Goal: Information Seeking & Learning: Check status

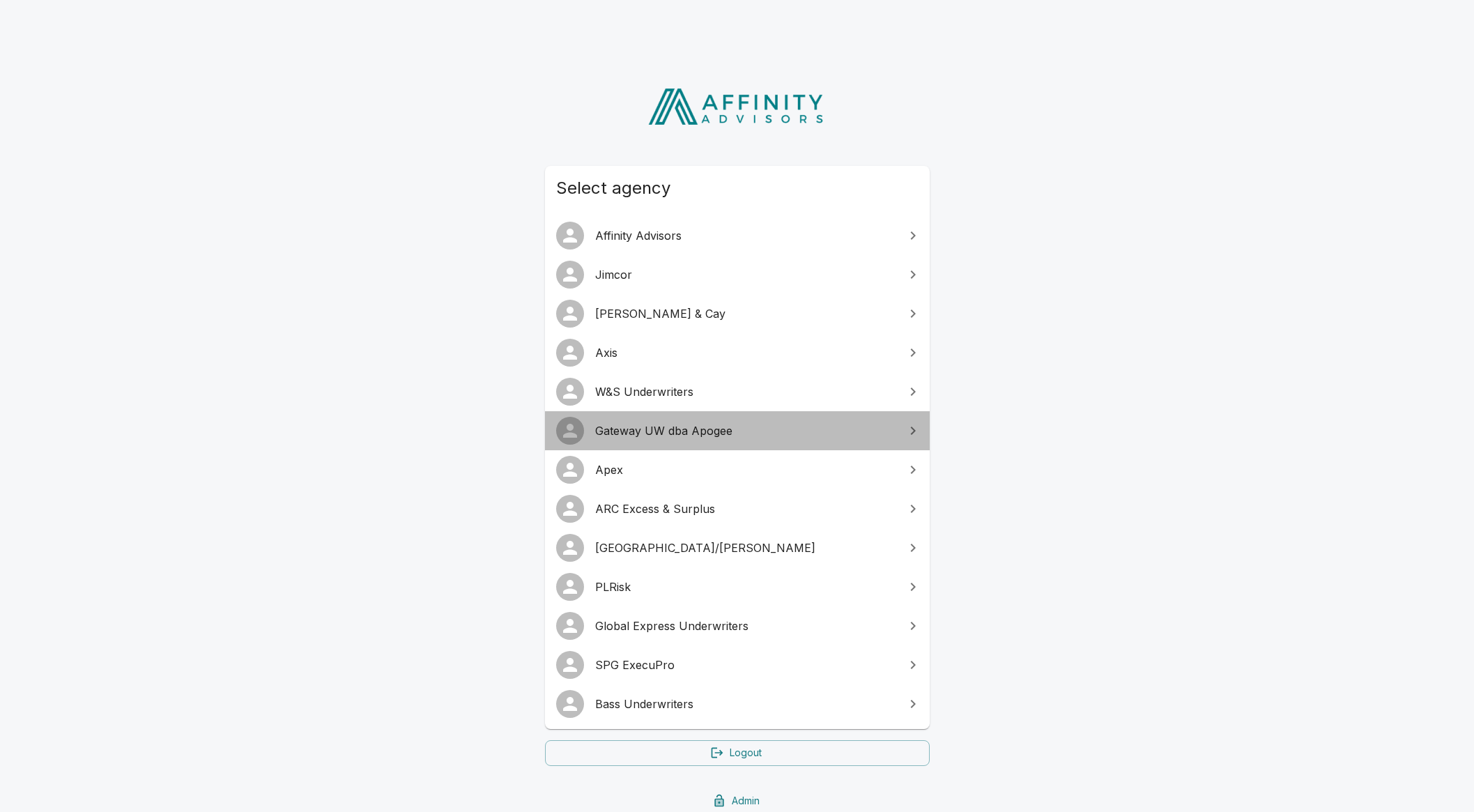
click at [711, 434] on span "Gateway UW dba Apogee" at bounding box center [746, 430] width 301 height 17
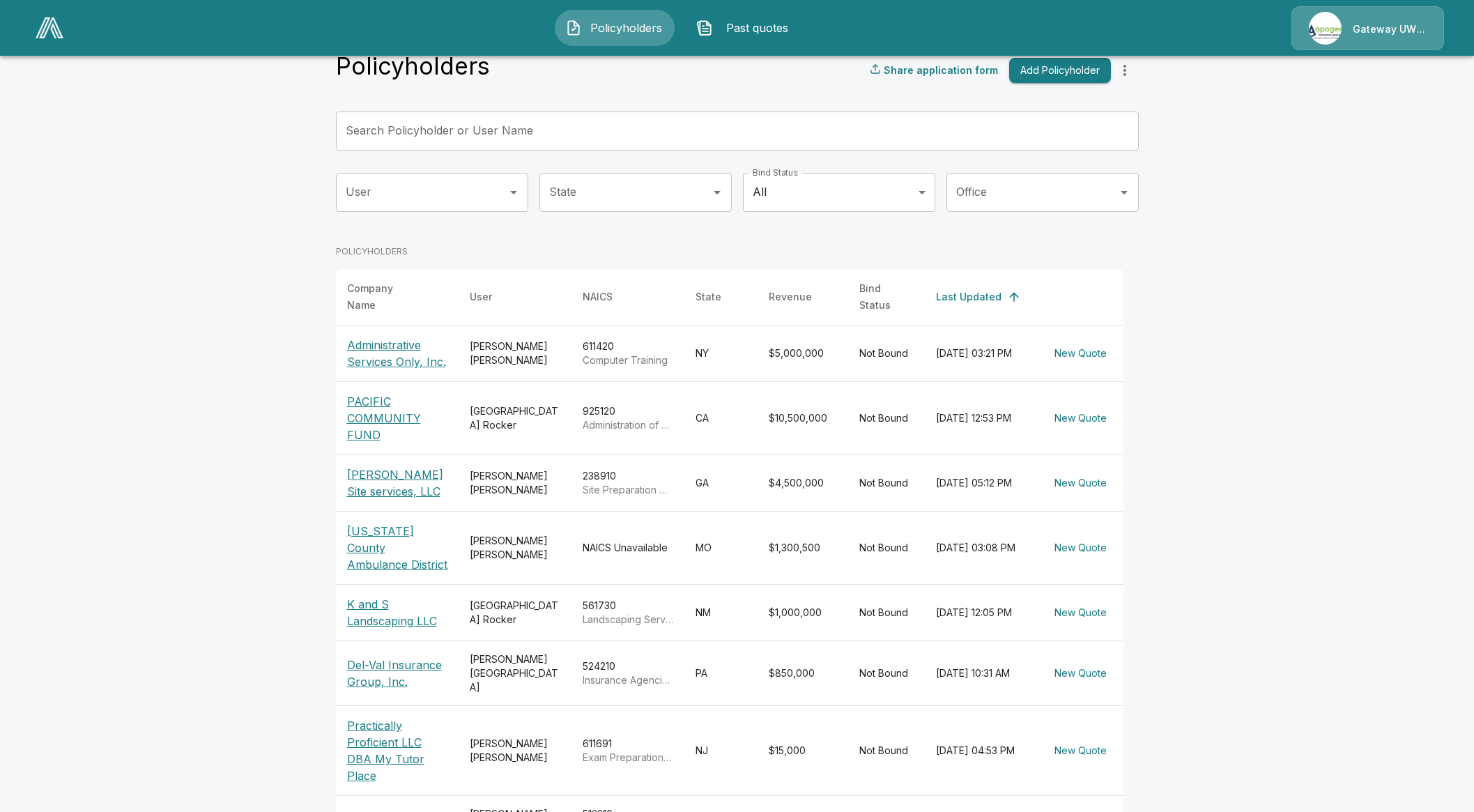
scroll to position [17, 0]
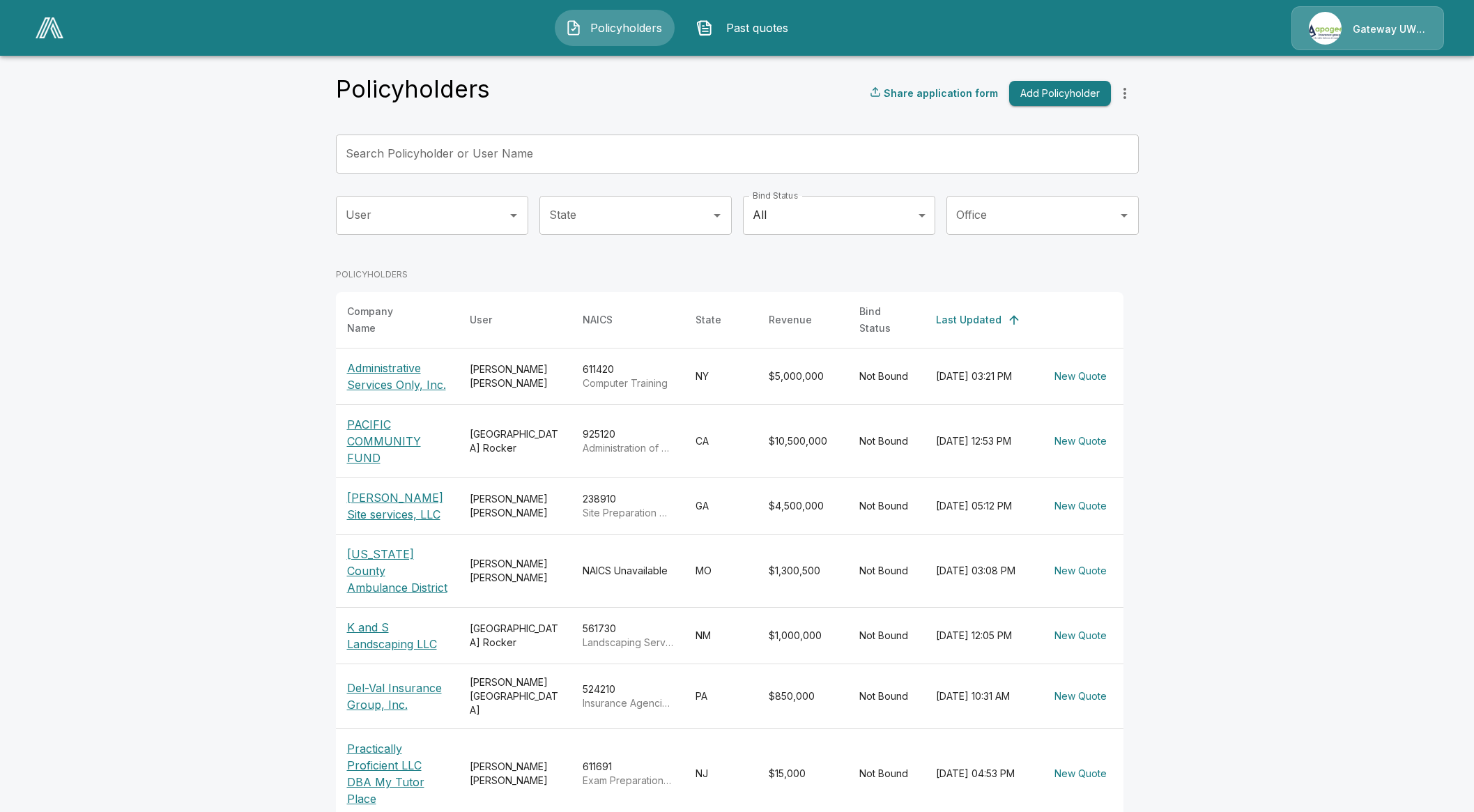
click at [447, 168] on input "Search Policyholder or User Name" at bounding box center [729, 154] width 787 height 39
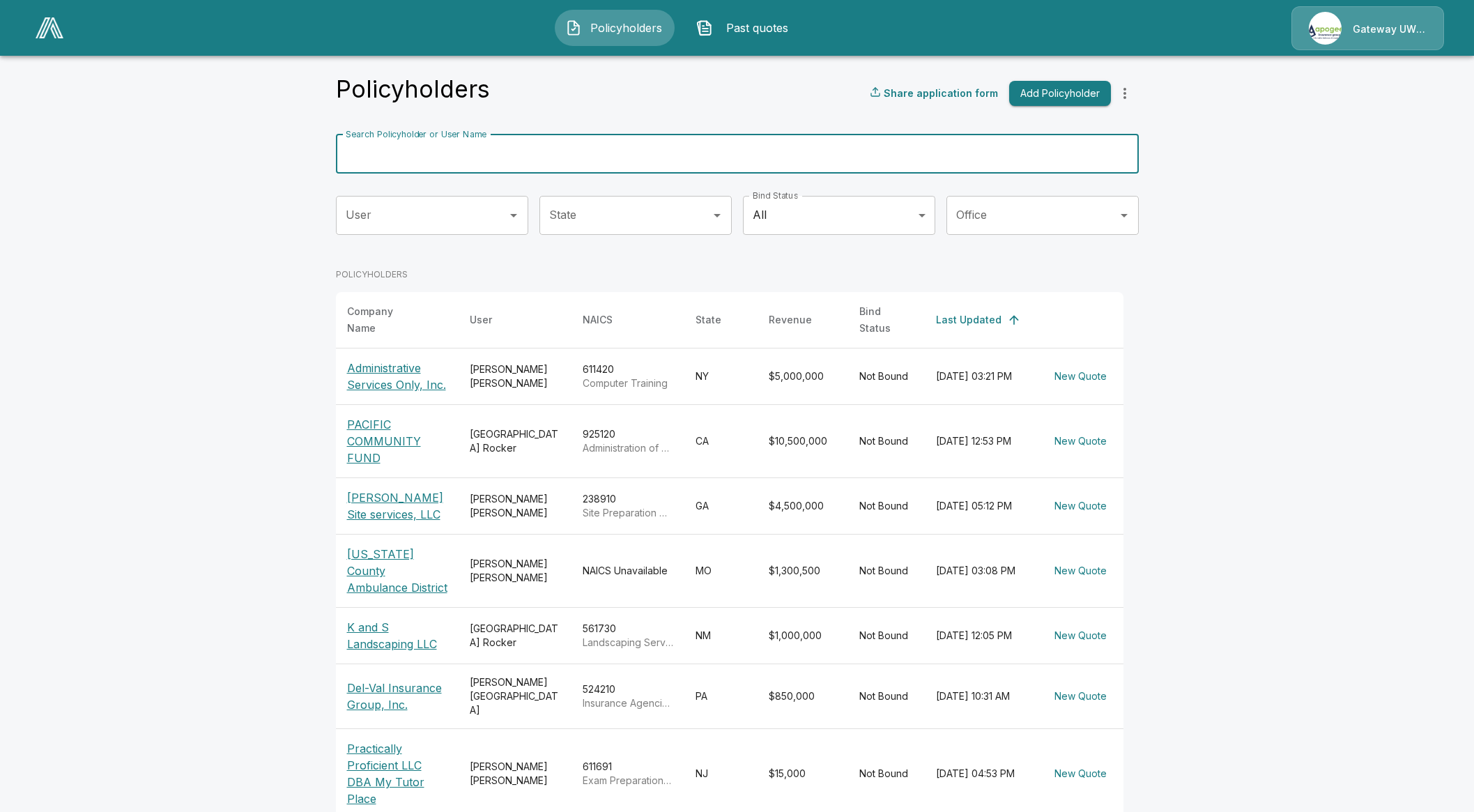
paste input "*********"
drag, startPoint x: 453, startPoint y: 151, endPoint x: 212, endPoint y: 157, distance: 241.1
click at [212, 157] on main "Policyholders Share application form Add Policyholder Search Policyholder or Us…" at bounding box center [737, 518] width 1474 height 1071
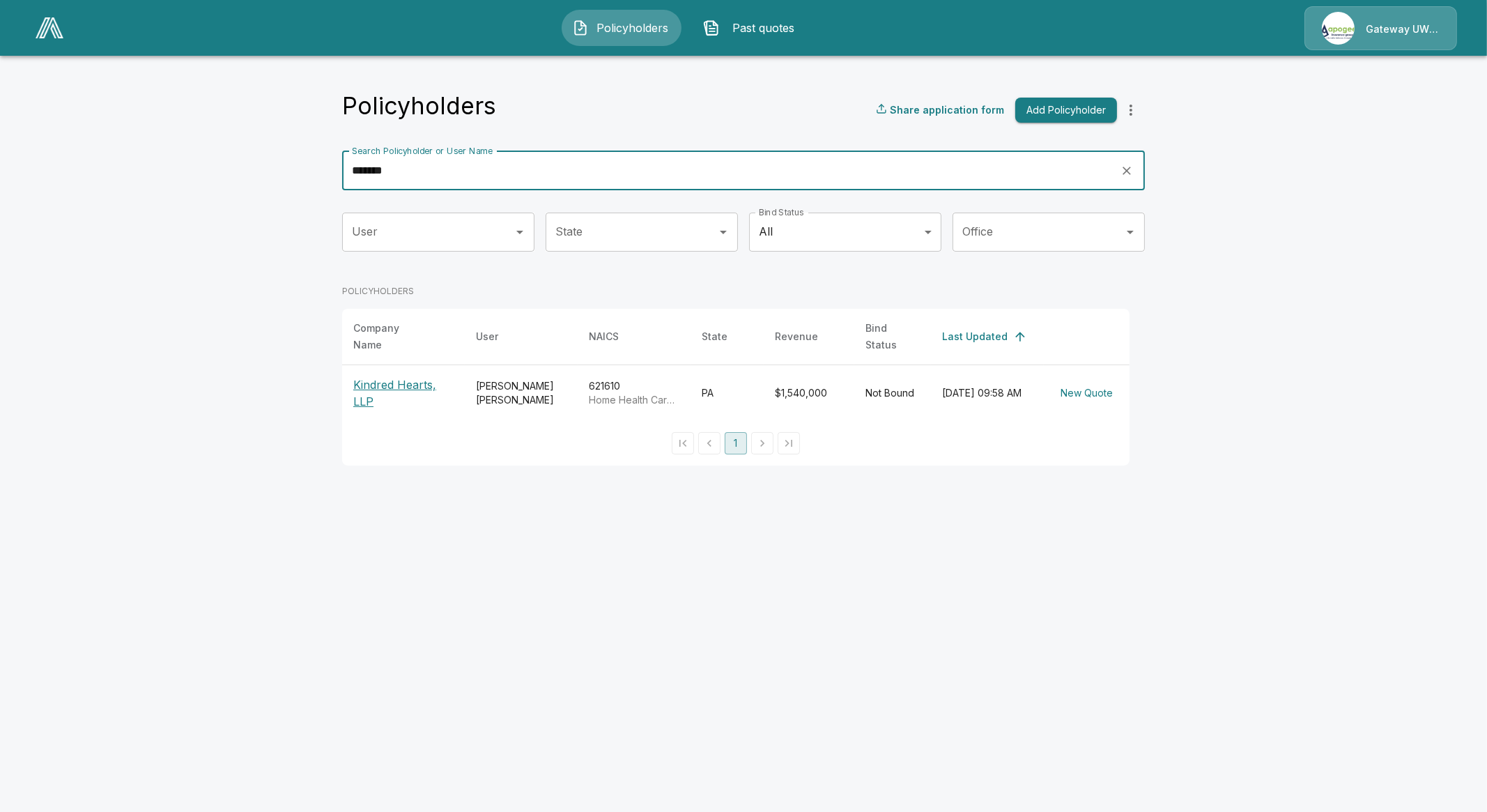
type input "*******"
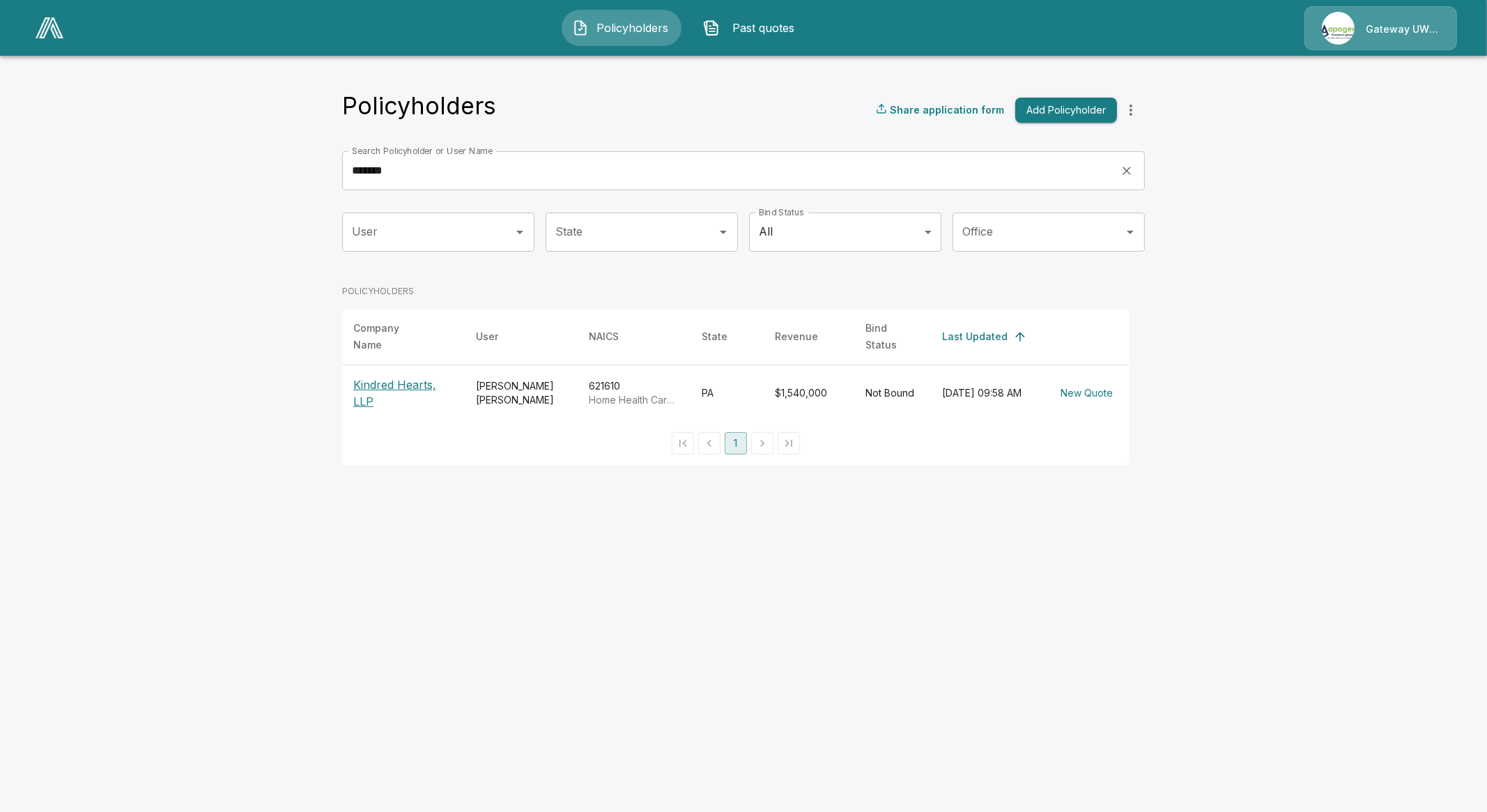
click at [380, 382] on p "Kindred Hearts, LLP" at bounding box center [403, 393] width 100 height 33
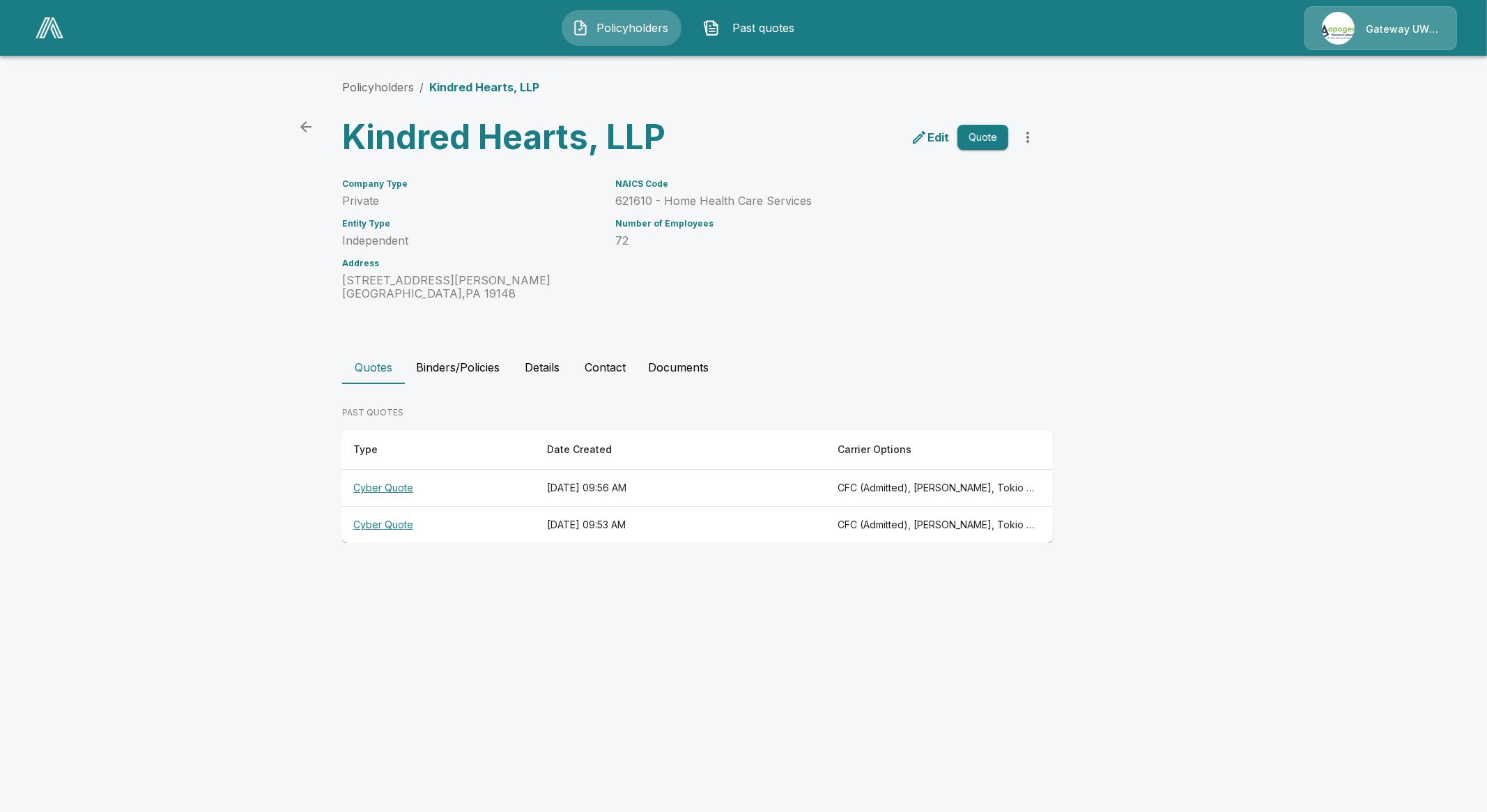
click at [388, 488] on th "Cyber Quote" at bounding box center [439, 488] width 194 height 37
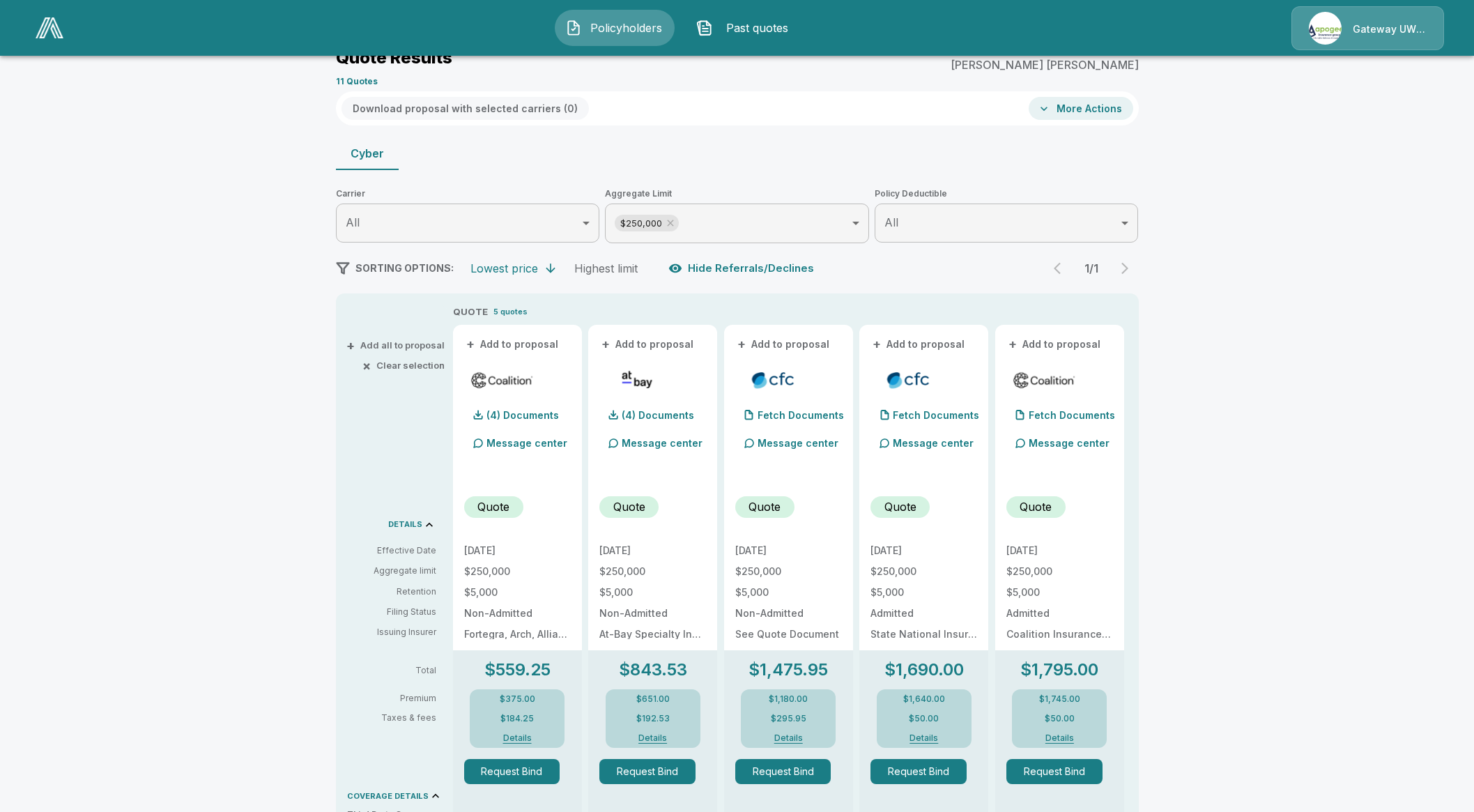
scroll to position [174, 0]
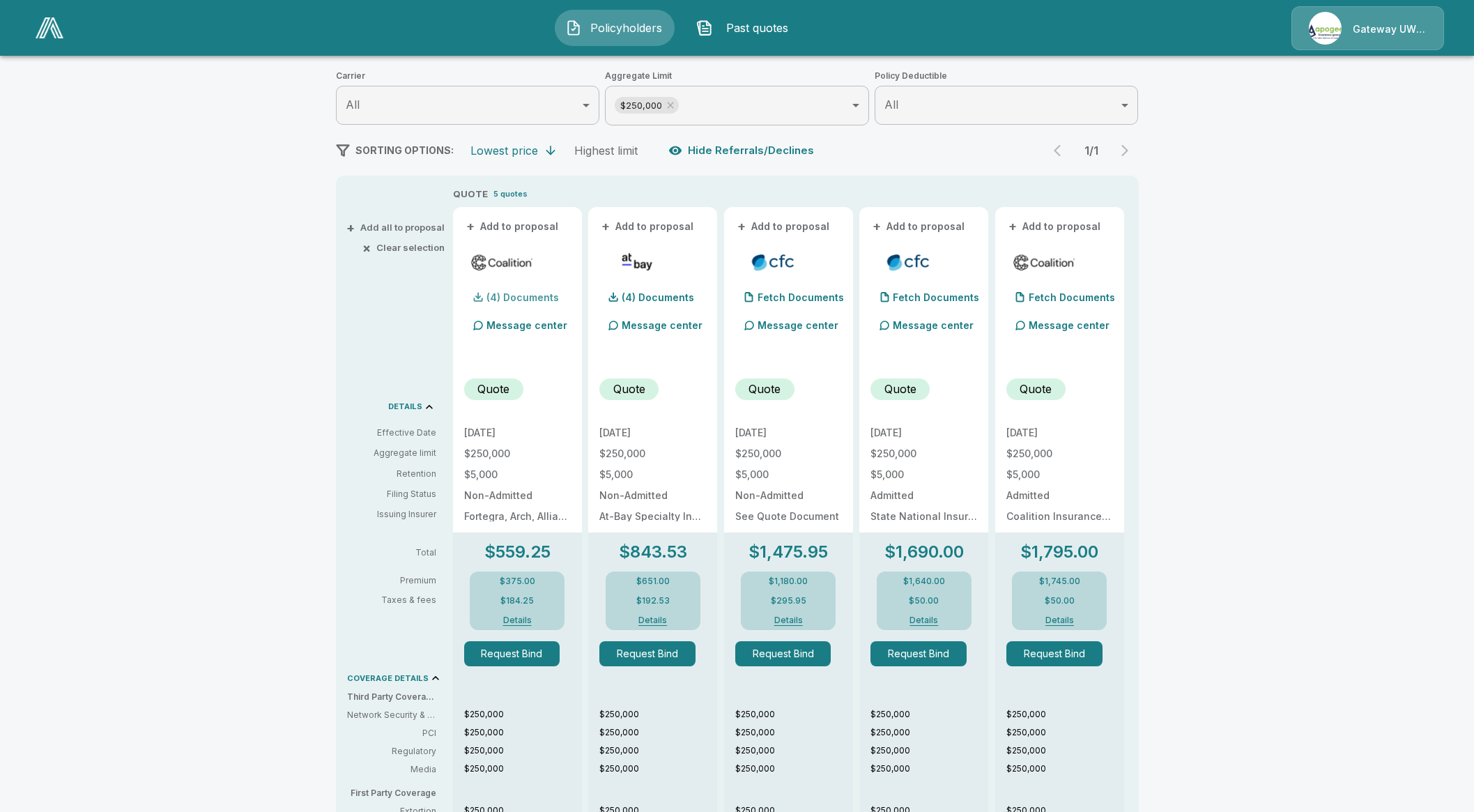
click at [554, 303] on div "(4) Documents" at bounding box center [511, 298] width 95 height 28
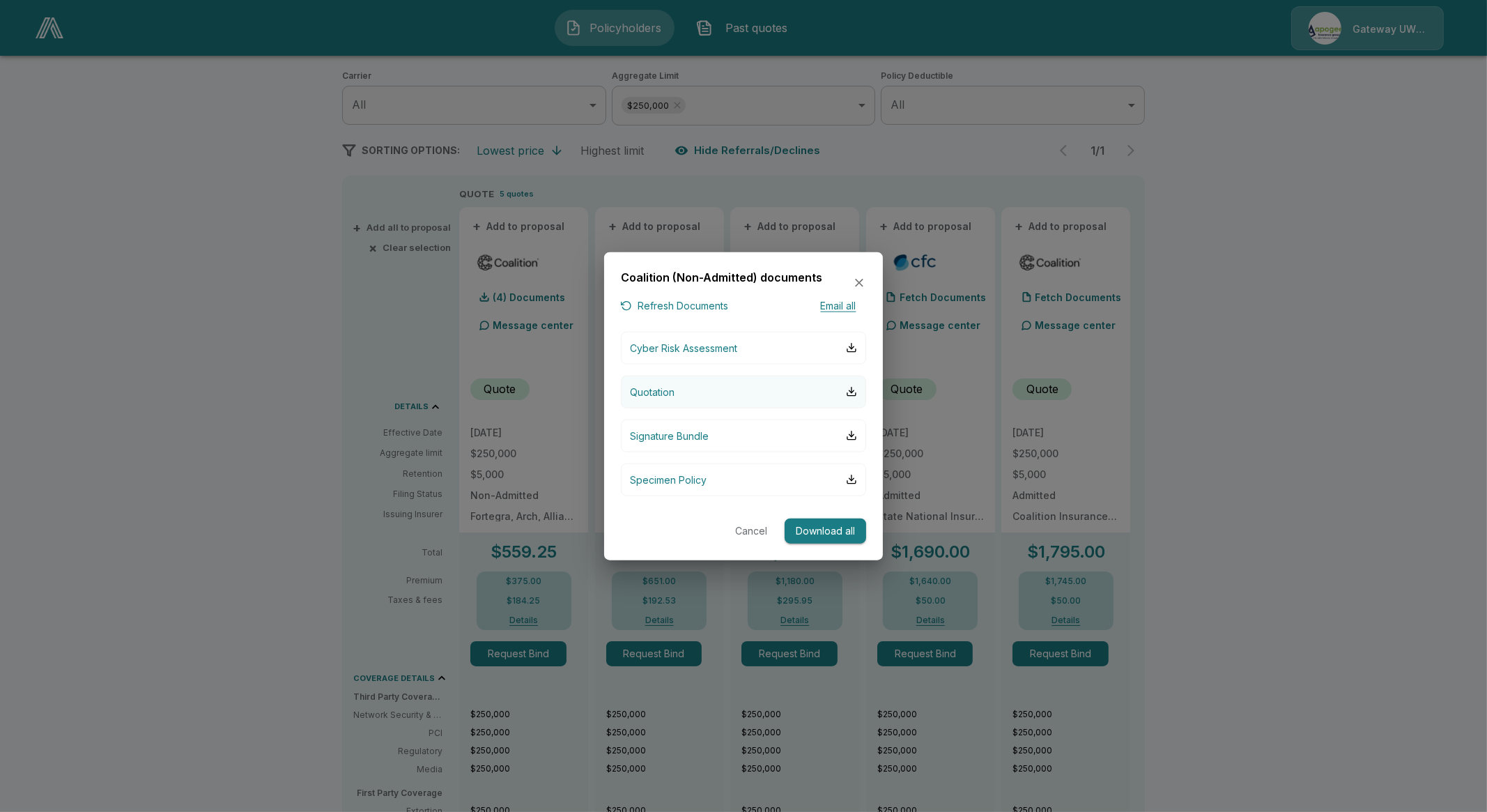
click at [676, 390] on button "Quotation" at bounding box center [743, 391] width 245 height 33
click at [741, 531] on button "Cancel" at bounding box center [751, 531] width 45 height 26
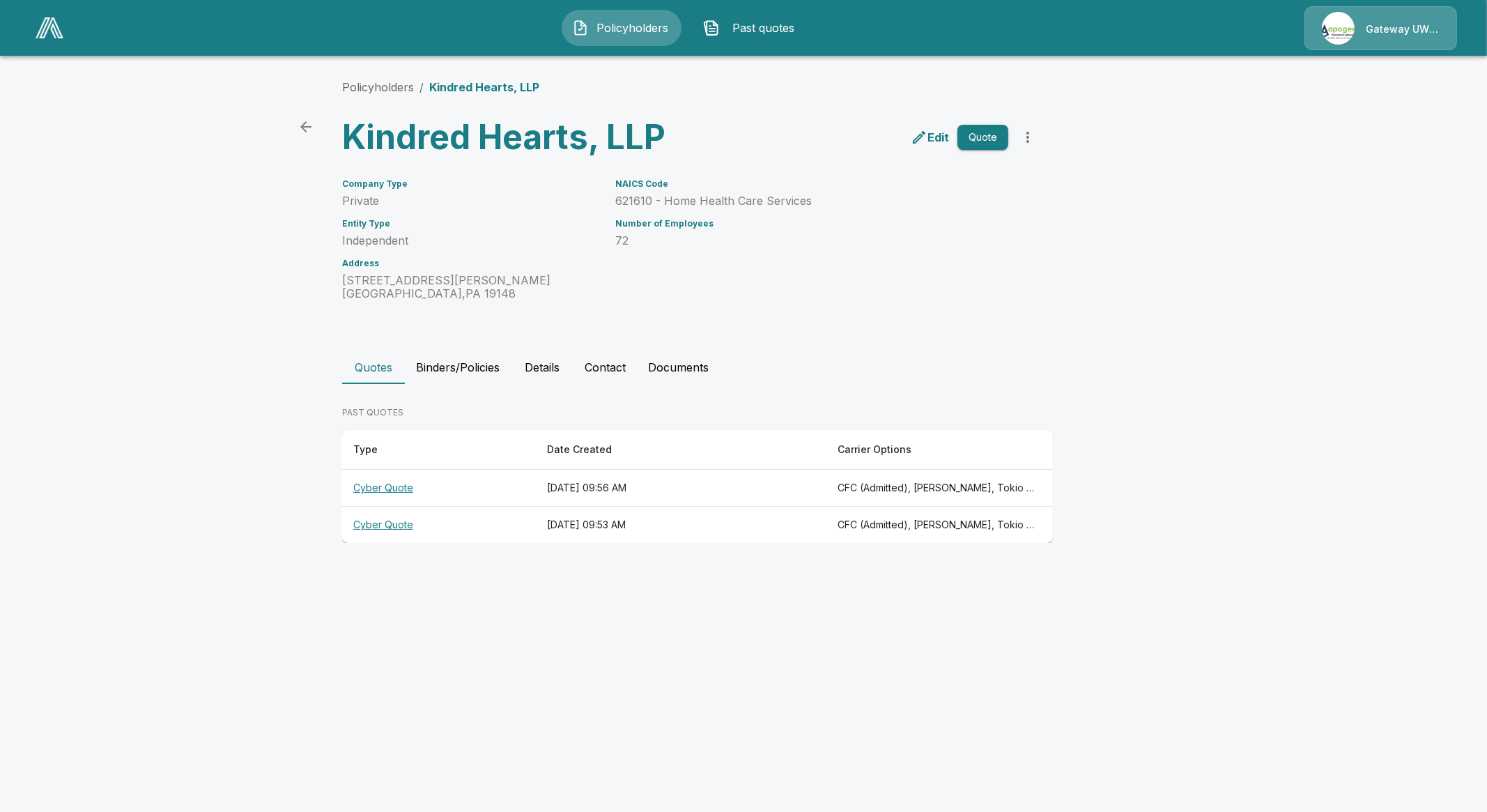
click at [392, 522] on th "Cyber Quote" at bounding box center [439, 525] width 194 height 37
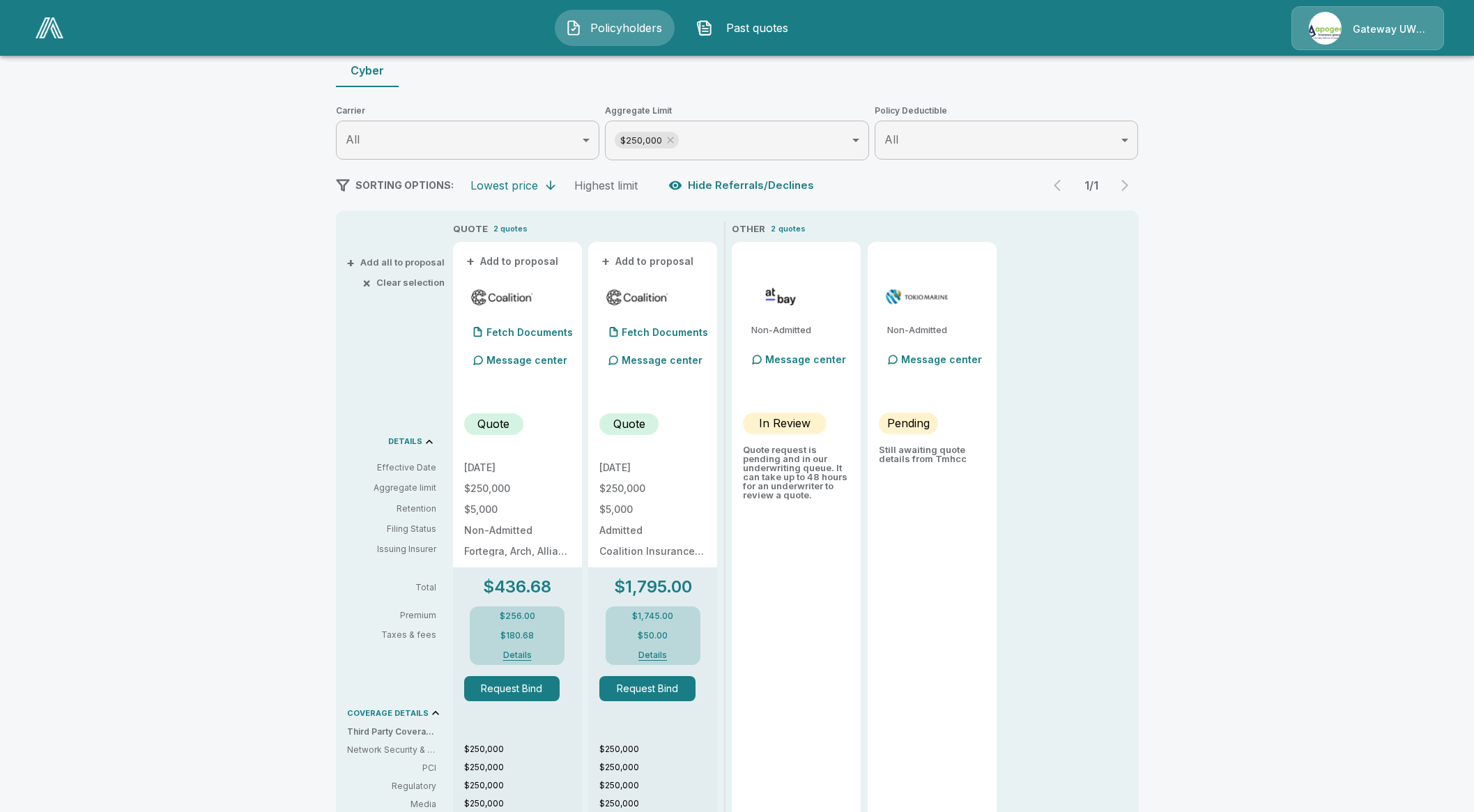
scroll to position [86, 0]
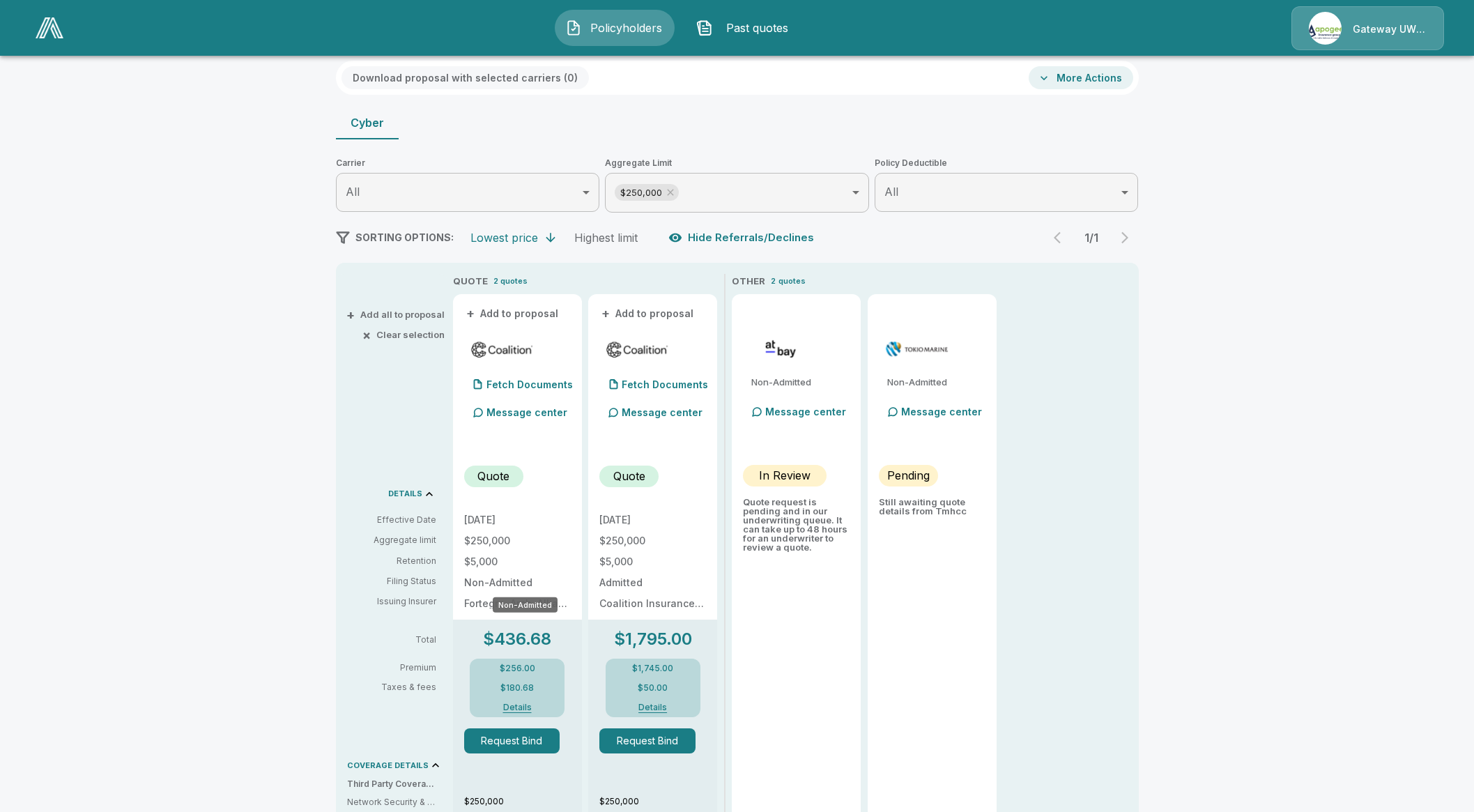
drag, startPoint x: 491, startPoint y: 572, endPoint x: 473, endPoint y: 579, distance: 19.3
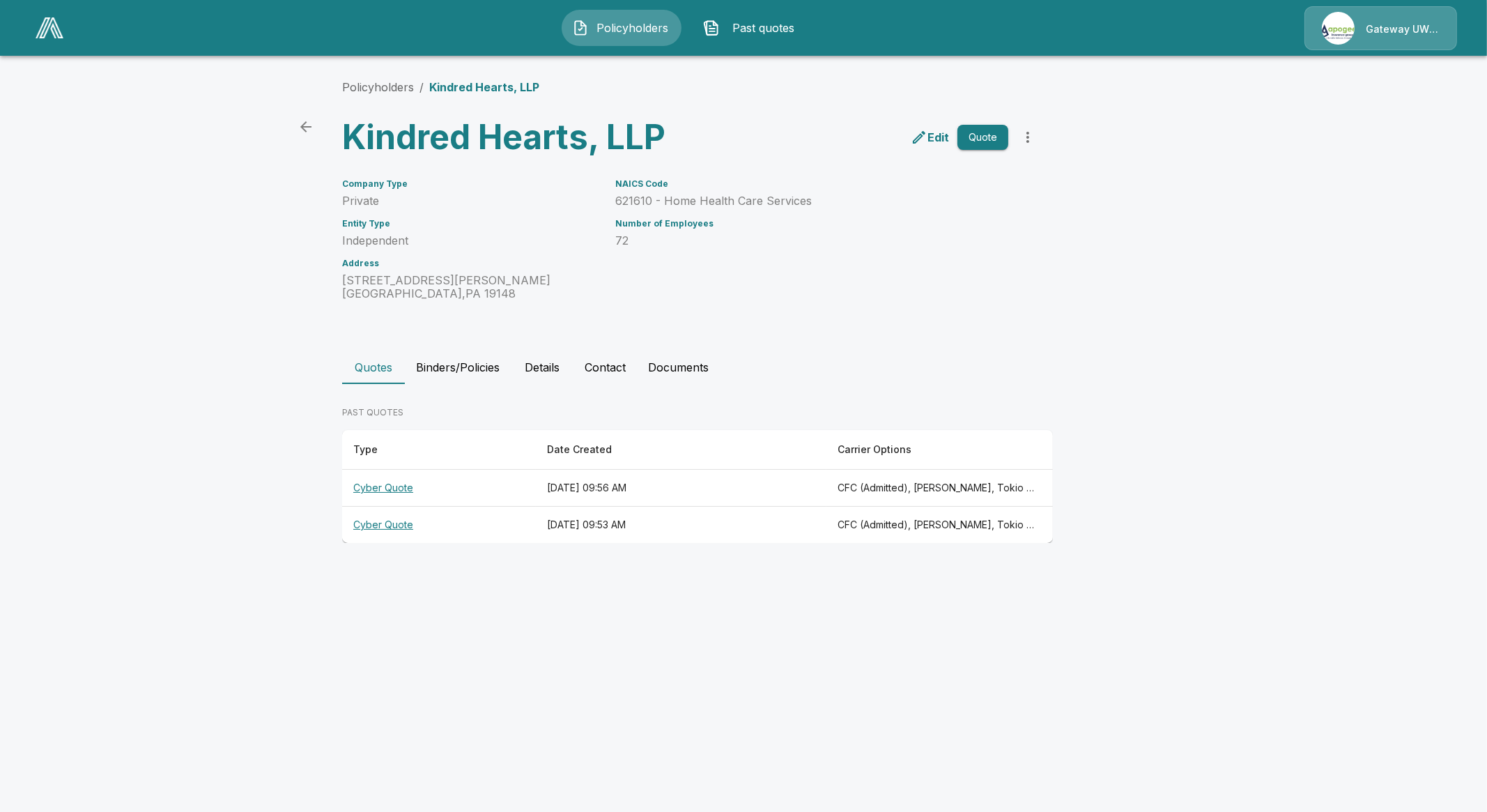
click at [390, 485] on th "Cyber Quote" at bounding box center [439, 488] width 194 height 37
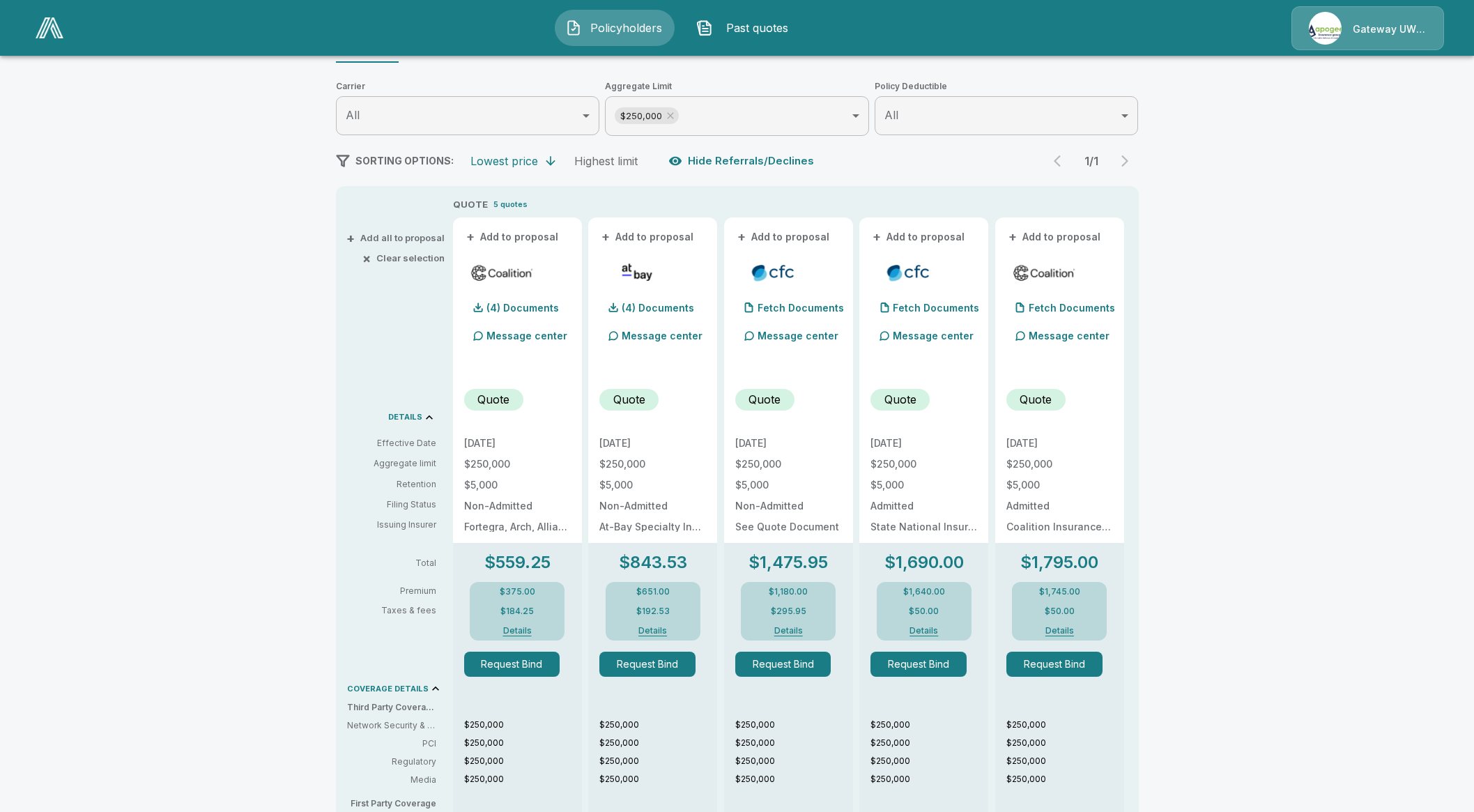
scroll to position [174, 0]
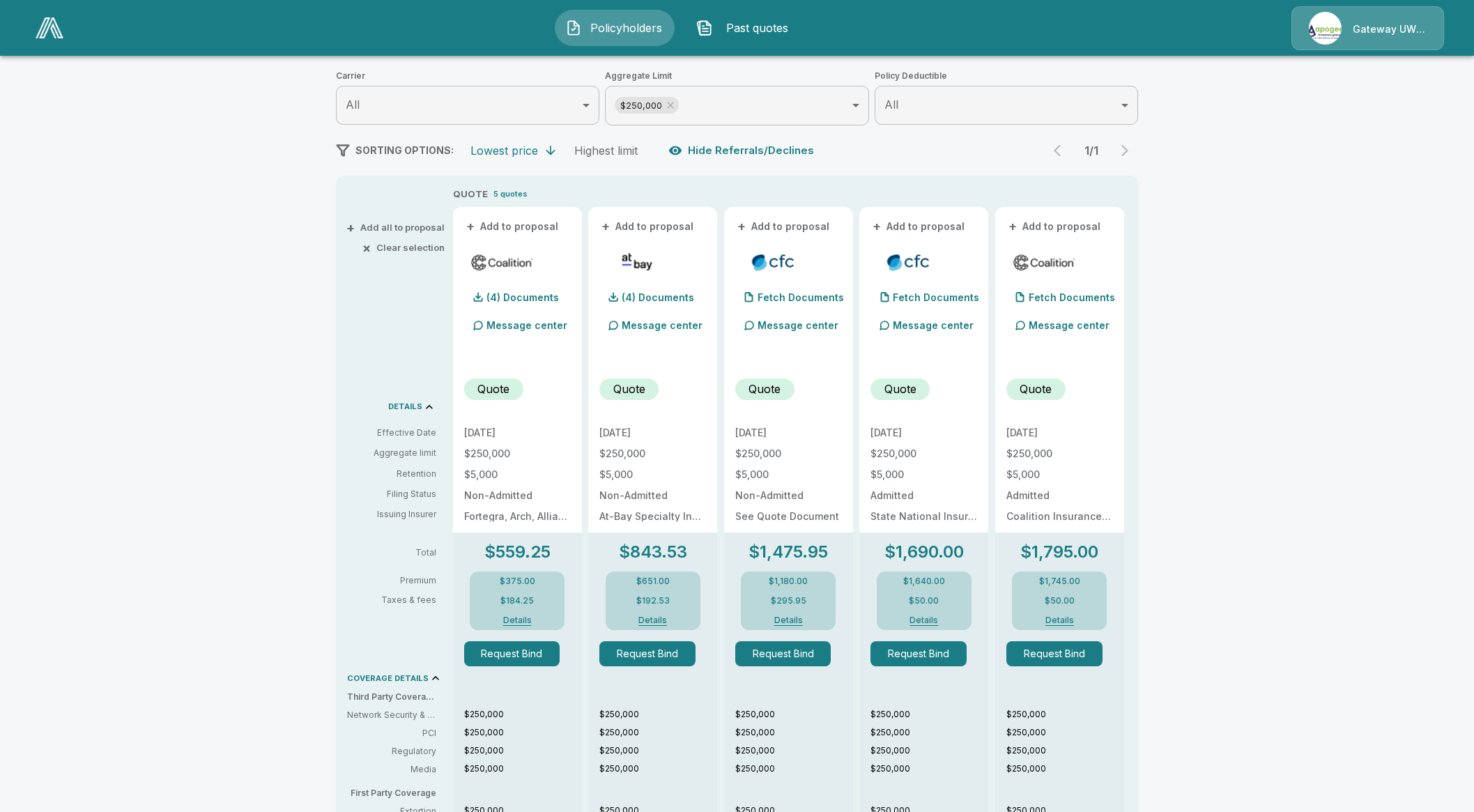
click at [51, 29] on img at bounding box center [50, 27] width 28 height 21
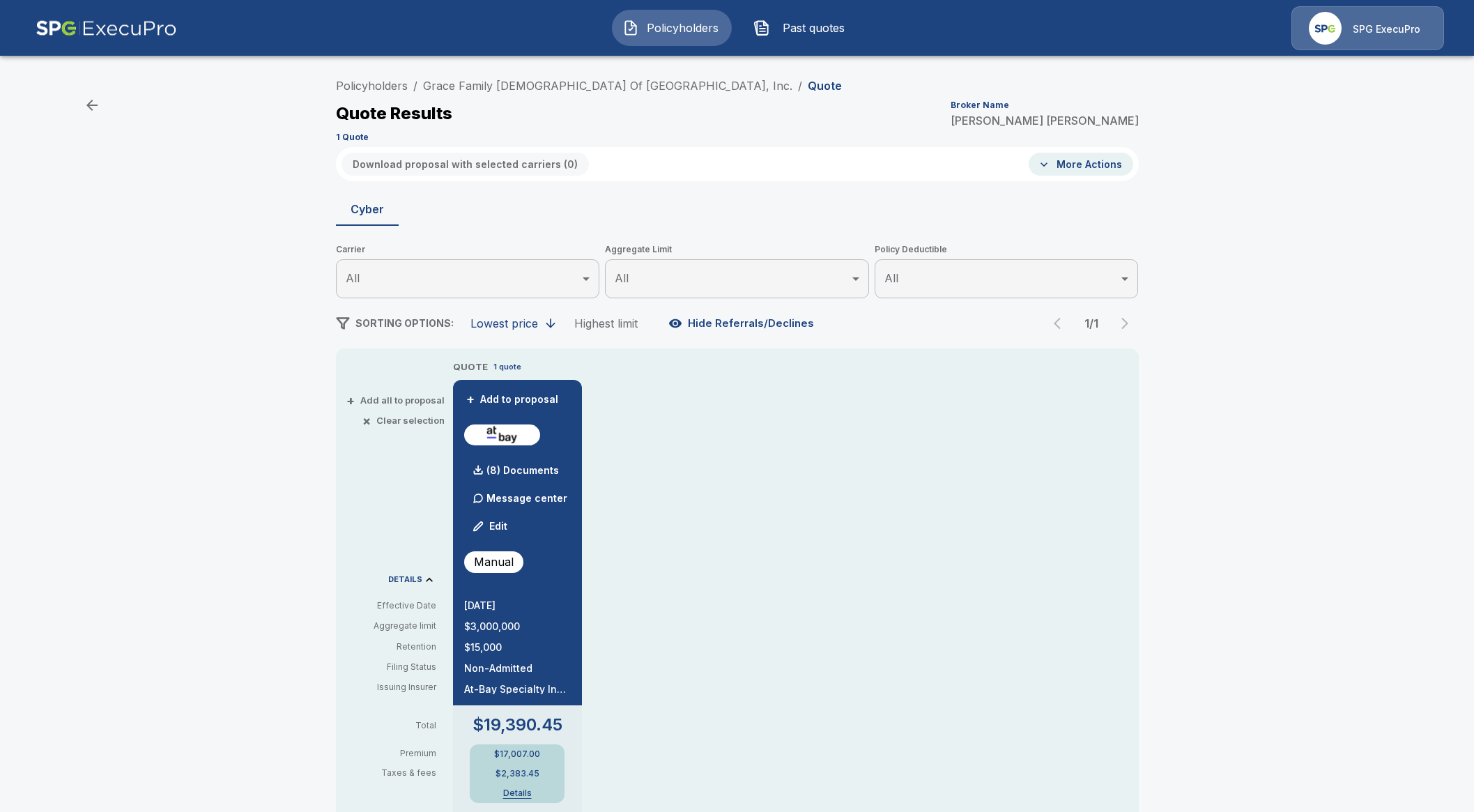
click at [633, 43] on button "Policyholders" at bounding box center [671, 27] width 119 height 36
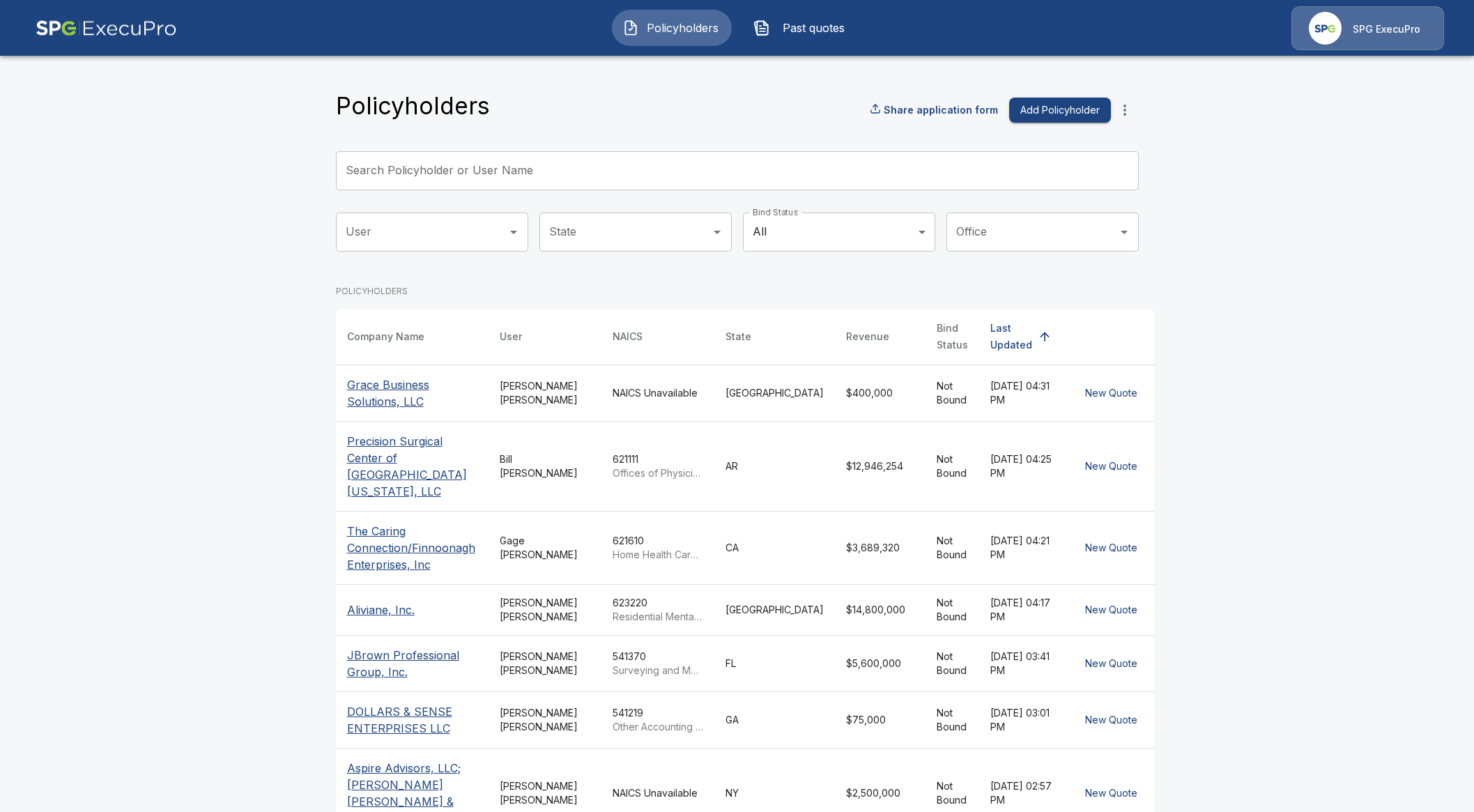
click at [469, 167] on input "Search Policyholder or User Name" at bounding box center [729, 171] width 787 height 39
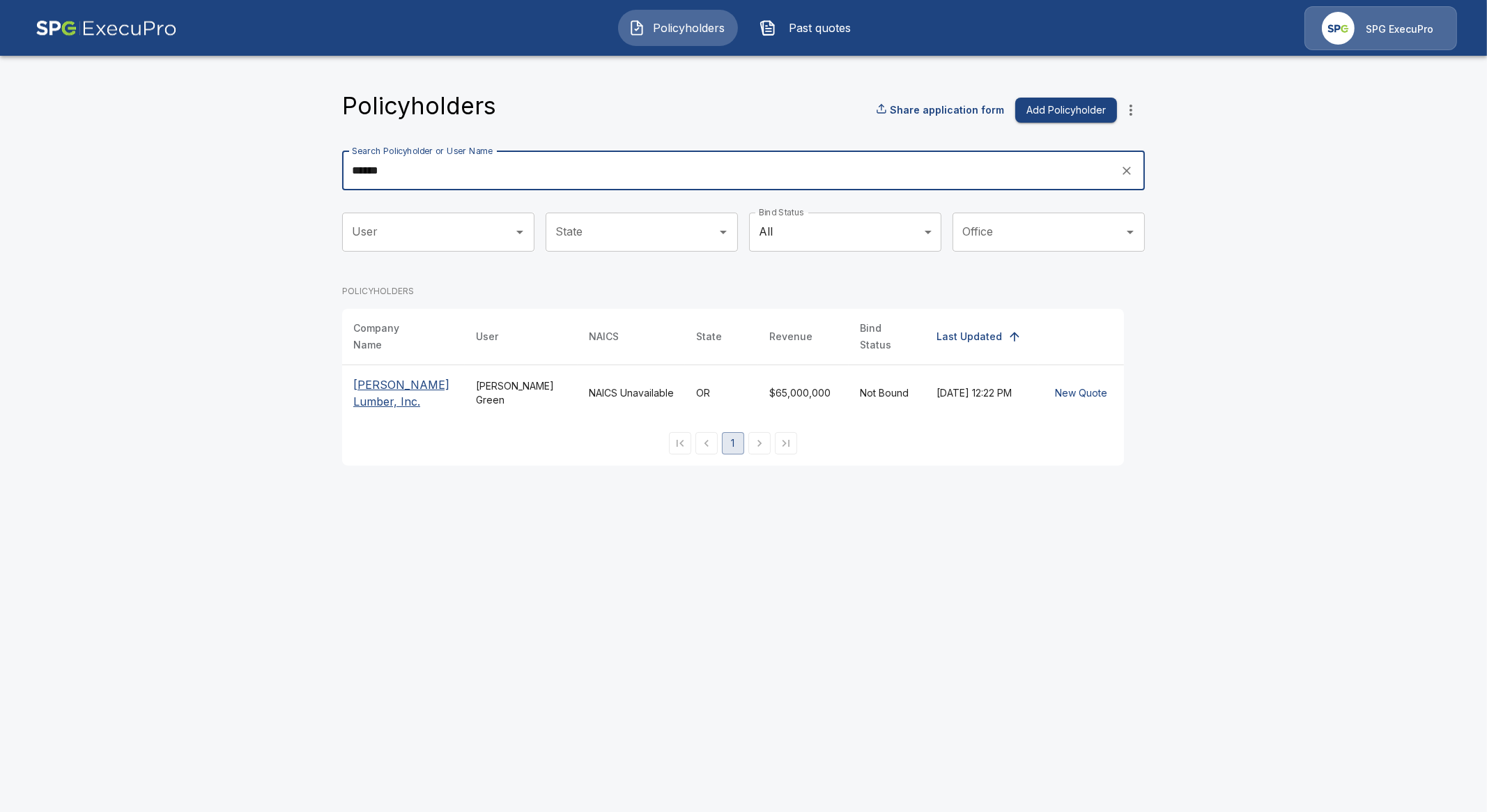
type input "******"
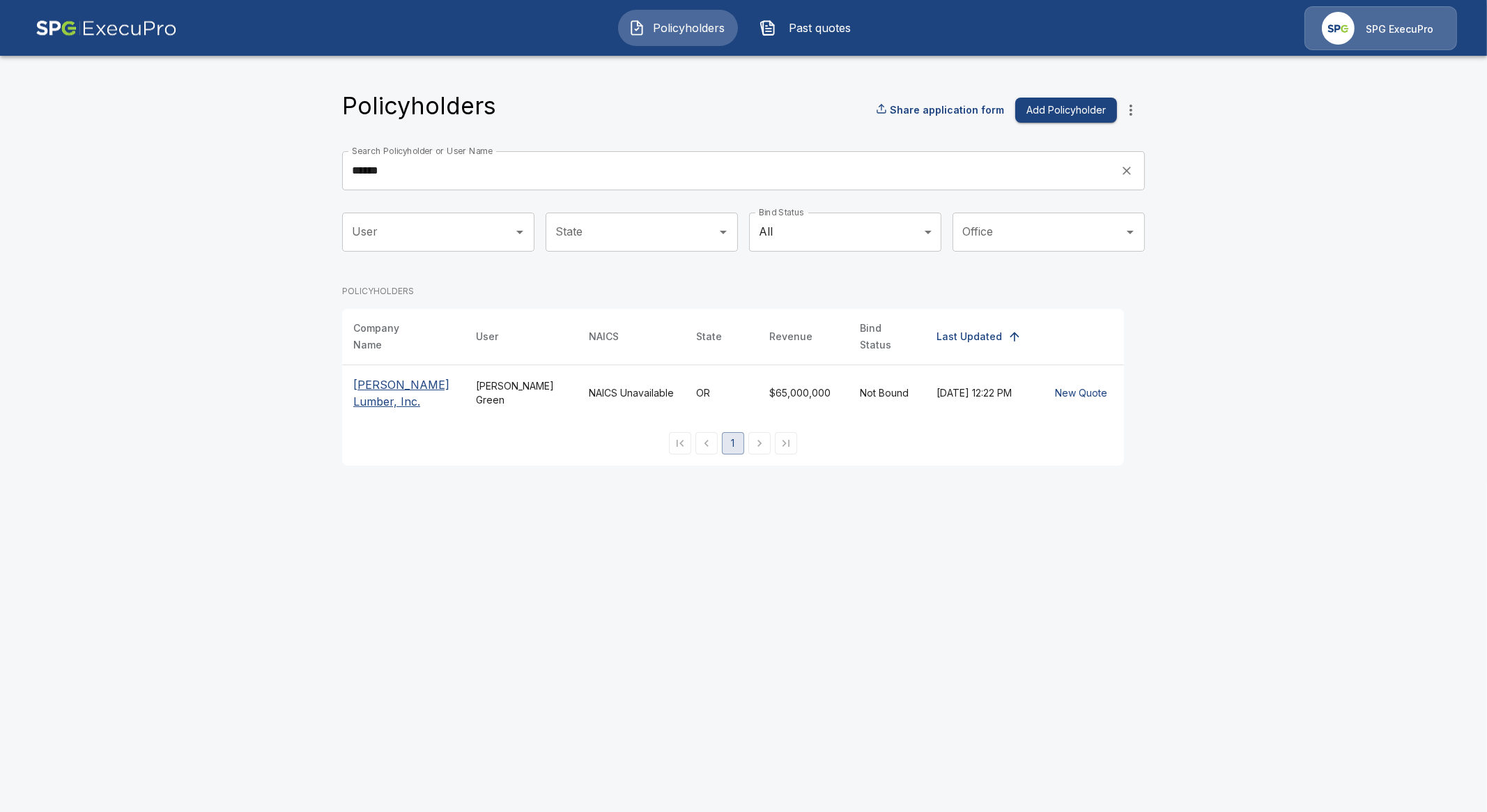
click at [393, 379] on p "Turner Lumber, Inc." at bounding box center [403, 393] width 100 height 33
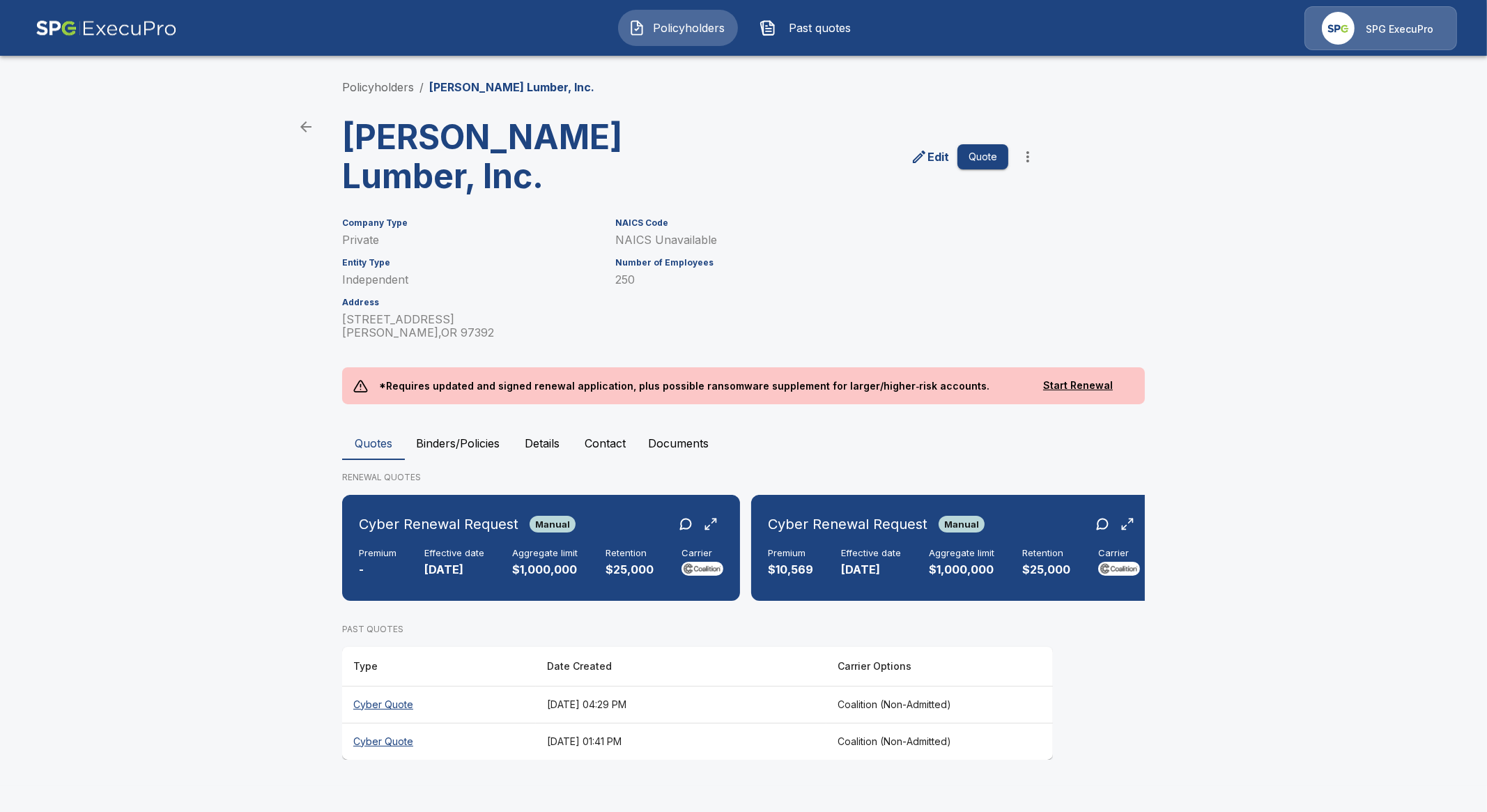
click at [375, 689] on th "Cyber Quote" at bounding box center [439, 704] width 194 height 37
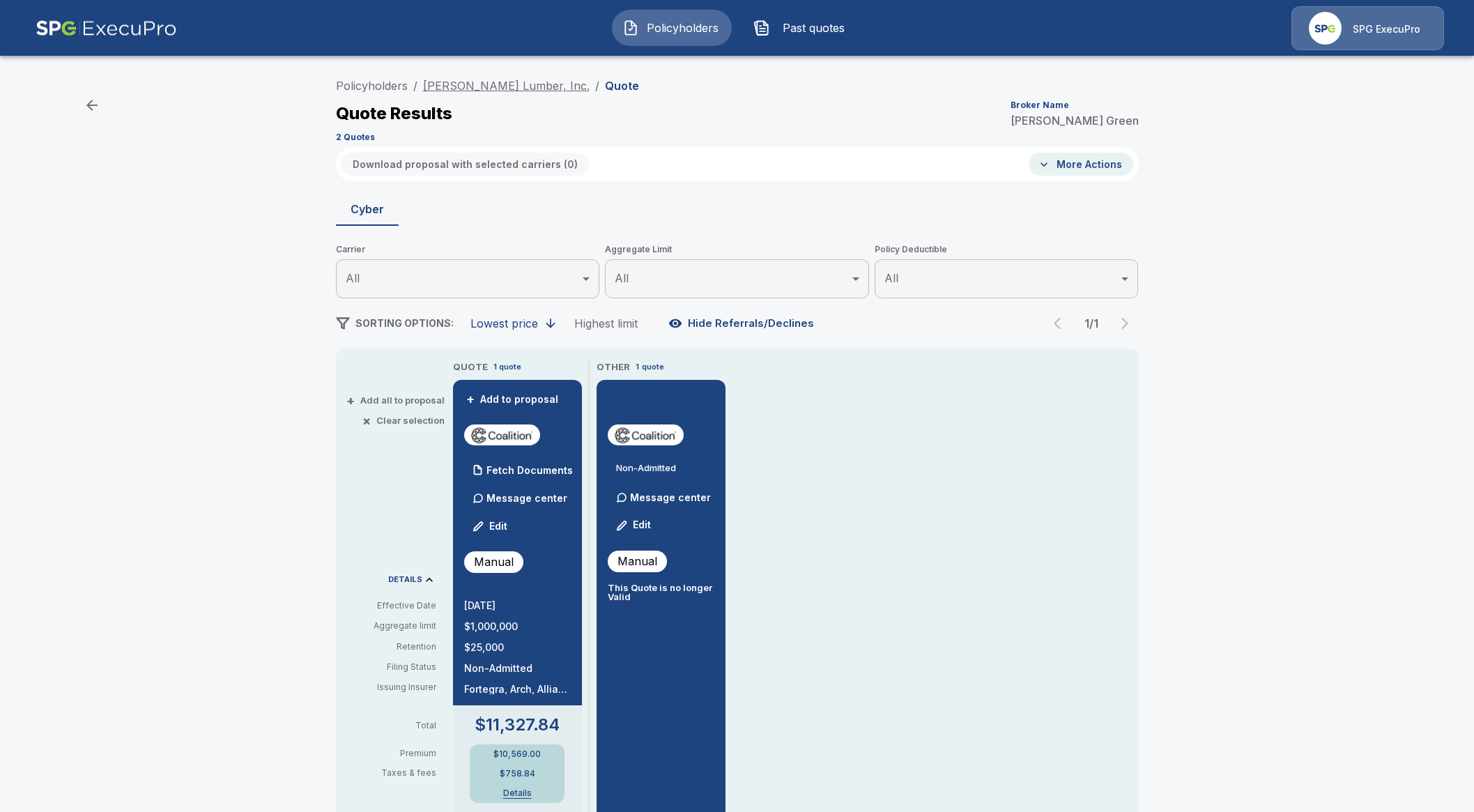
click at [484, 87] on link "Turner Lumber, Inc." at bounding box center [506, 85] width 166 height 14
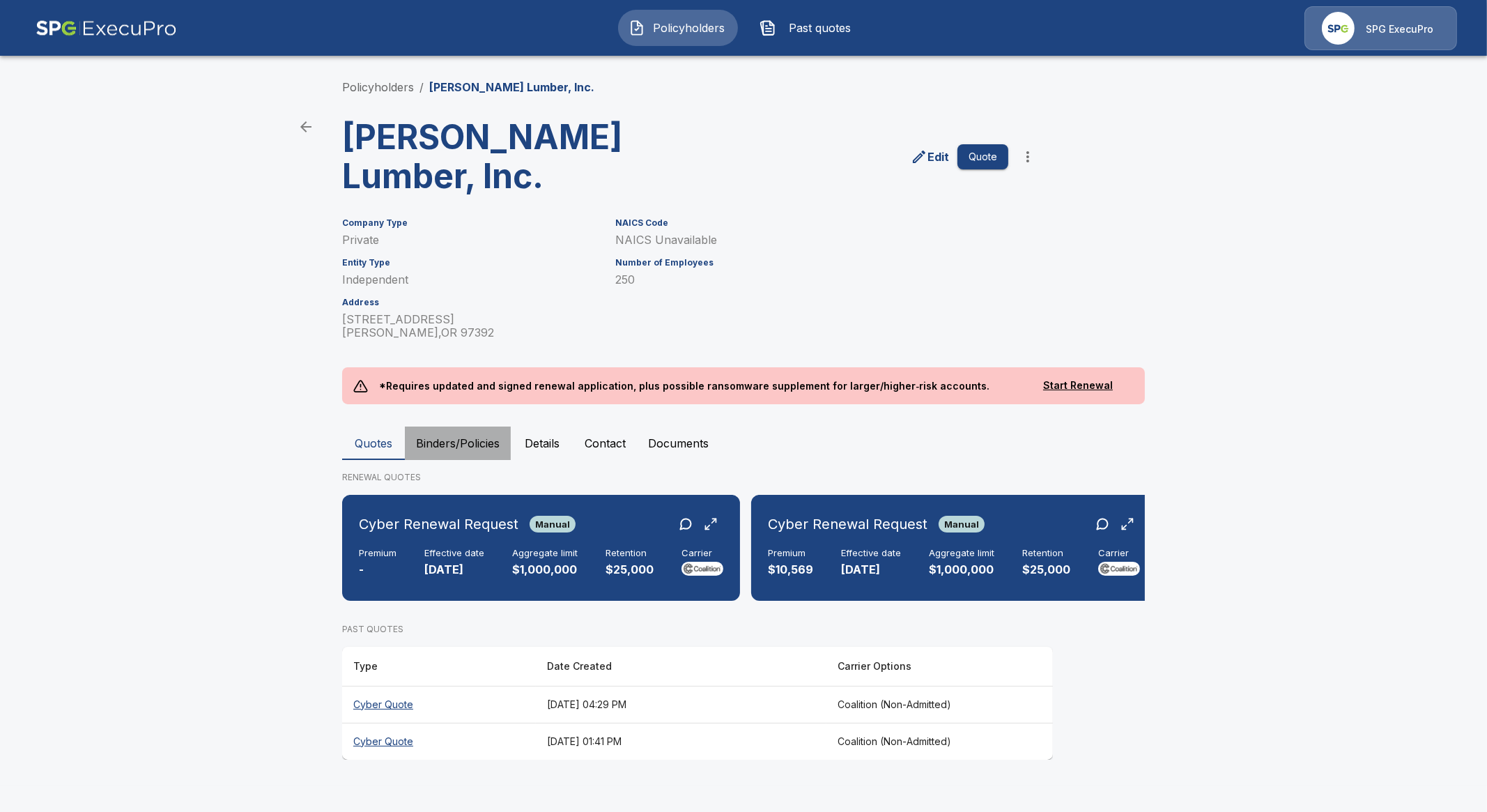
click at [485, 427] on button "Binders/Policies" at bounding box center [457, 443] width 106 height 33
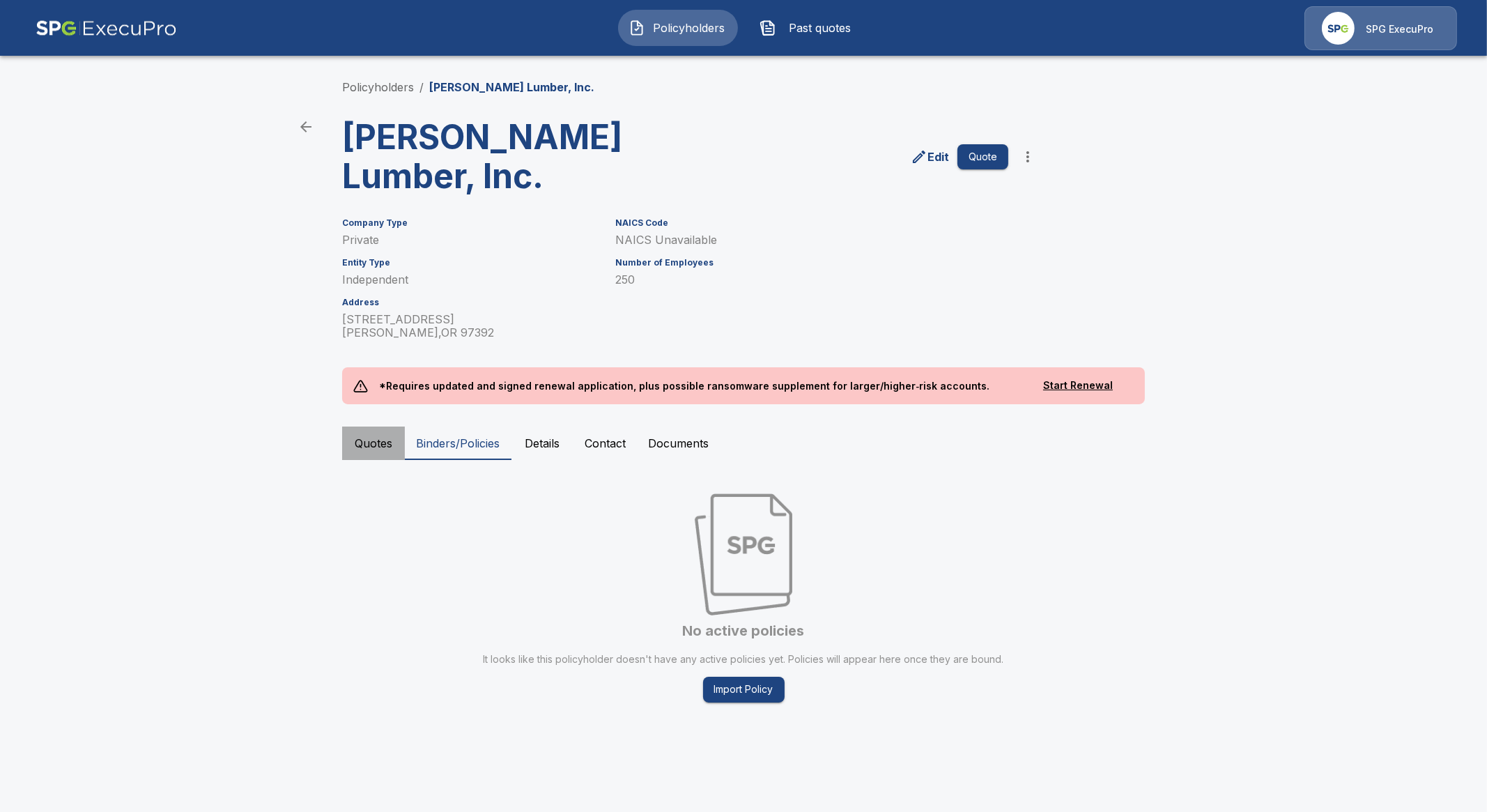
click at [380, 427] on button "Quotes" at bounding box center [373, 443] width 62 height 33
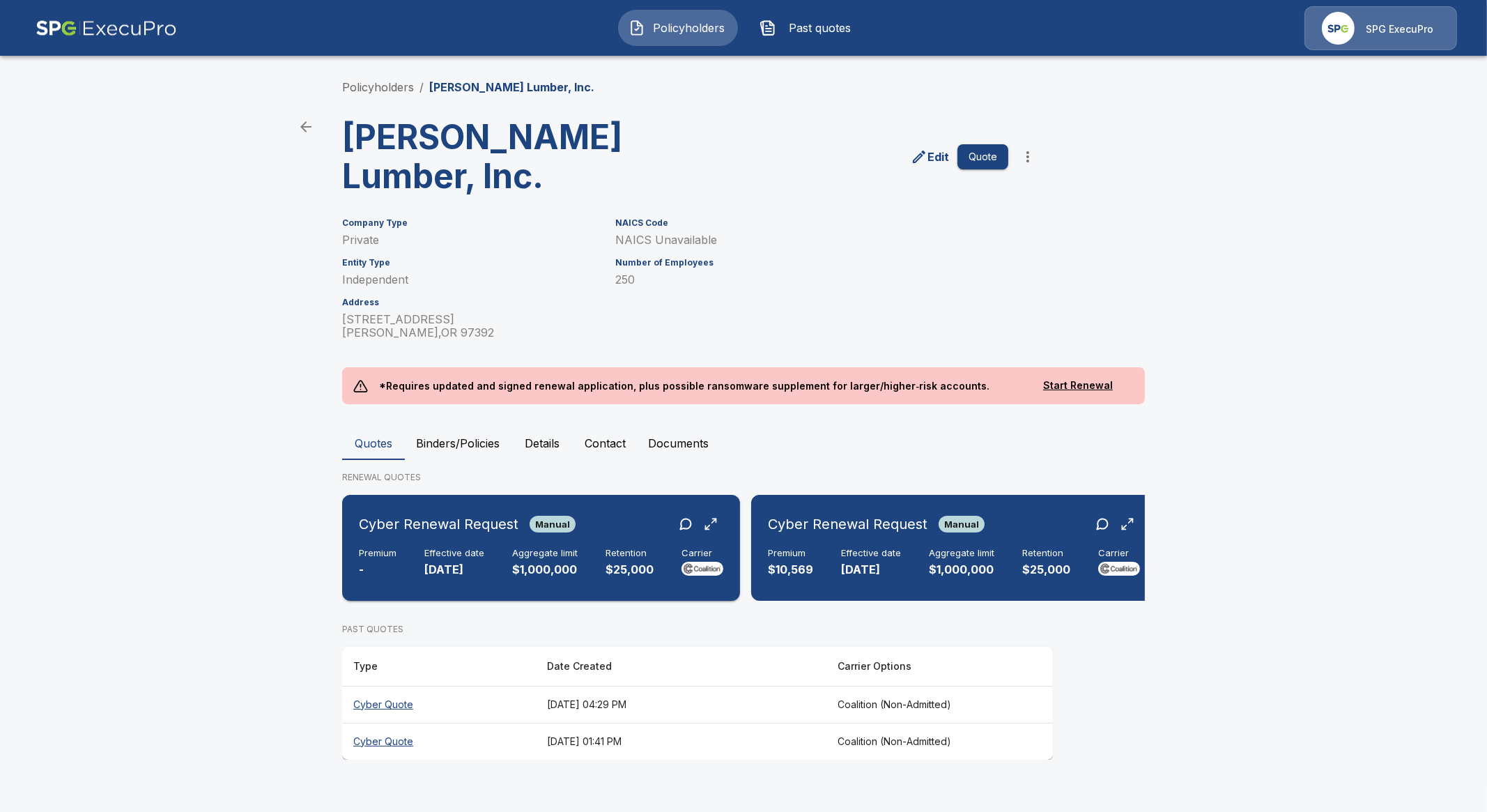
click at [507, 503] on div "Cyber Renewal Request Manual Premium - Effective date 8/31/2025 Aggregate limit…" at bounding box center [540, 548] width 387 height 95
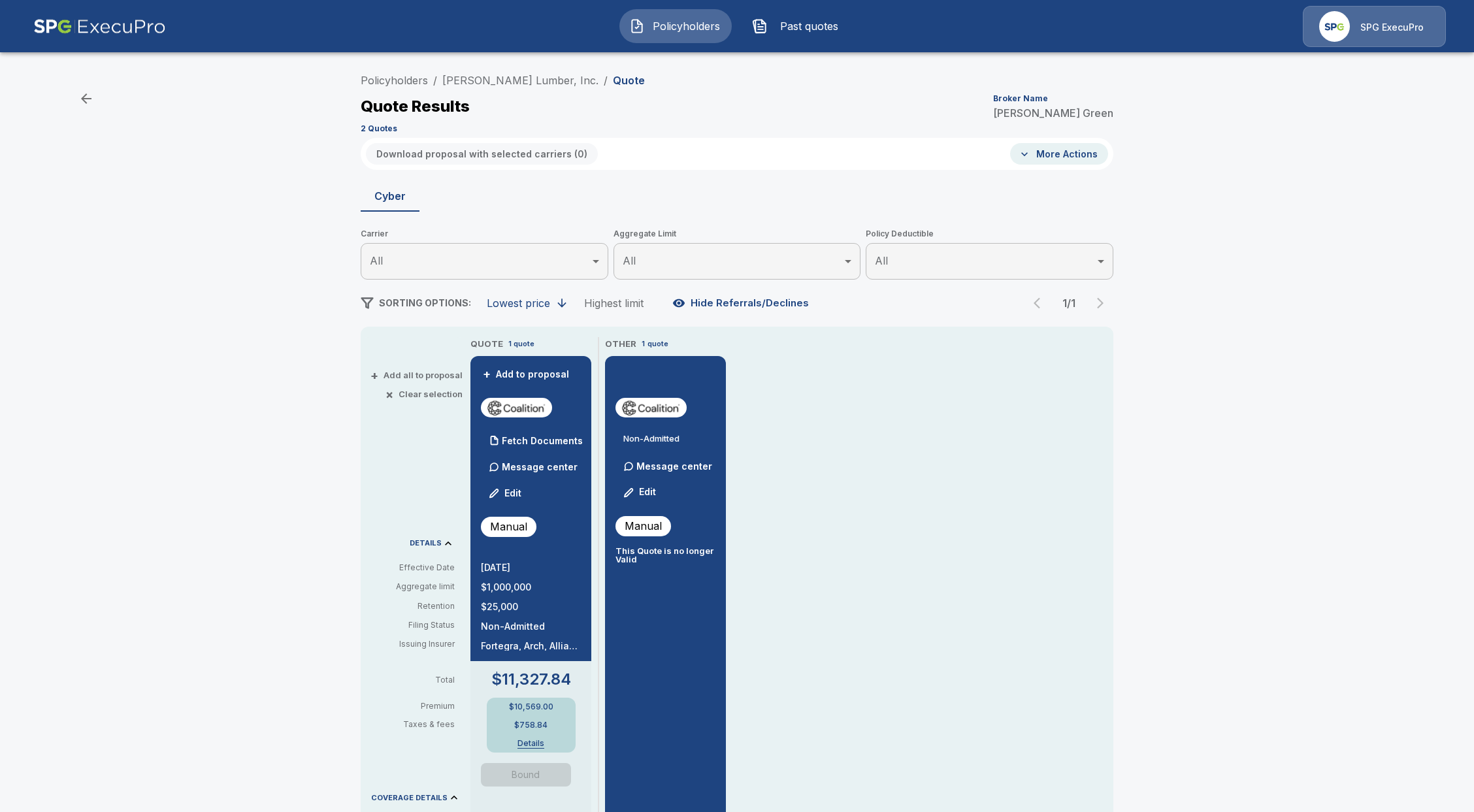
click at [1215, 468] on div "Policyholders / Turner Lumber, Inc. / Quote Quote Results Broker Name Alison Gr…" at bounding box center [737, 686] width 1474 height 1249
click at [681, 27] on span "Policyholders" at bounding box center [686, 26] width 72 height 16
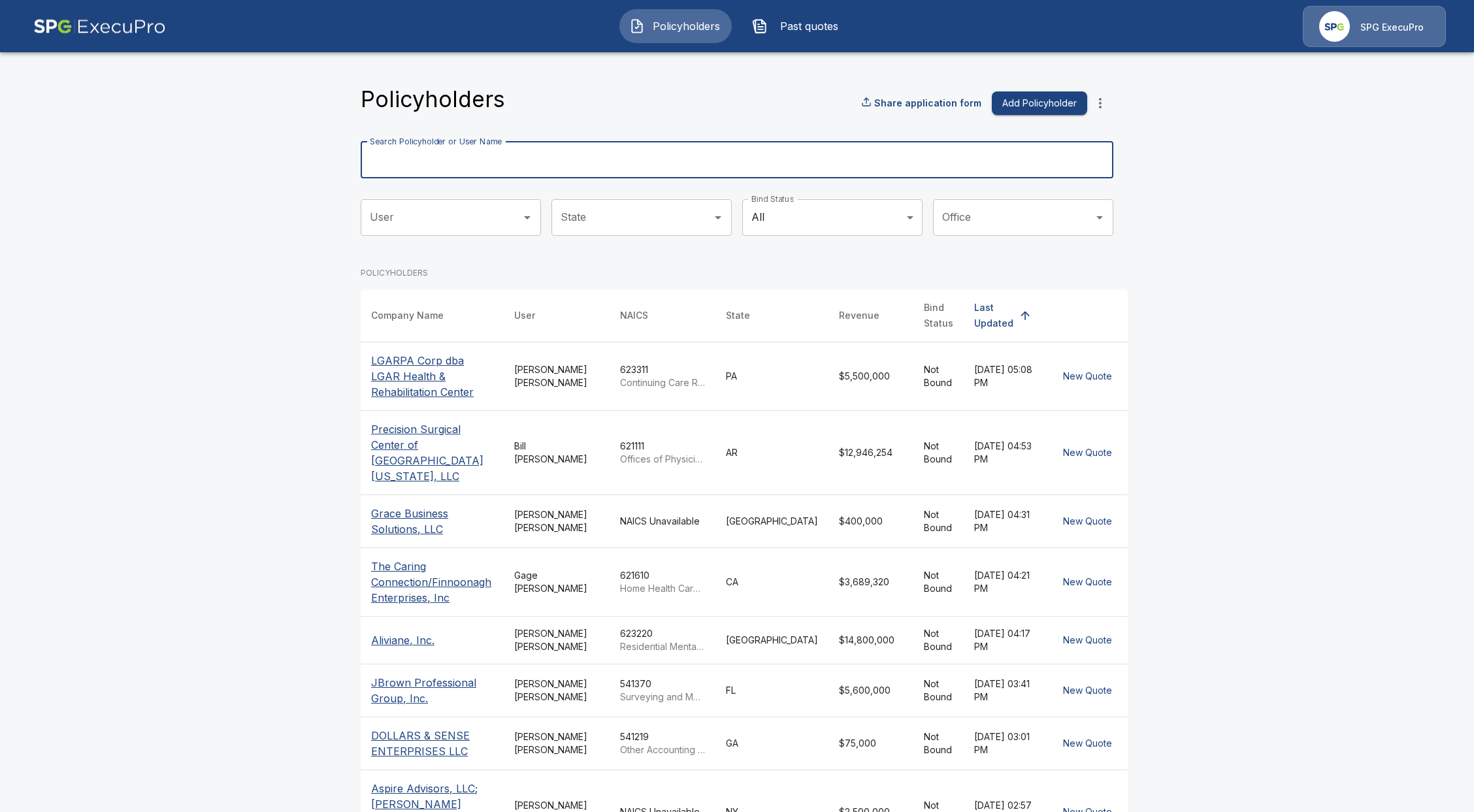
click at [478, 159] on input "Search Policyholder or User Name" at bounding box center [729, 160] width 738 height 37
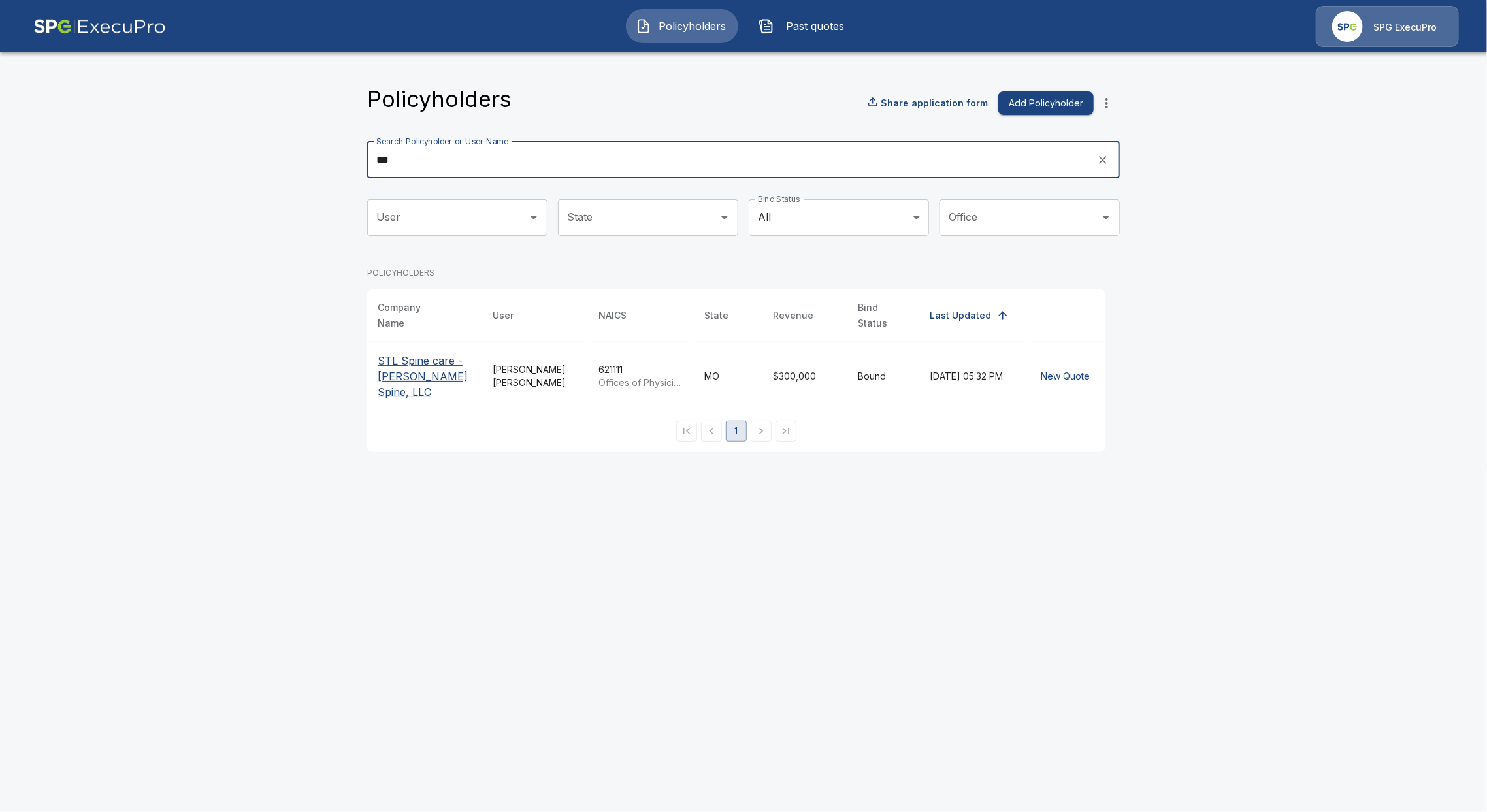
type input "***"
click at [422, 356] on p "STL Spine care - [PERSON_NAME] Spine, LLC" at bounding box center [424, 376] width 94 height 47
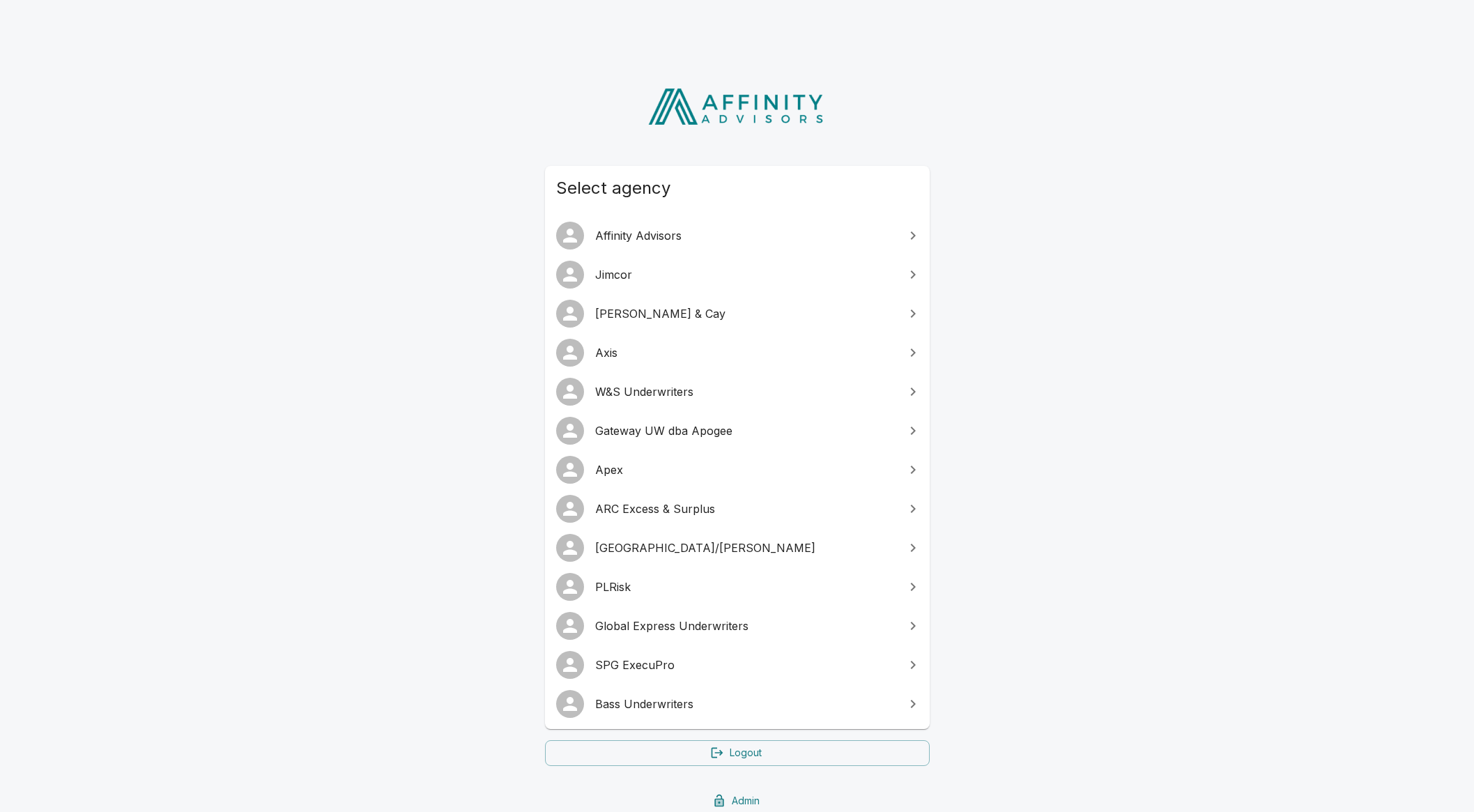
click at [655, 631] on span "Global Express Underwriters" at bounding box center [746, 626] width 301 height 17
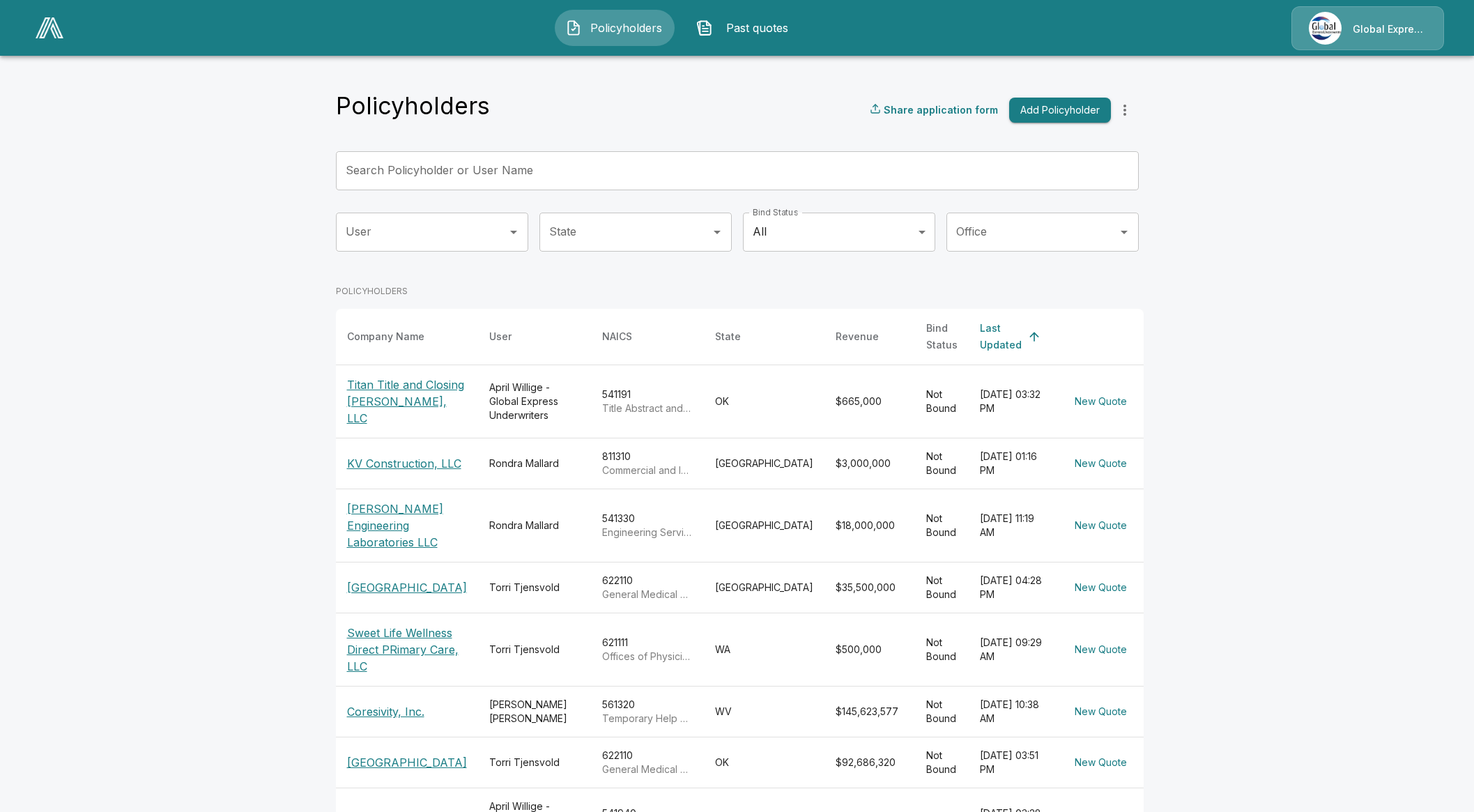
click at [463, 128] on div "Policyholders Share application form Add Policyholder" at bounding box center [736, 110] width 802 height 38
drag, startPoint x: 472, startPoint y: 162, endPoint x: 508, endPoint y: 189, distance: 45.0
click at [472, 162] on input "Search Policyholder or User Name" at bounding box center [729, 171] width 787 height 39
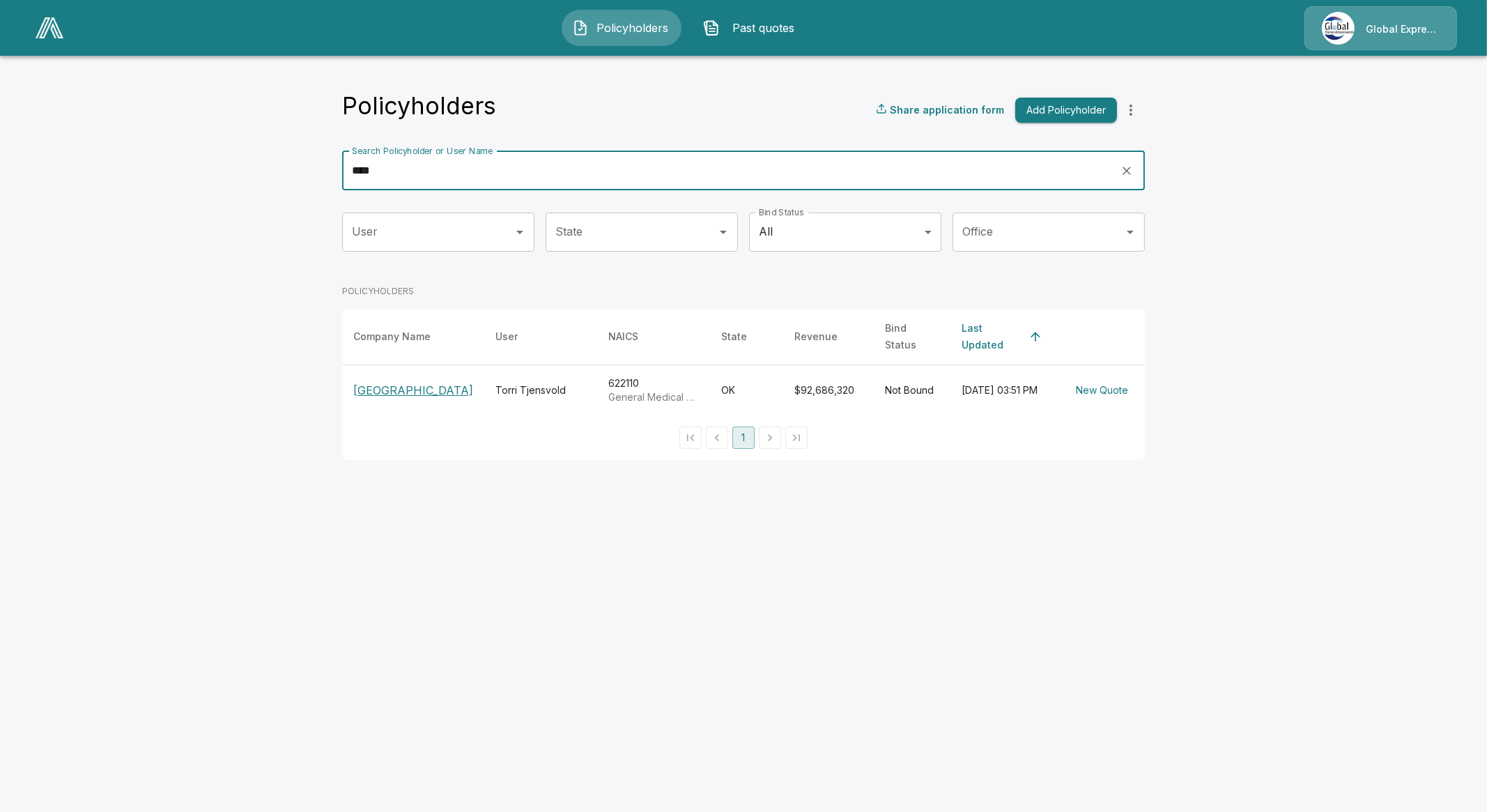
type input "****"
click at [404, 399] on p "[GEOGRAPHIC_DATA]" at bounding box center [413, 390] width 120 height 17
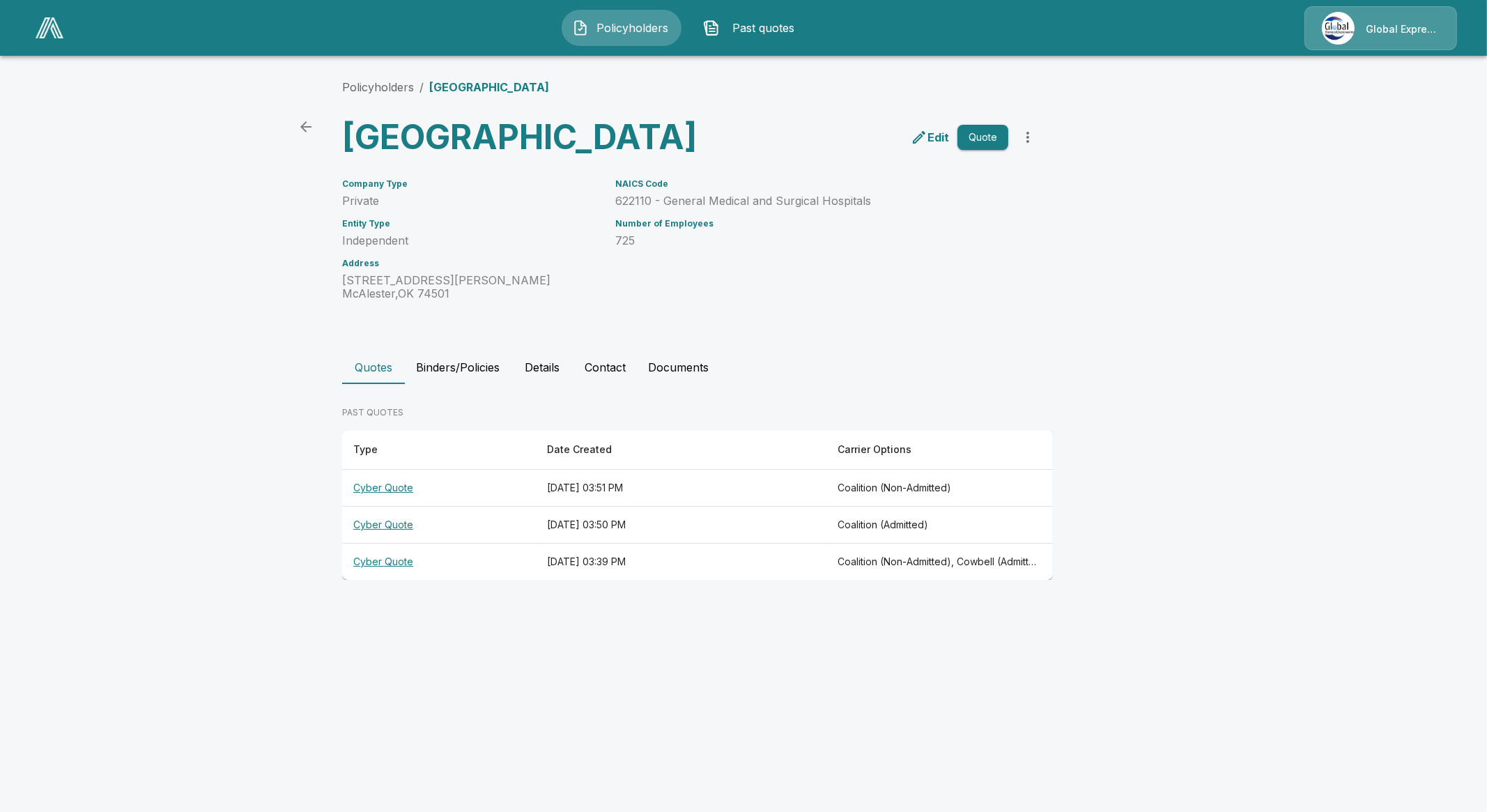
click at [381, 506] on th "Cyber Quote" at bounding box center [439, 488] width 194 height 37
click at [373, 580] on th "Cyber Quote" at bounding box center [439, 562] width 194 height 37
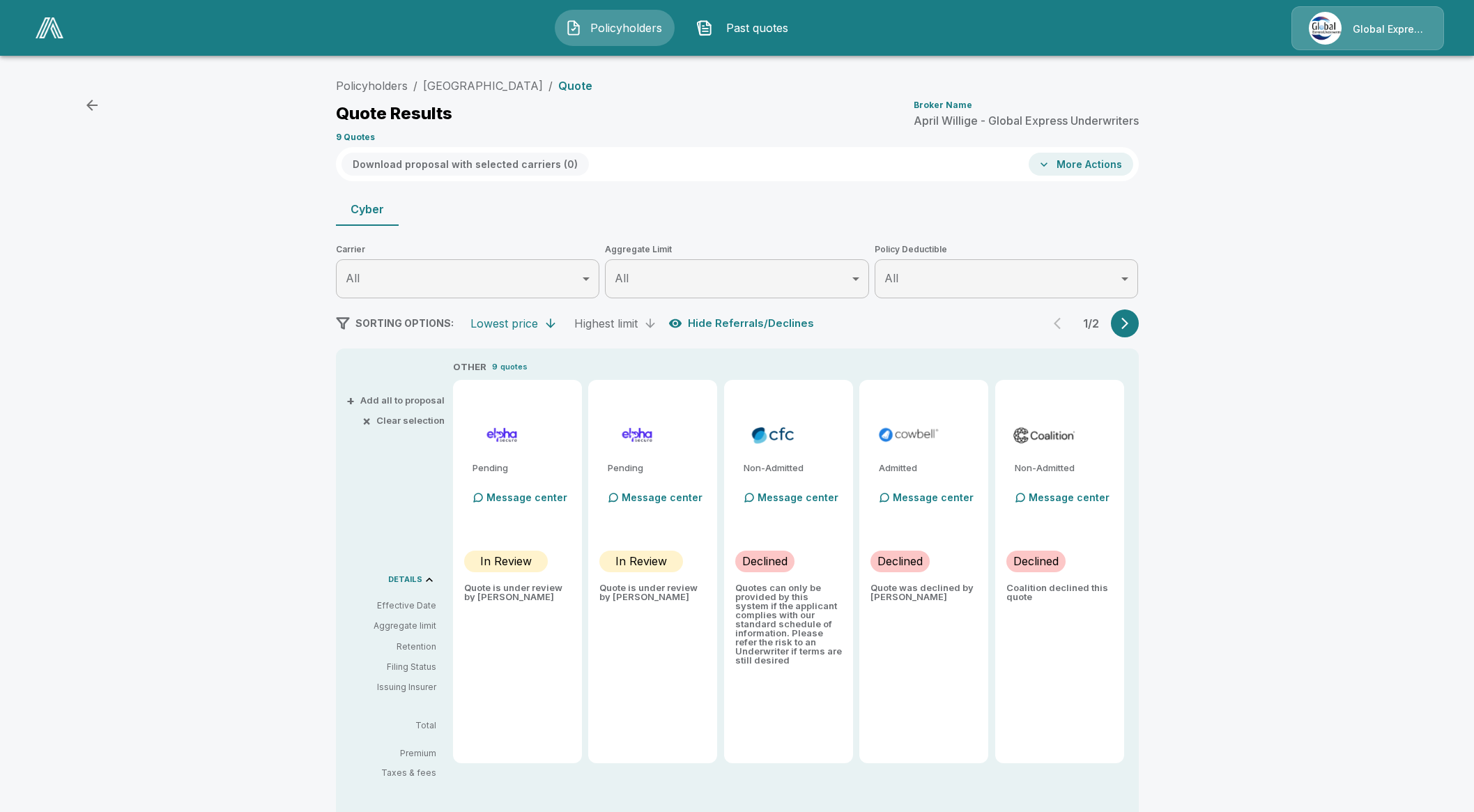
drag, startPoint x: 641, startPoint y: 318, endPoint x: 632, endPoint y: 322, distance: 9.8
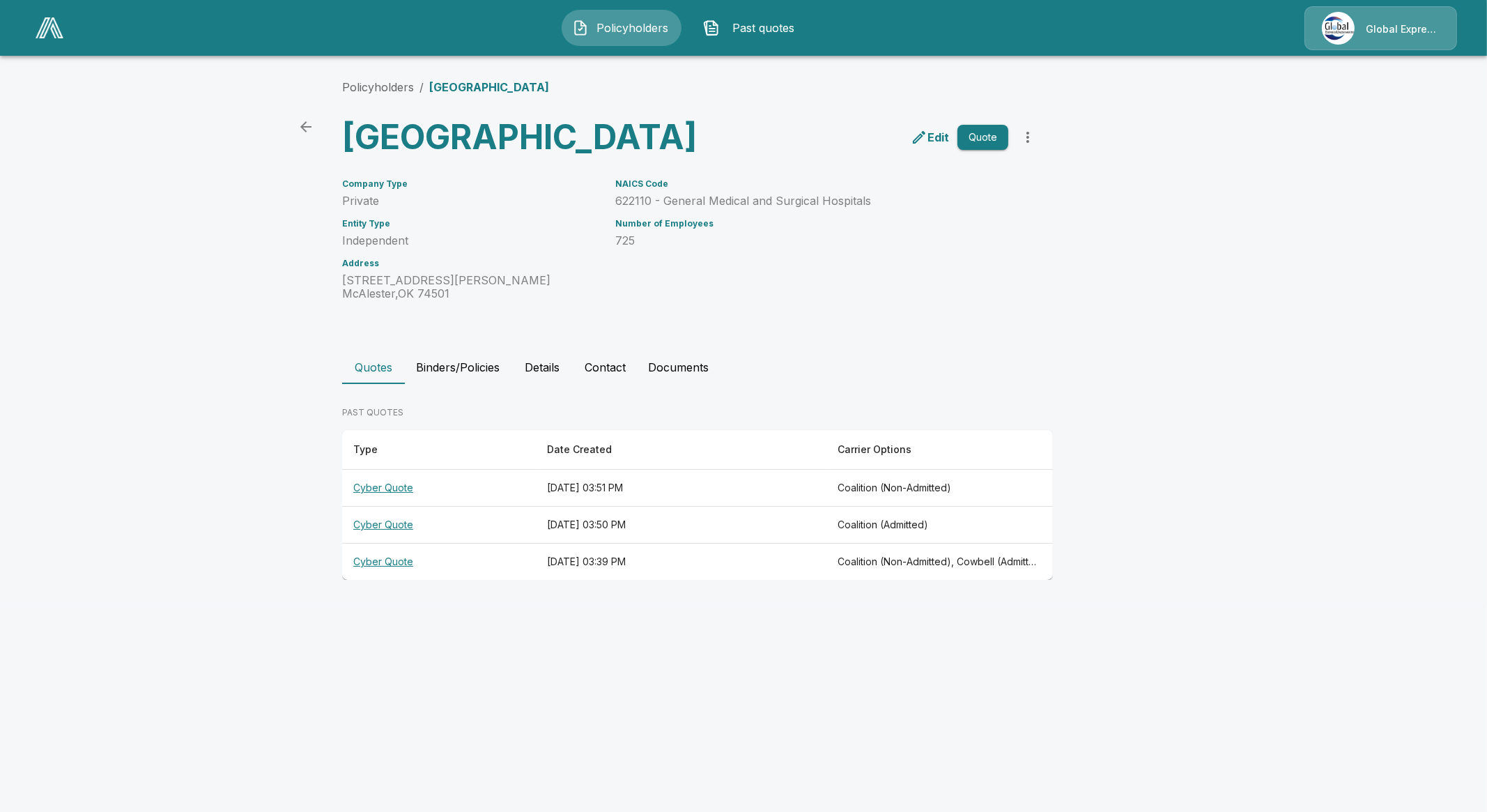
click at [376, 543] on th "Cyber Quote" at bounding box center [439, 525] width 194 height 37
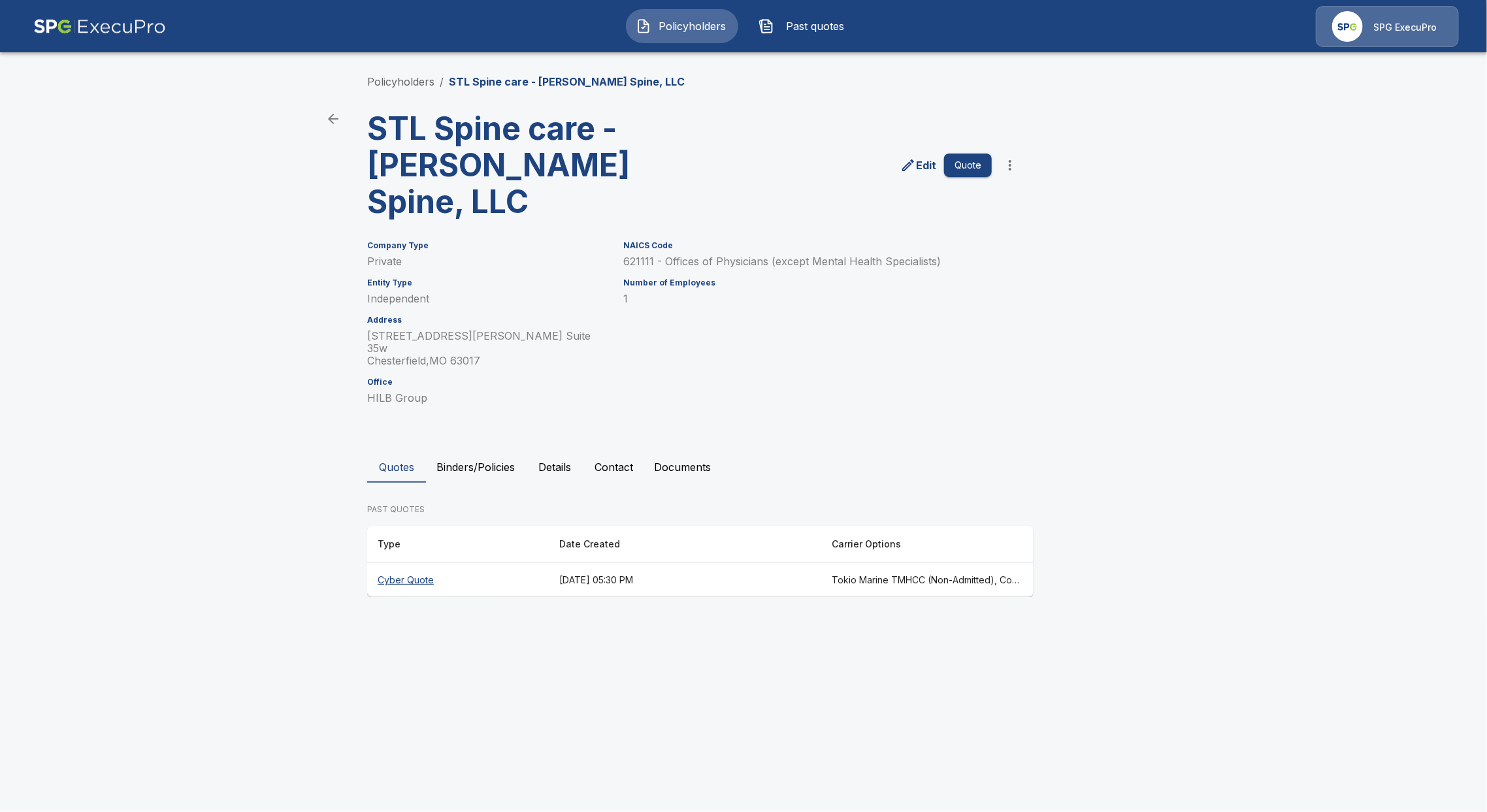
click at [406, 563] on th "Cyber Quote" at bounding box center [458, 580] width 182 height 35
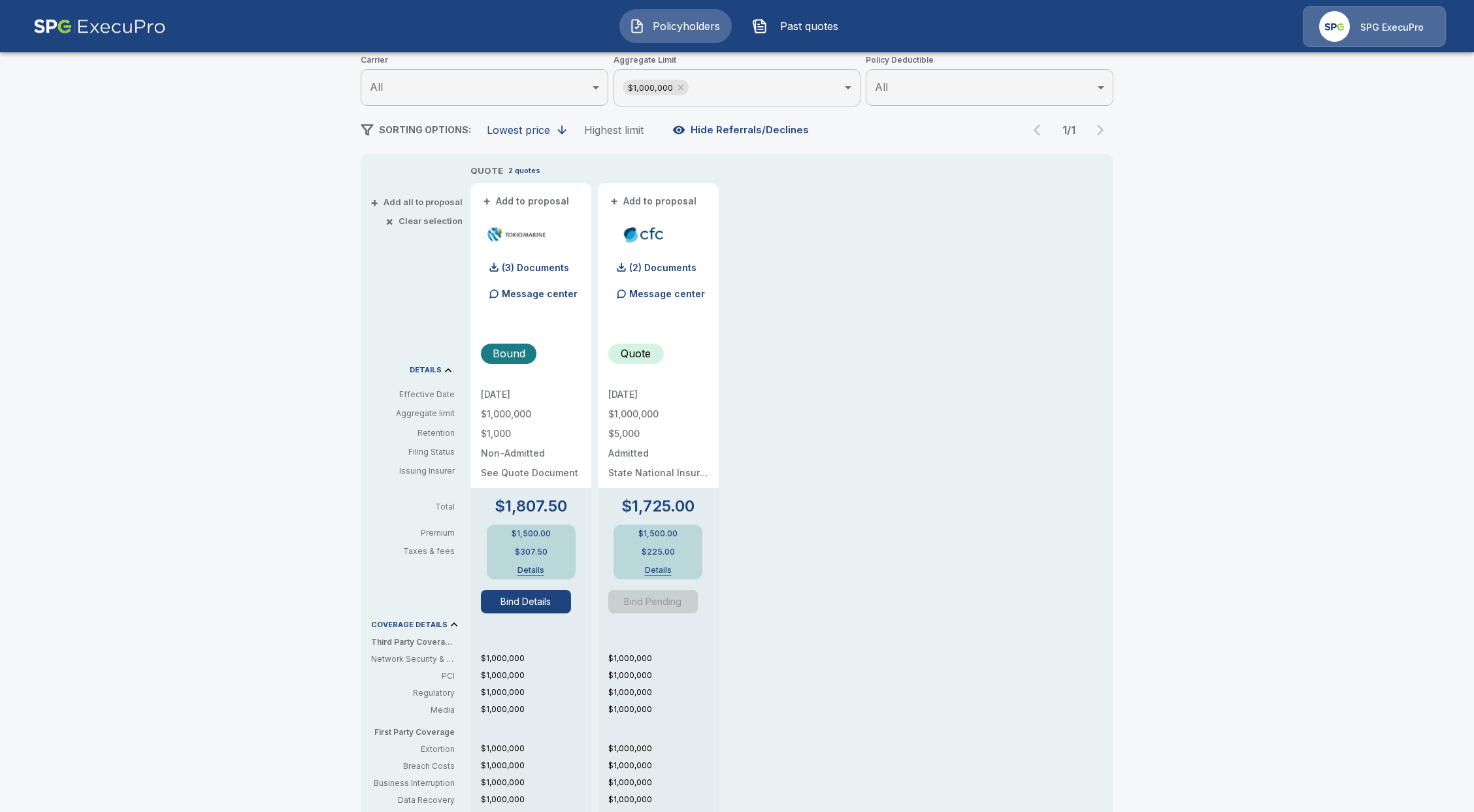
click at [530, 600] on button "Bind Details" at bounding box center [526, 602] width 90 height 24
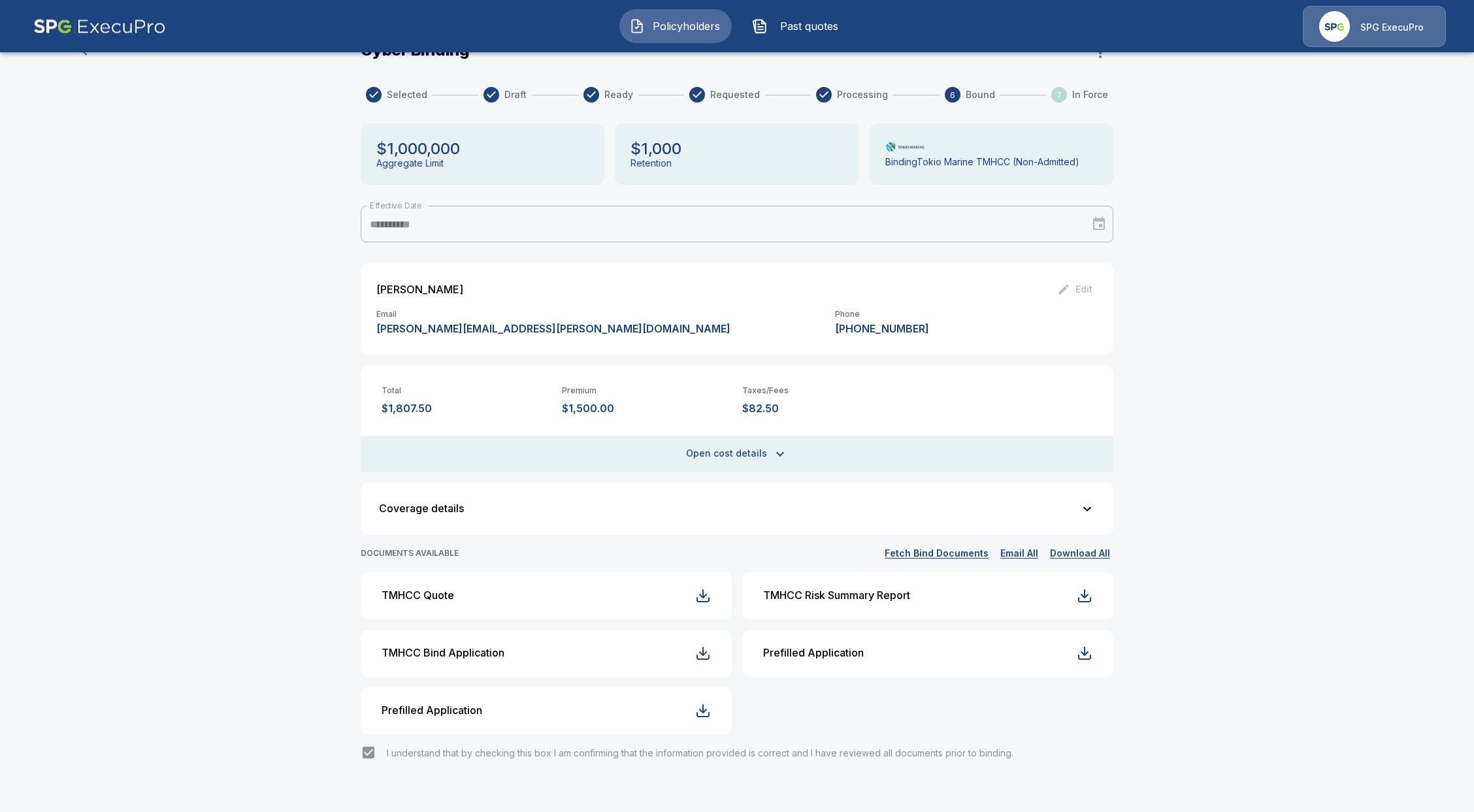
scroll to position [65, 0]
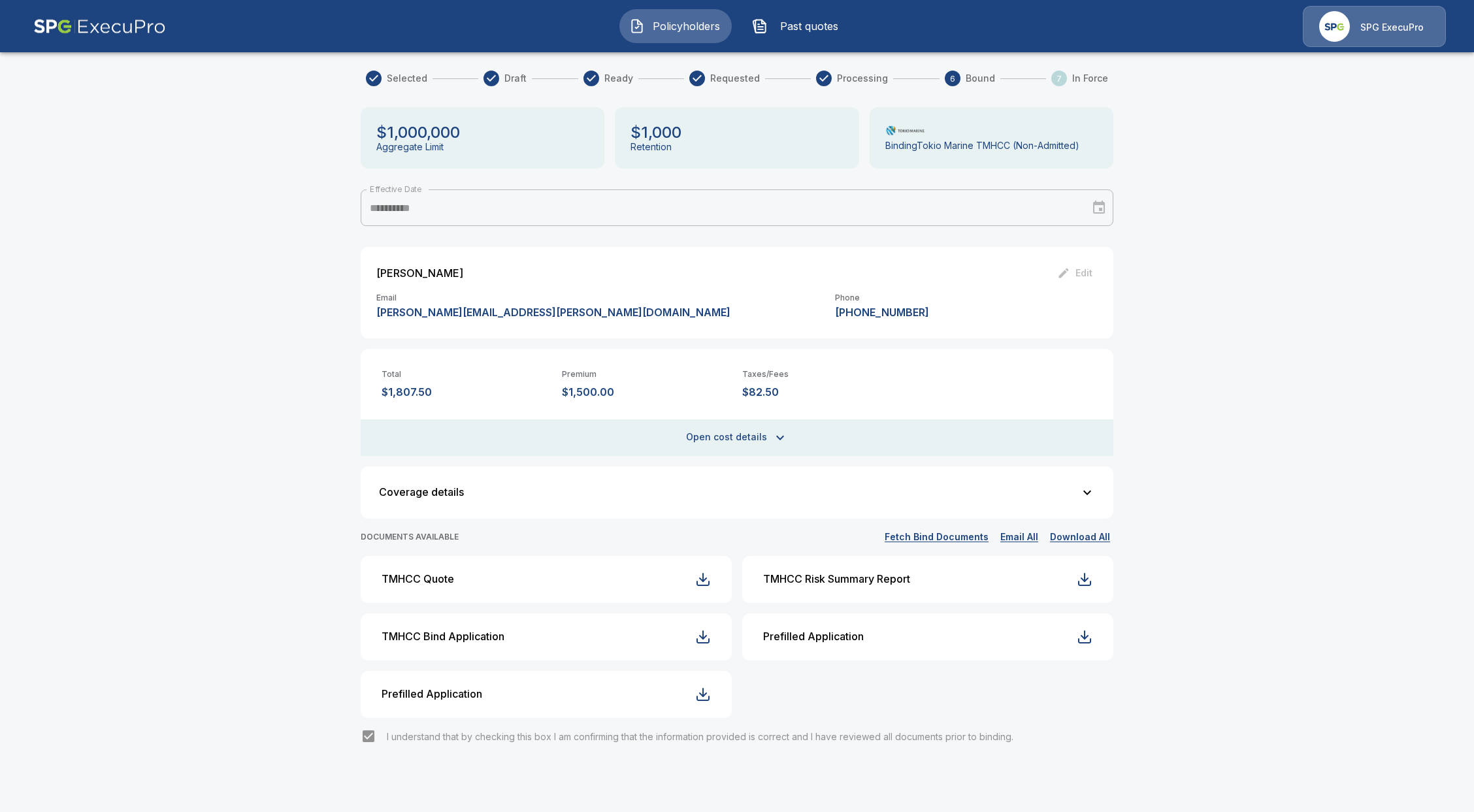
click at [949, 538] on button "Fetch Bind Documents" at bounding box center [936, 536] width 111 height 16
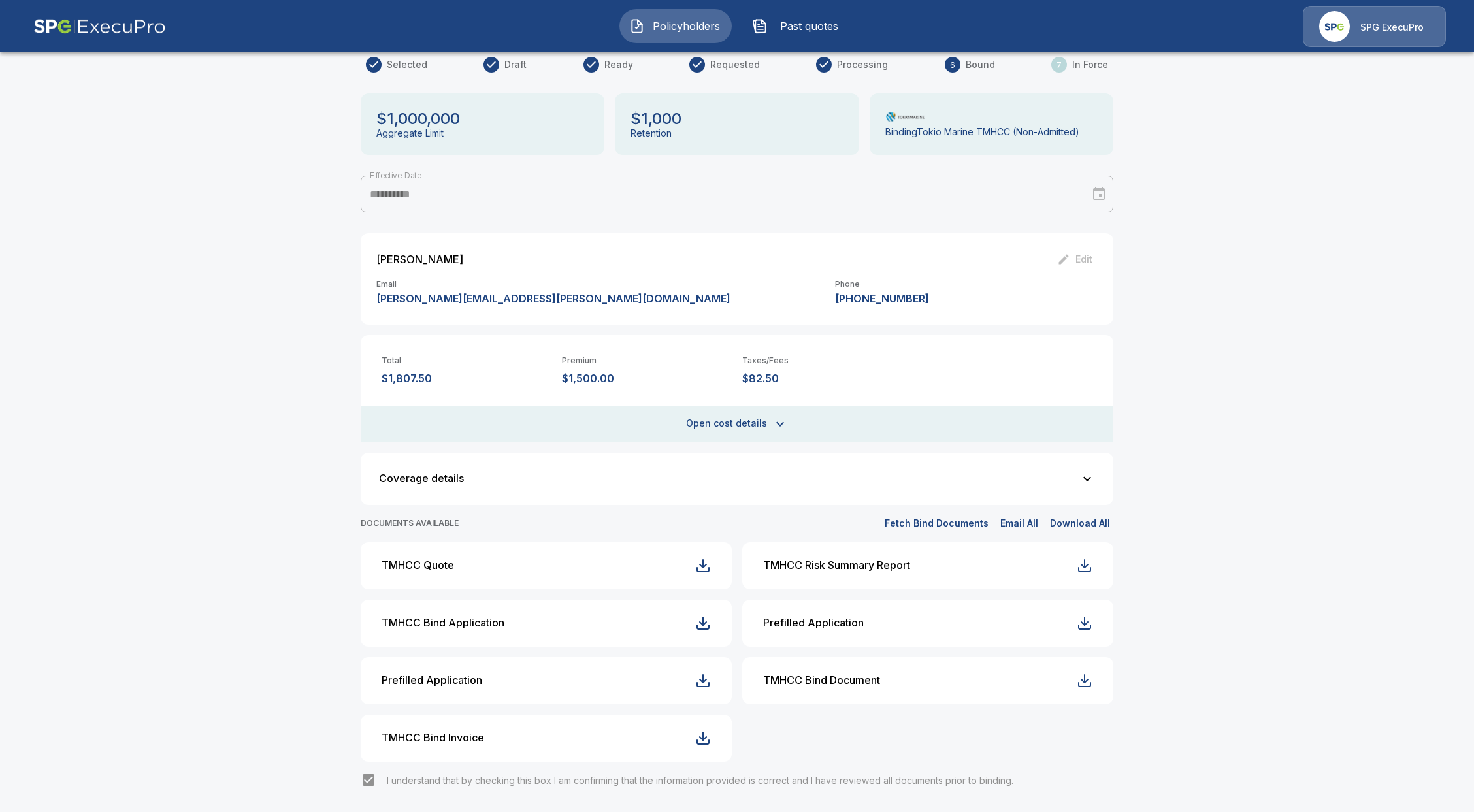
scroll to position [122, 0]
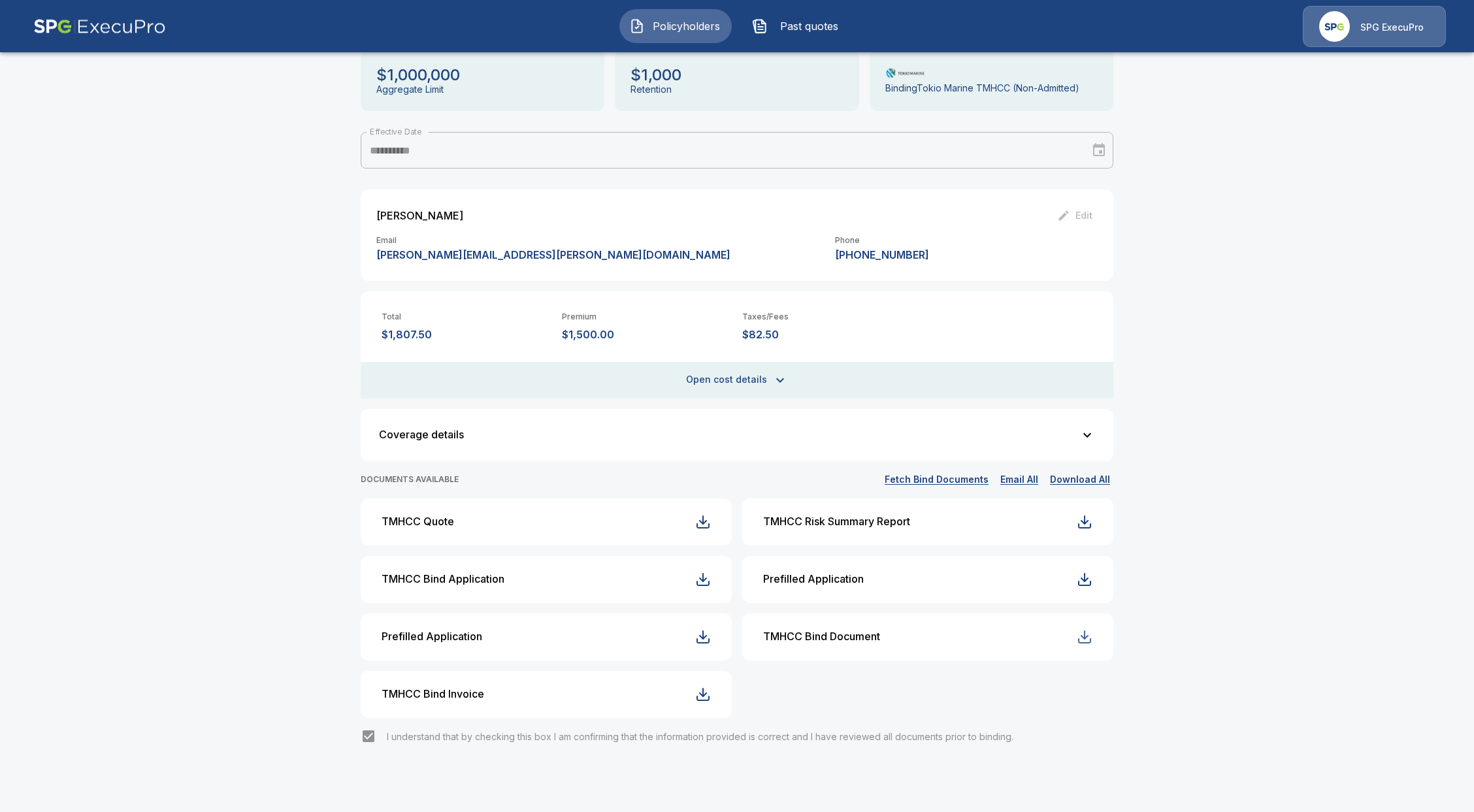
click at [1093, 638] on div "button" at bounding box center [1084, 637] width 16 height 16
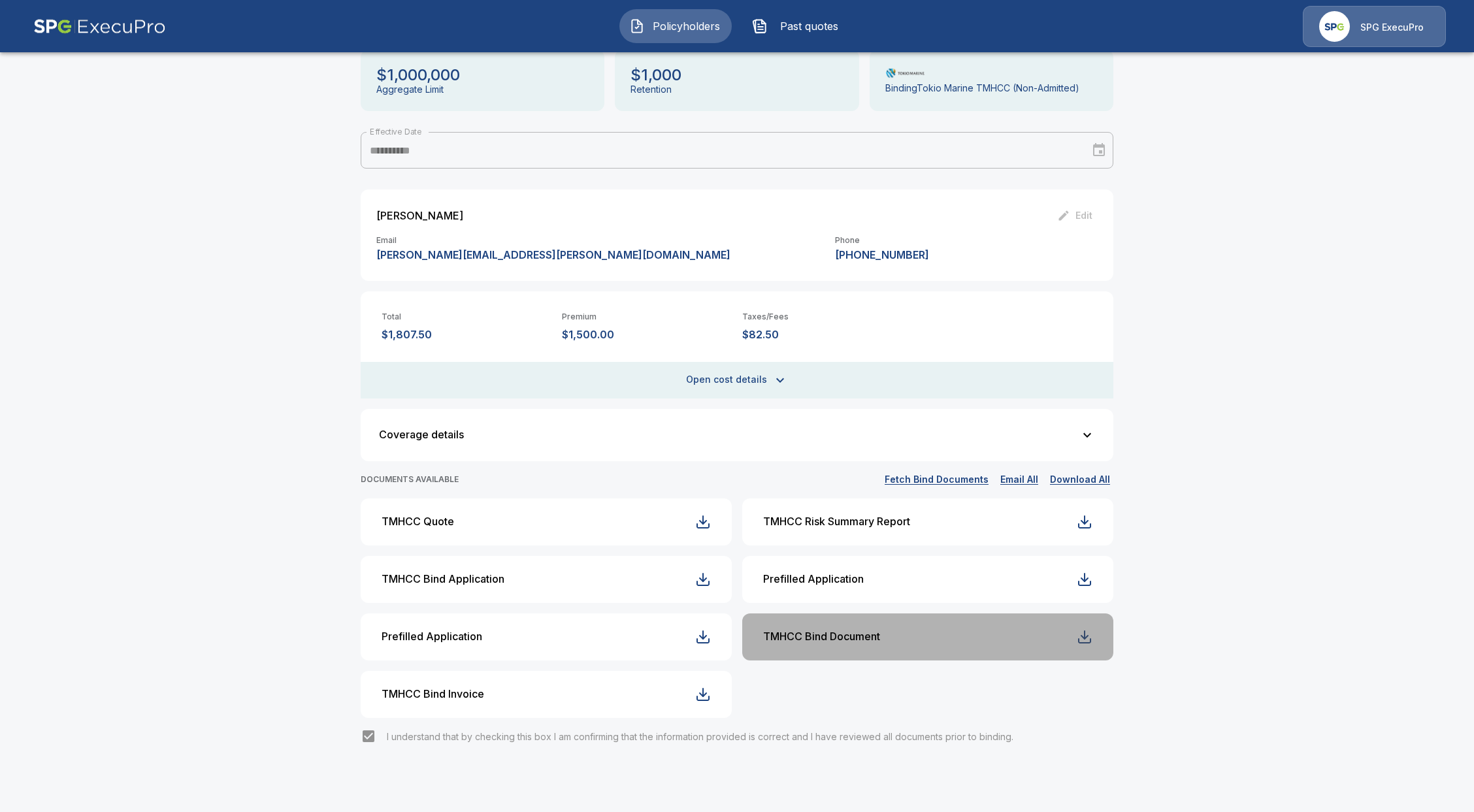
click at [1093, 642] on div "button" at bounding box center [1084, 637] width 16 height 16
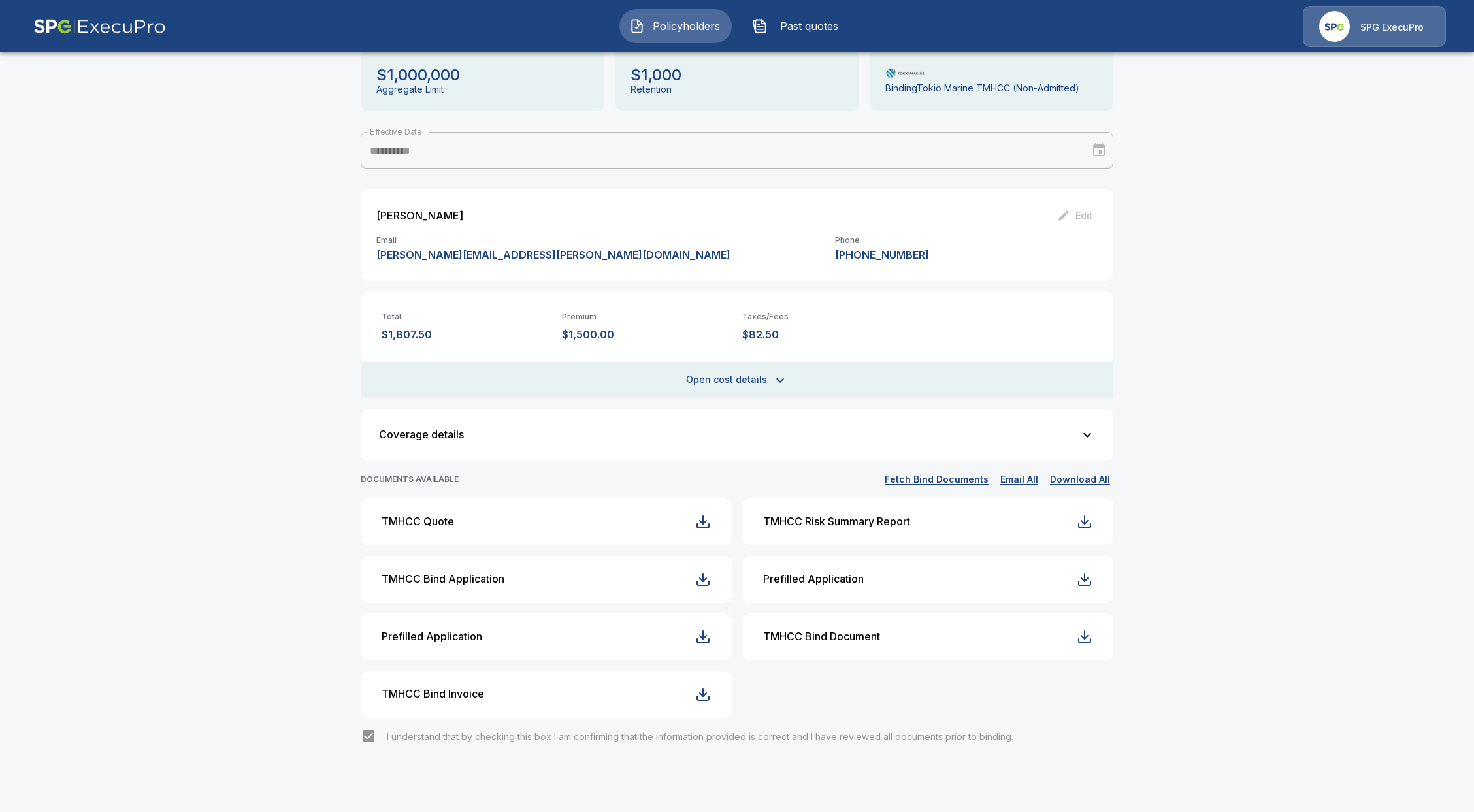
click at [944, 485] on button "Fetch Bind Documents" at bounding box center [936, 479] width 111 height 16
click at [678, 694] on button "TMHCC Bind Invoice" at bounding box center [546, 694] width 371 height 47
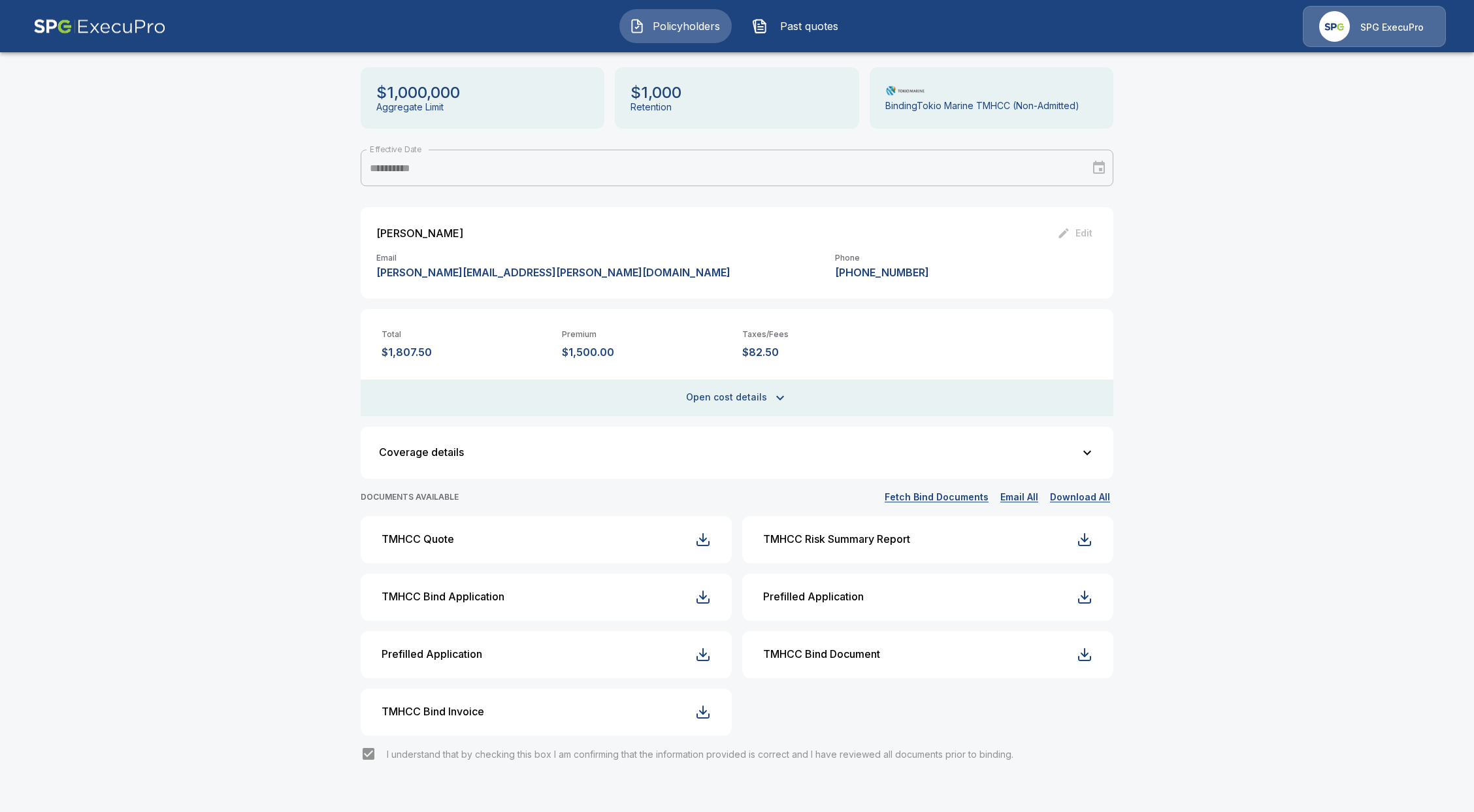
scroll to position [122, 0]
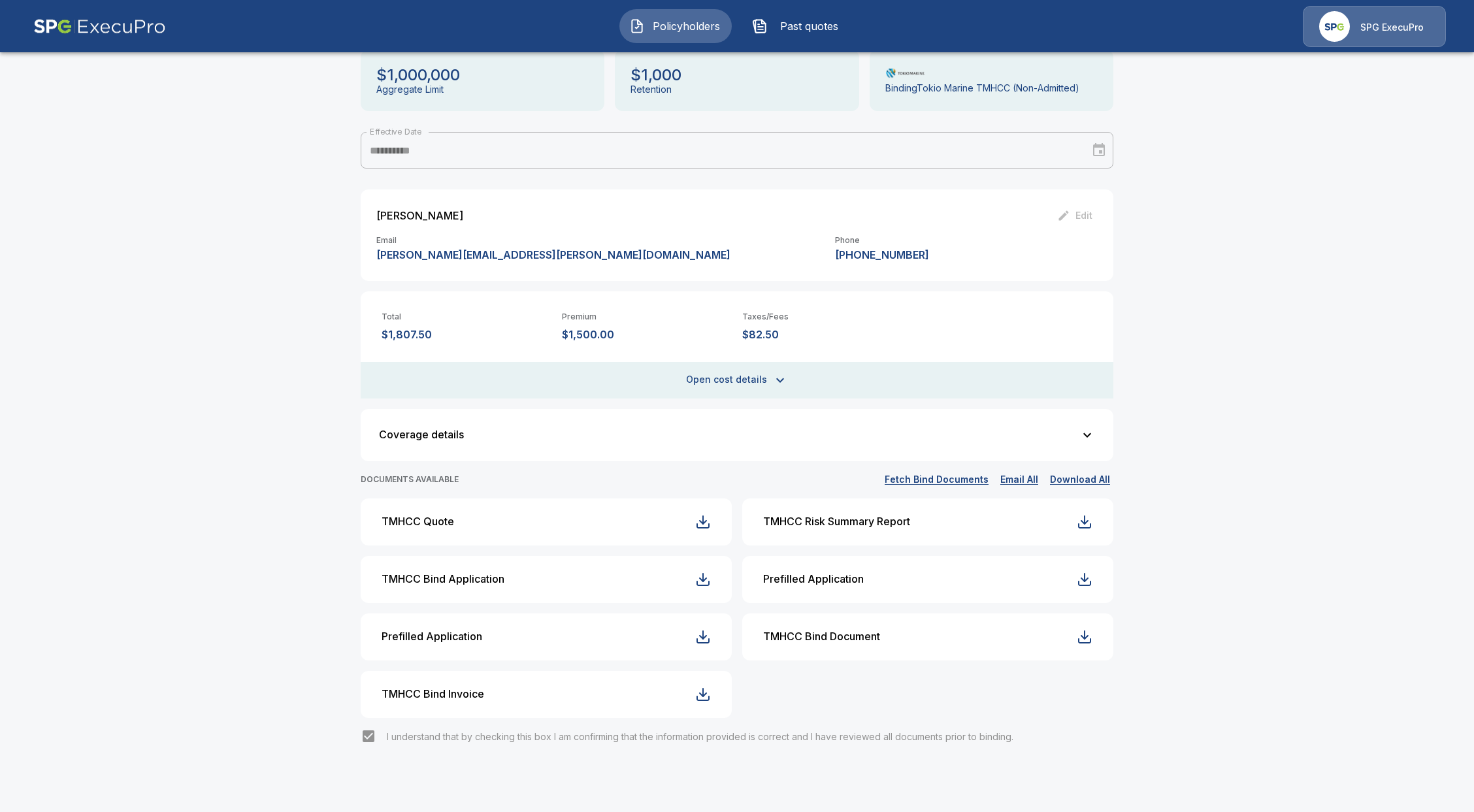
click at [952, 475] on button "Fetch Bind Documents" at bounding box center [936, 479] width 111 height 16
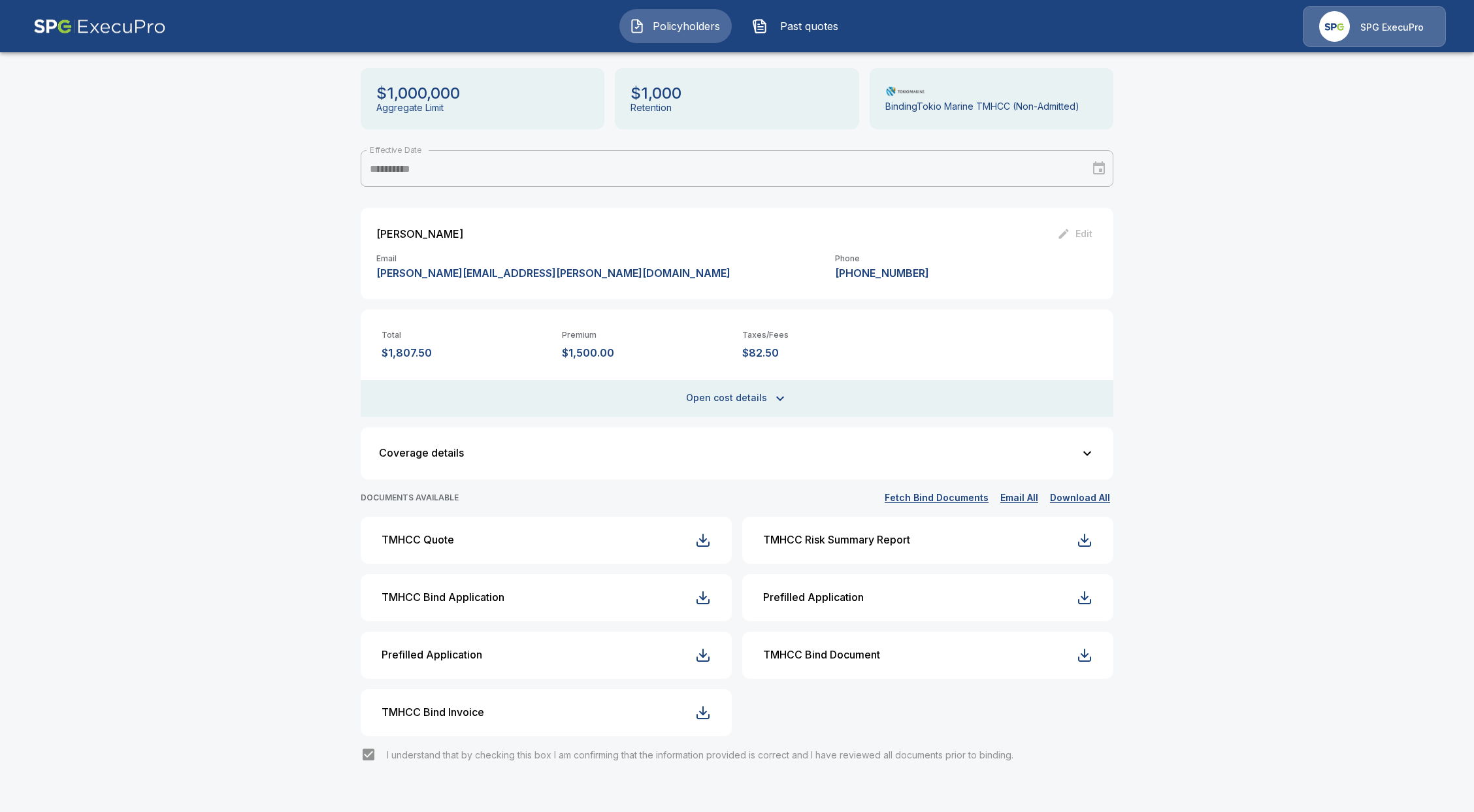
scroll to position [122, 0]
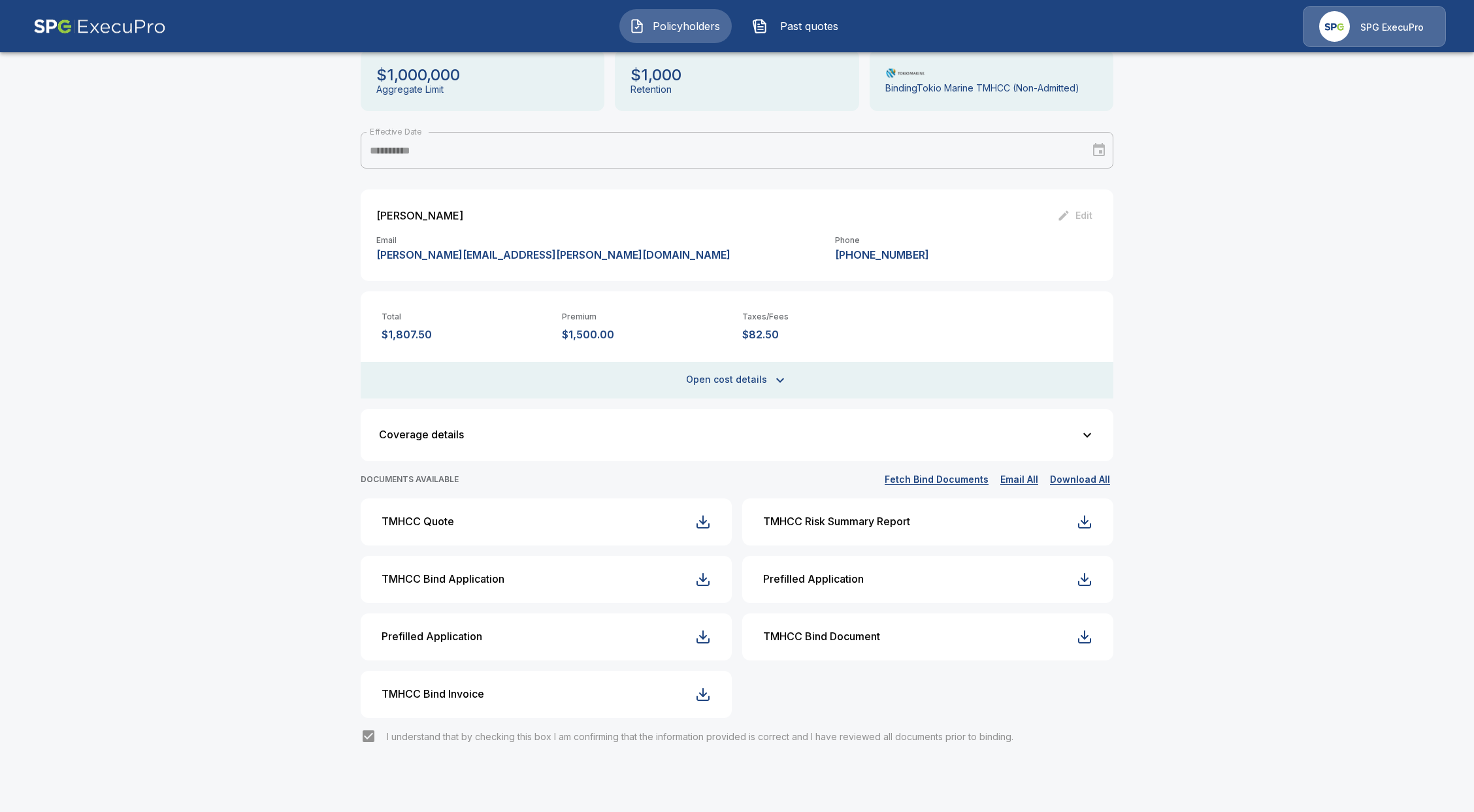
click at [1056, 650] on button "TMHCC Bind Document" at bounding box center [927, 637] width 371 height 47
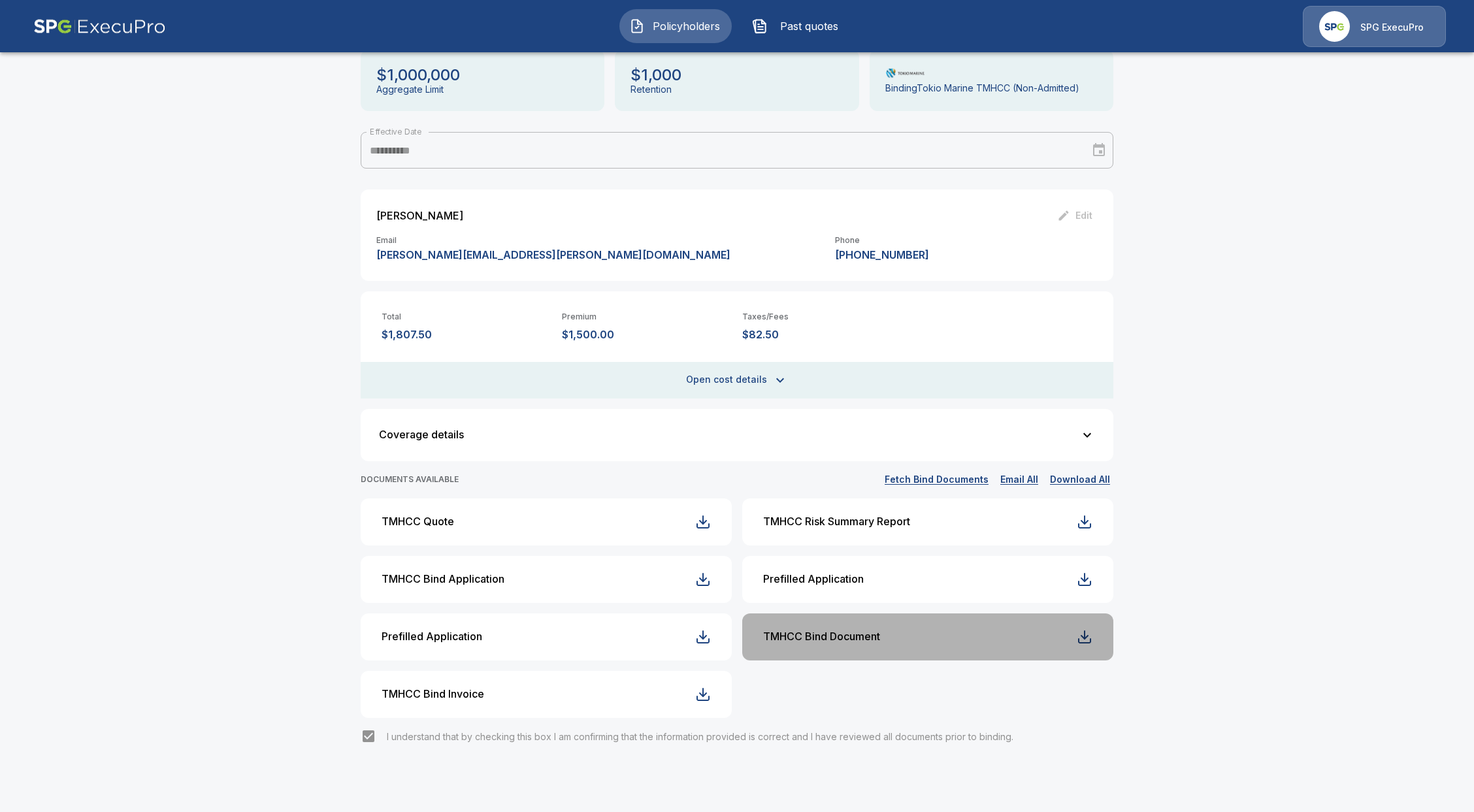
click at [850, 626] on button "TMHCC Bind Document" at bounding box center [927, 637] width 371 height 47
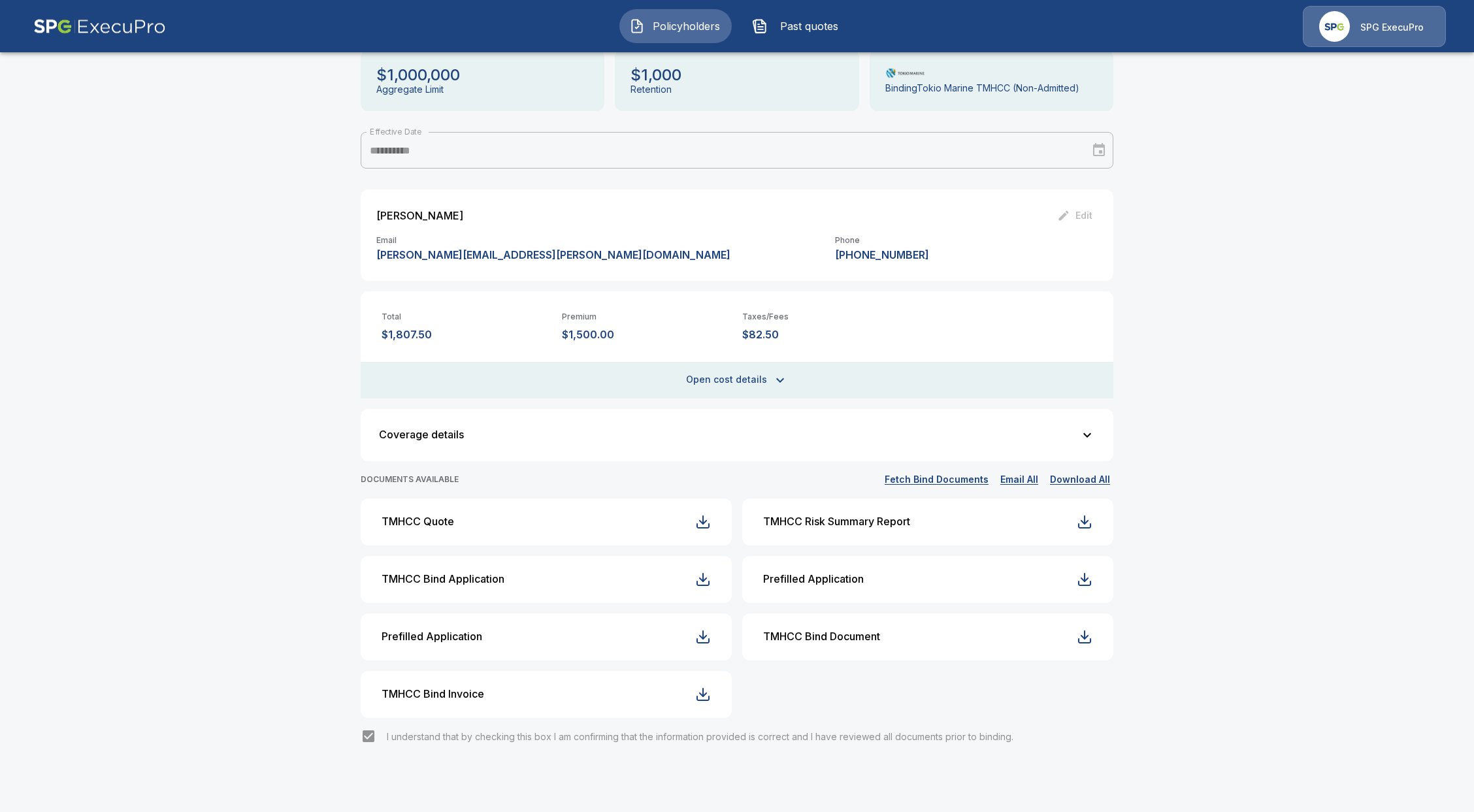
click at [656, 33] on button "Policyholders" at bounding box center [675, 26] width 112 height 34
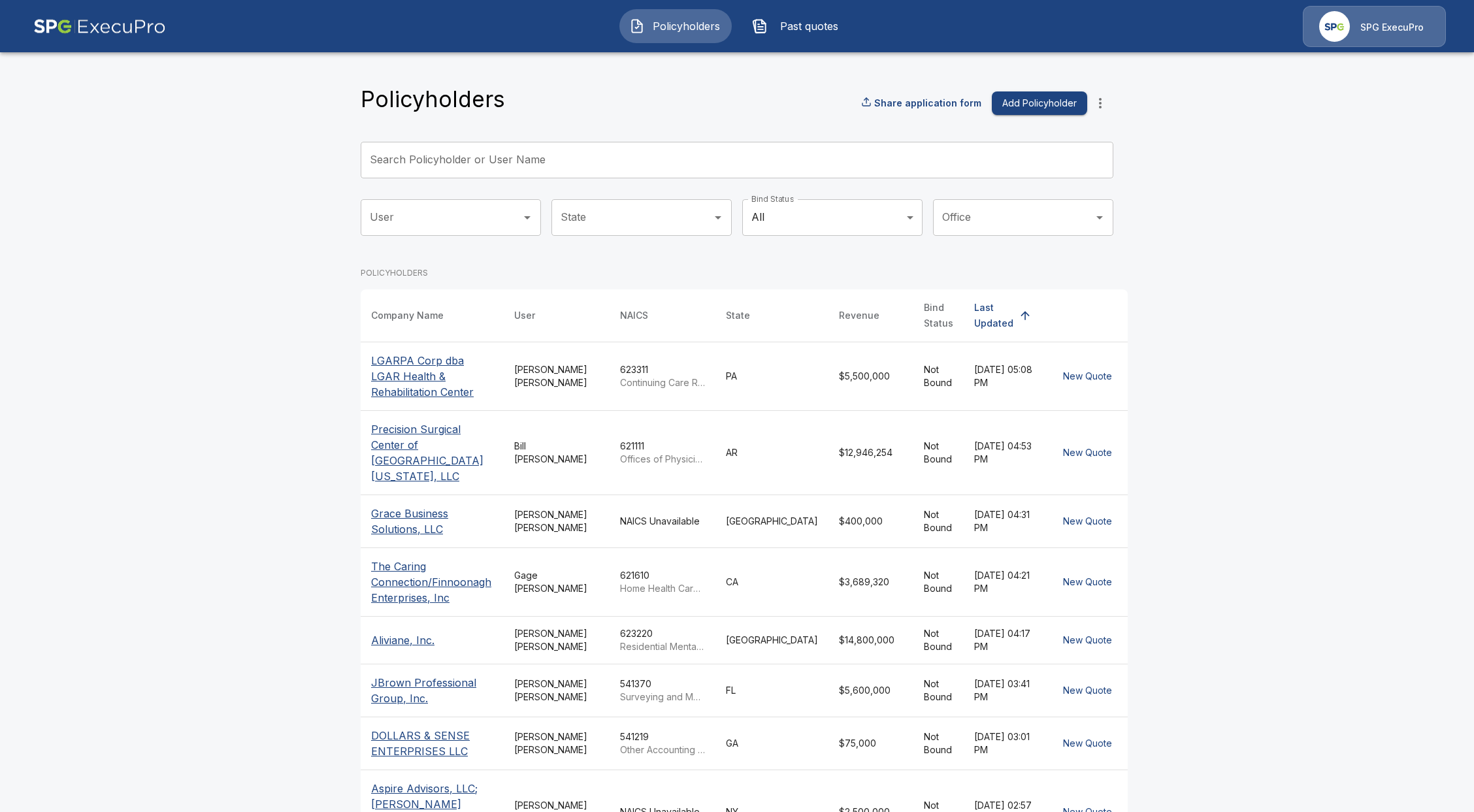
click at [470, 164] on input "Search Policyholder or User Name" at bounding box center [729, 160] width 738 height 37
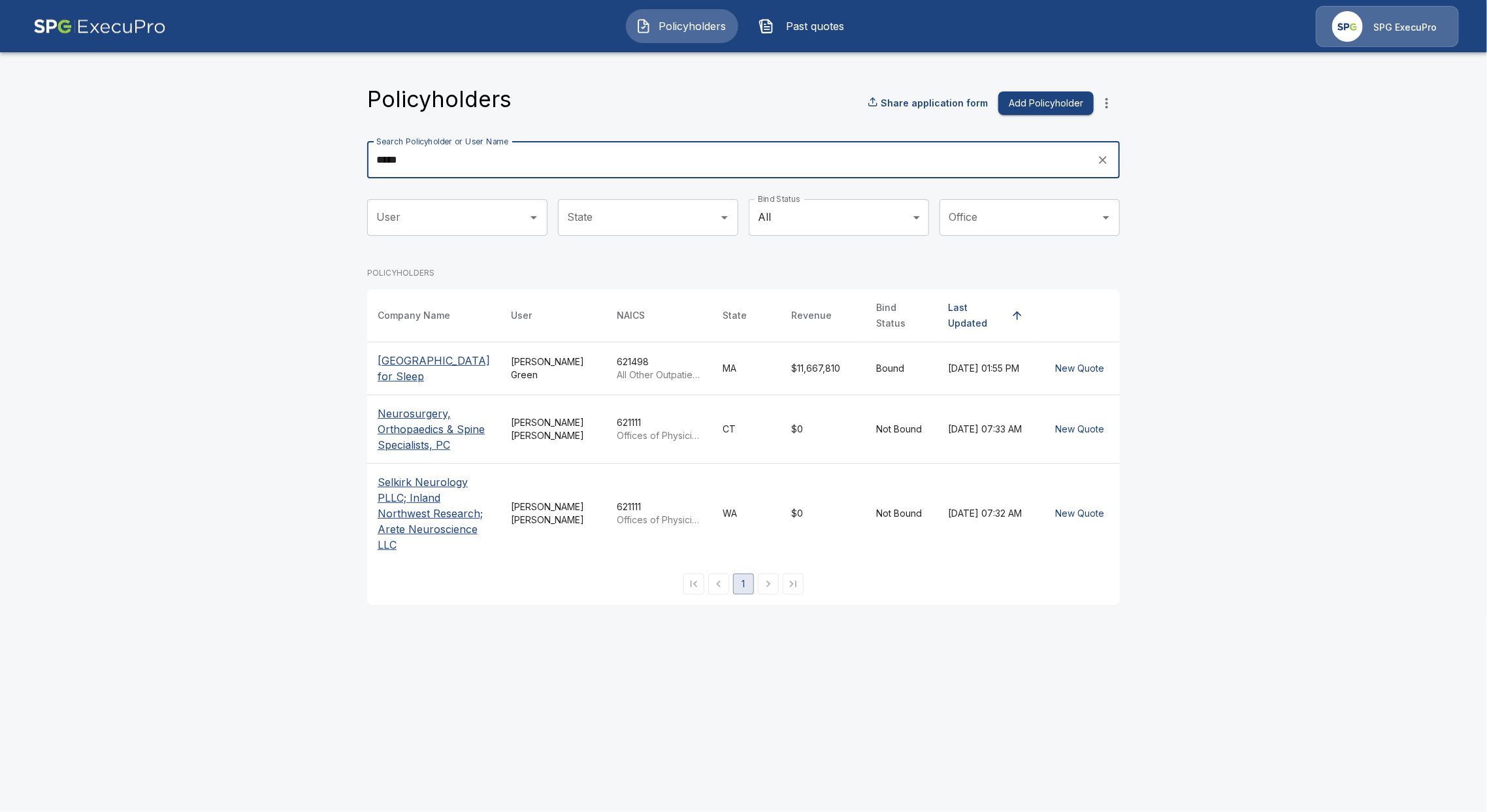
type input "*****"
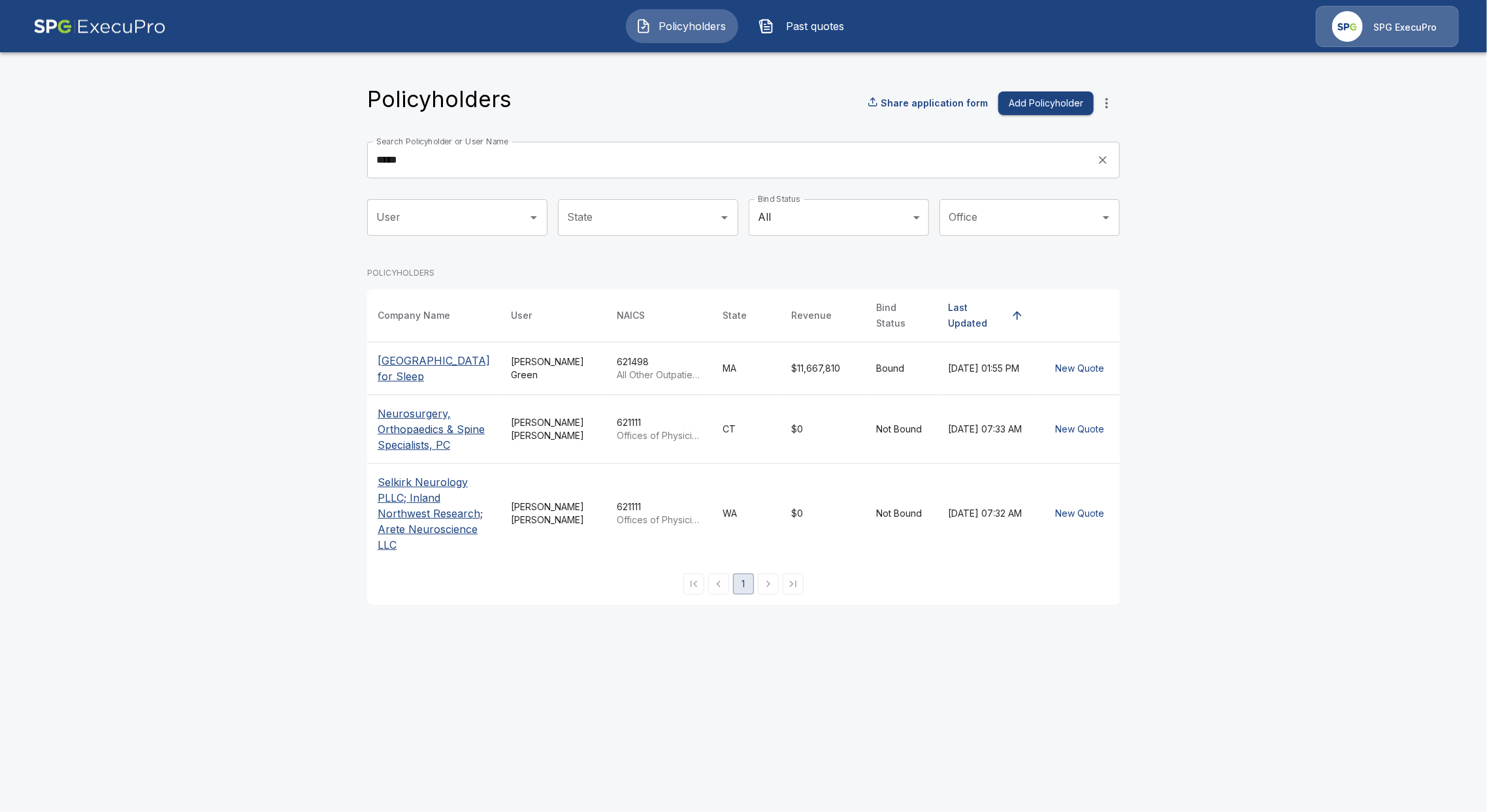
click at [426, 355] on p "Neurocare Center for Sleep" at bounding box center [434, 368] width 112 height 31
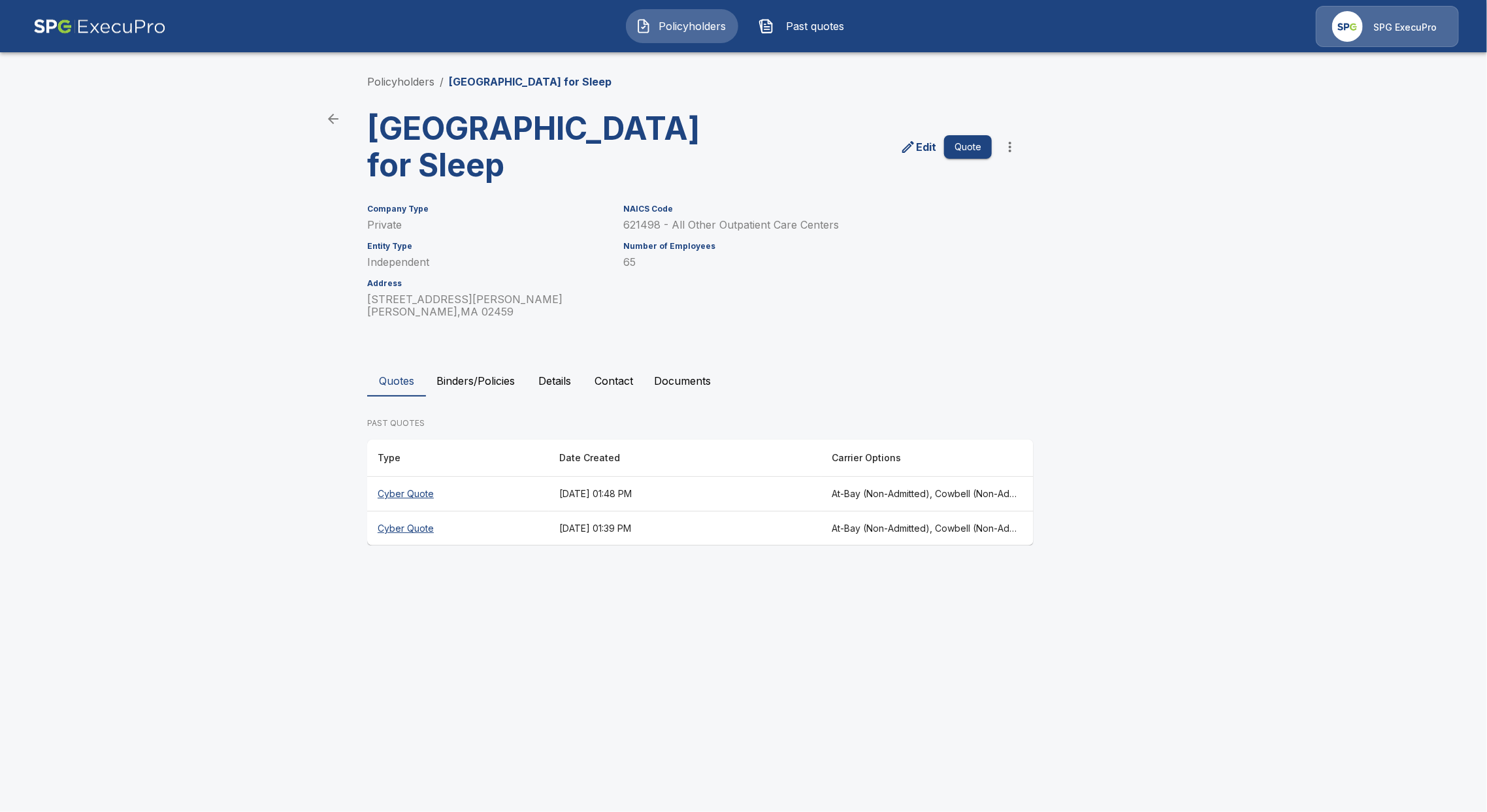
click at [460, 361] on div "Policyholders / Neurocare Center for Sleep Neurocare Center for Sleep Edit Quot…" at bounding box center [743, 309] width 784 height 521
click at [475, 381] on button "Binders/Policies" at bounding box center [475, 381] width 100 height 31
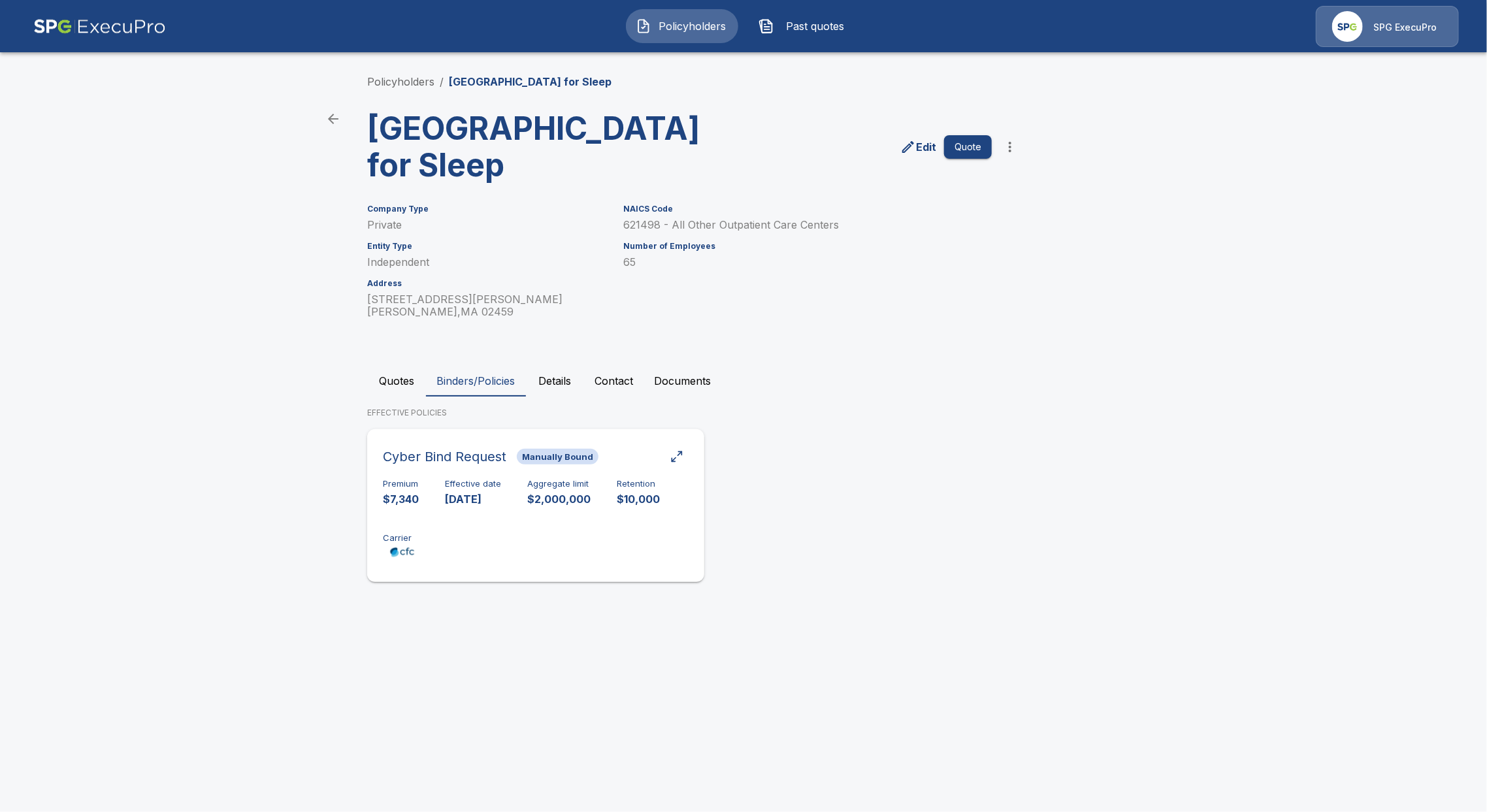
click at [454, 493] on p "9/1/2025" at bounding box center [472, 500] width 56 height 15
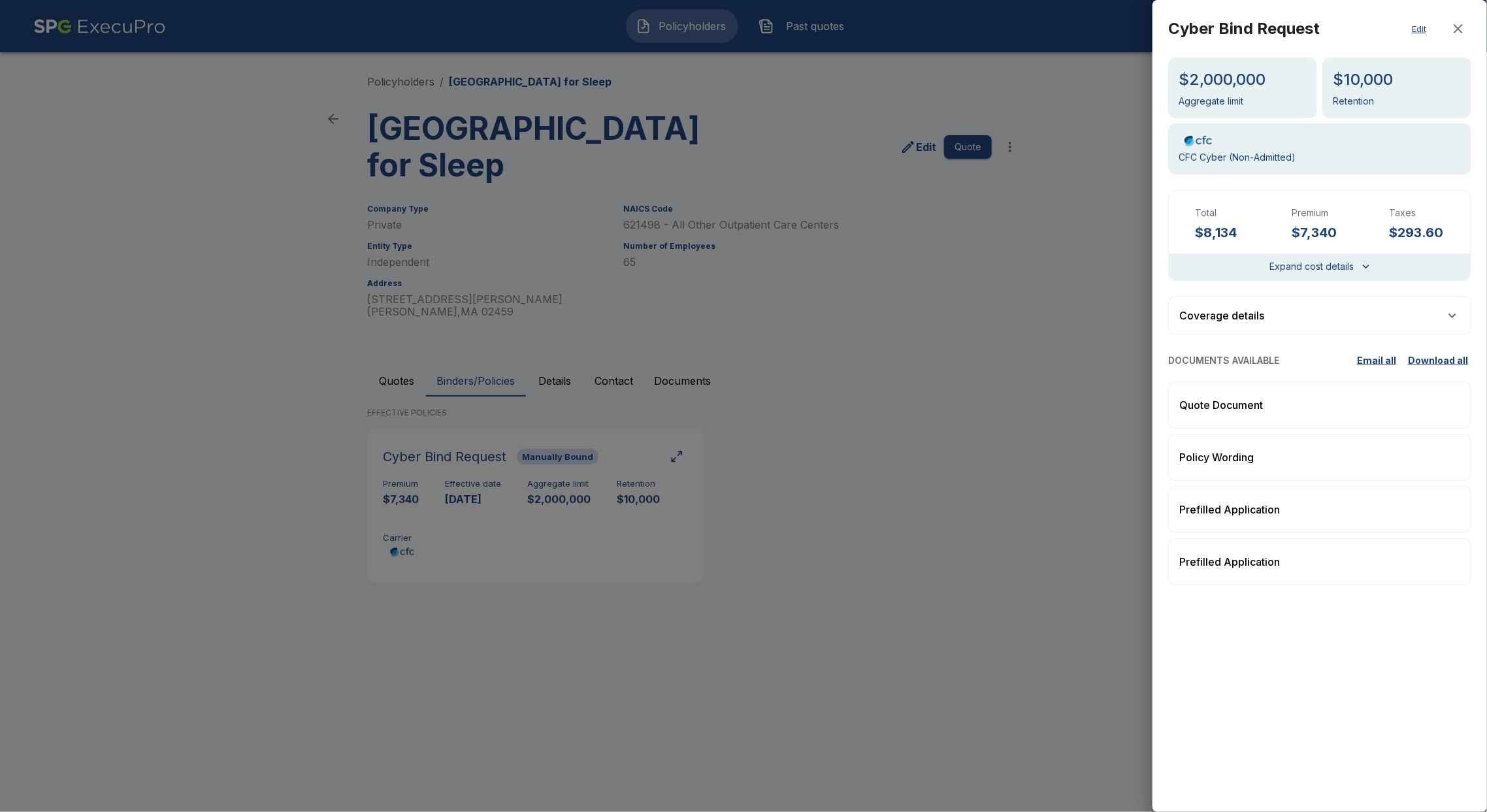
drag, startPoint x: 1086, startPoint y: 560, endPoint x: 1079, endPoint y: 559, distance: 7.1
click at [1081, 559] on div at bounding box center [743, 406] width 1487 height 812
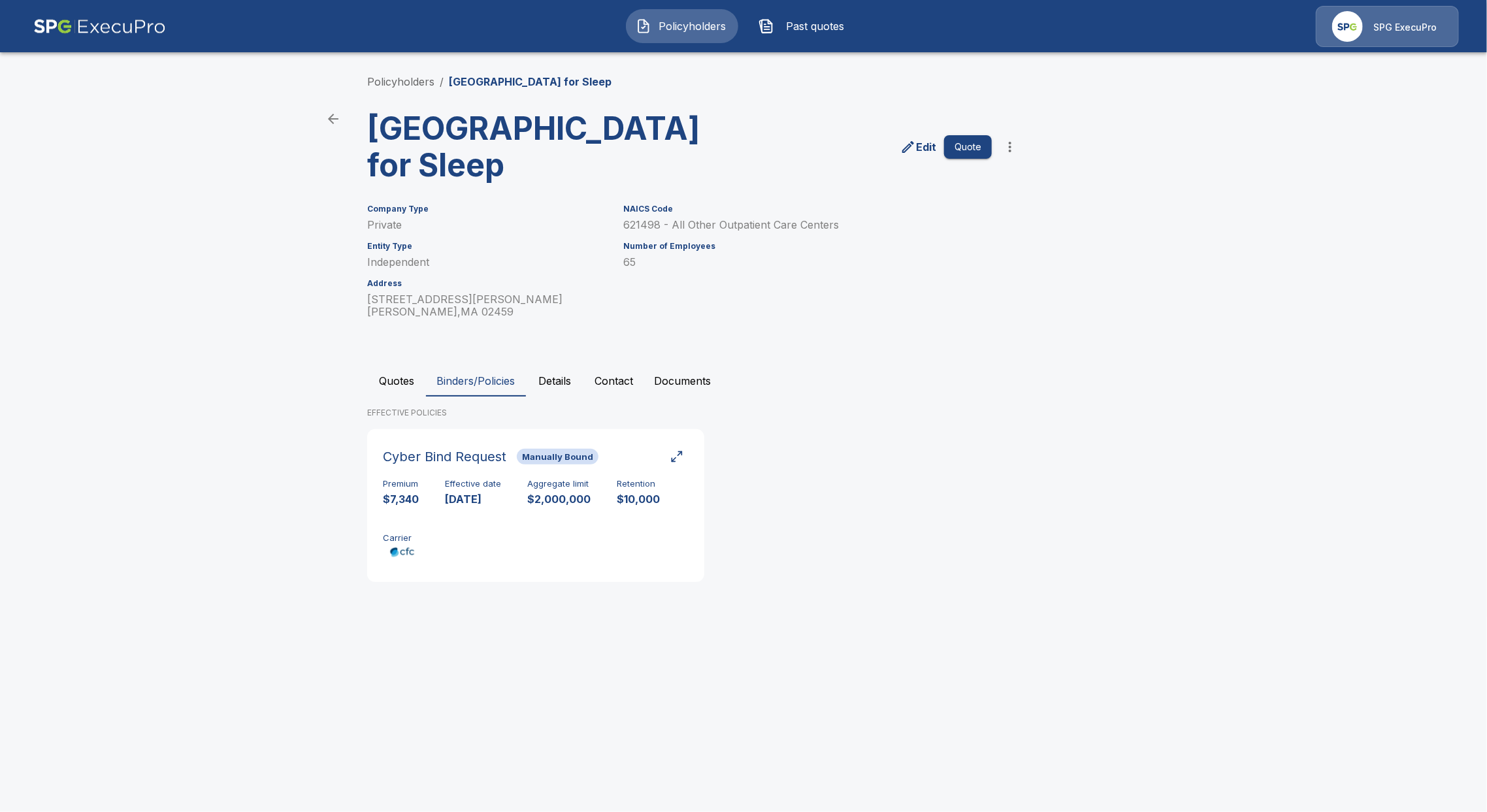
click at [701, 33] on span "Policyholders" at bounding box center [692, 26] width 72 height 16
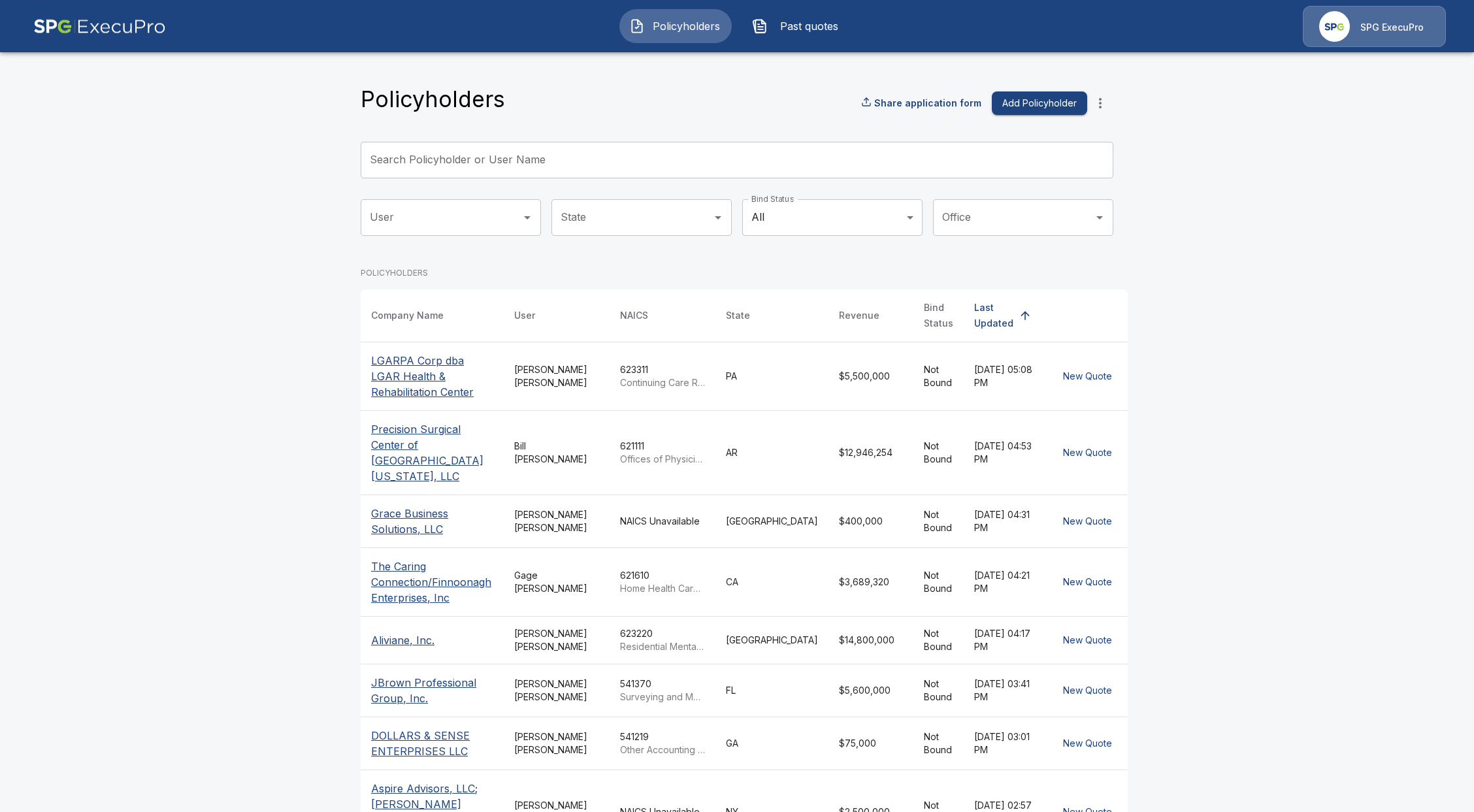
click at [503, 162] on input "Search Policyholder or User Name" at bounding box center [729, 160] width 738 height 37
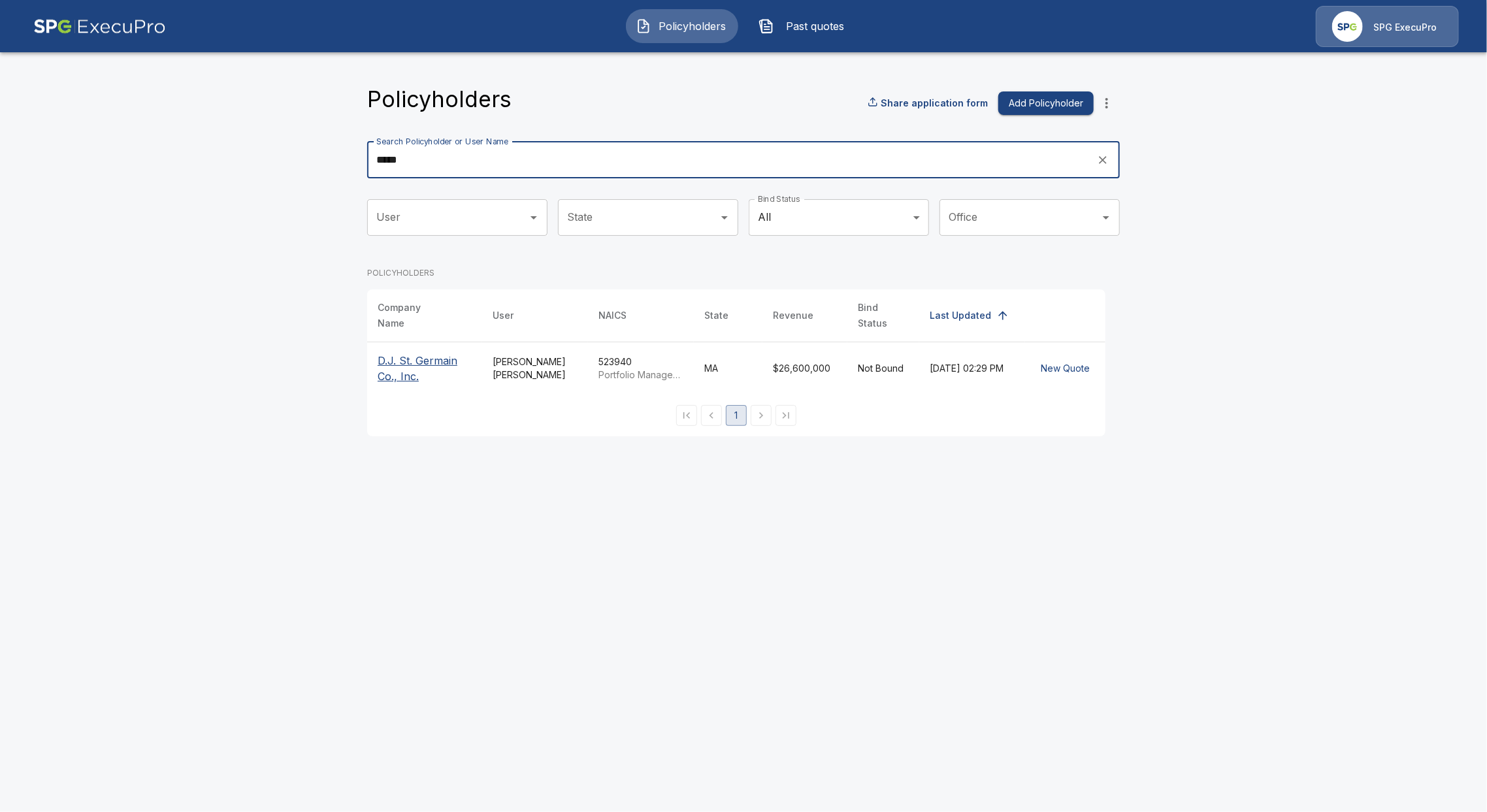
type input "*****"
click at [397, 371] on p "D.J. St. Germain Co., Inc." at bounding box center [424, 368] width 94 height 31
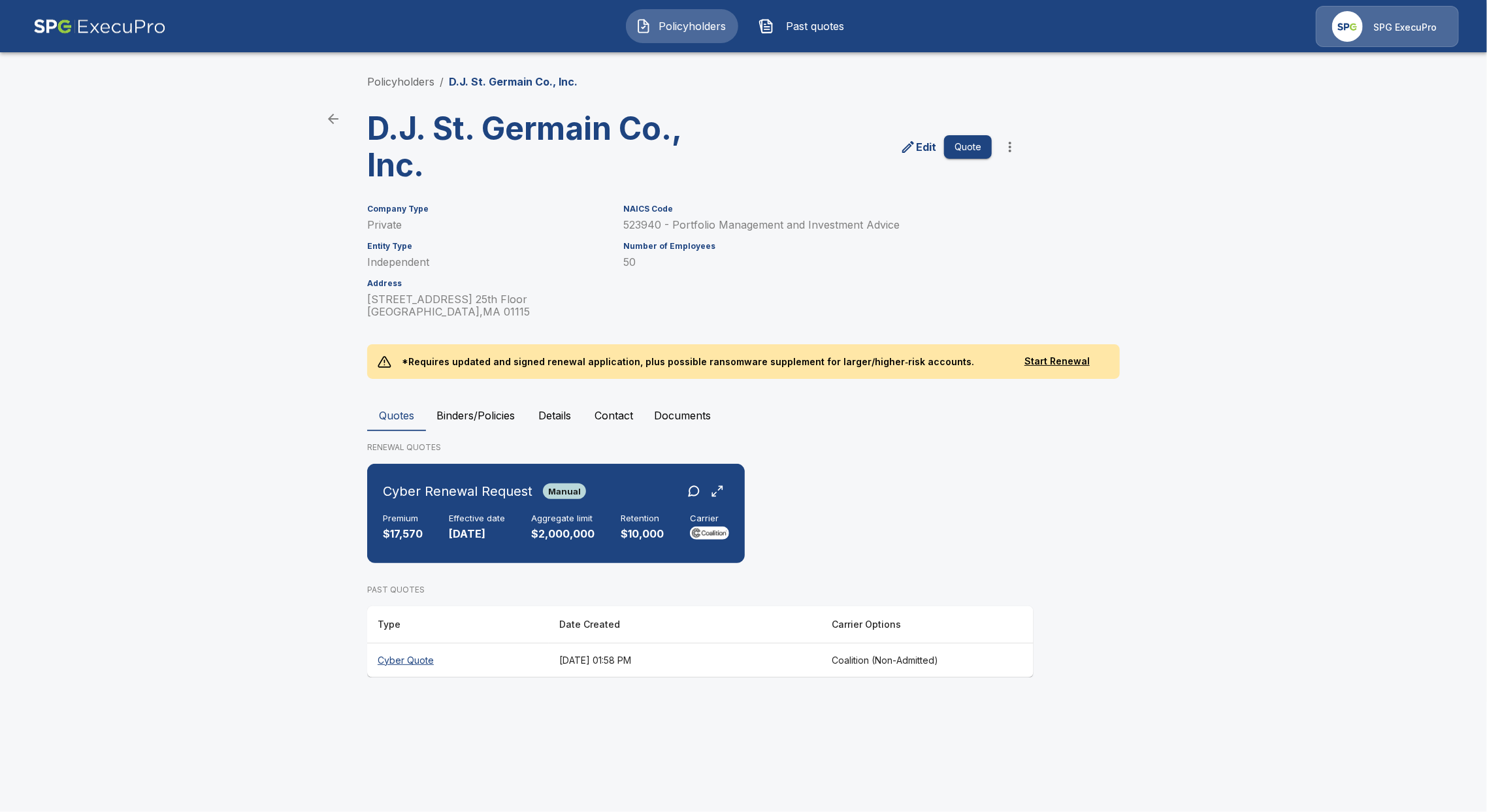
click at [409, 653] on th "Cyber Quote" at bounding box center [458, 660] width 182 height 35
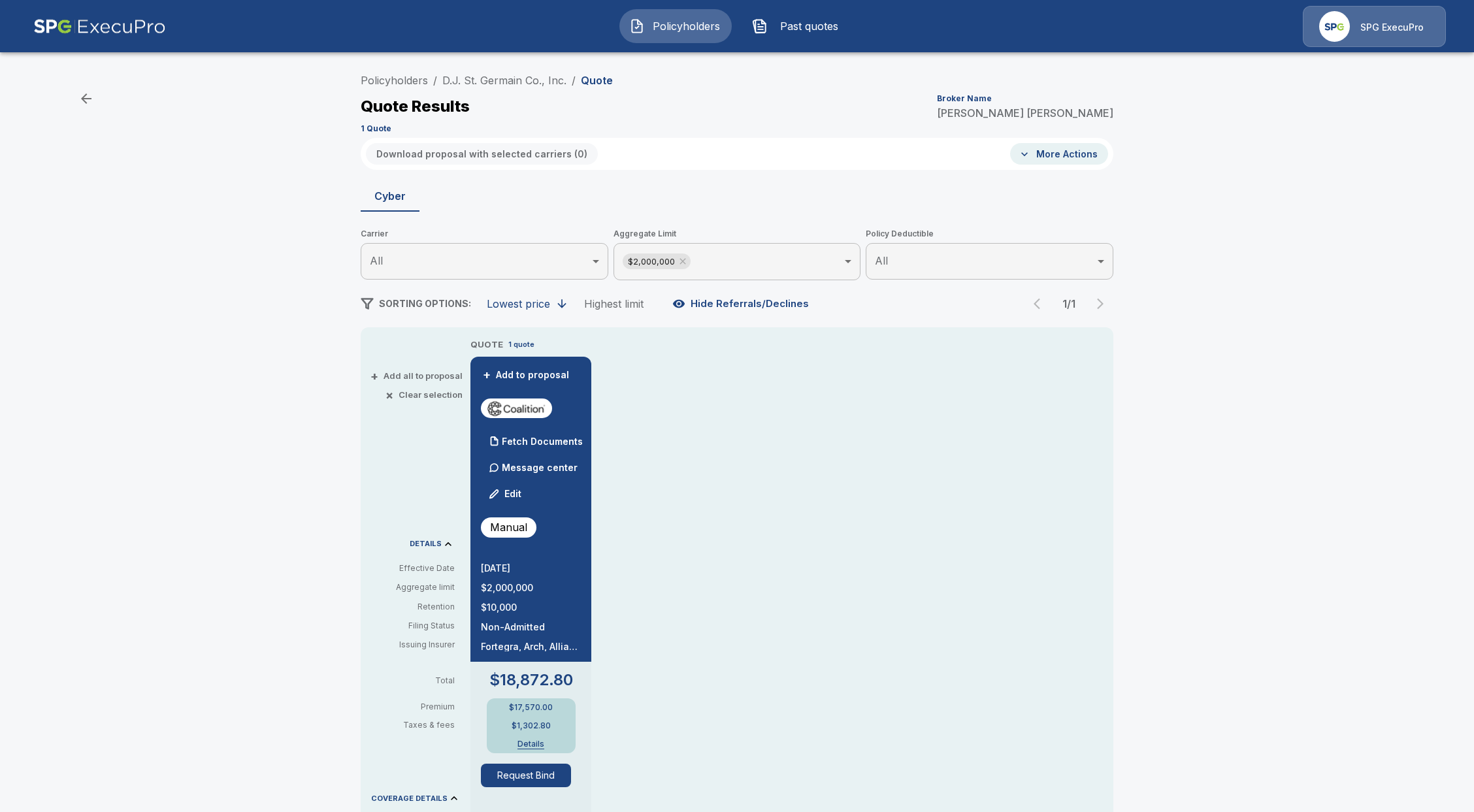
click at [554, 477] on div "Message center" at bounding box center [534, 468] width 92 height 26
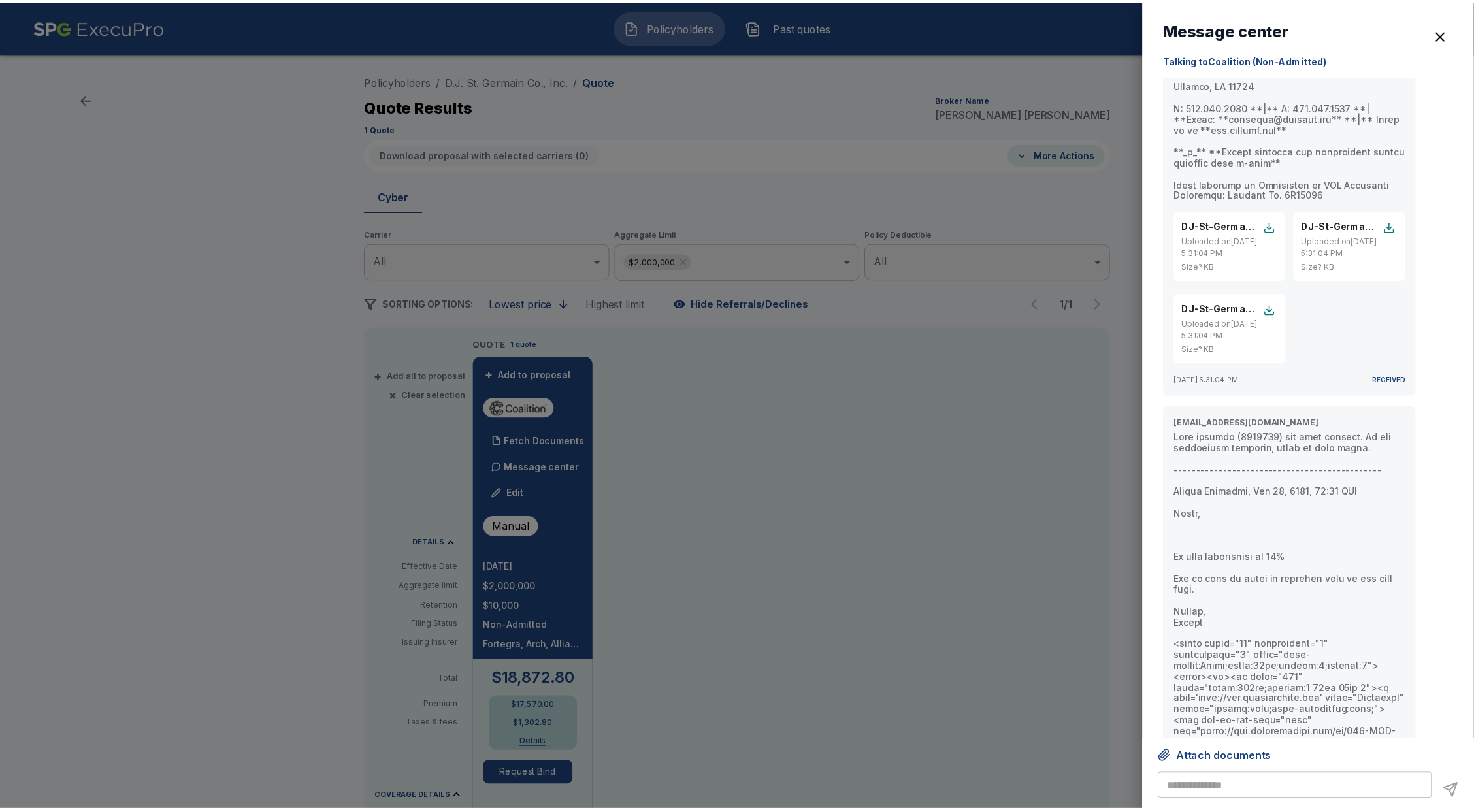
scroll to position [6588, 0]
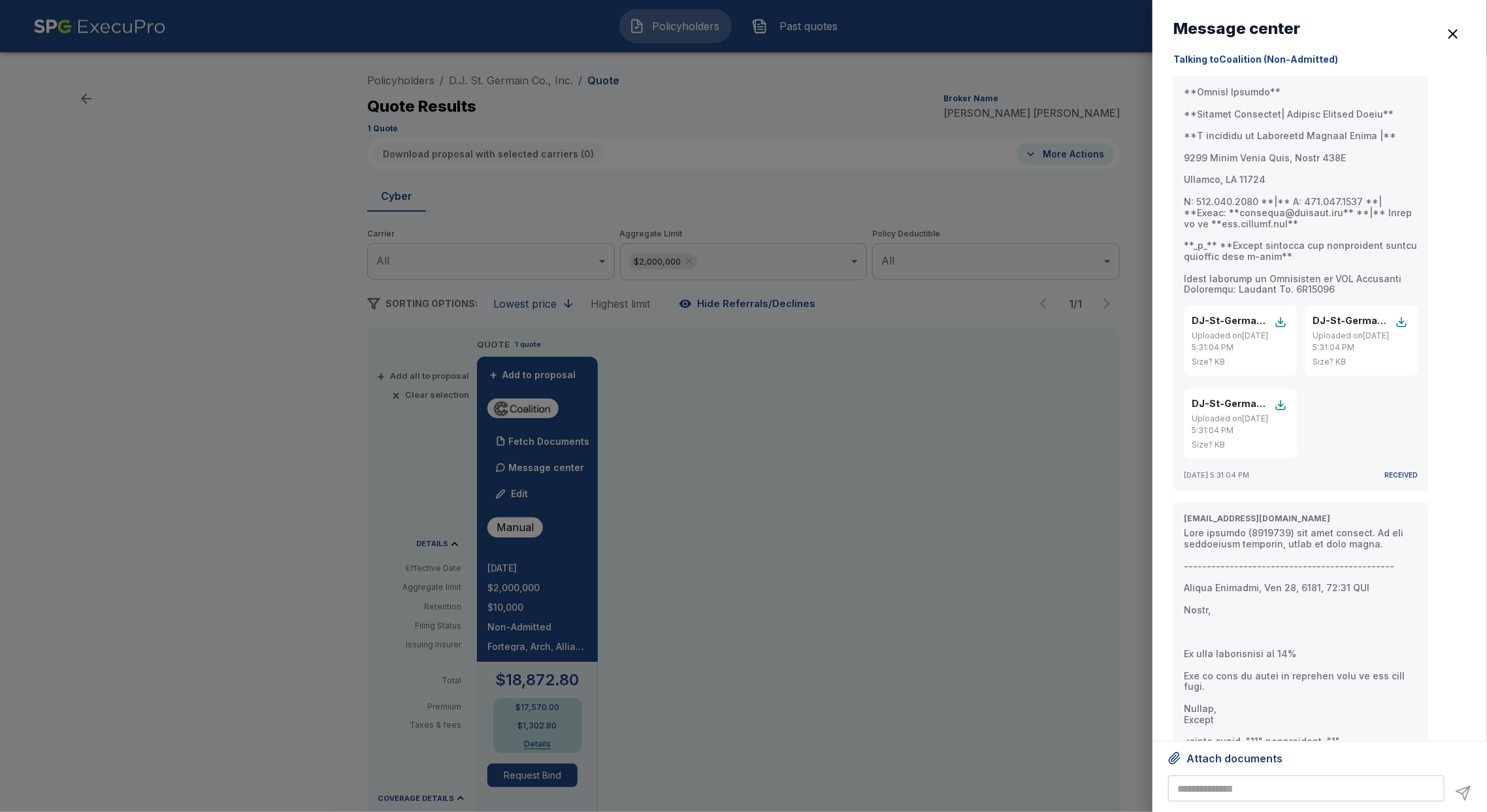
click at [123, 401] on div at bounding box center [743, 406] width 1487 height 812
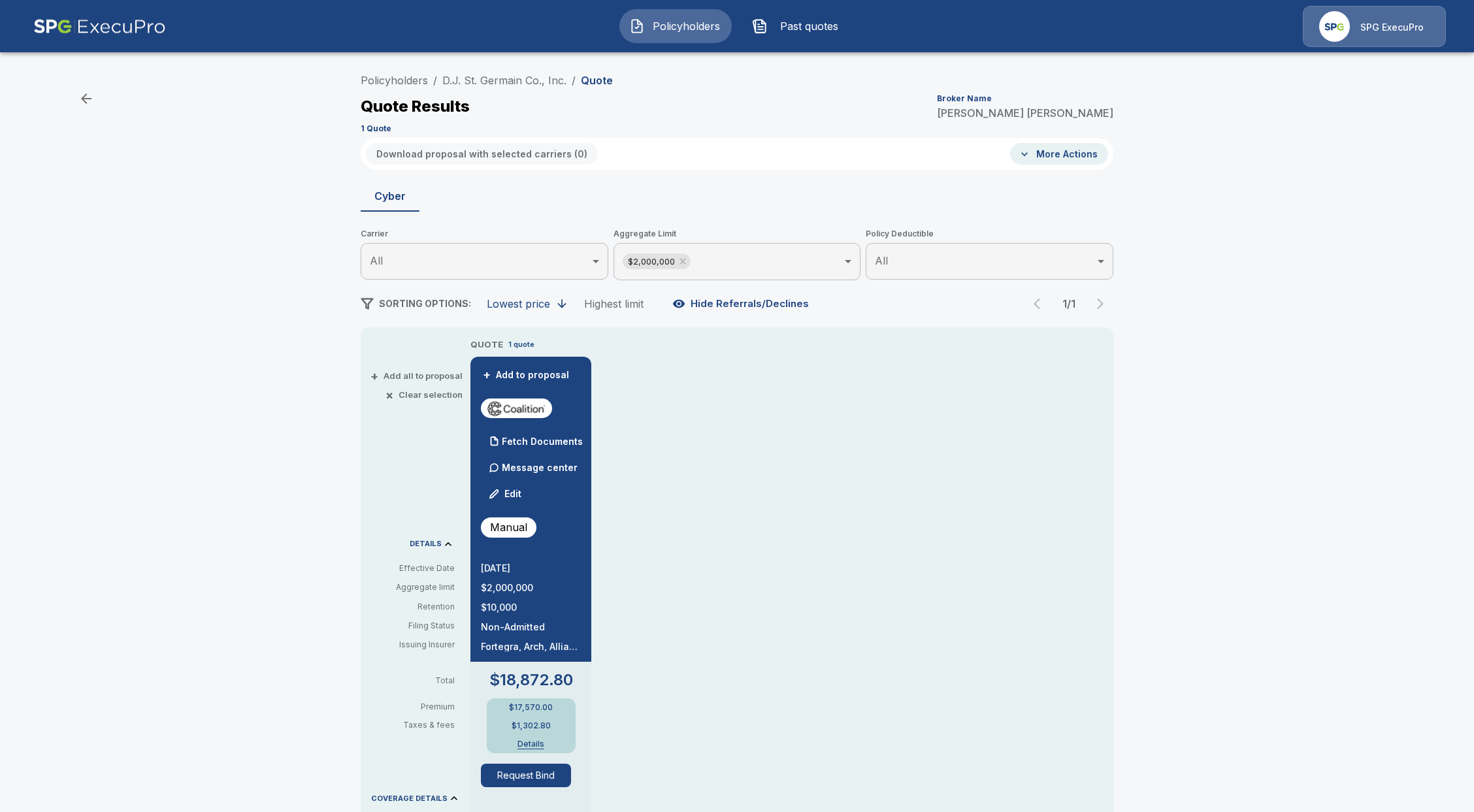
click at [534, 468] on p "Message center" at bounding box center [539, 468] width 76 height 14
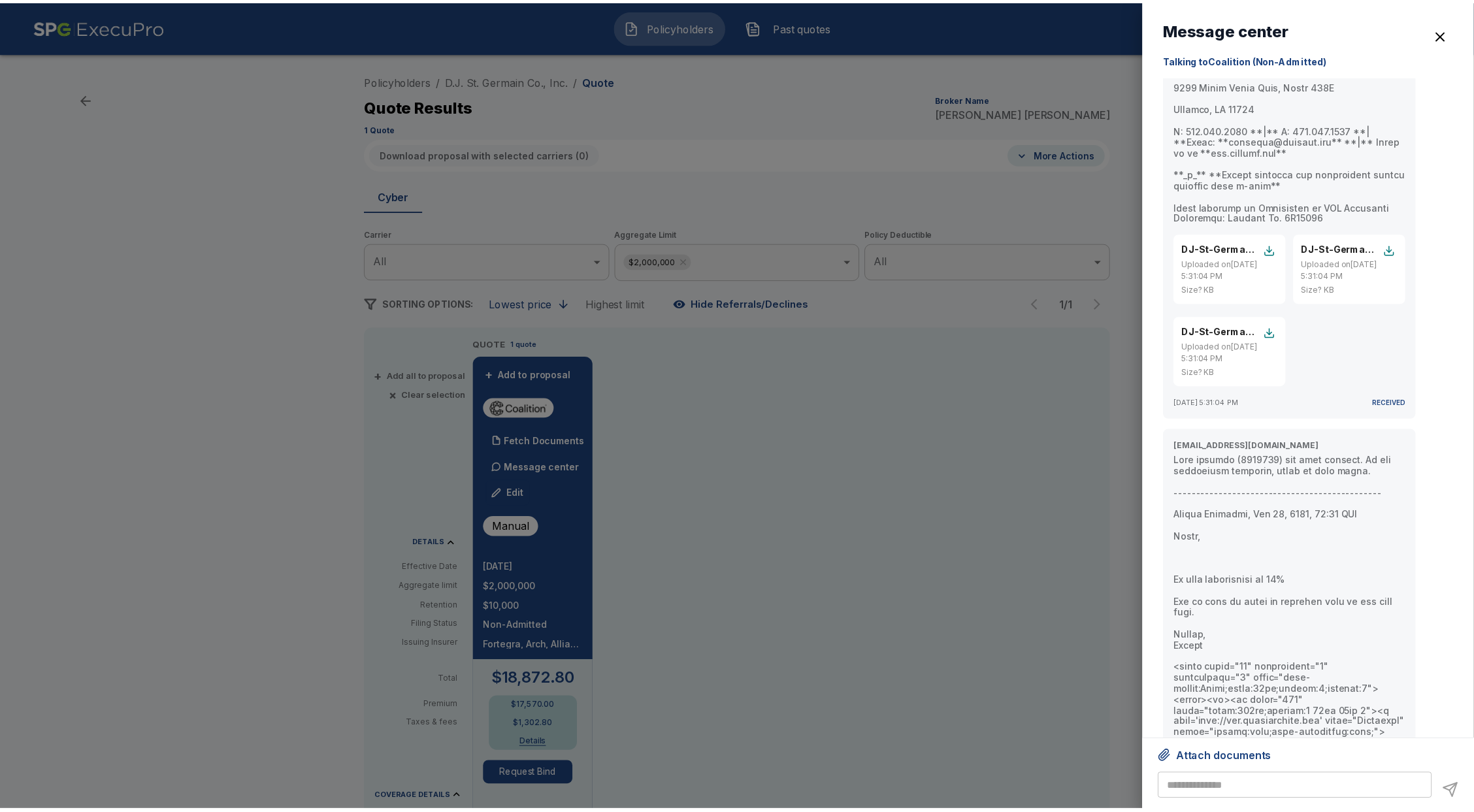
scroll to position [6653, 0]
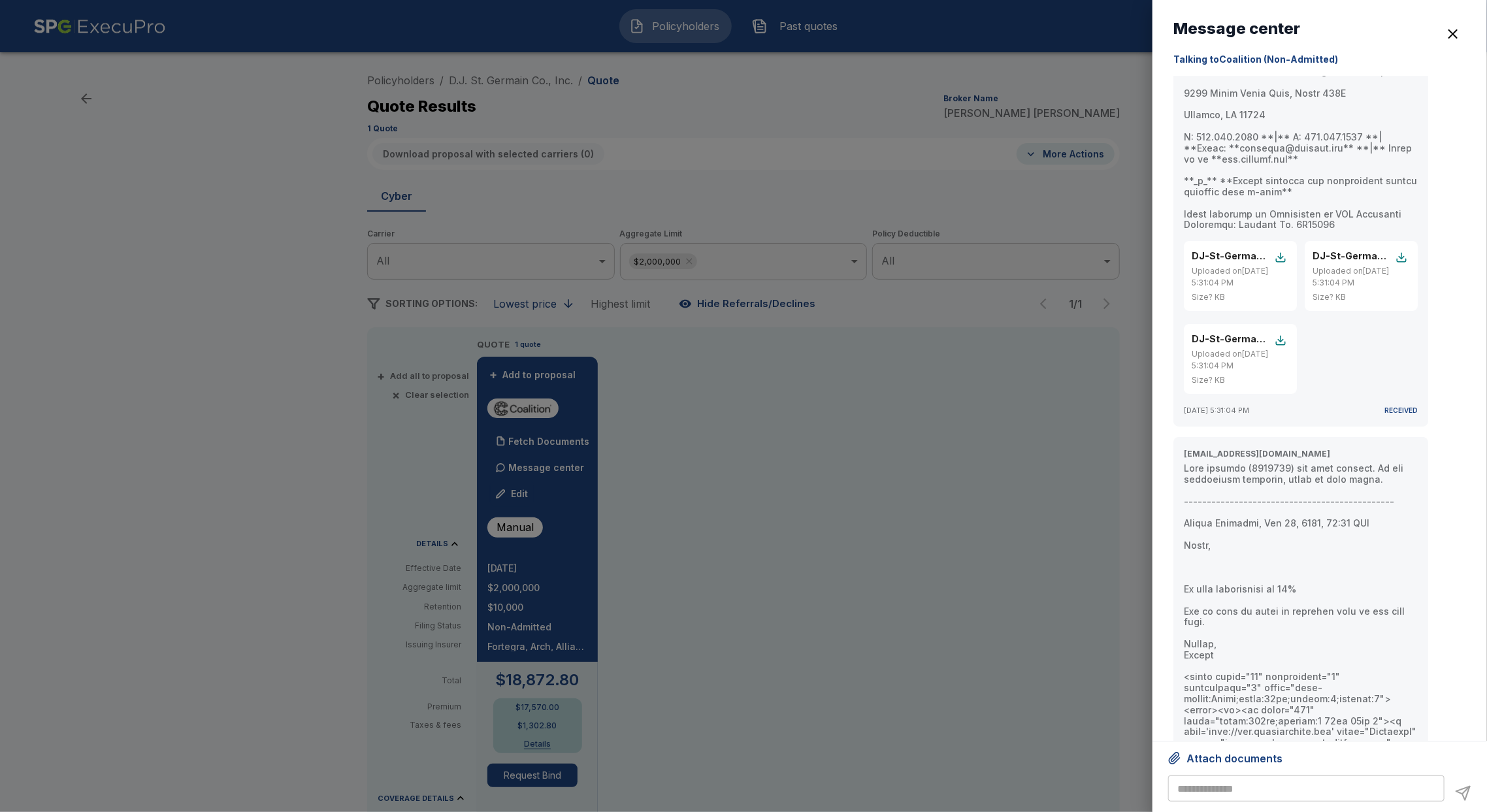
click at [278, 456] on div at bounding box center [743, 406] width 1487 height 812
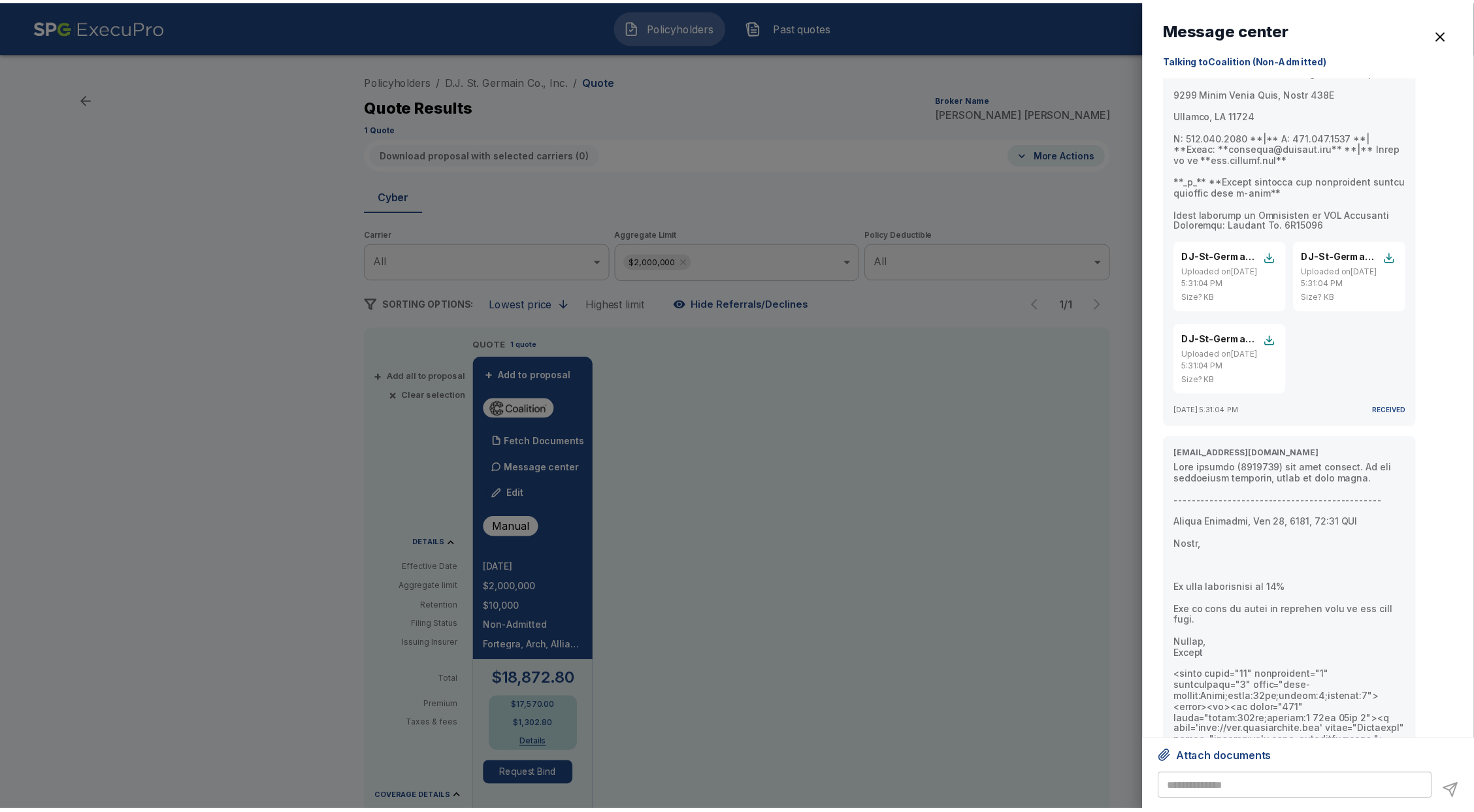
scroll to position [0, 0]
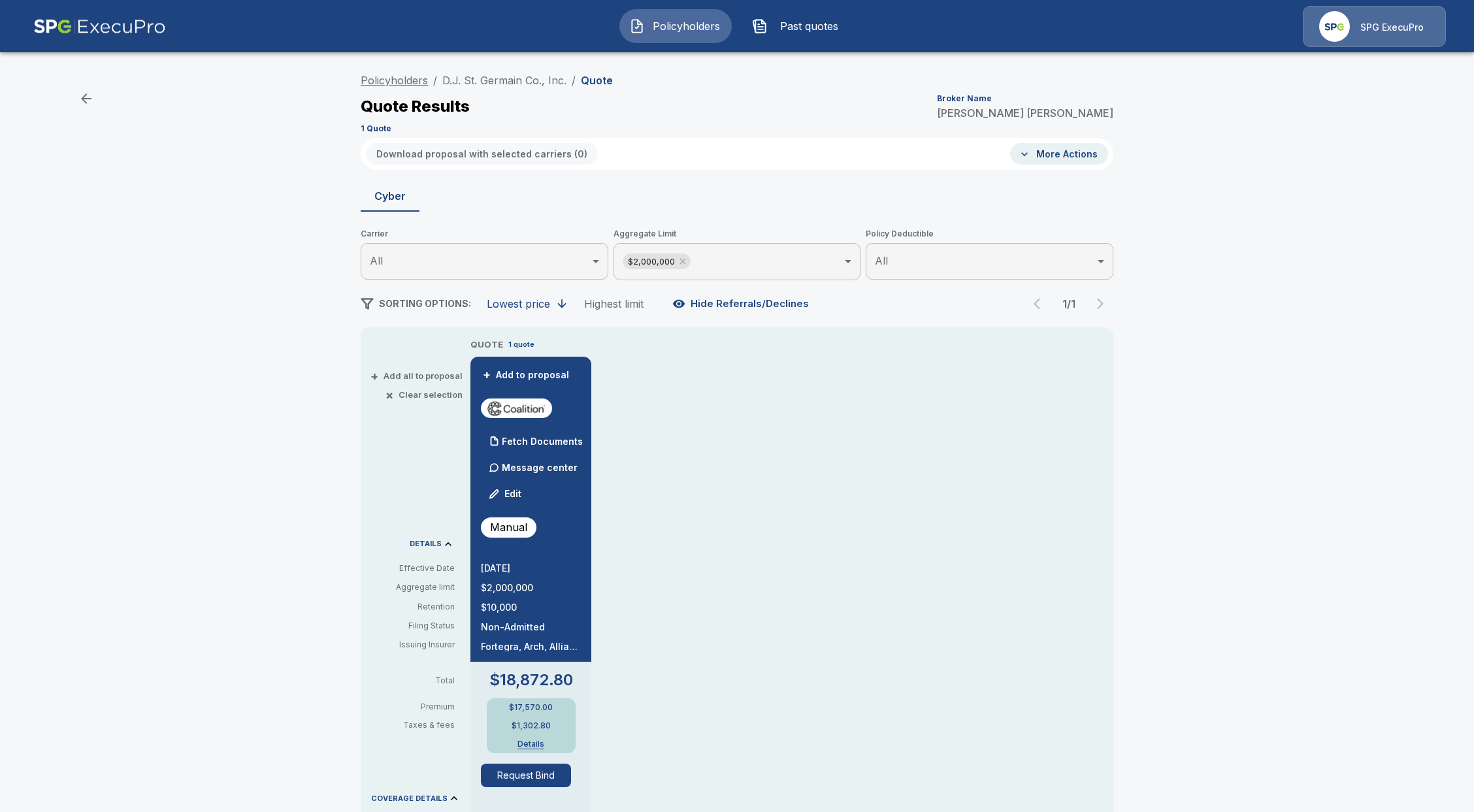
click at [399, 81] on link "Policyholders" at bounding box center [394, 80] width 68 height 13
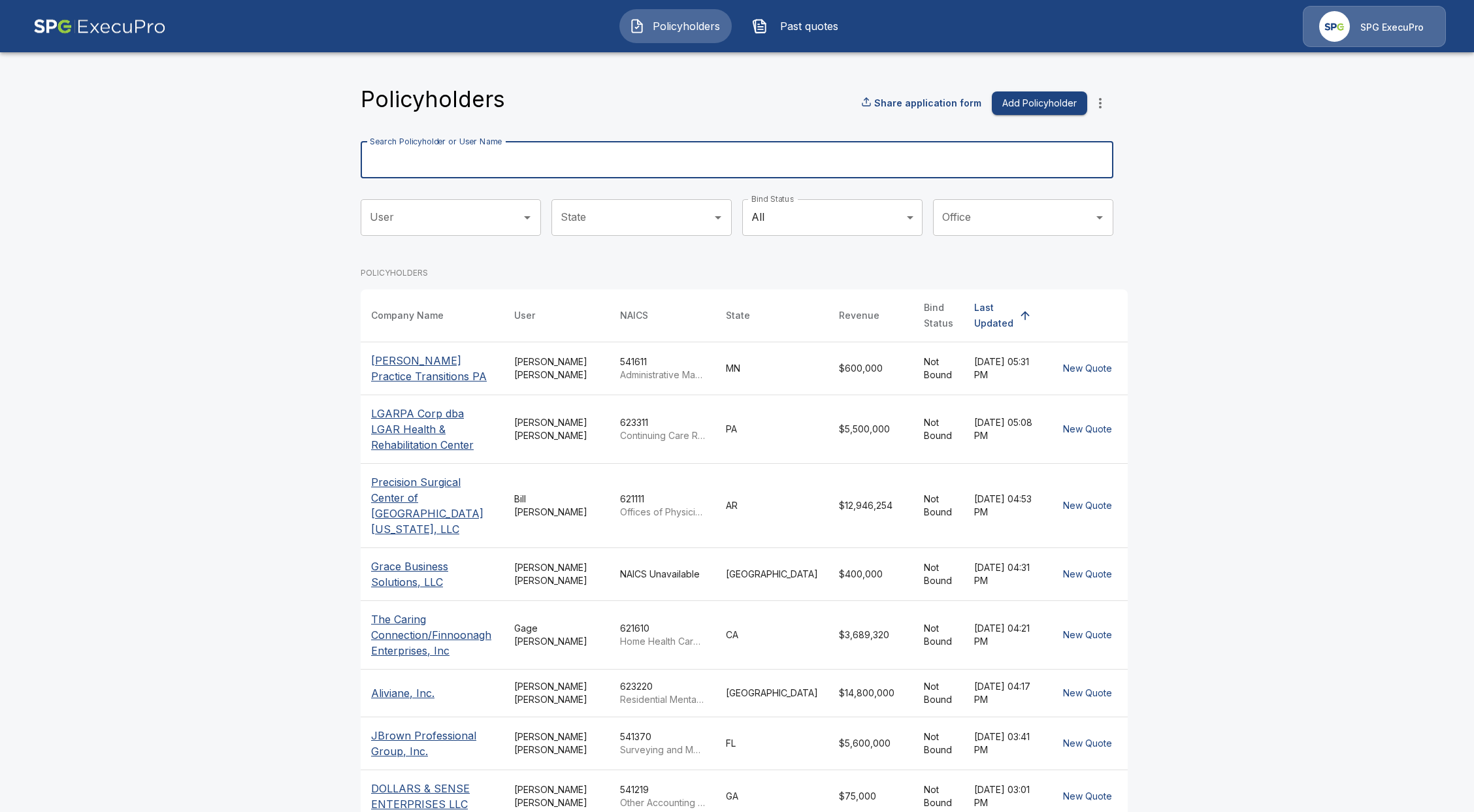
click at [747, 166] on input "Search Policyholder or User Name" at bounding box center [729, 160] width 738 height 37
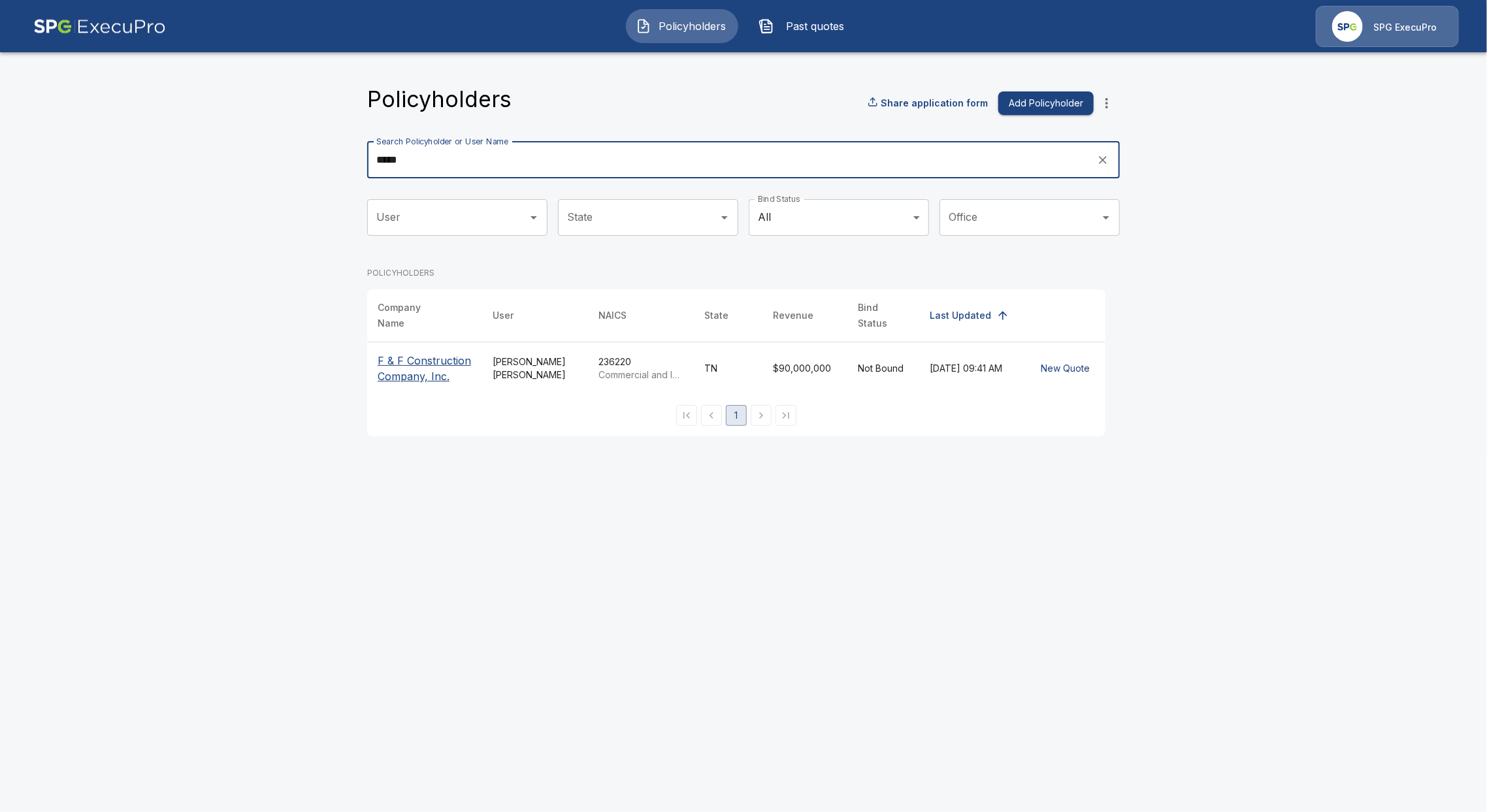
type input "*****"
click at [404, 353] on p "F & F Construction Company, Inc." at bounding box center [424, 368] width 94 height 31
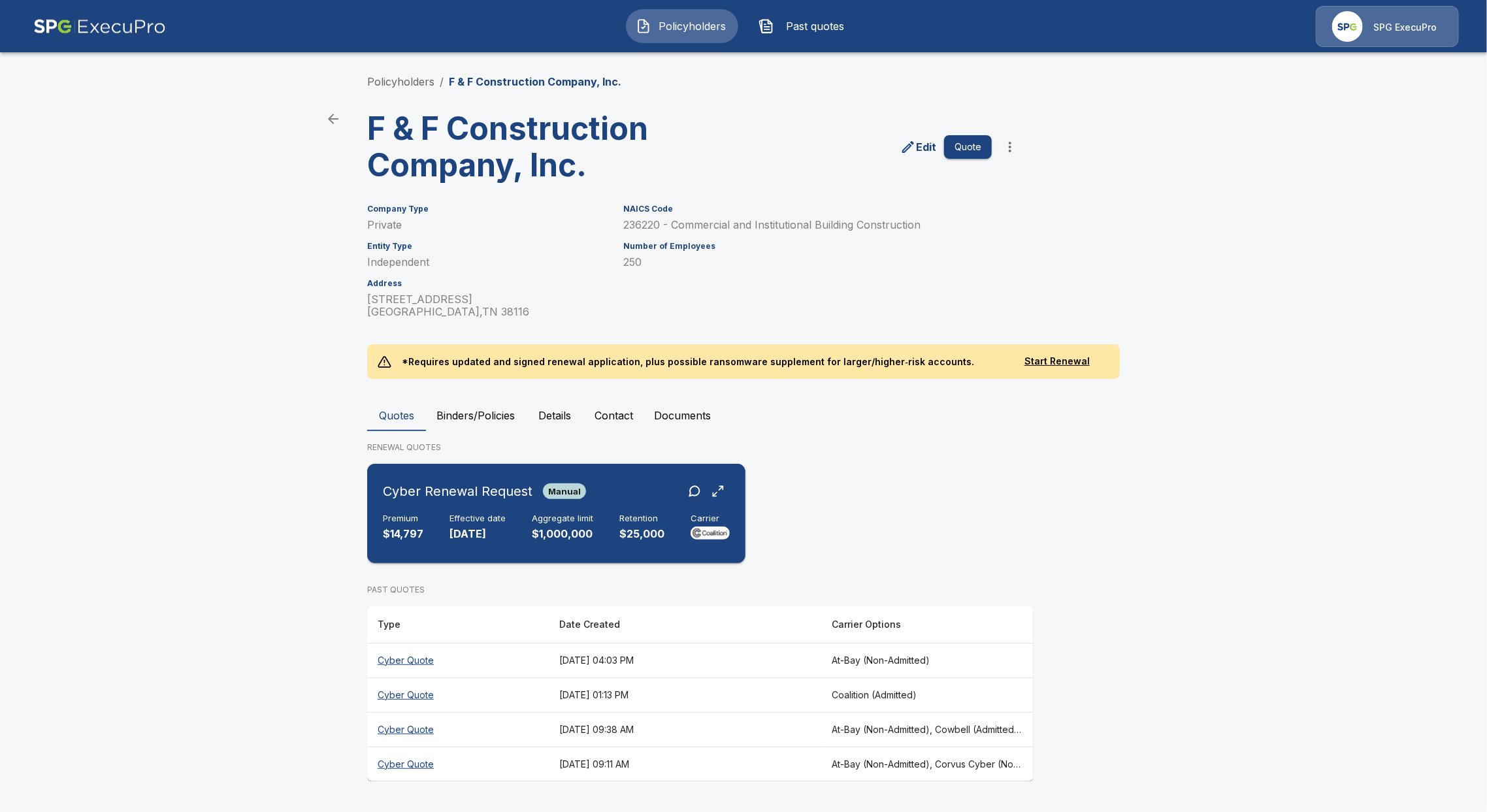
click at [536, 550] on div "Cyber Renewal Request Manual Premium $14,797 Effective date 10/1/2025 Aggregate…" at bounding box center [556, 514] width 368 height 89
click at [399, 656] on th "Cyber Quote" at bounding box center [458, 660] width 182 height 35
click at [406, 695] on th "Cyber Quote" at bounding box center [458, 695] width 182 height 35
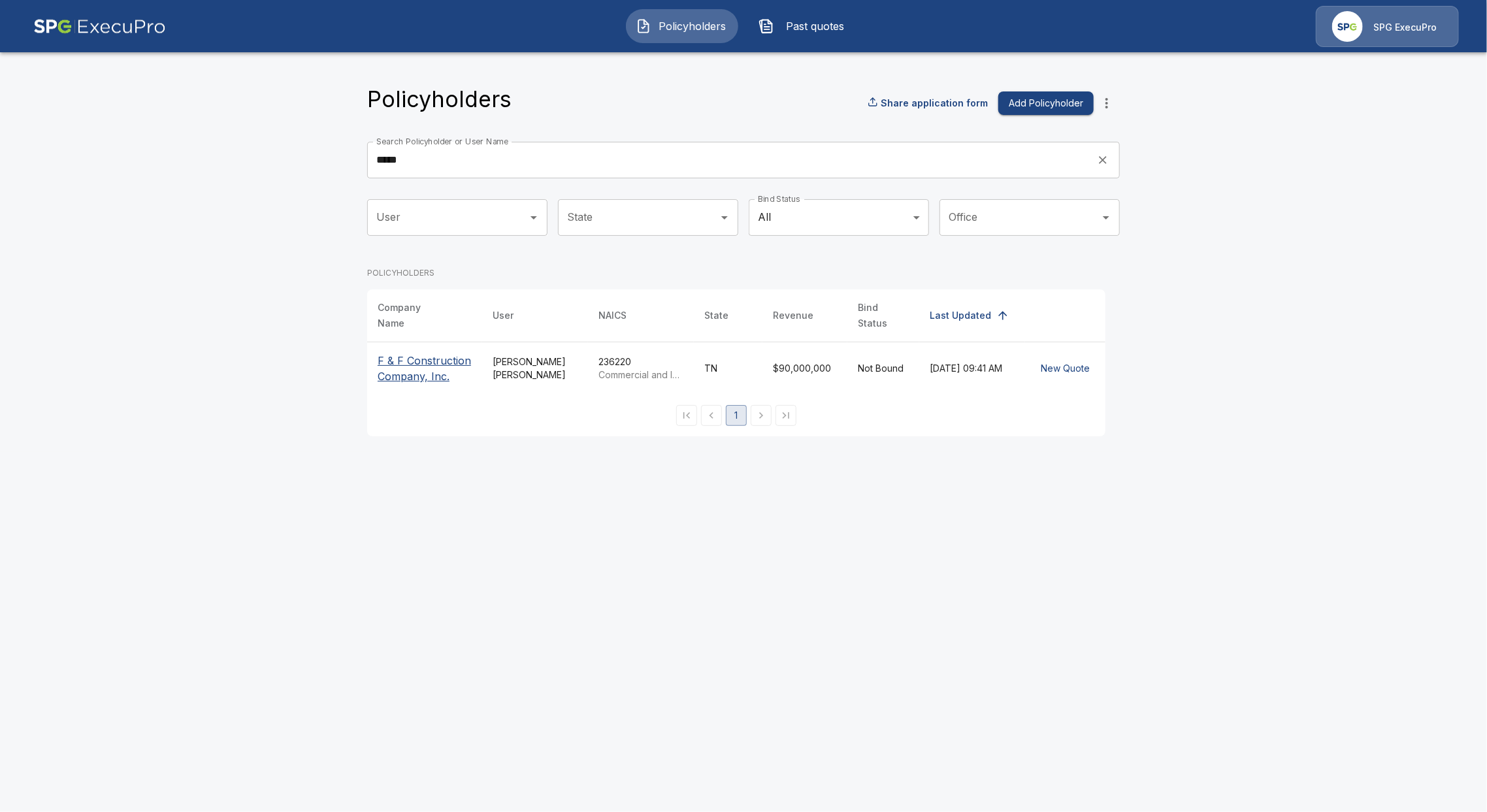
drag, startPoint x: 284, startPoint y: 322, endPoint x: 272, endPoint y: 324, distance: 12.2
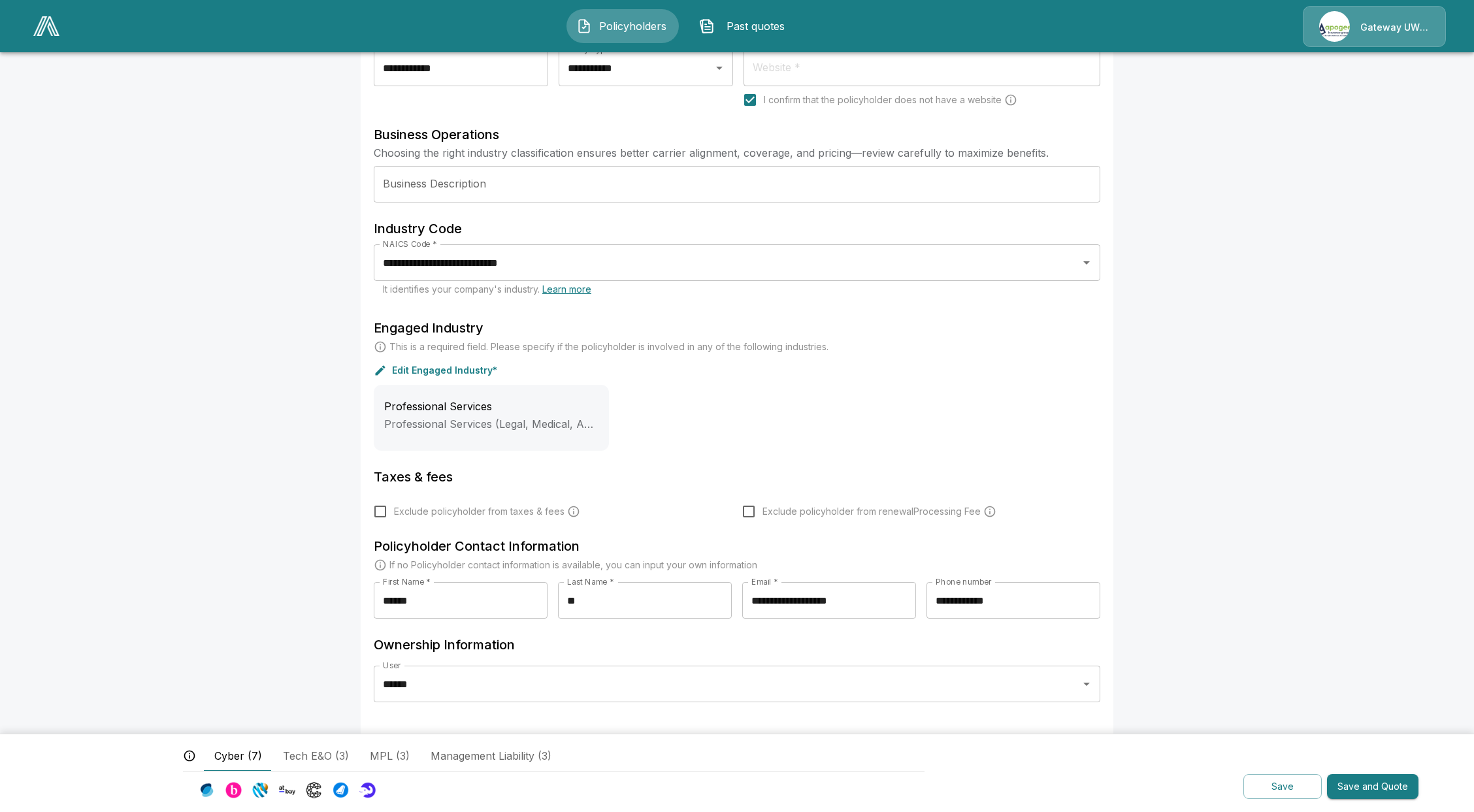
scroll to position [271, 0]
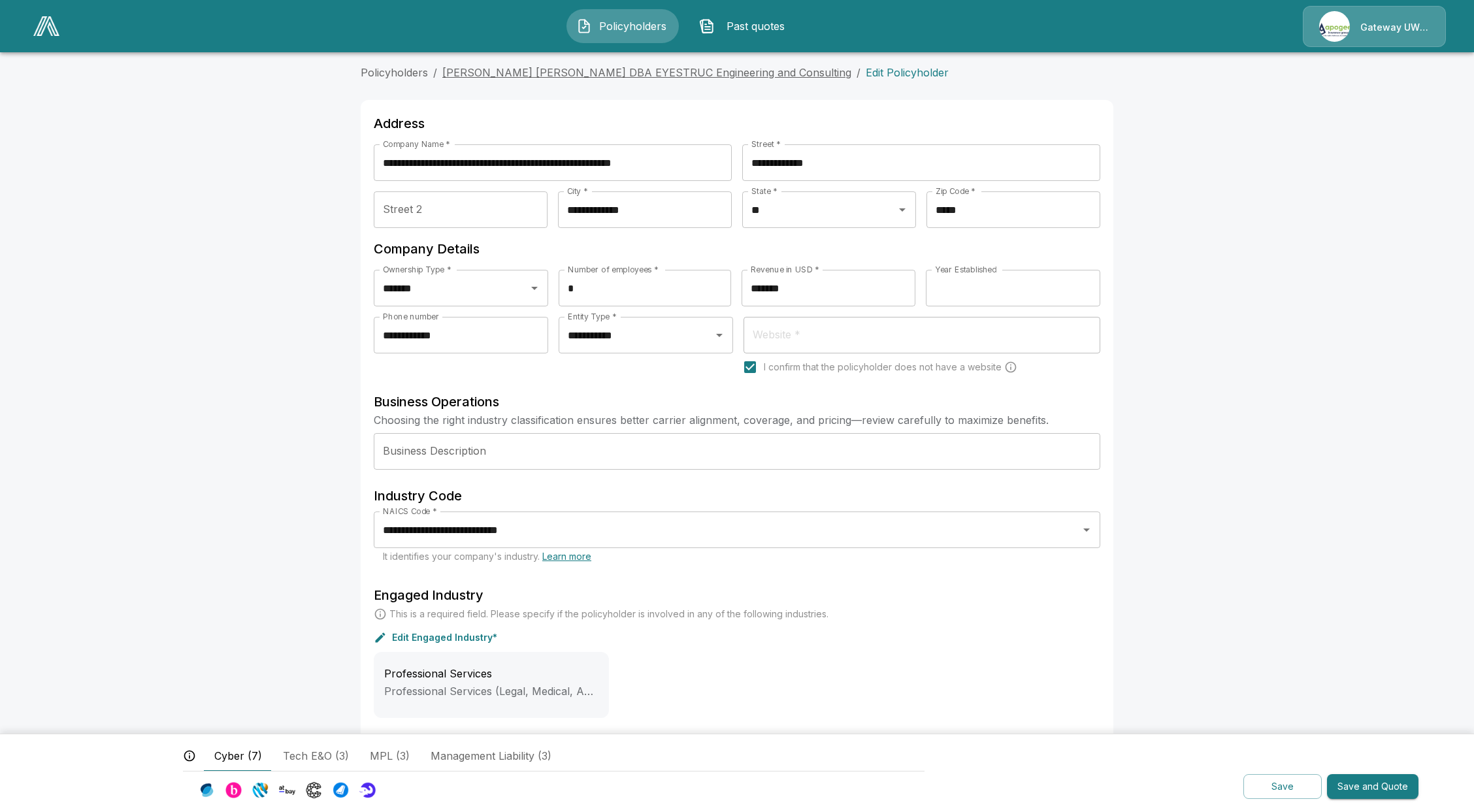
click at [557, 71] on link "Eugene Jian Wei Ye DBA EYESTRUC Engineering and Consulting" at bounding box center [647, 72] width 409 height 13
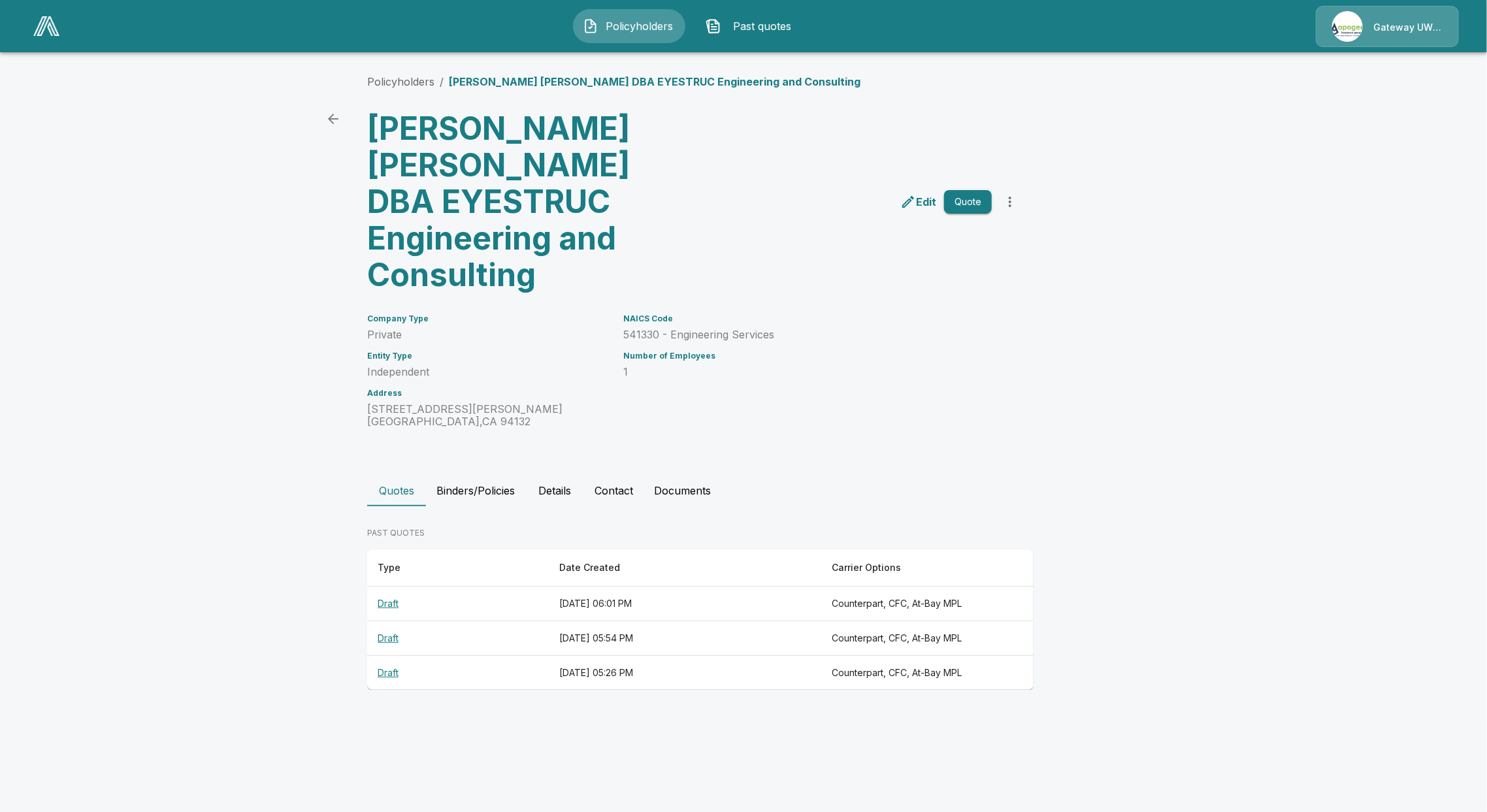
click at [390, 587] on th "Draft" at bounding box center [458, 604] width 182 height 35
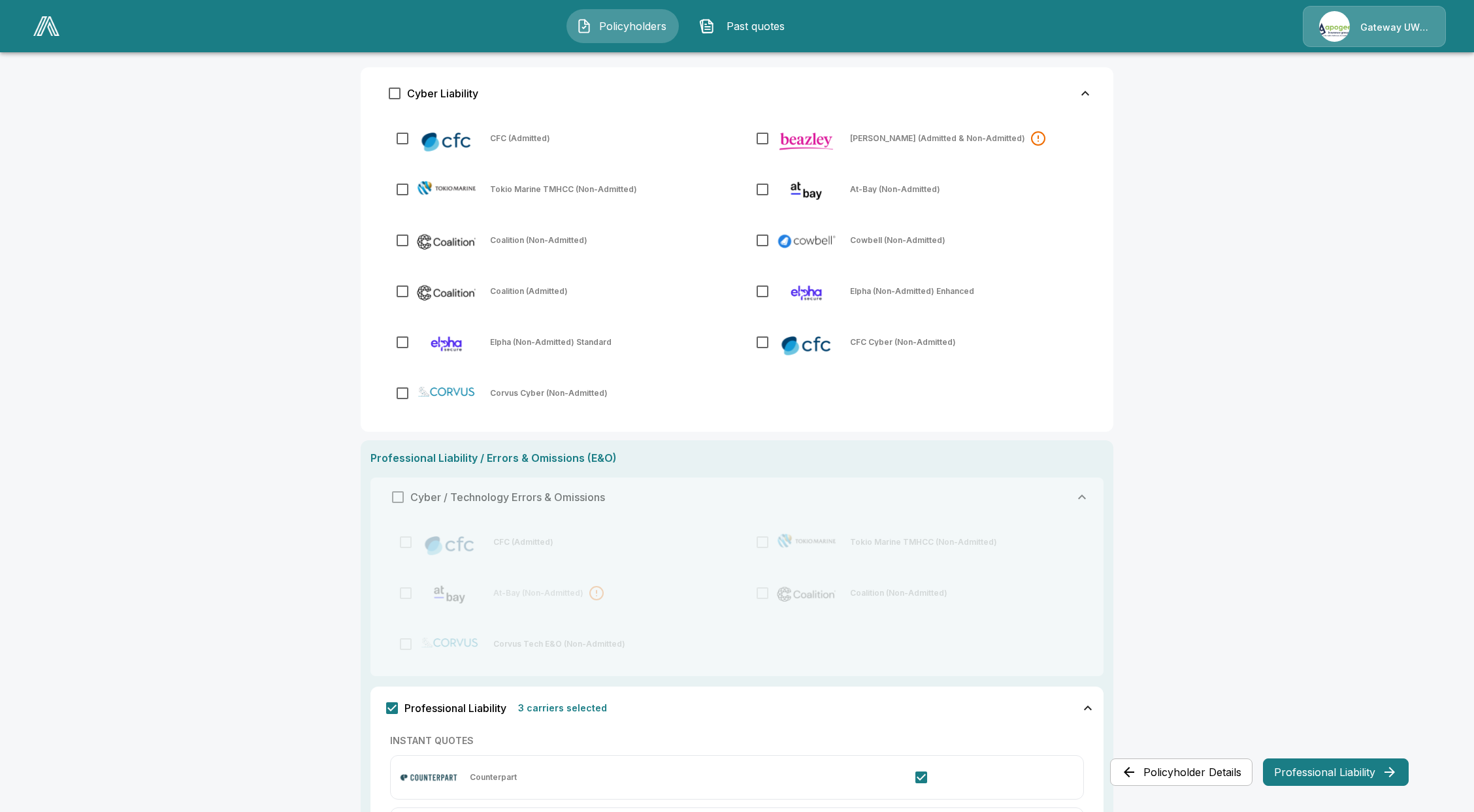
scroll to position [435, 0]
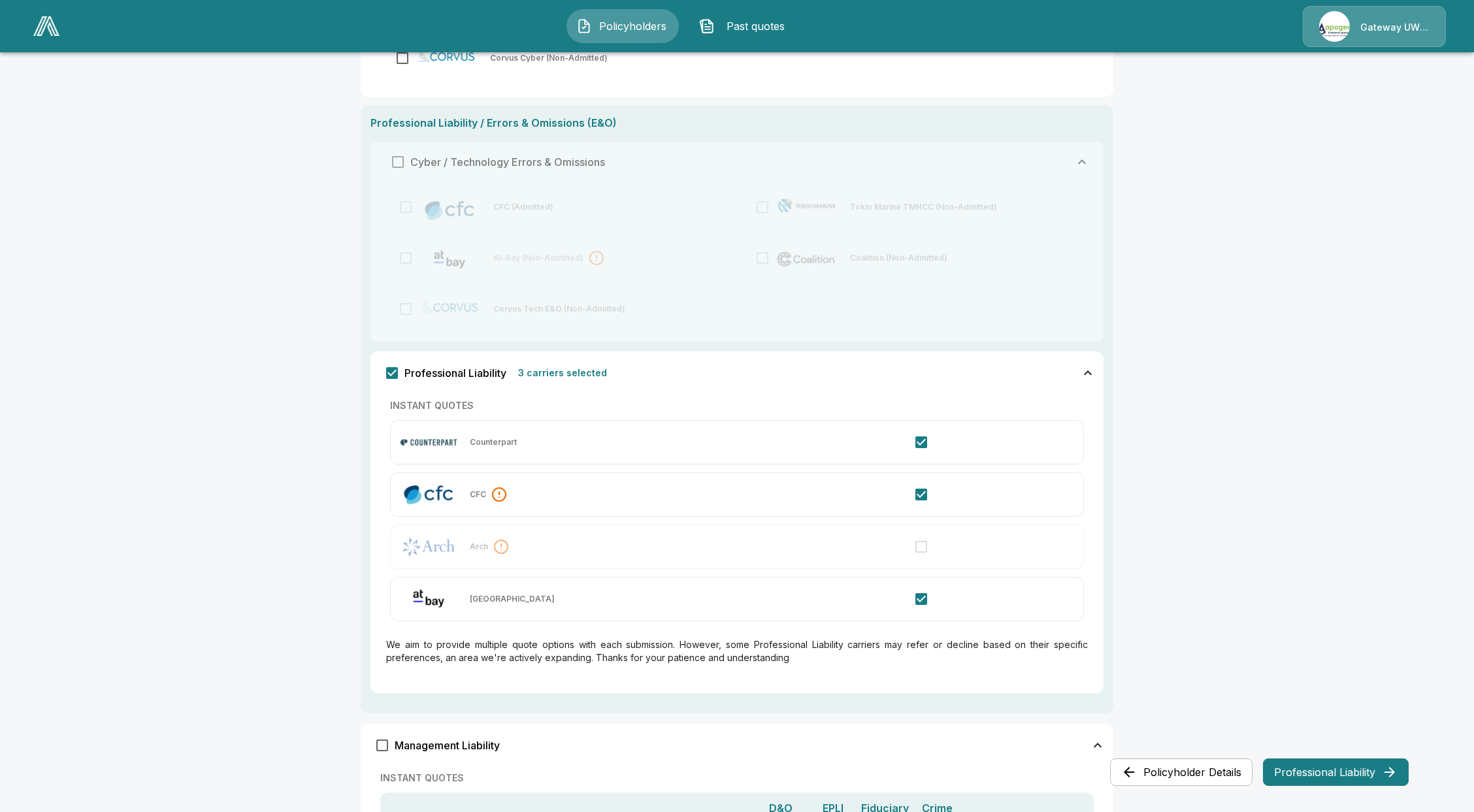
click at [1284, 539] on main "Policyholders / Eugene Jian Wei Ye DBA EYESTRUC Engineering and Consulting / Ch…" at bounding box center [737, 353] width 1474 height 1576
drag, startPoint x: 1310, startPoint y: 763, endPoint x: 1304, endPoint y: 761, distance: 6.3
click at [1310, 762] on button "Professional Liability" at bounding box center [1336, 772] width 145 height 27
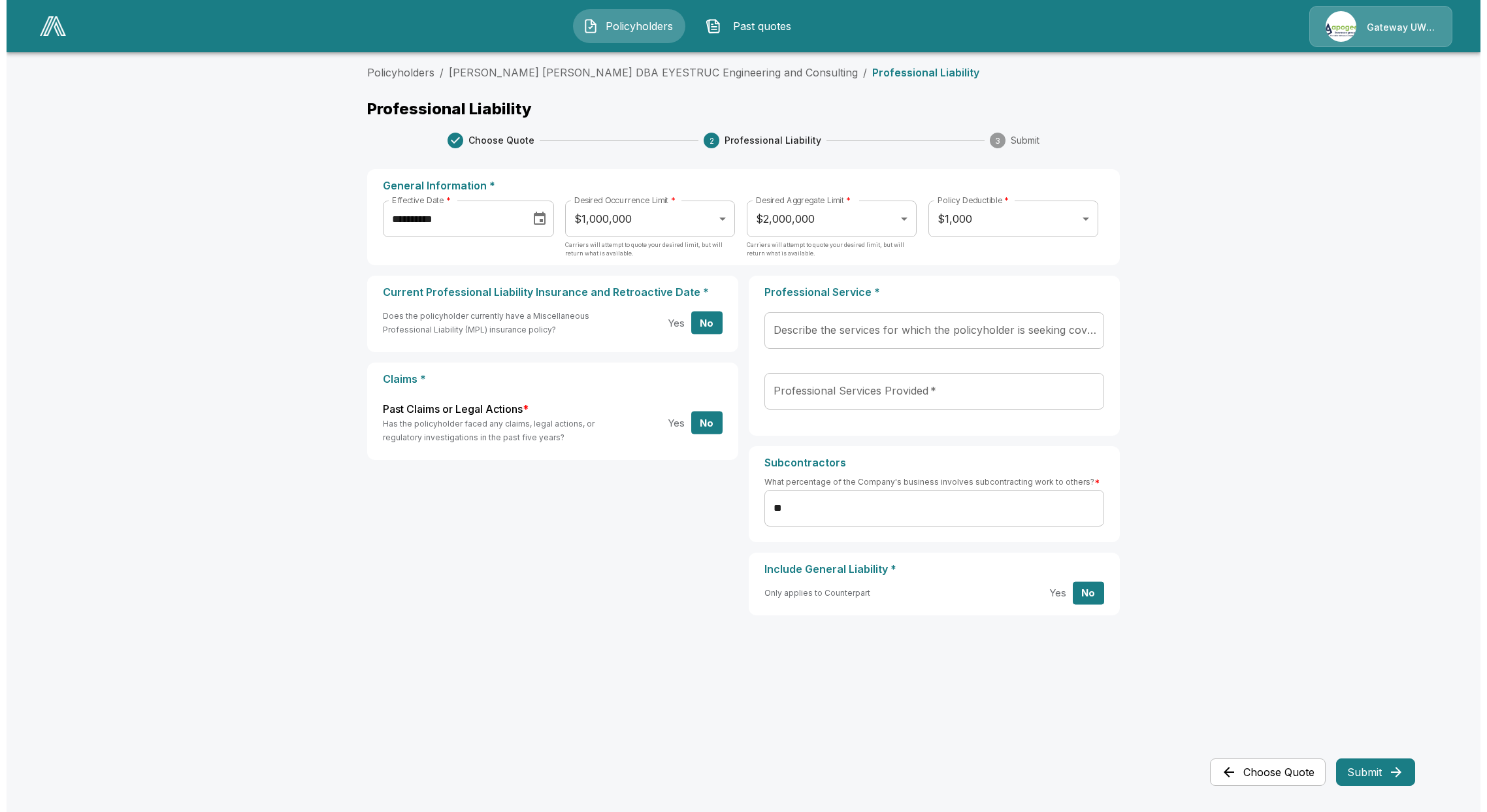
scroll to position [0, 0]
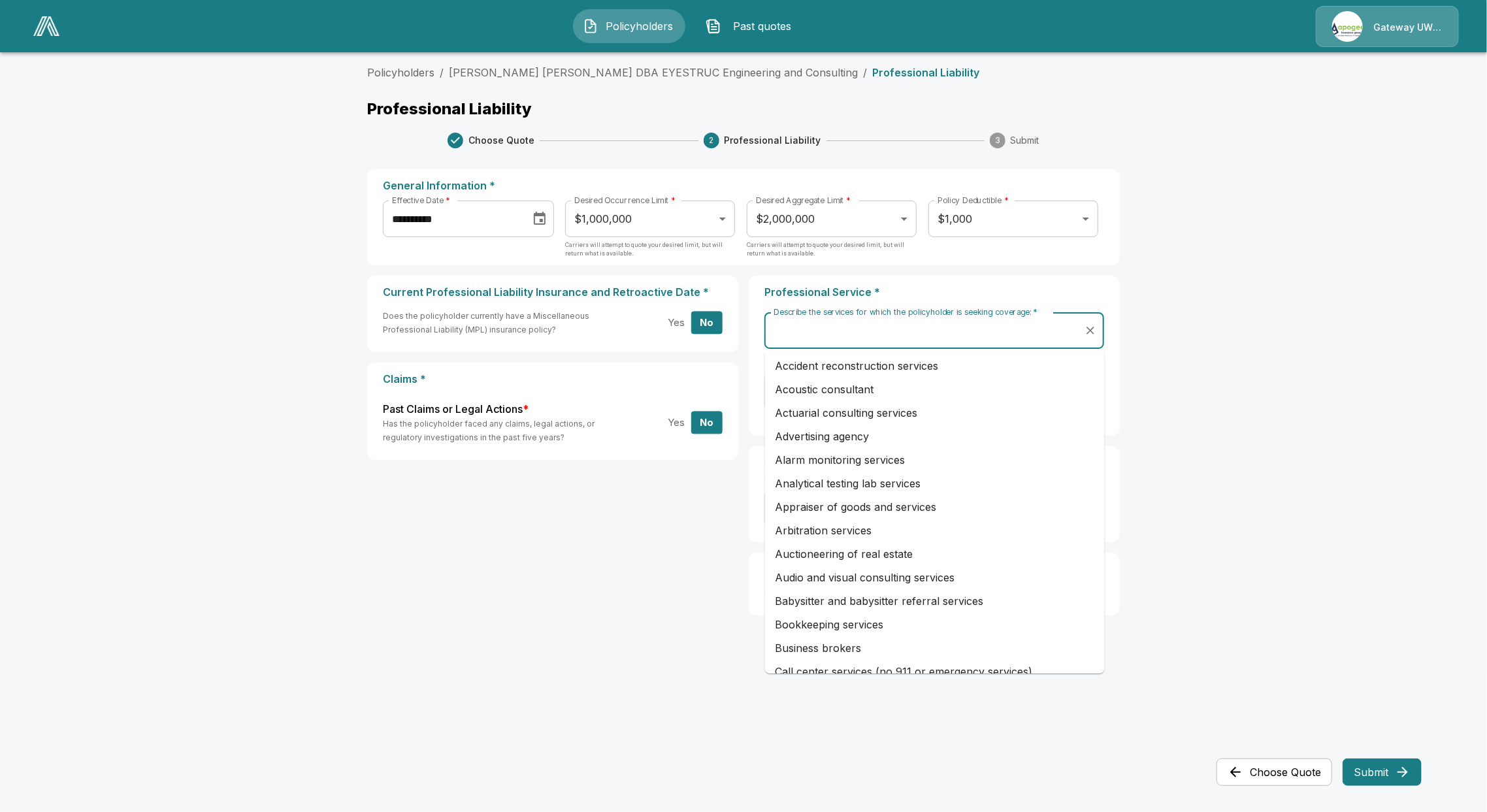
click at [848, 337] on input "Describe the services for which the policyholder is seeking coverage:   *" at bounding box center [924, 331] width 308 height 25
drag, startPoint x: 1390, startPoint y: 328, endPoint x: 1119, endPoint y: 366, distance: 273.7
click at [1389, 326] on main "**********" at bounding box center [743, 339] width 1487 height 678
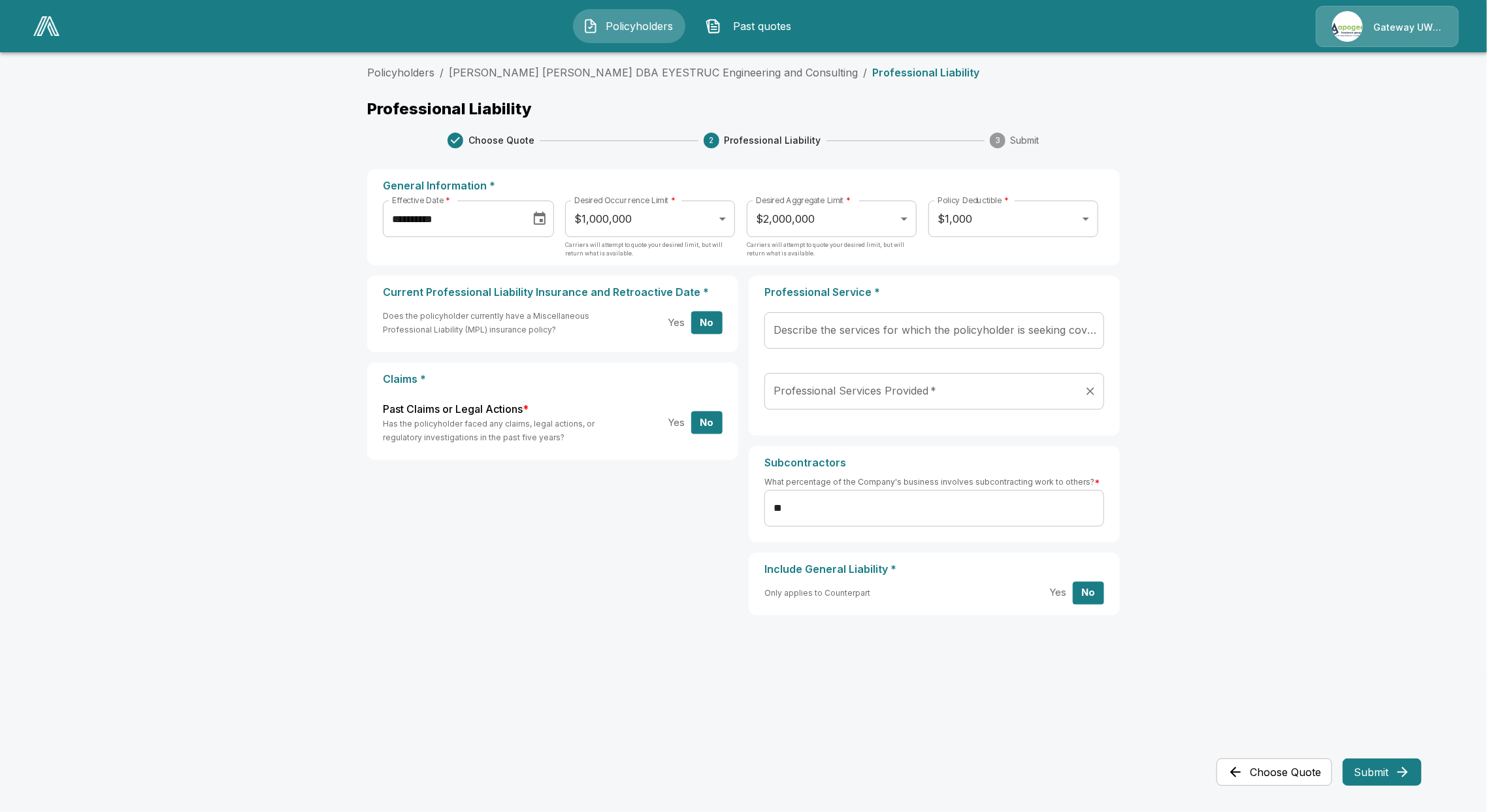
click at [1004, 389] on input "Professional Services Provided   *" at bounding box center [924, 391] width 308 height 25
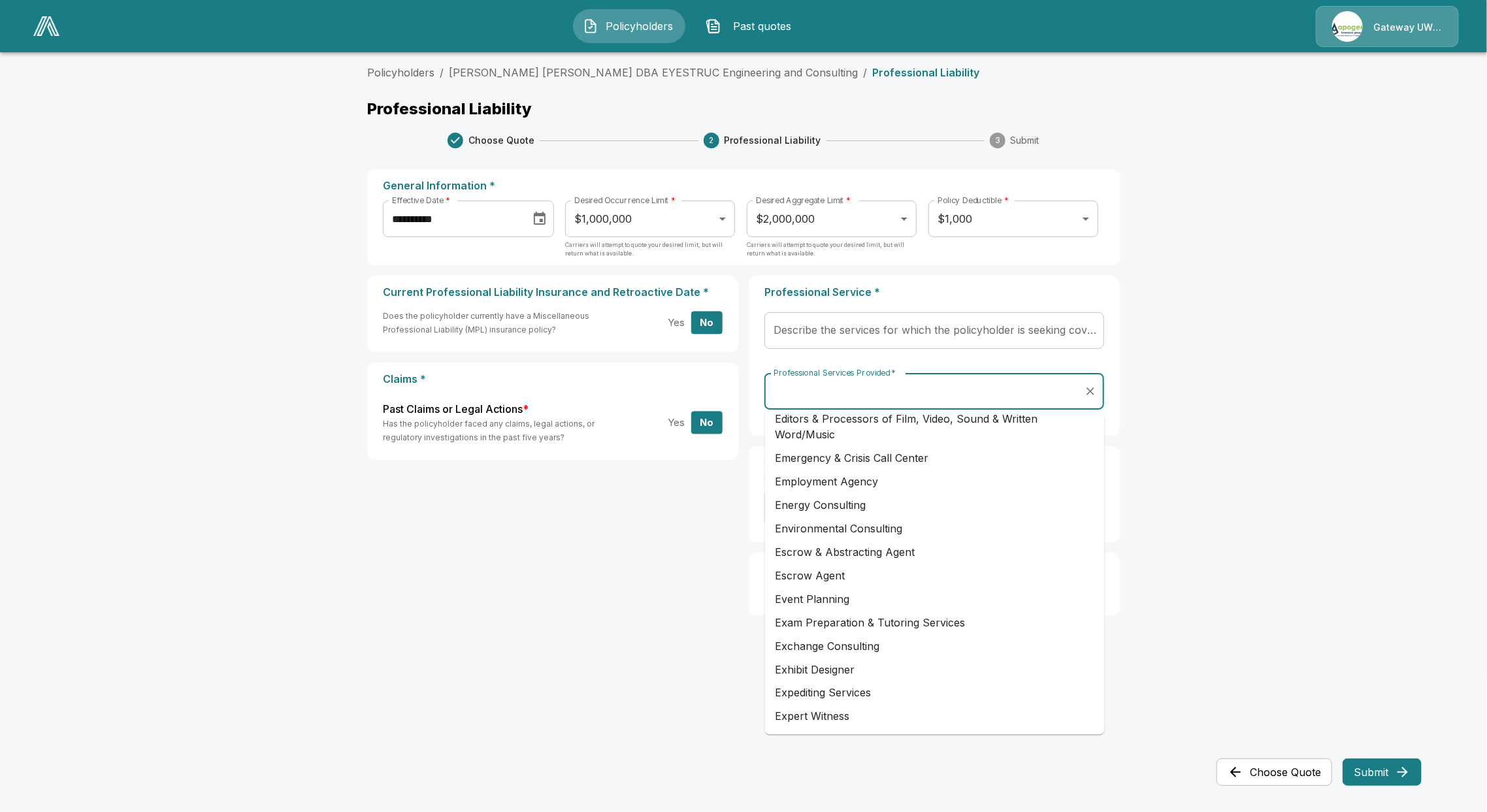
scroll to position [1393, 0]
click at [643, 573] on div "Current Professional Liability Insurance and Retroactive Date * Does the policy…" at bounding box center [743, 450] width 752 height 350
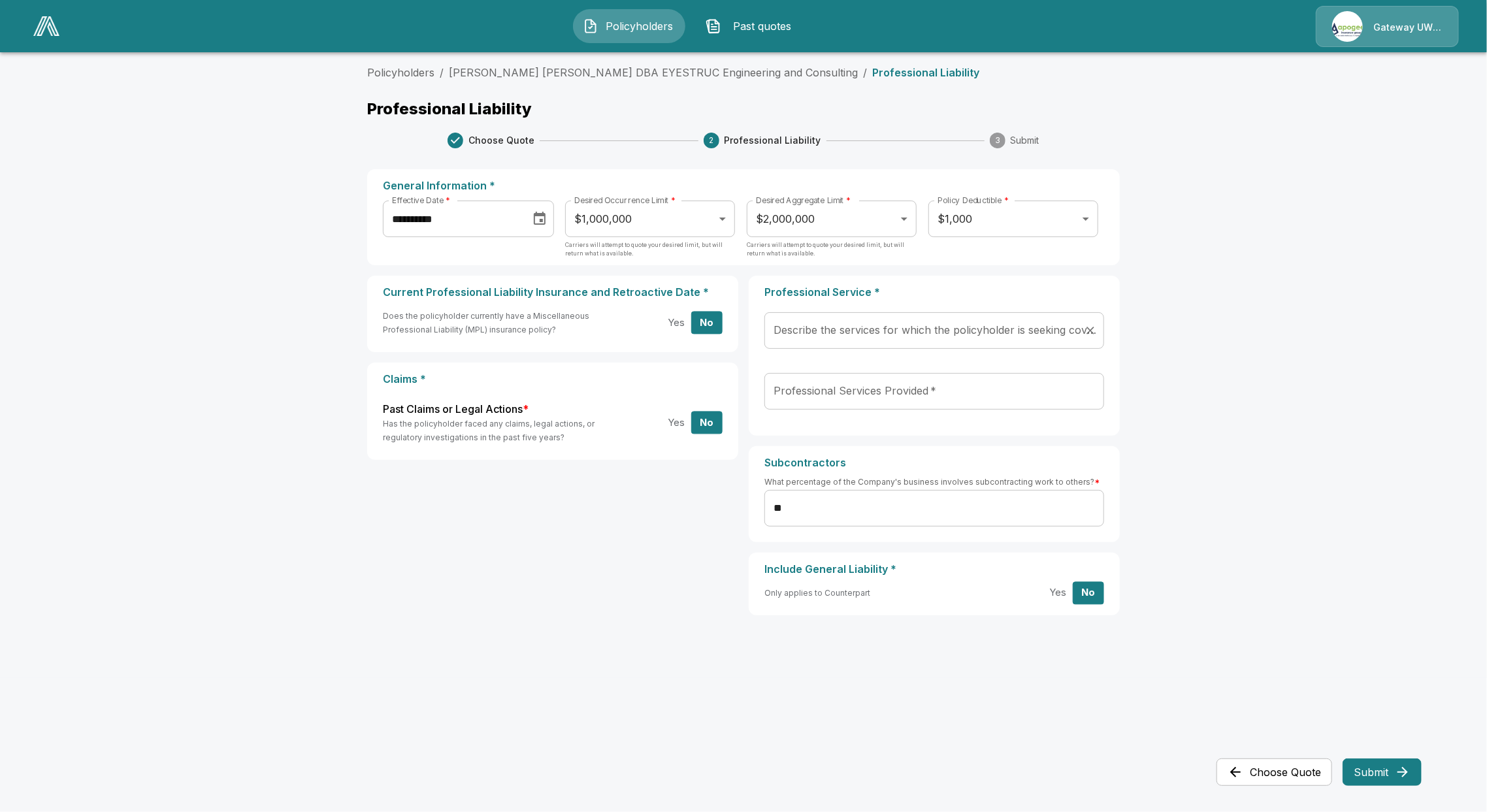
click at [907, 315] on div "Describe the services for which the policyholder is seeking coverage:   *" at bounding box center [934, 331] width 340 height 37
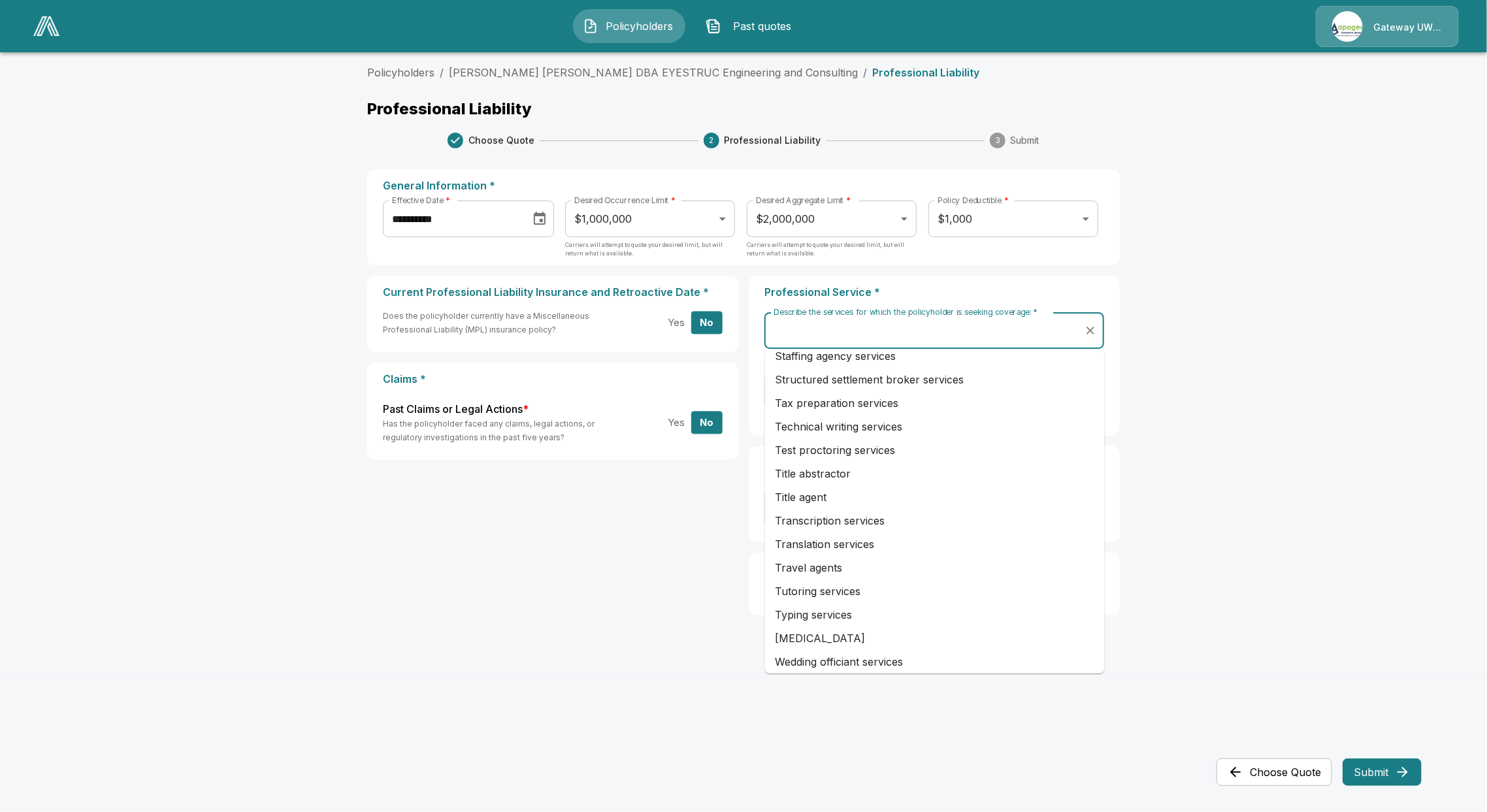
scroll to position [2359, 0]
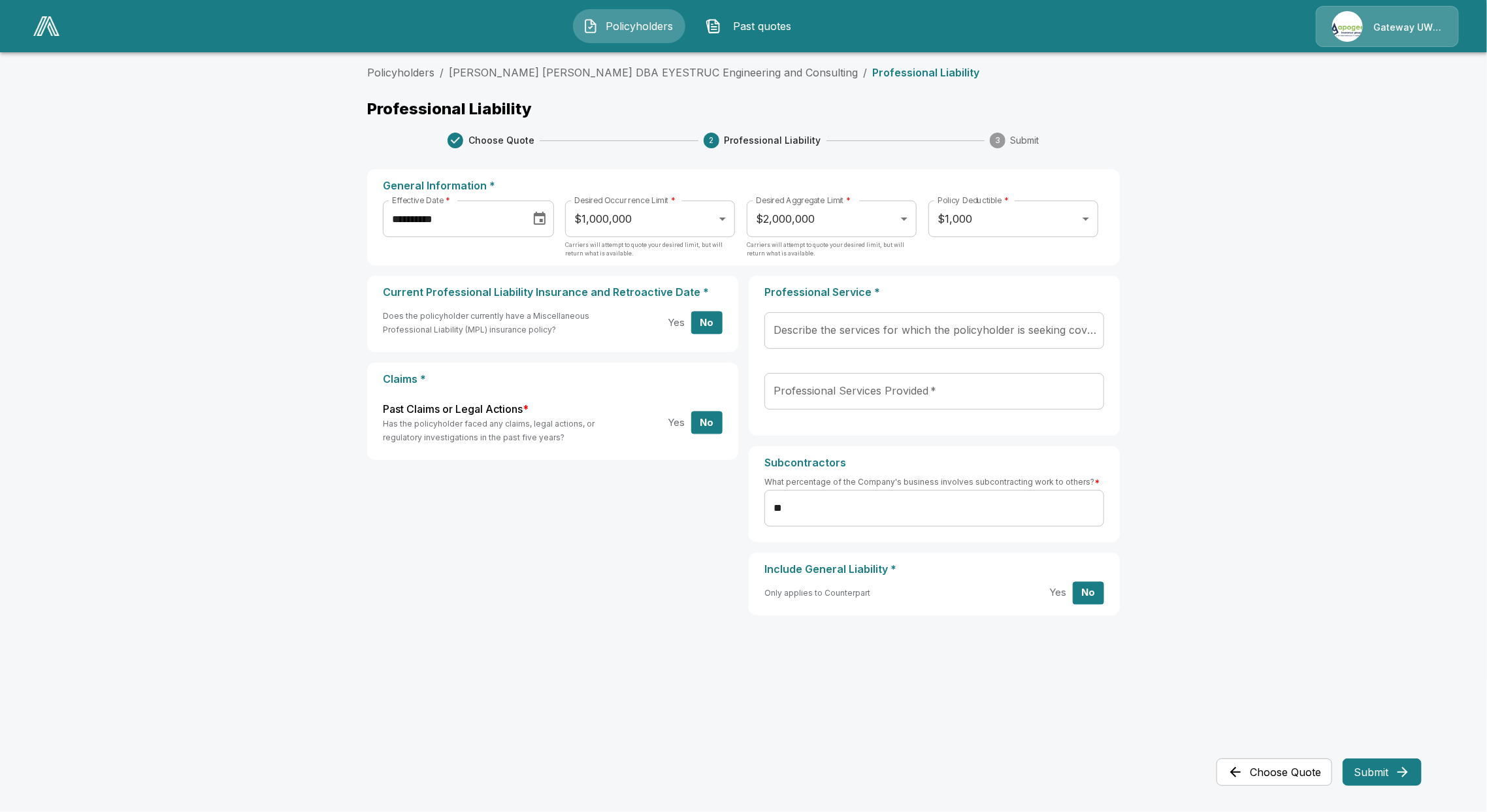
drag, startPoint x: 1243, startPoint y: 590, endPoint x: 1237, endPoint y: 582, distance: 10.0
click at [1243, 588] on main "**********" at bounding box center [743, 339] width 1487 height 678
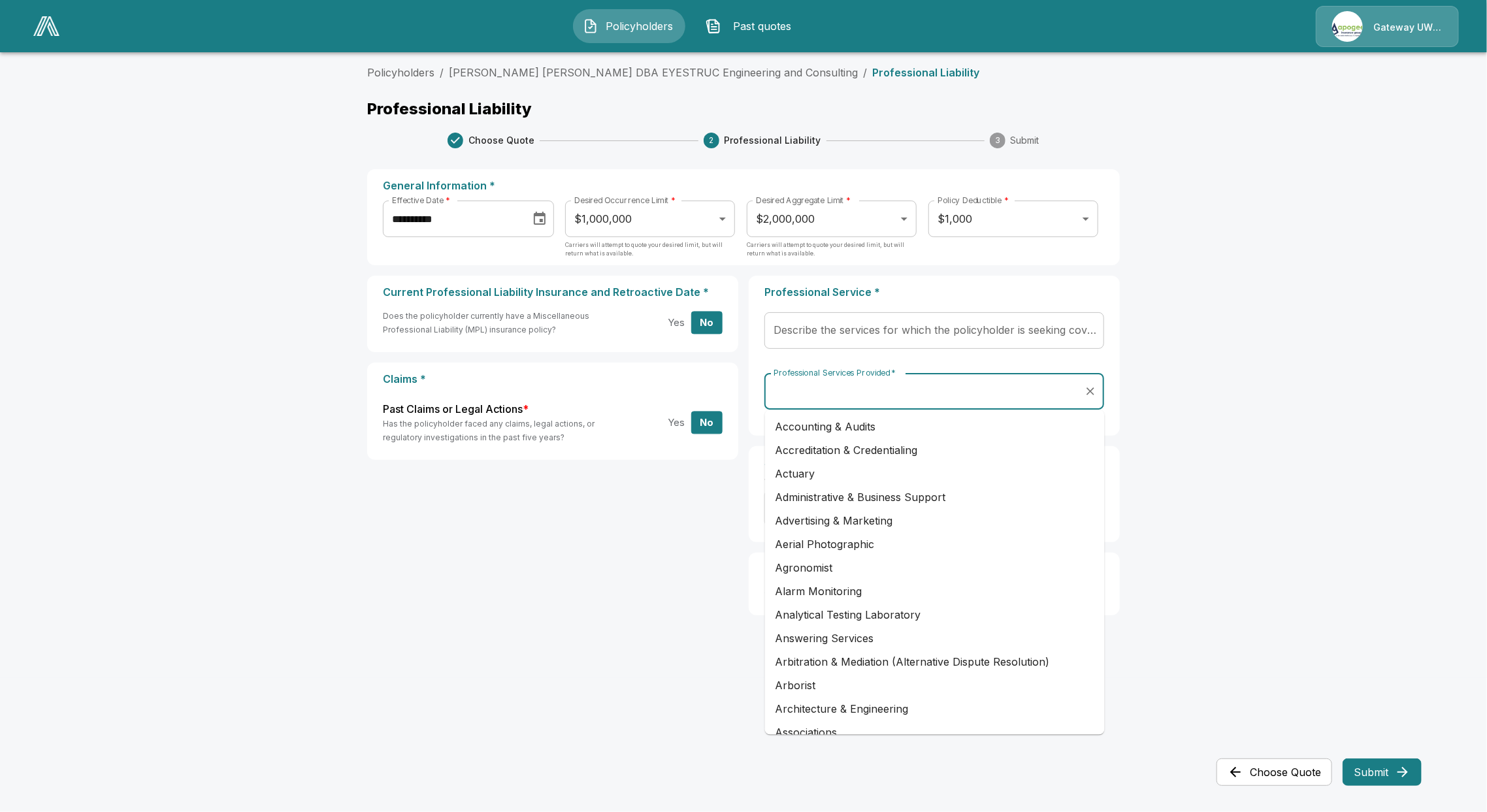
click at [946, 395] on input "Professional Services Provided   *" at bounding box center [924, 391] width 308 height 25
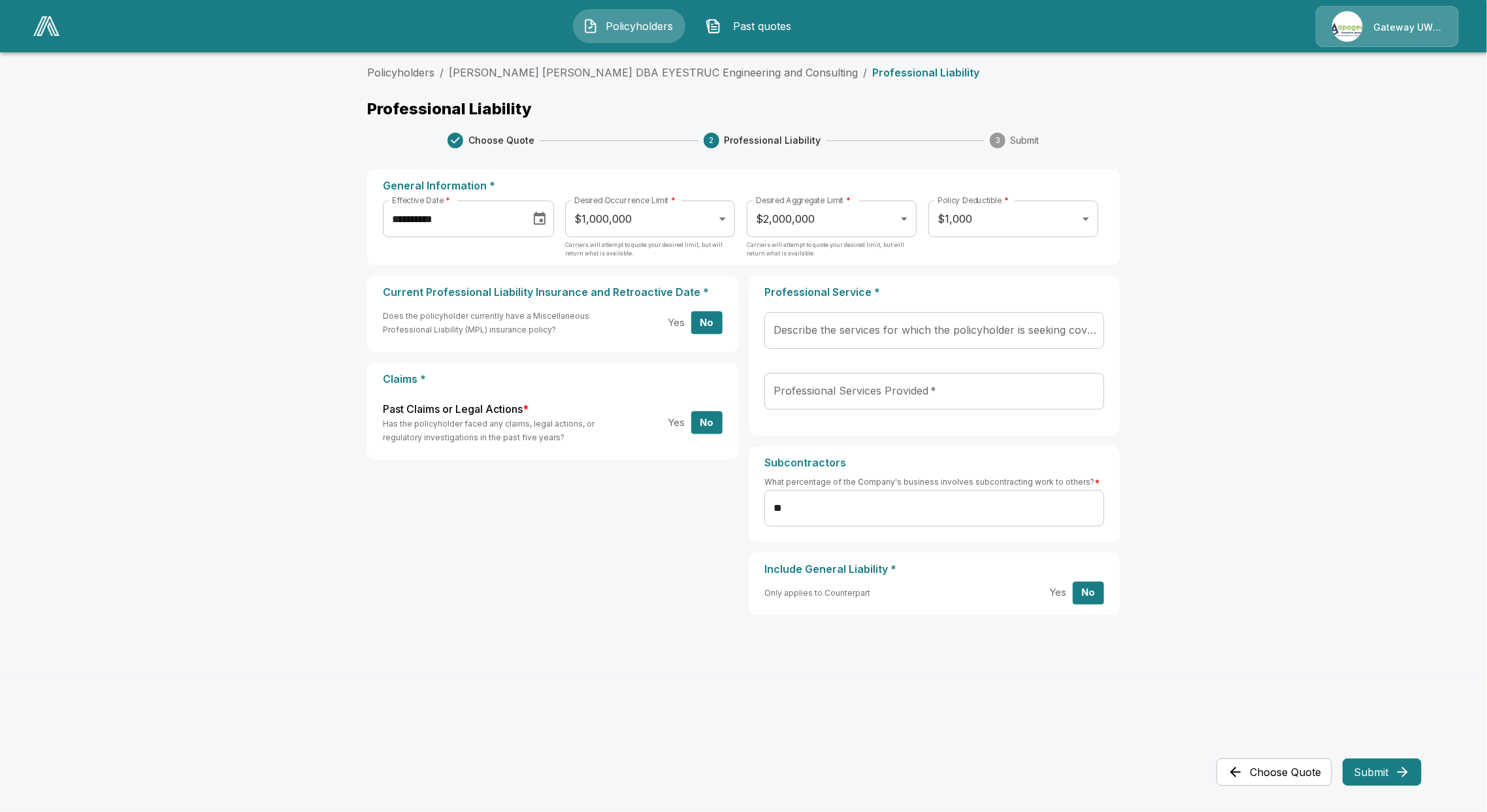
click at [1175, 507] on main "**********" at bounding box center [743, 339] width 1487 height 678
click at [866, 390] on input "Professional Services Provided   *" at bounding box center [924, 391] width 308 height 25
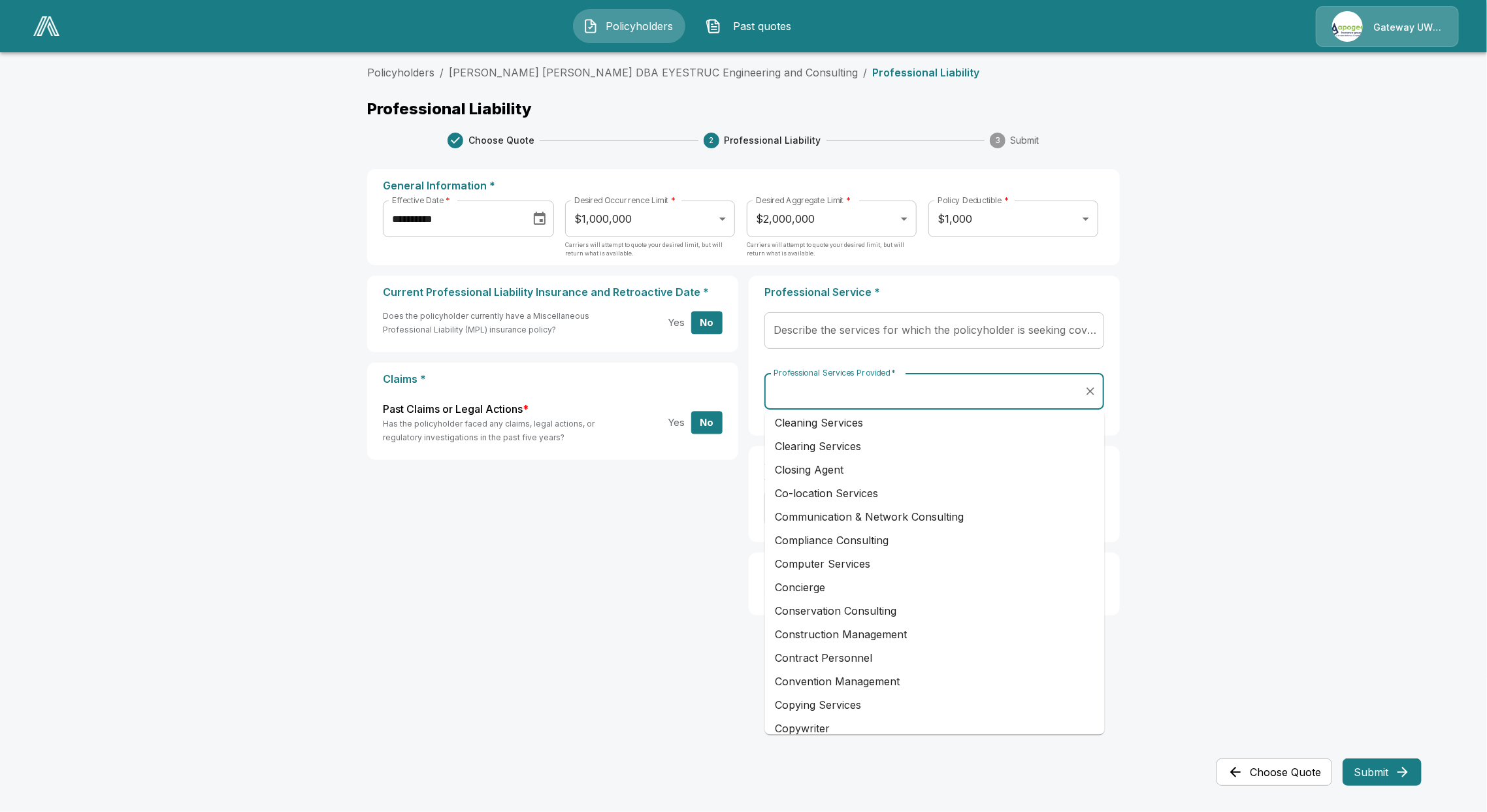
scroll to position [784, 0]
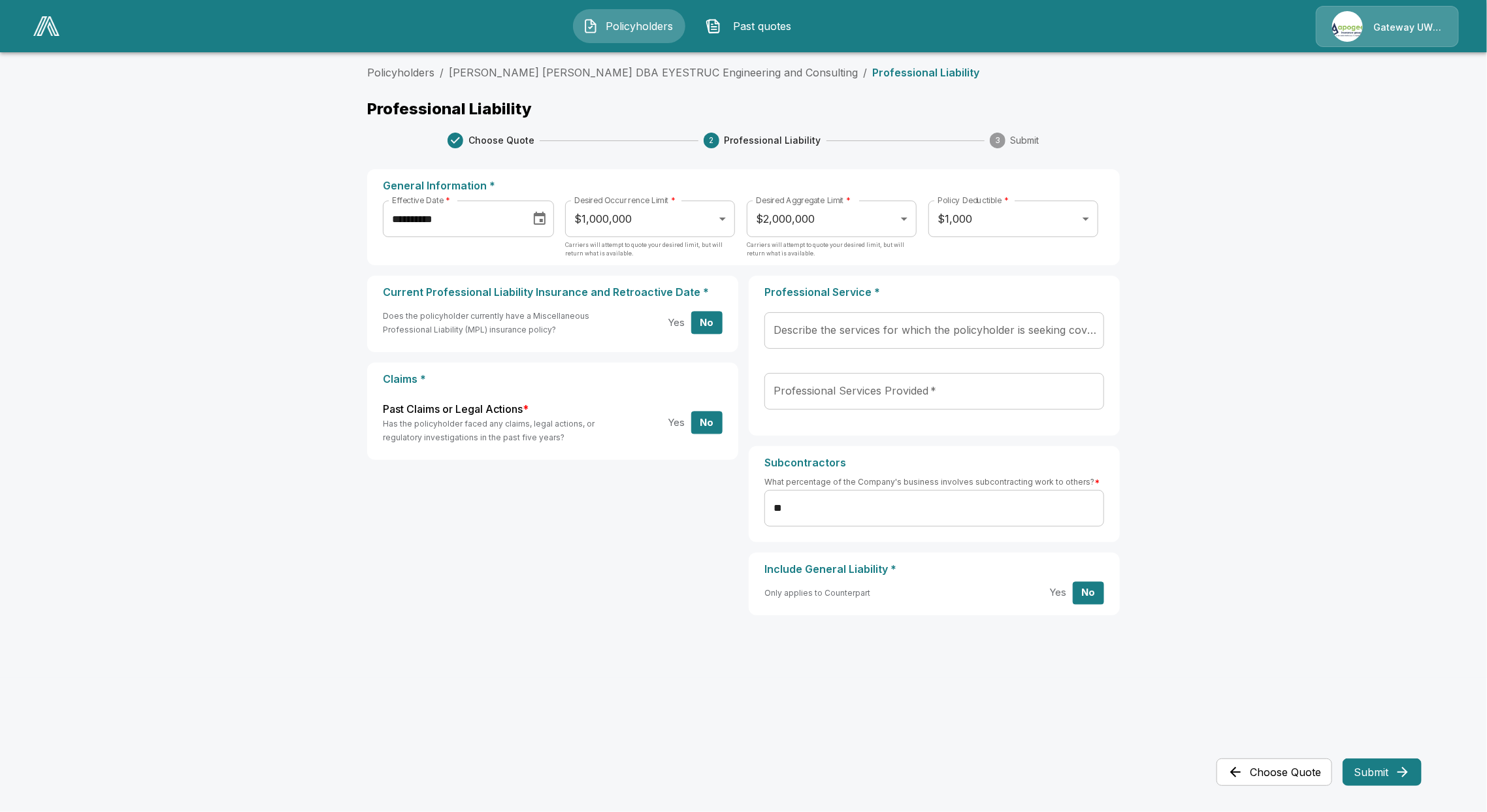
click at [550, 520] on div "Current Professional Liability Insurance and Retroactive Date * Does the policy…" at bounding box center [743, 450] width 752 height 350
click at [884, 330] on input "Describe the services for which the policyholder is seeking coverage:   *" at bounding box center [924, 331] width 308 height 25
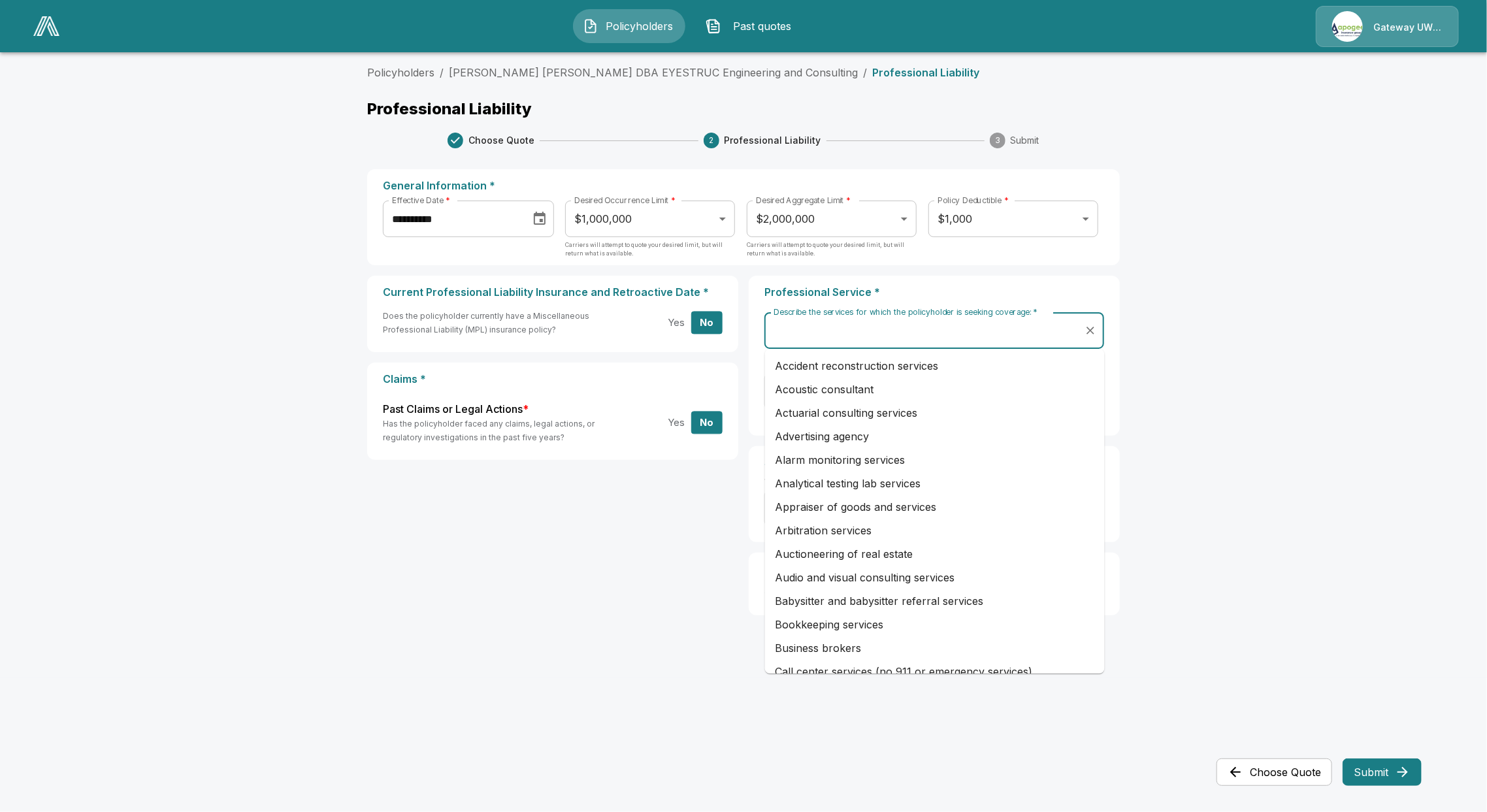
drag, startPoint x: 676, startPoint y: 533, endPoint x: 683, endPoint y: 523, distance: 12.2
click at [675, 534] on div "Current Professional Liability Insurance and Retroactive Date * Does the policy…" at bounding box center [743, 450] width 752 height 350
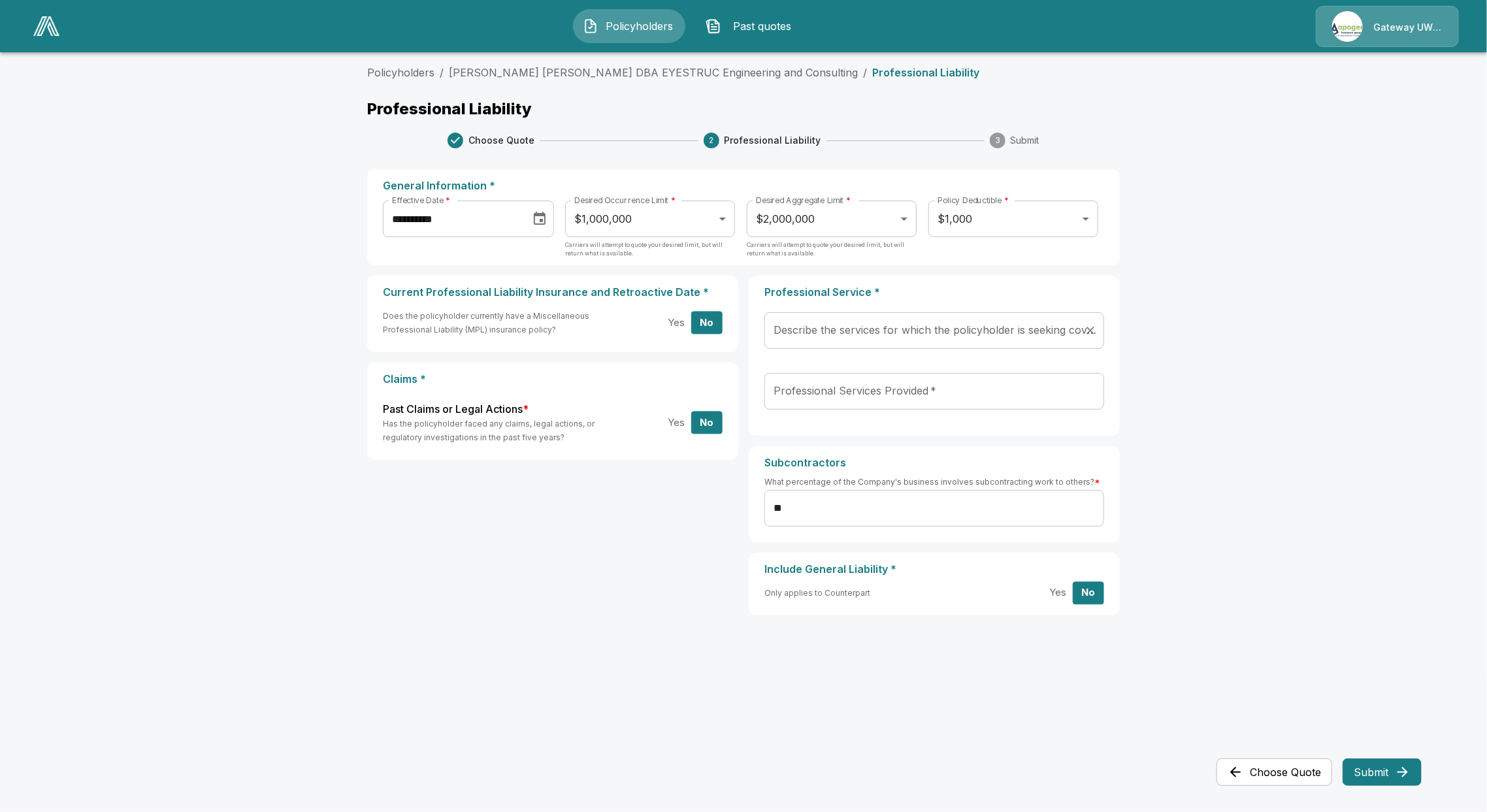
click at [882, 336] on input "Describe the services for which the policyholder is seeking coverage:   *" at bounding box center [924, 331] width 308 height 25
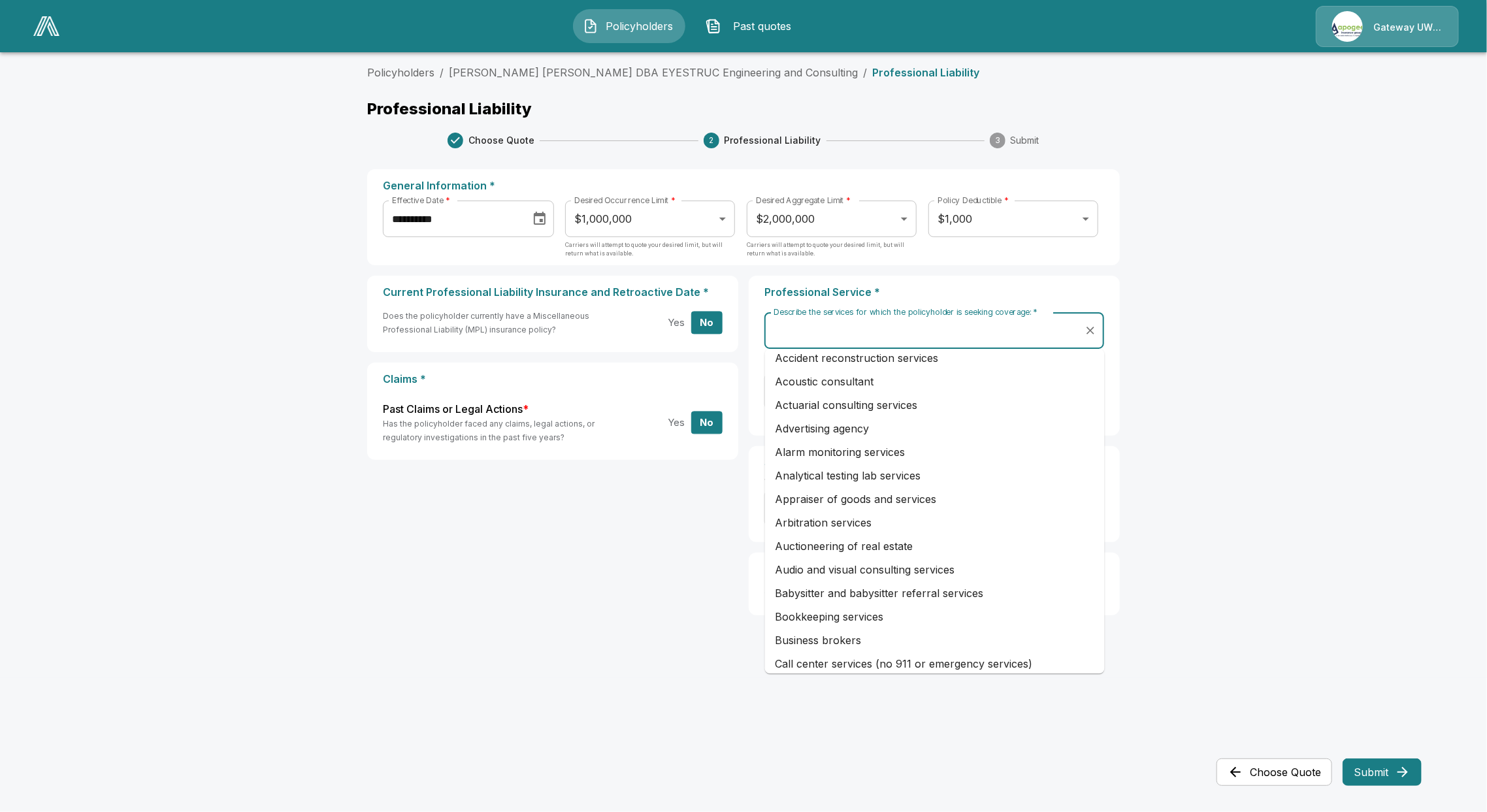
scroll to position [0, 0]
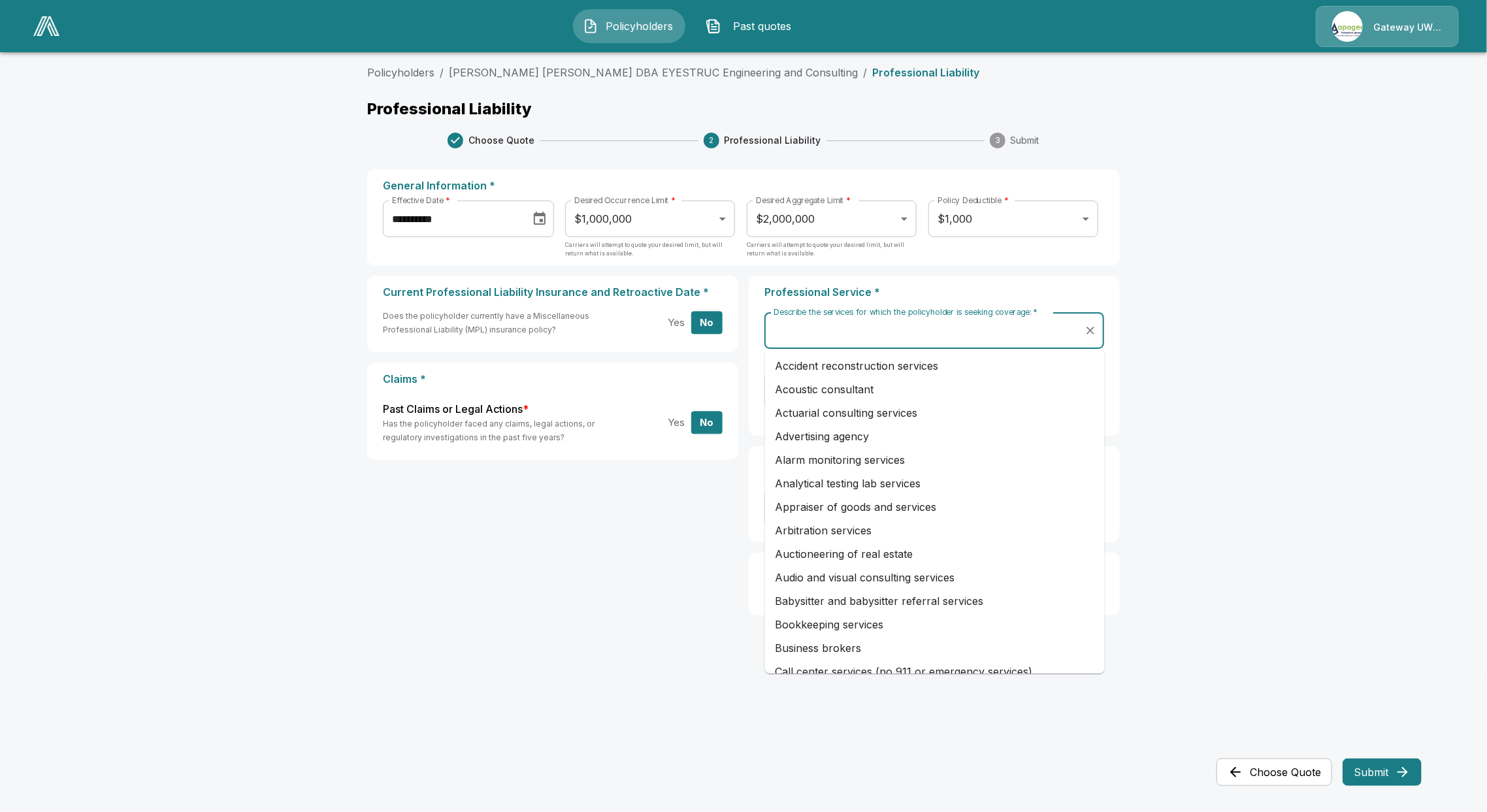
click at [1206, 465] on main "**********" at bounding box center [743, 339] width 1487 height 678
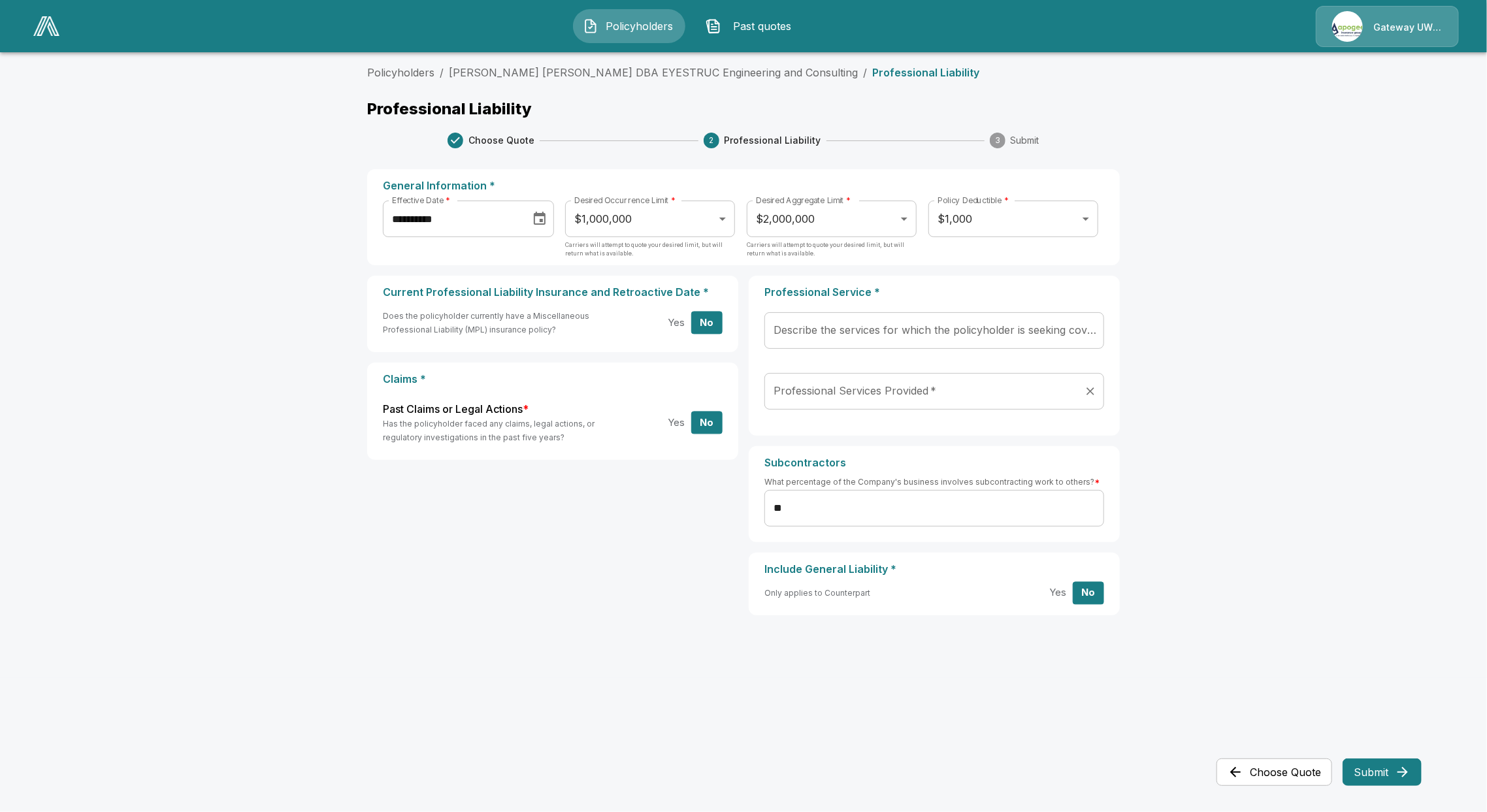
click at [1026, 385] on input "Professional Services Provided   *" at bounding box center [924, 391] width 308 height 25
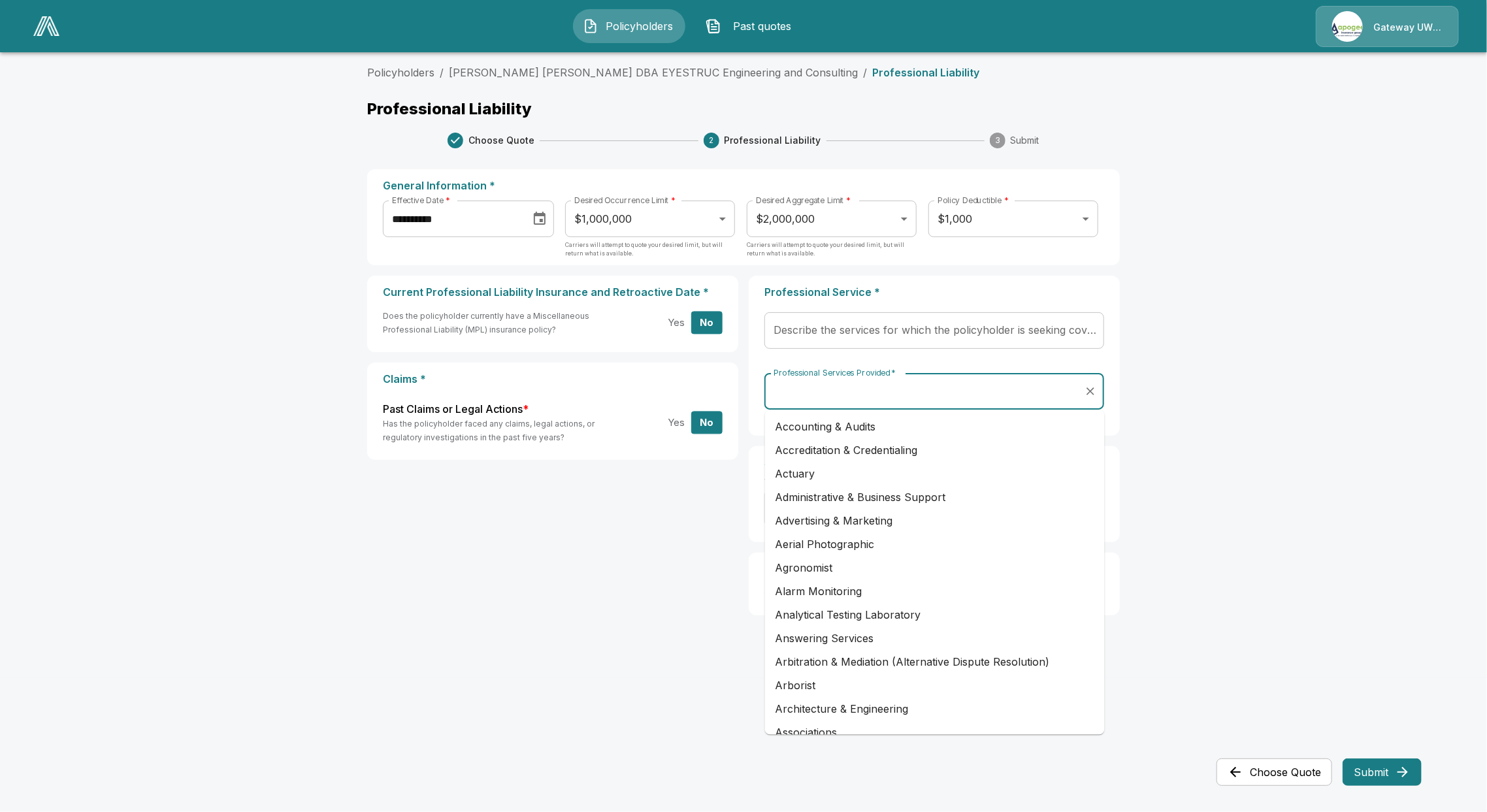
drag, startPoint x: 1170, startPoint y: 413, endPoint x: 1153, endPoint y: 388, distance: 30.2
click at [1170, 411] on main "**********" at bounding box center [743, 339] width 1487 height 678
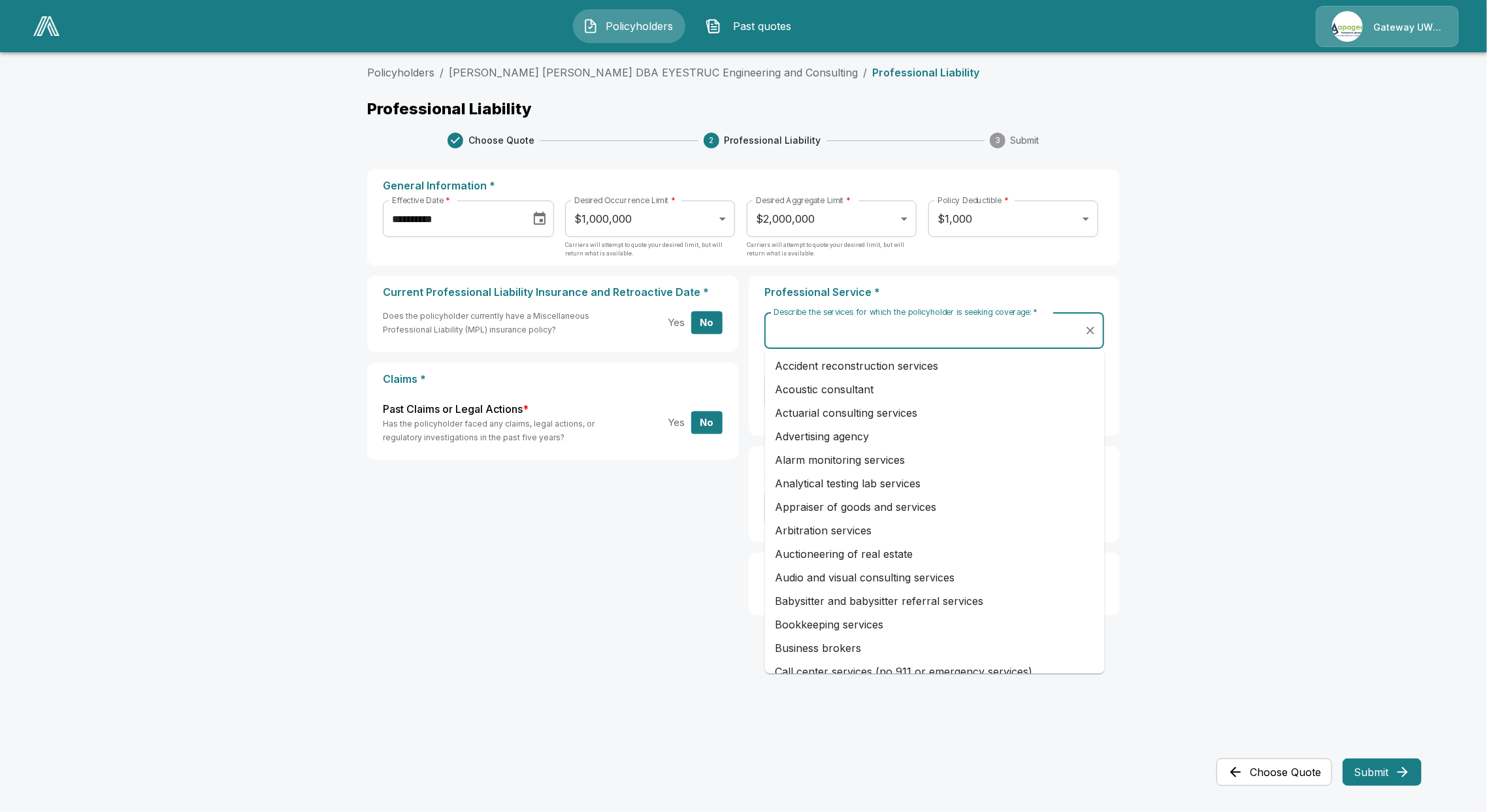
click at [1057, 324] on input "Describe the services for which the policyholder is seeking coverage:   *" at bounding box center [924, 331] width 308 height 25
drag, startPoint x: 1185, startPoint y: 454, endPoint x: 1120, endPoint y: 425, distance: 71.2
click at [1178, 446] on main "**********" at bounding box center [743, 339] width 1487 height 678
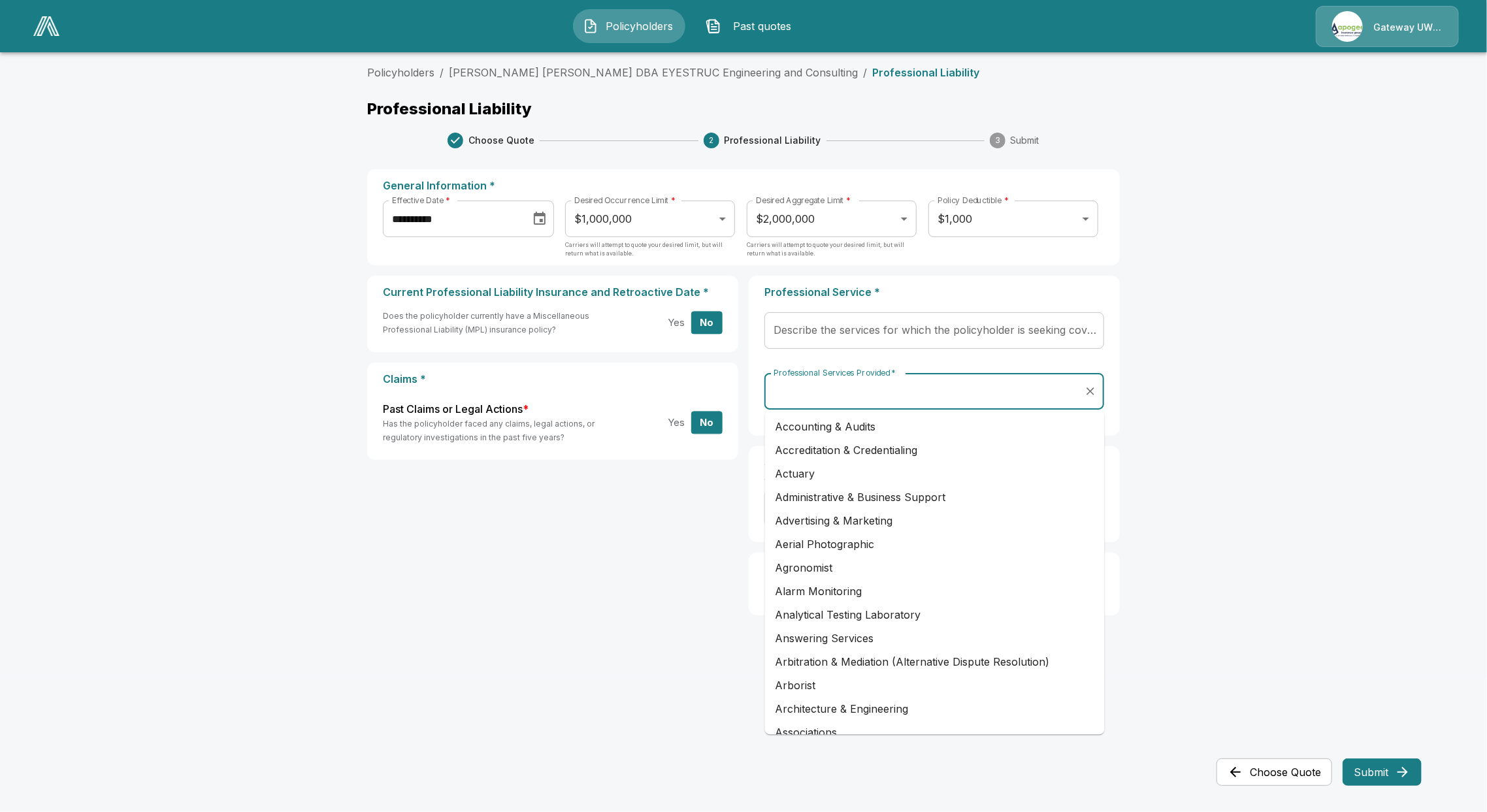
click at [1025, 393] on input "Professional Services Provided   *" at bounding box center [924, 391] width 308 height 25
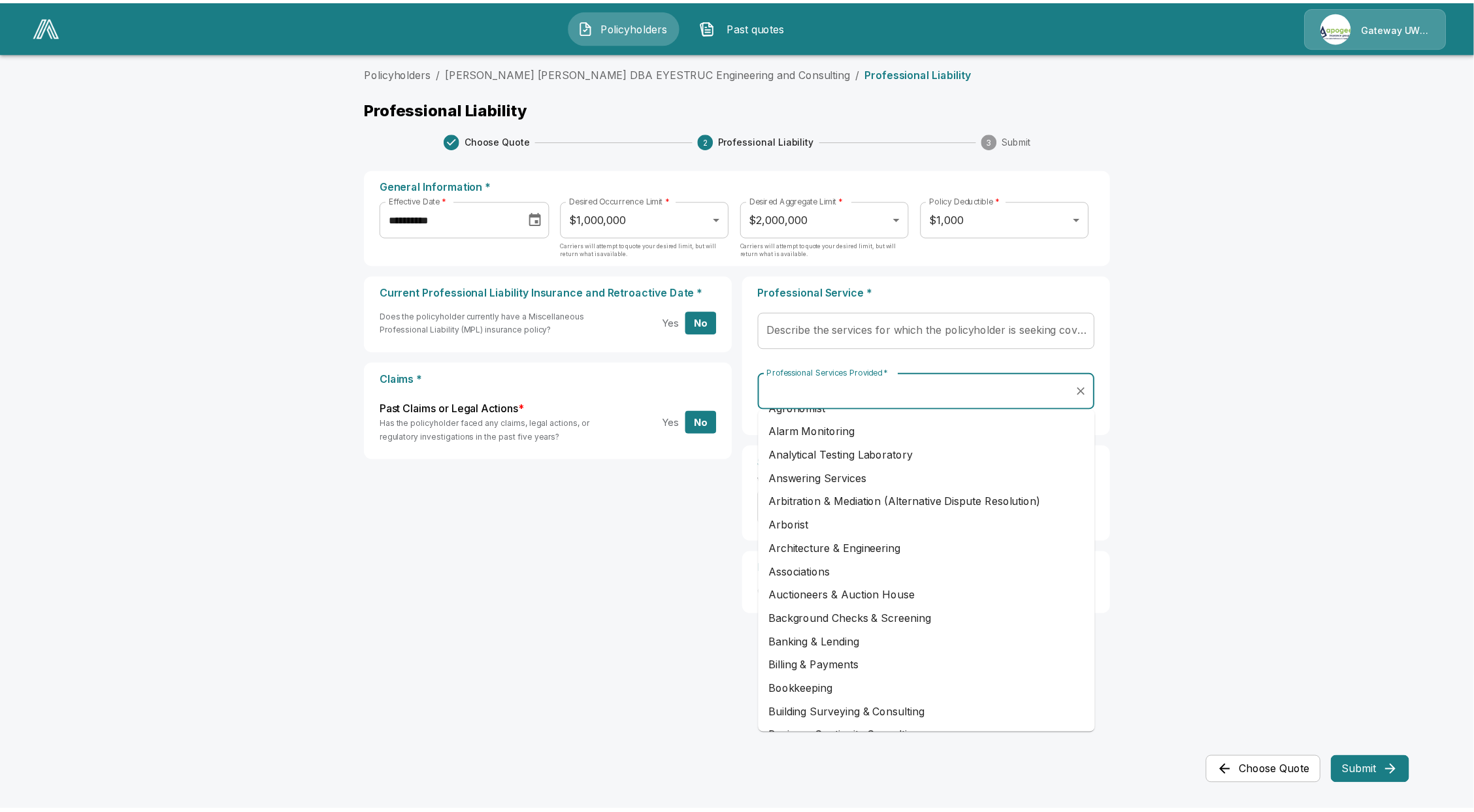
scroll to position [141, 0]
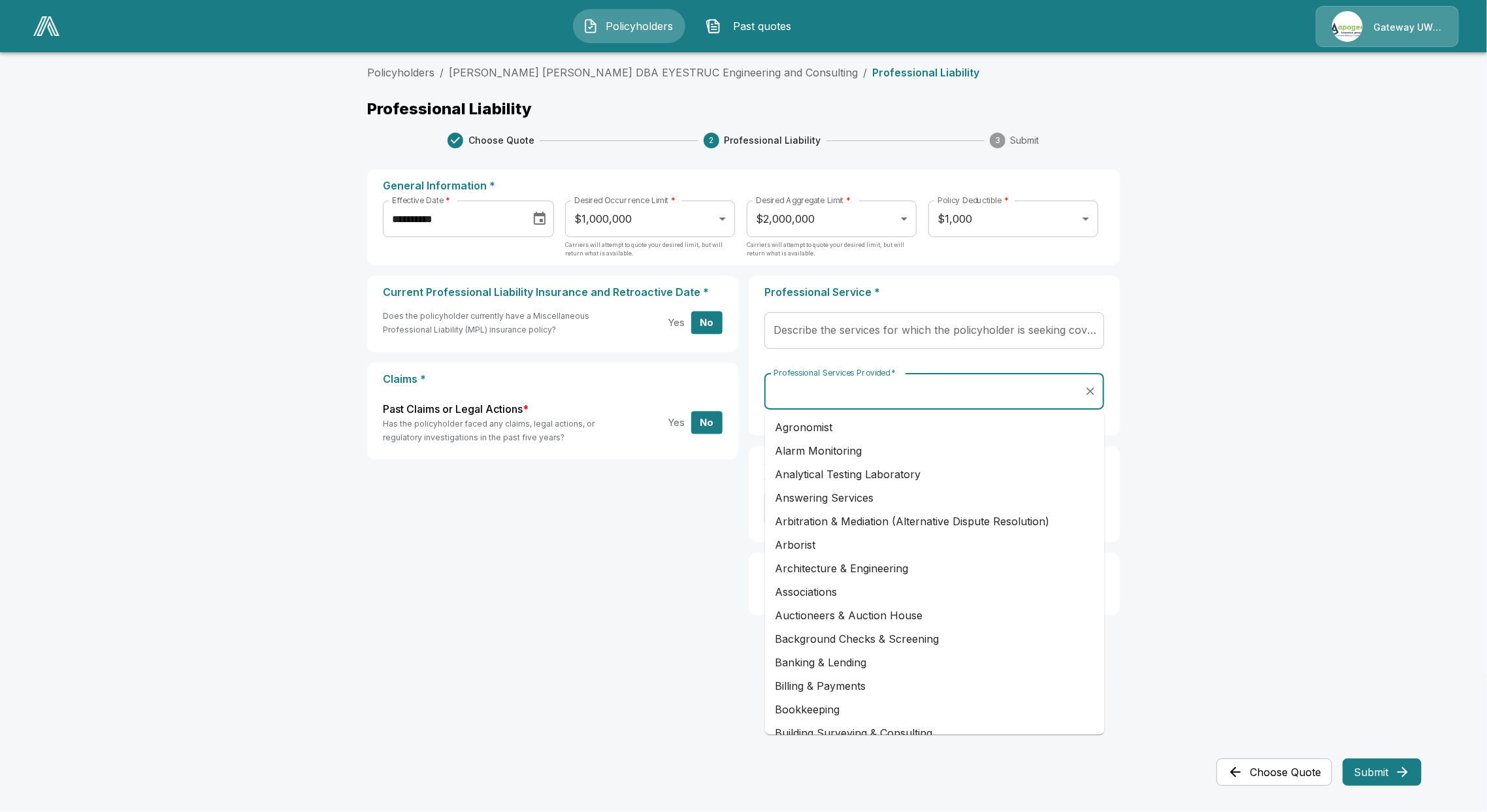
drag, startPoint x: 605, startPoint y: 570, endPoint x: 603, endPoint y: 578, distance: 8.2
click at [605, 571] on div "Current Professional Liability Insurance and Retroactive Date * Does the policy…" at bounding box center [743, 450] width 752 height 350
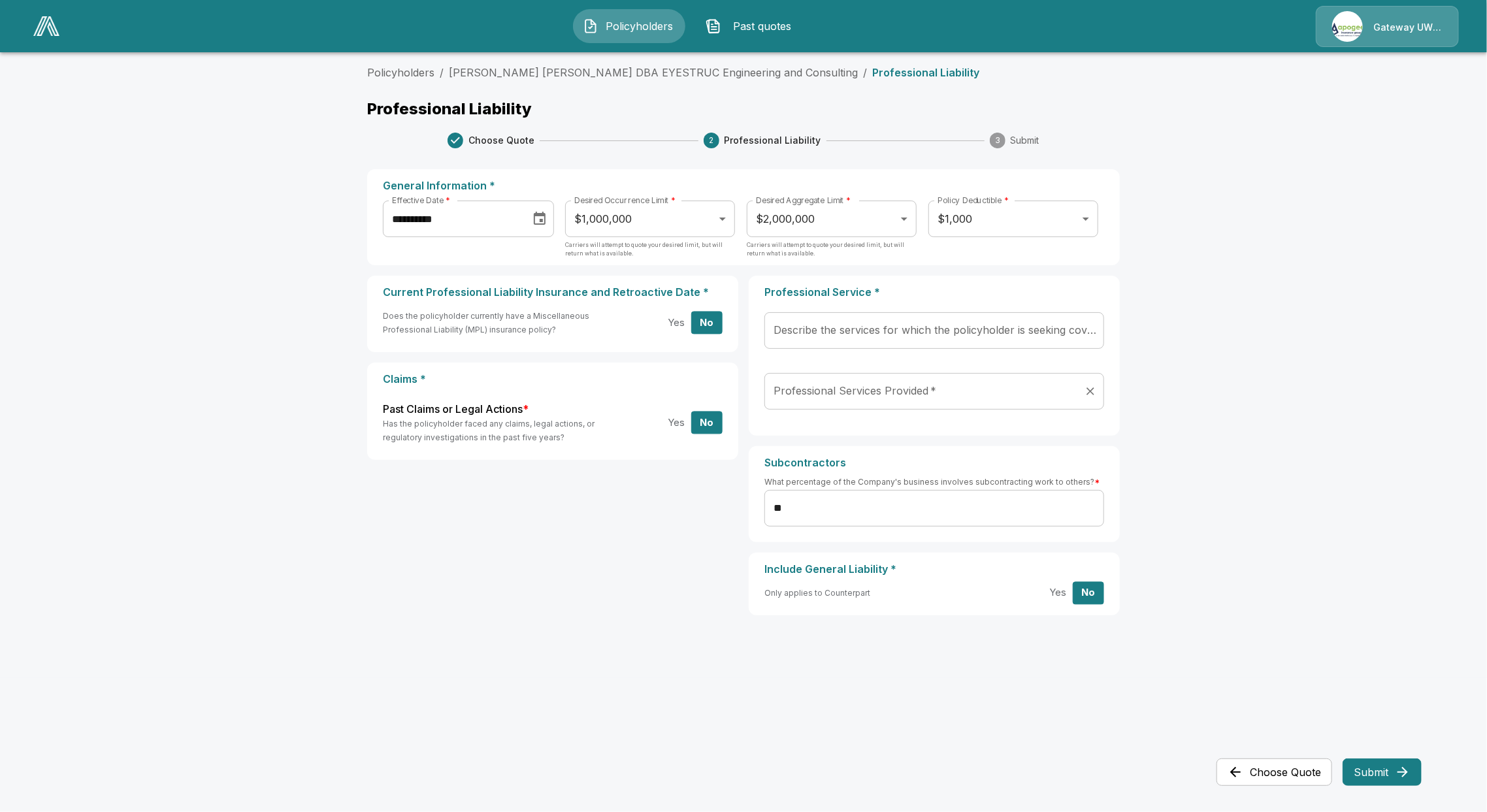
click at [1003, 417] on div "Professional Services Provided   * Professional Services Provided   *" at bounding box center [934, 397] width 340 height 47
click at [1003, 406] on div "Professional Services Provided   *" at bounding box center [934, 391] width 340 height 37
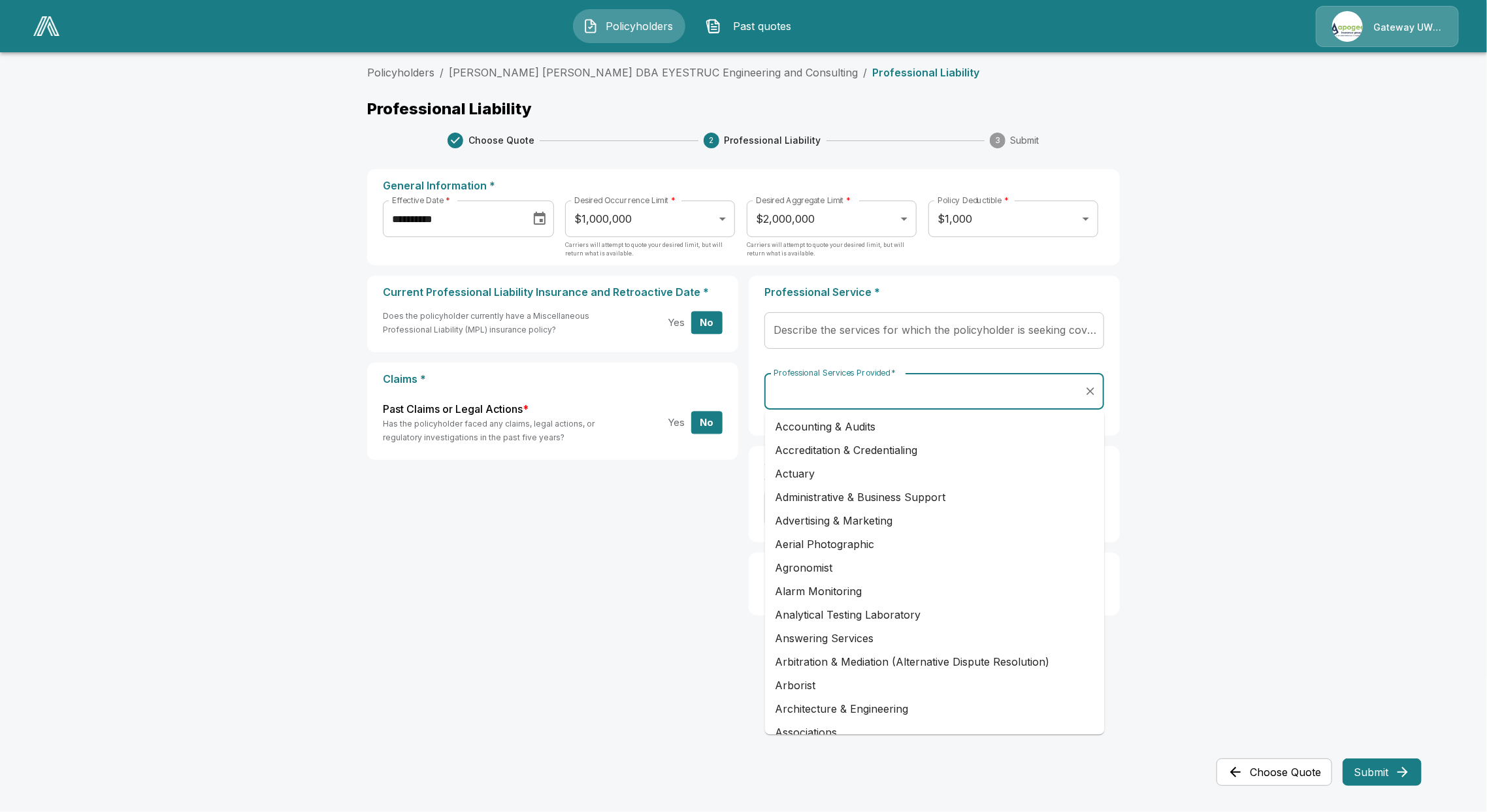
click at [837, 701] on li "Architecture & Engineering" at bounding box center [935, 710] width 340 height 24
type input "**********"
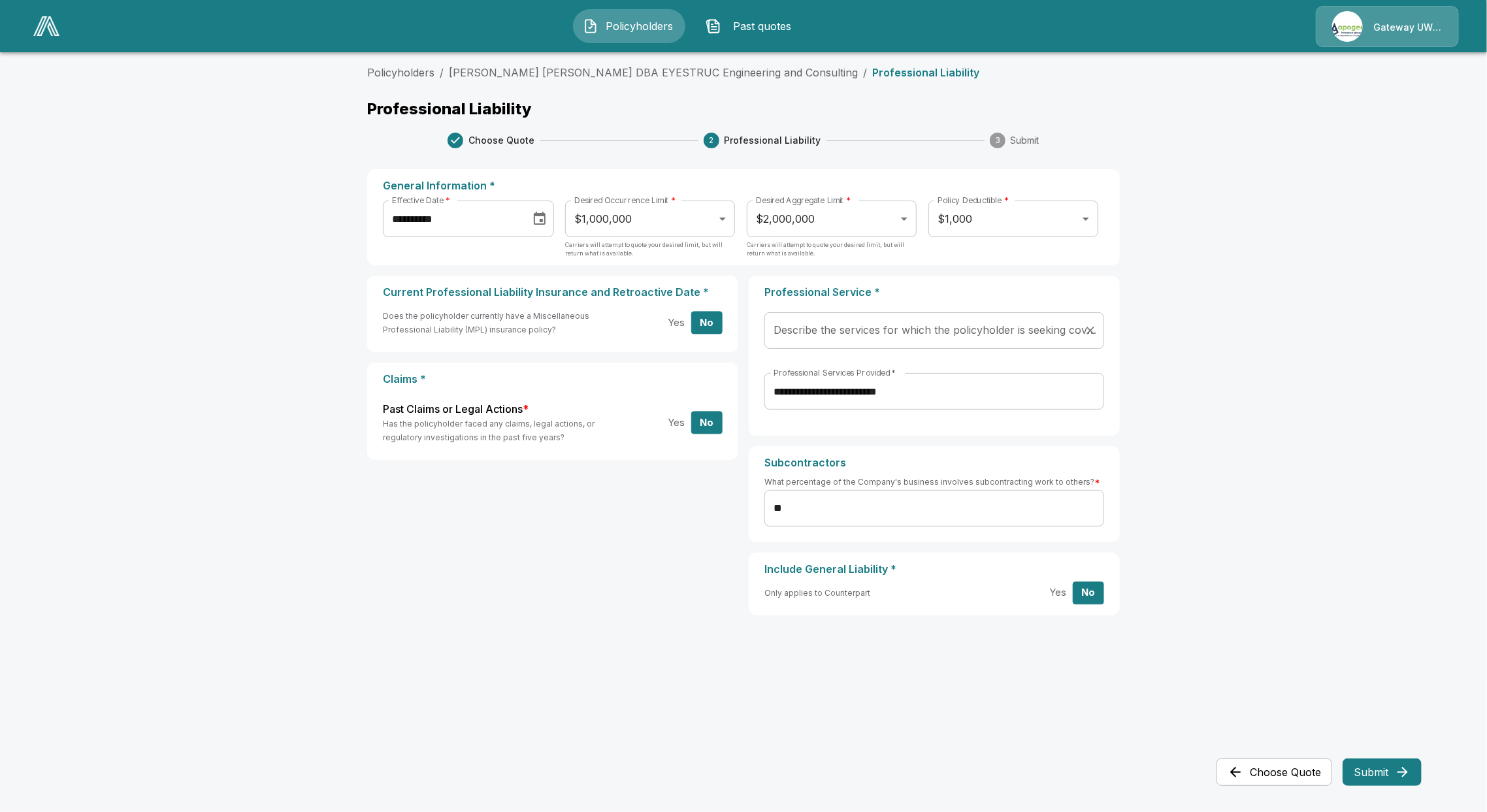
drag, startPoint x: 992, startPoint y: 287, endPoint x: 962, endPoint y: 340, distance: 60.9
click at [992, 289] on p "Professional Service *" at bounding box center [934, 292] width 340 height 13
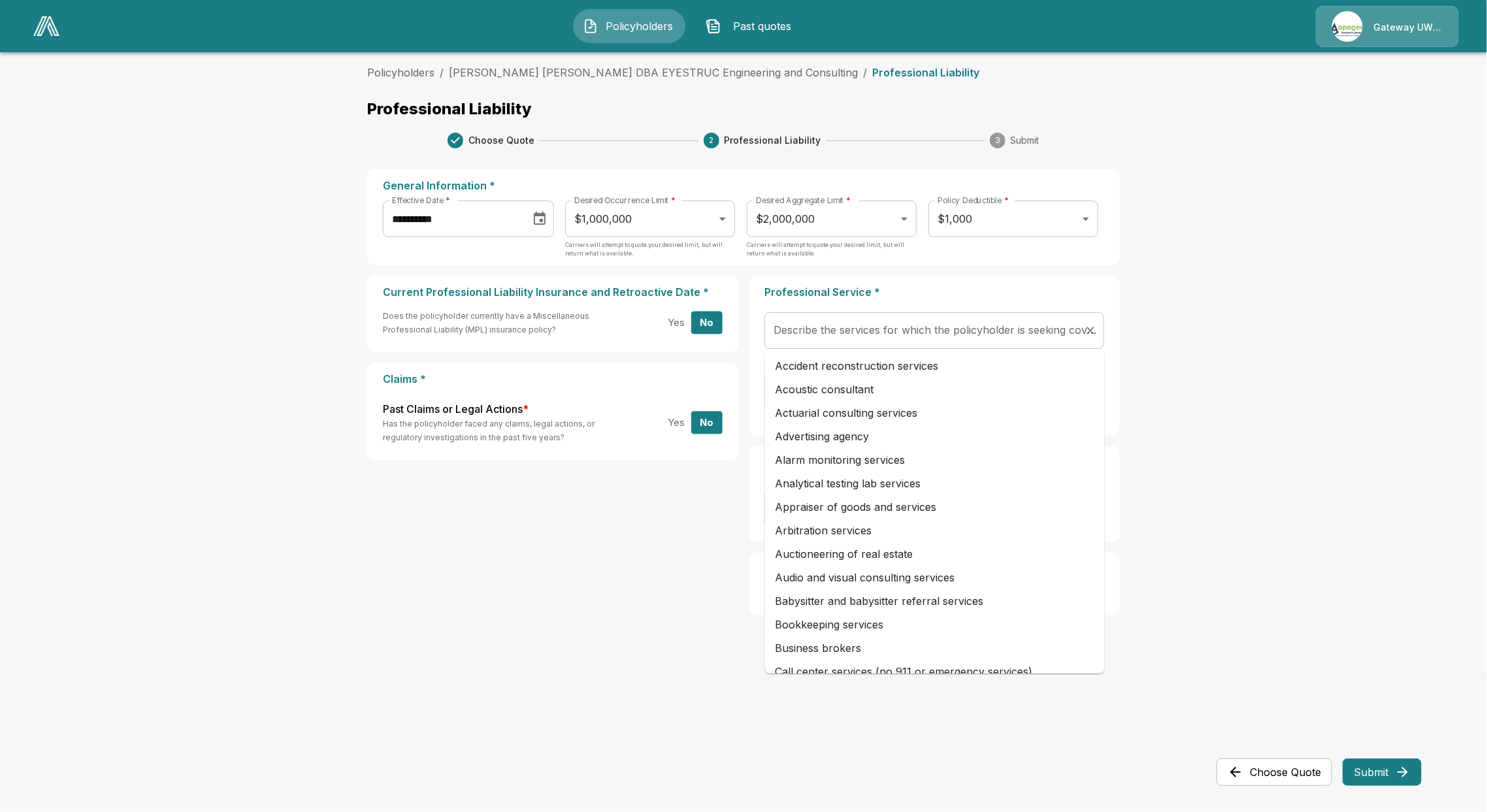
click at [957, 346] on div "Describe the services for which the policyholder is seeking coverage:   *" at bounding box center [934, 331] width 340 height 37
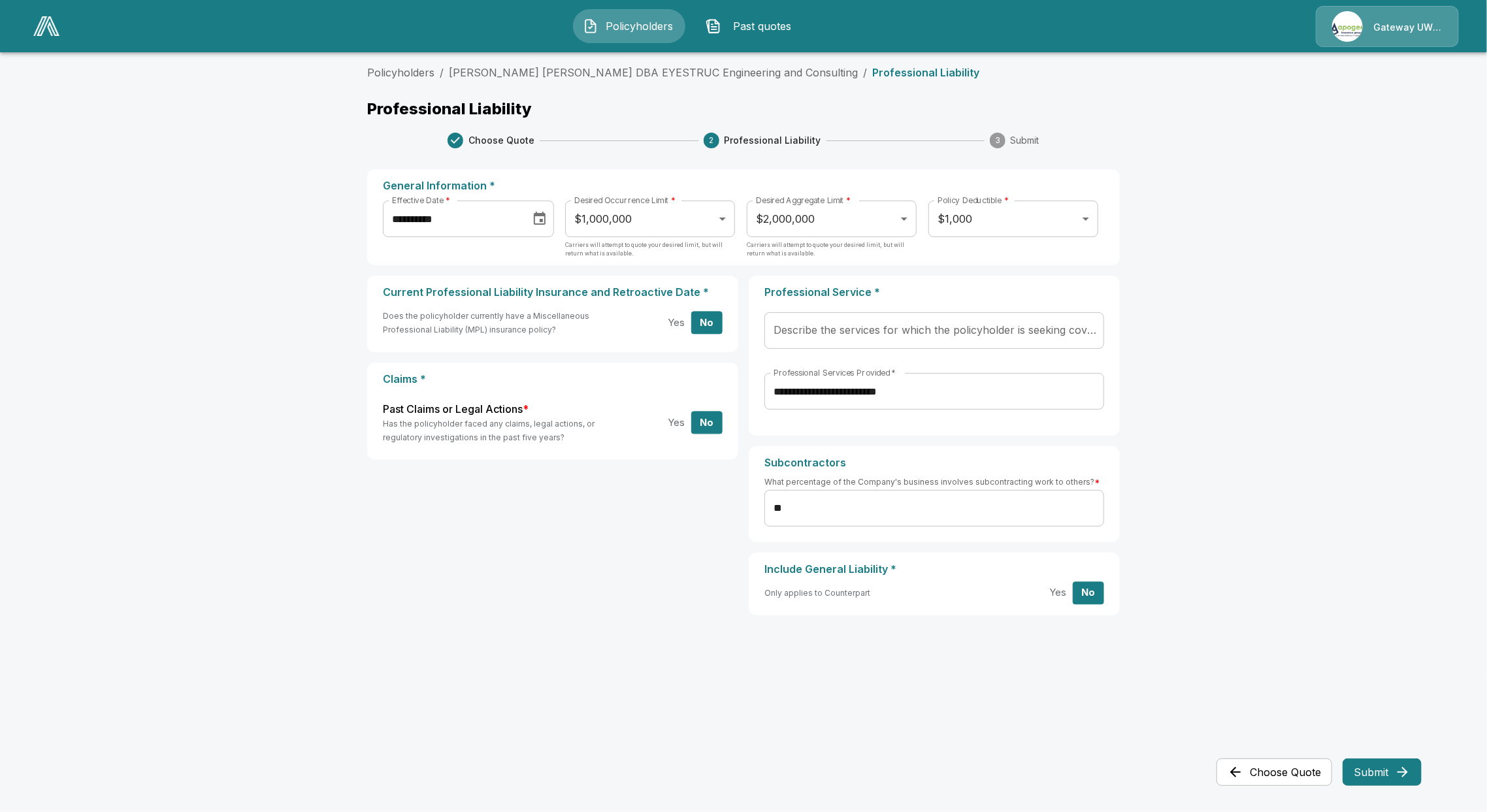
click at [1185, 443] on main "**********" at bounding box center [743, 339] width 1487 height 678
click at [821, 326] on input "Describe the services for which the policyholder is seeking coverage:   *" at bounding box center [924, 331] width 308 height 25
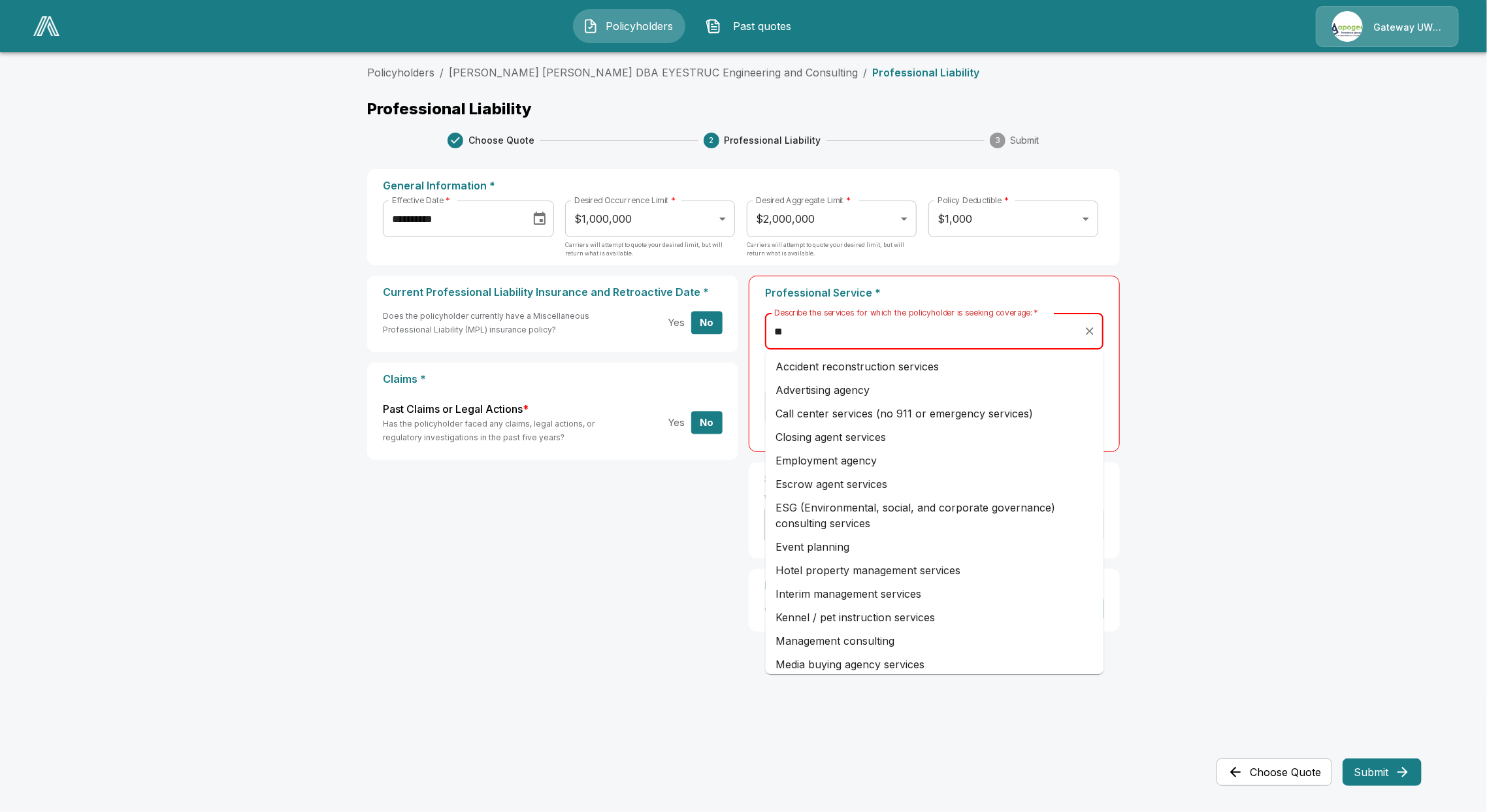
type input "*"
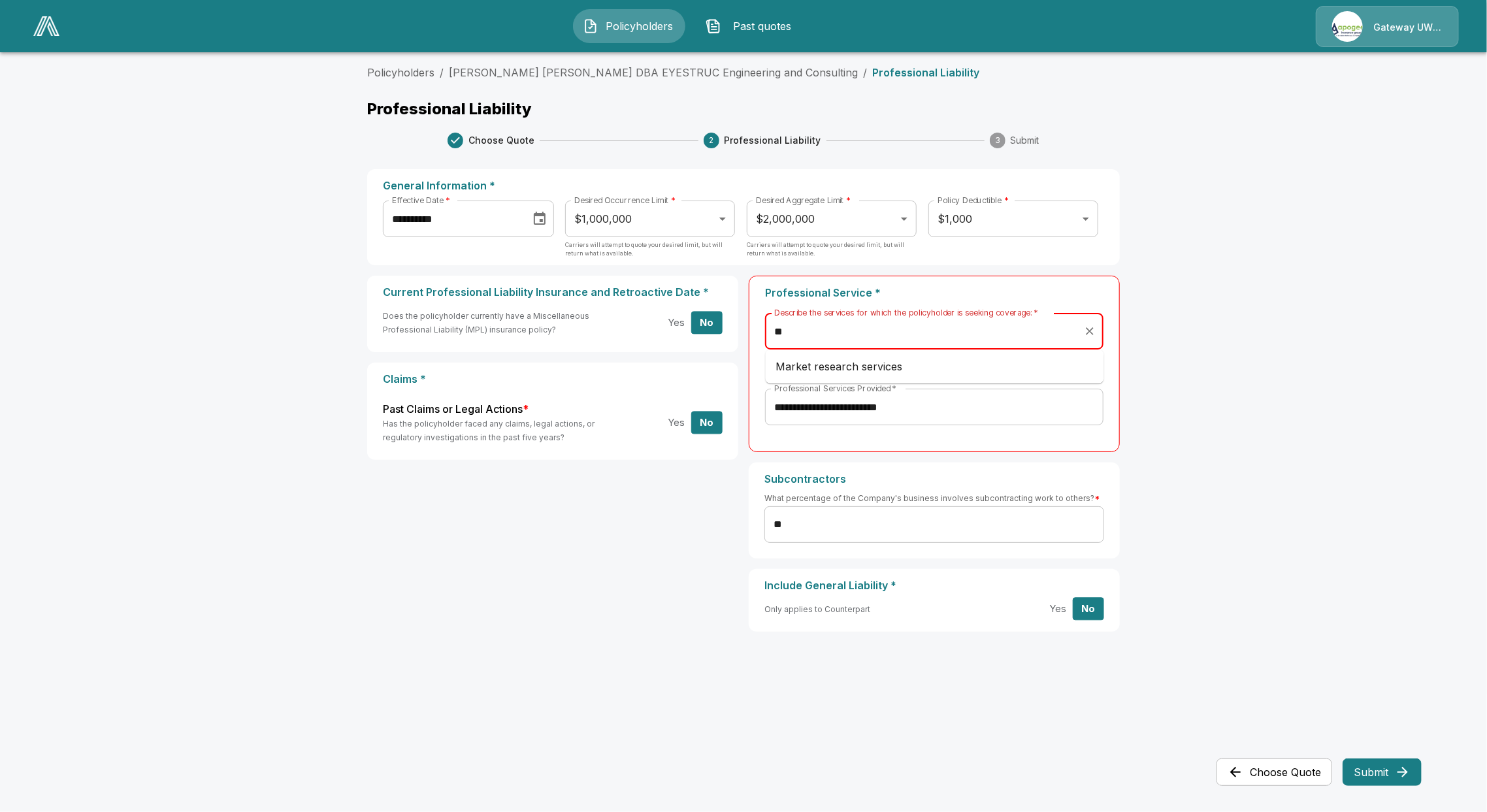
type input "*"
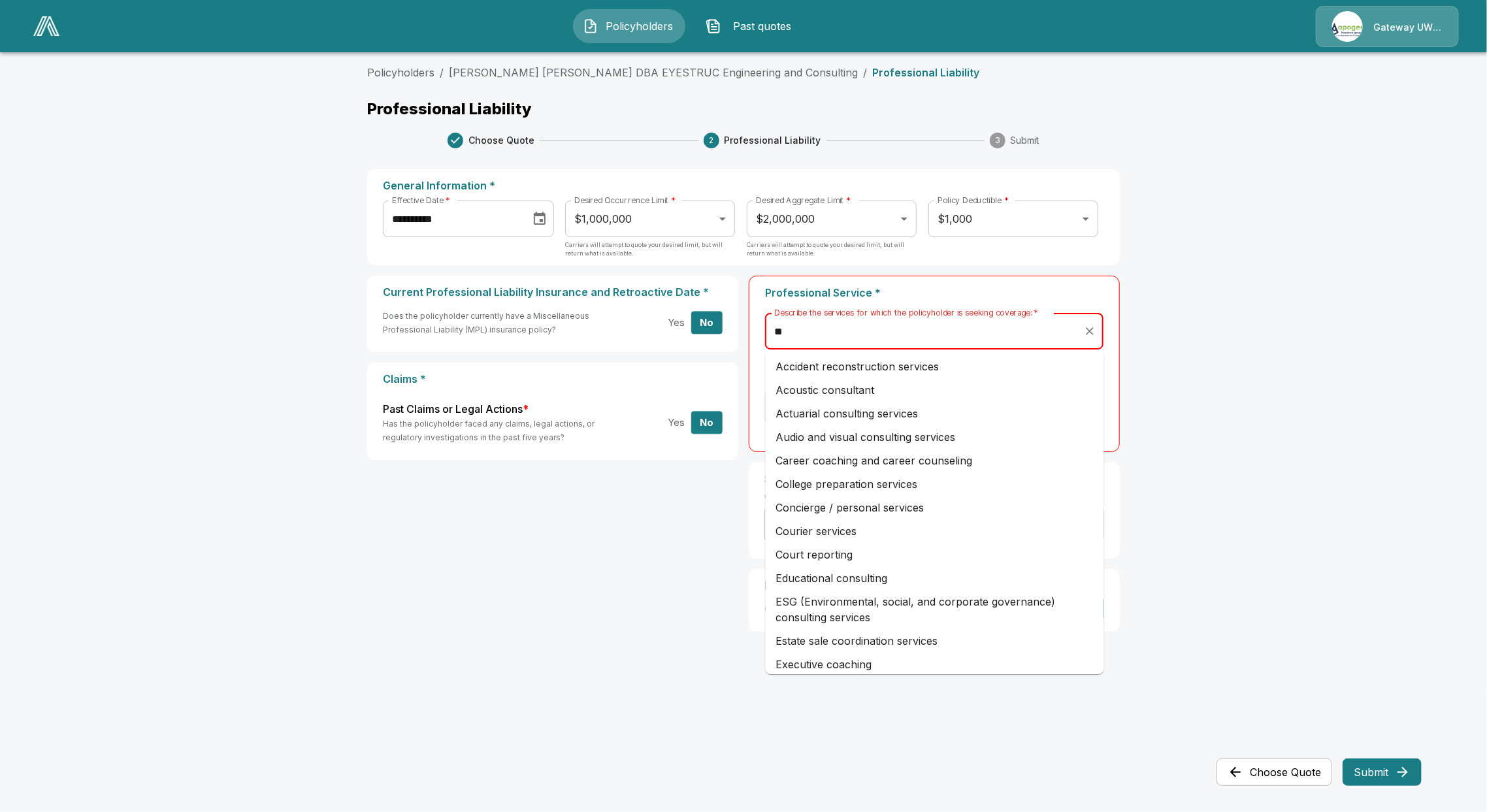
type input "*"
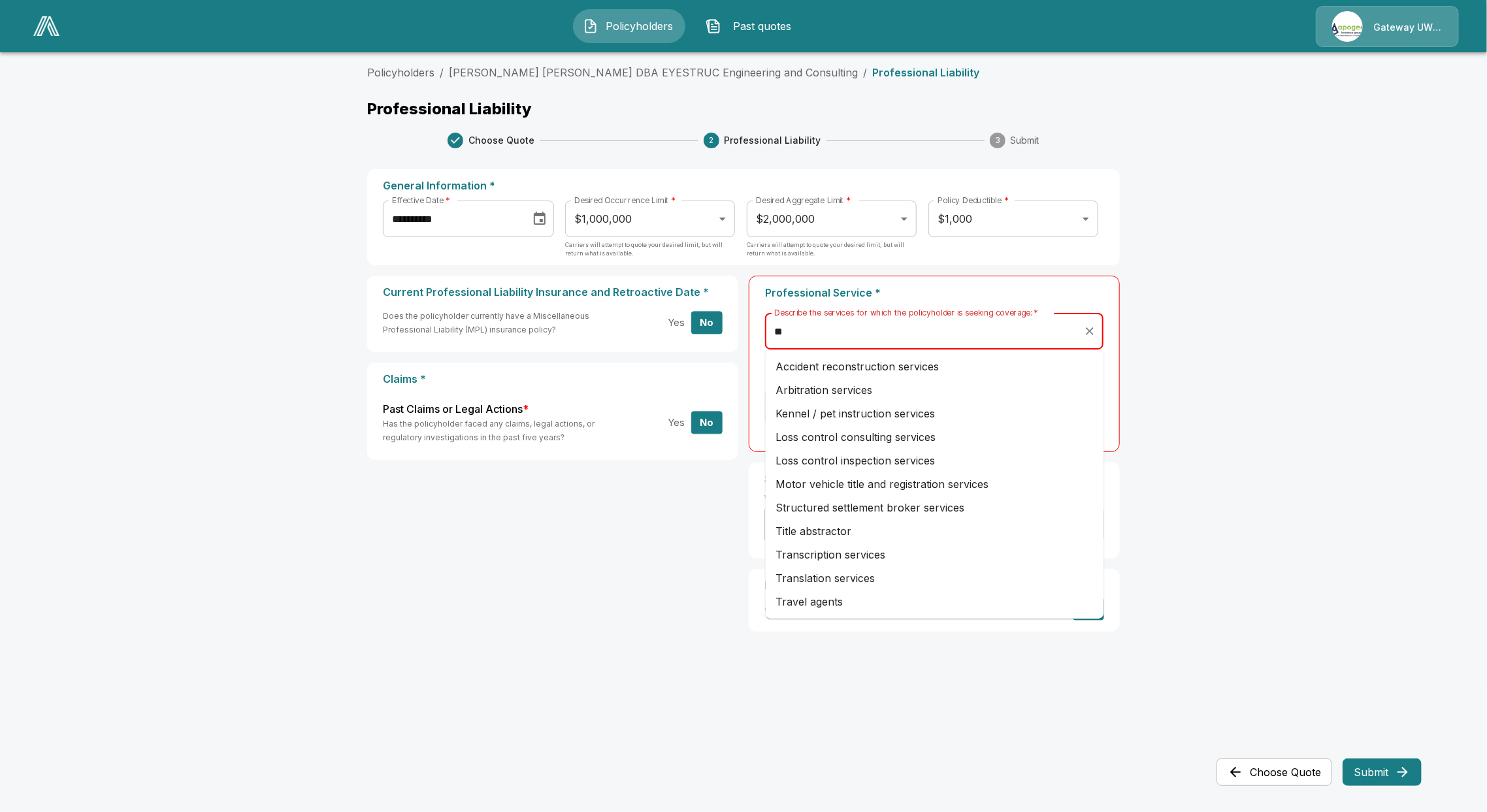
type input "*"
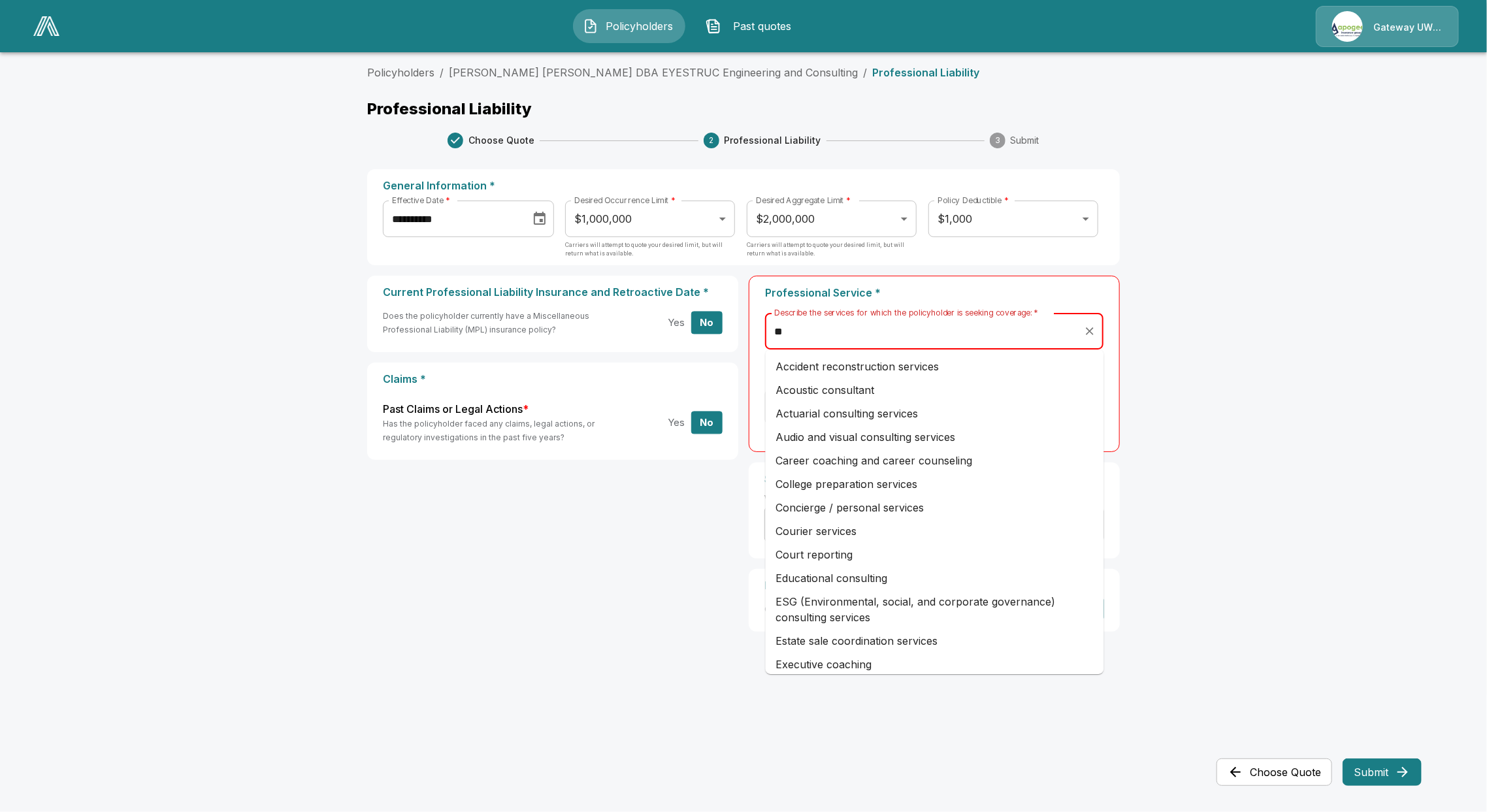
type input "*"
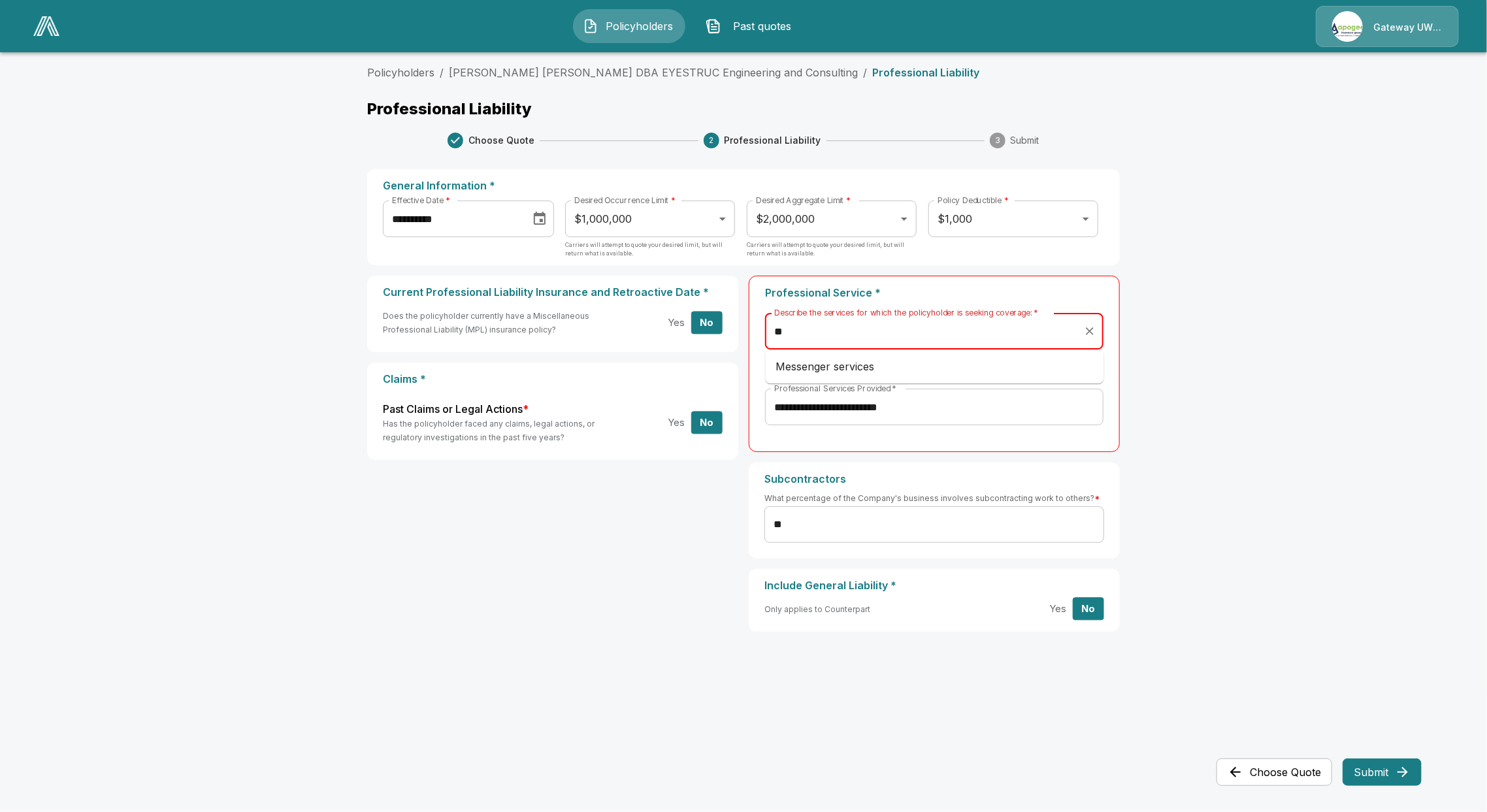
type input "*"
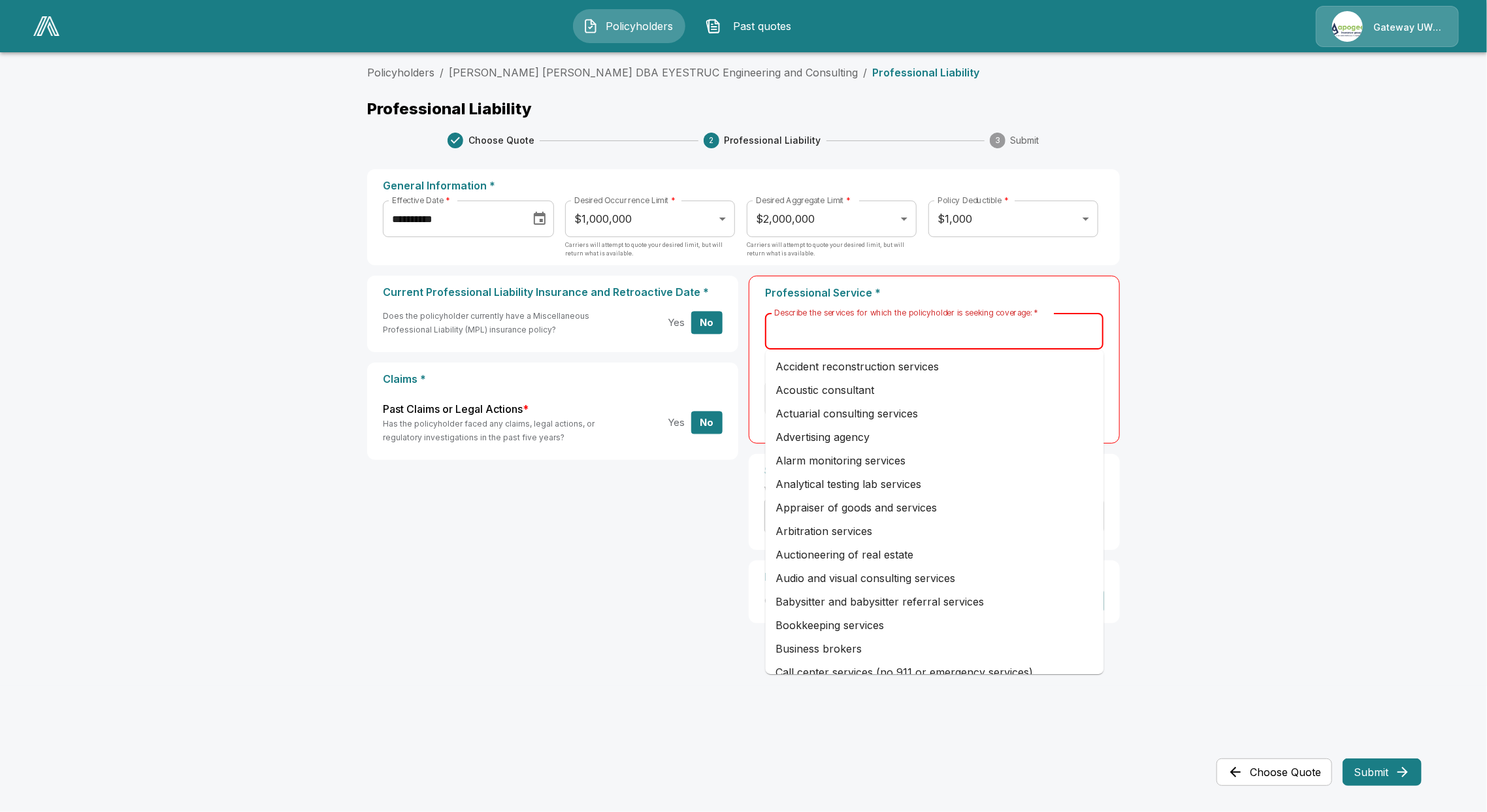
click at [1280, 767] on button "Choose Quote" at bounding box center [1274, 772] width 116 height 27
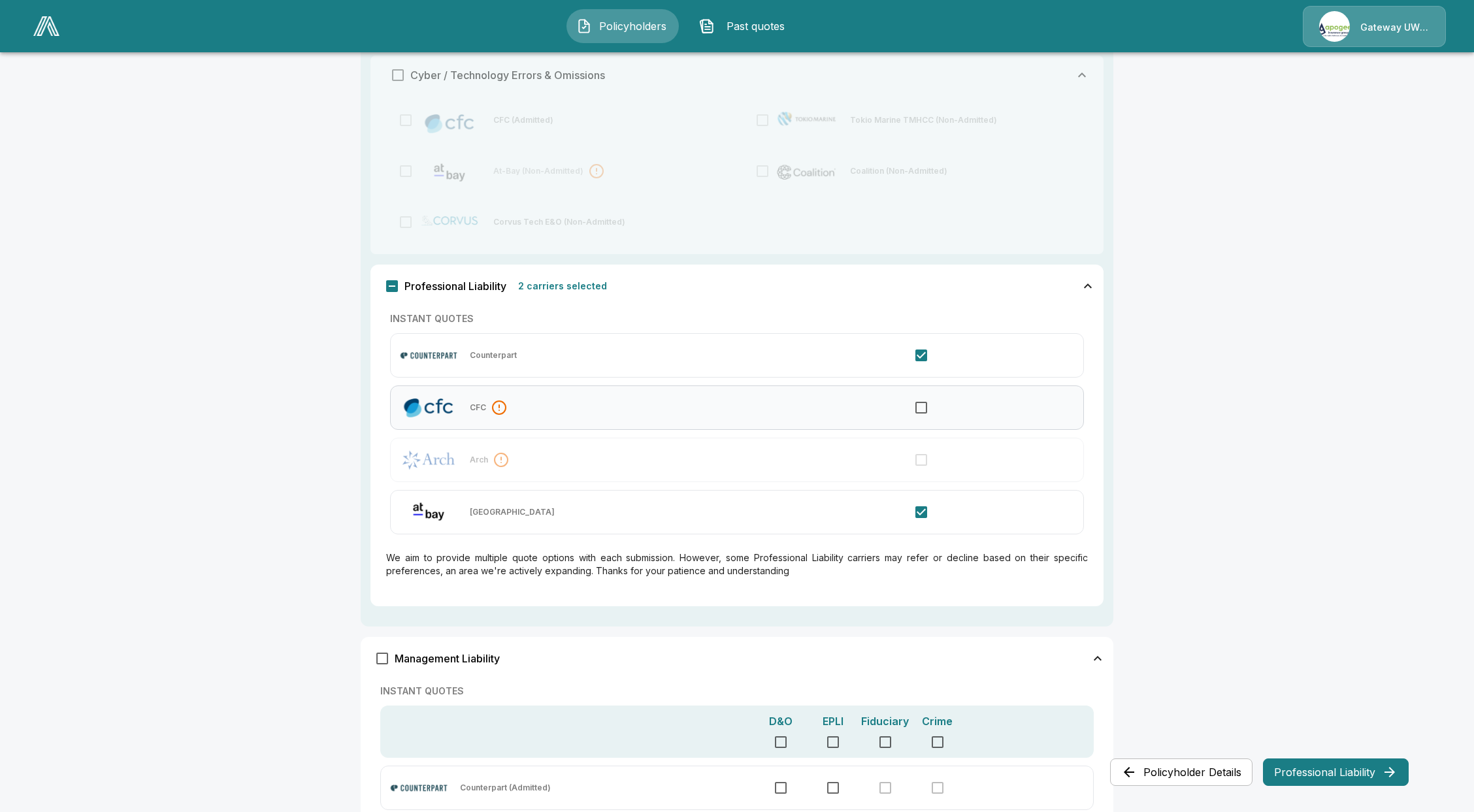
scroll to position [523, 0]
click at [1310, 767] on button "Professional Liability" at bounding box center [1336, 772] width 145 height 27
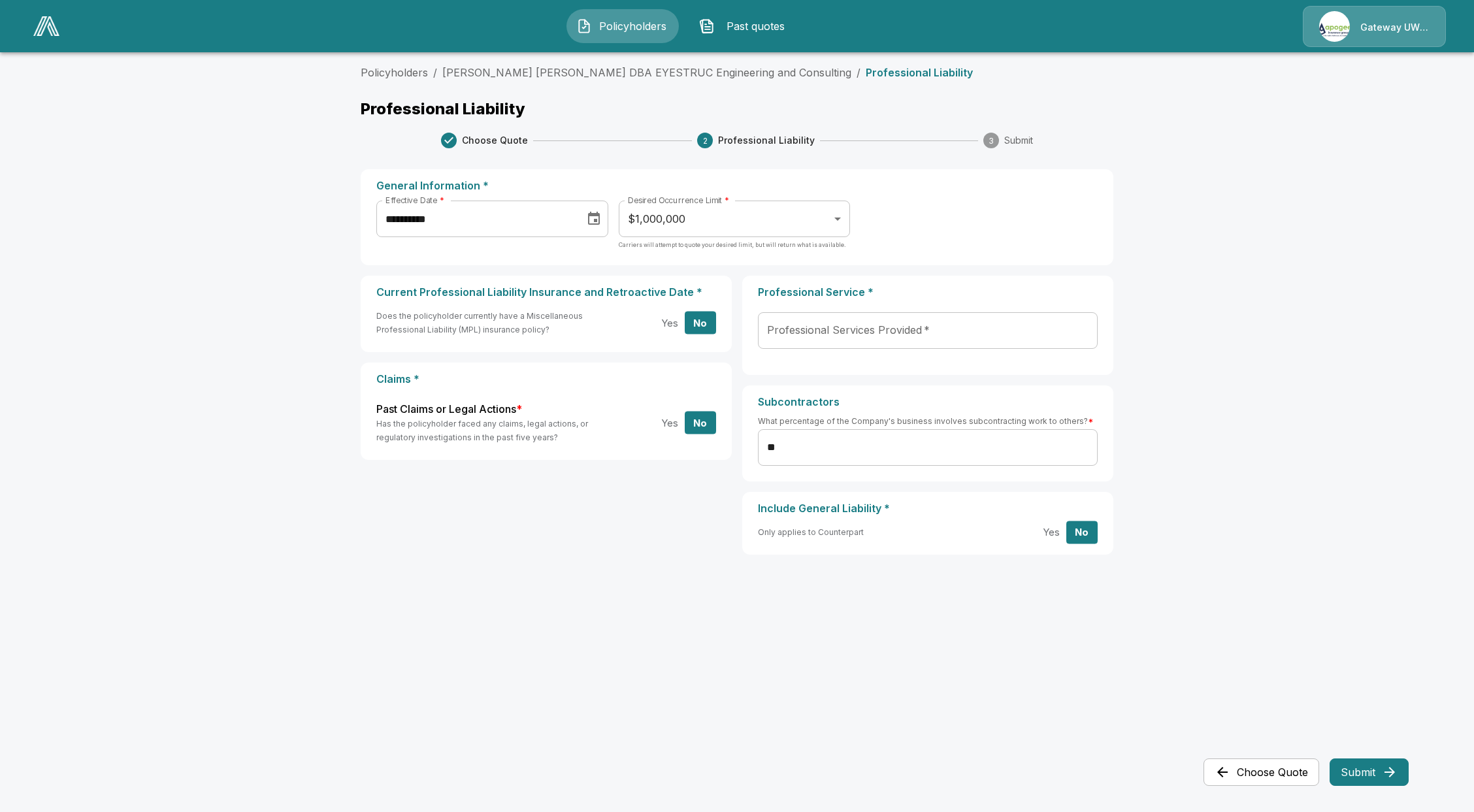
scroll to position [0, 0]
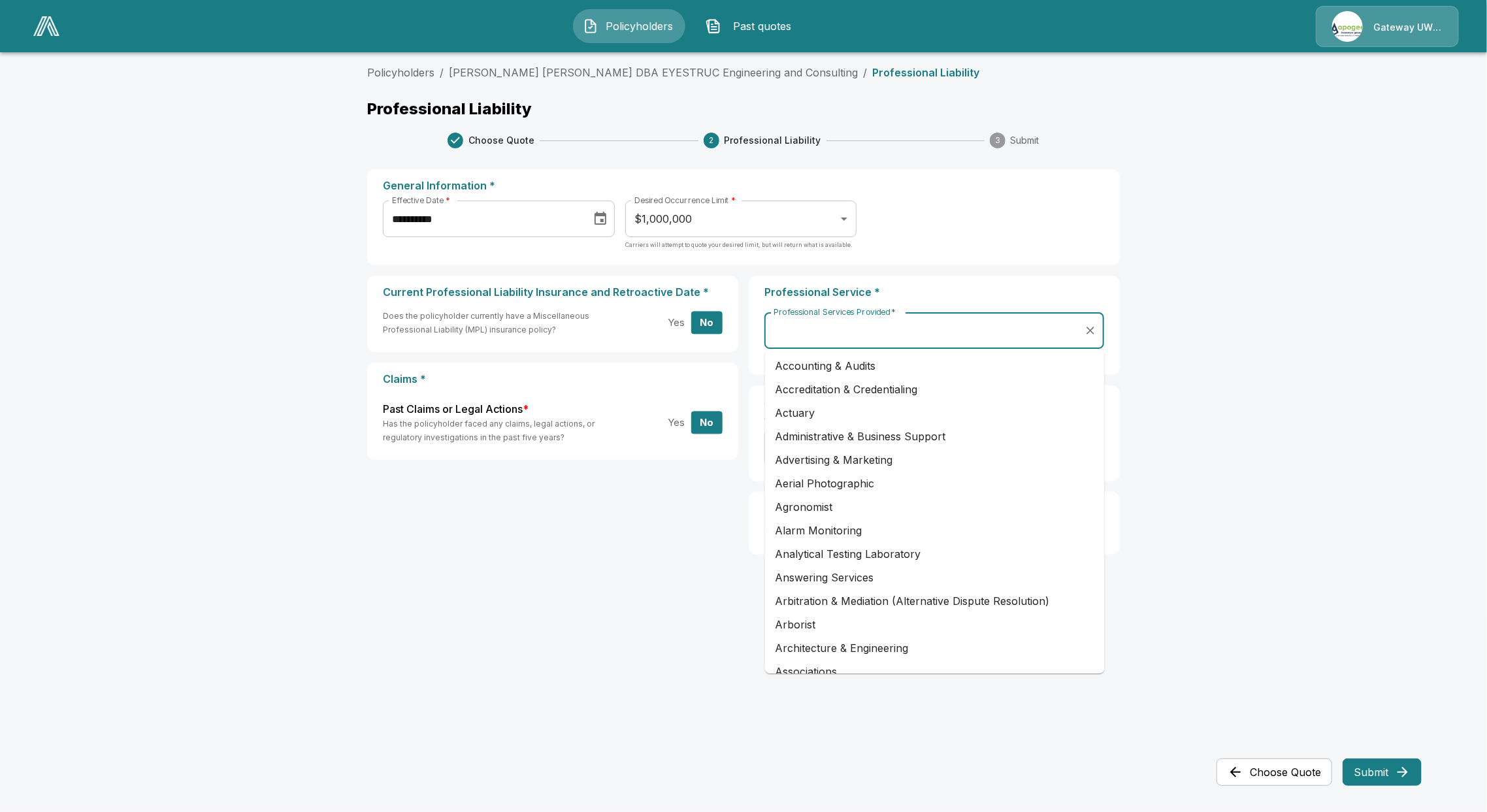
click at [901, 326] on input "Professional Services Provided   *" at bounding box center [924, 331] width 308 height 25
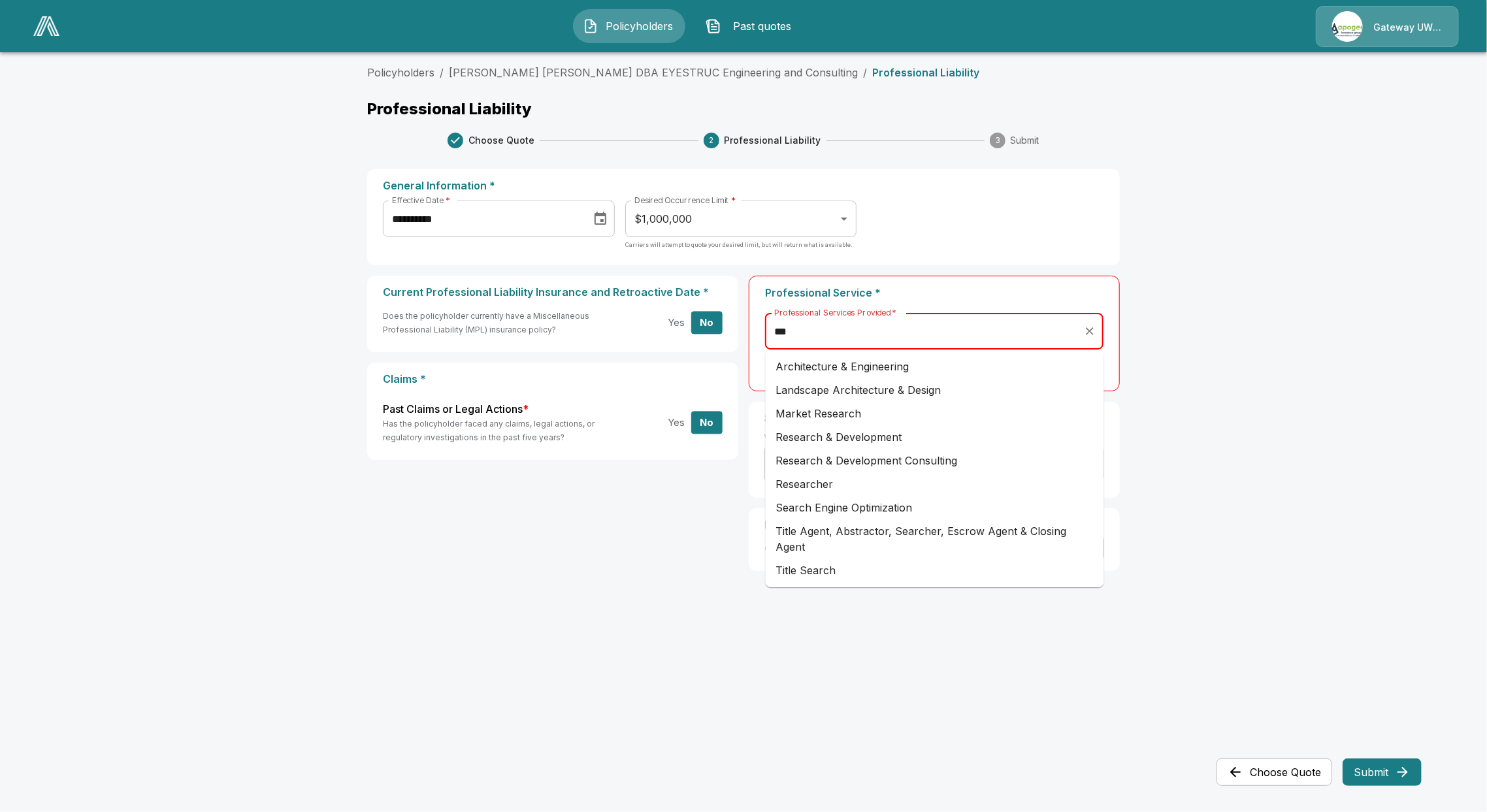
click at [914, 369] on li "Architecture & Engineering" at bounding box center [935, 367] width 338 height 24
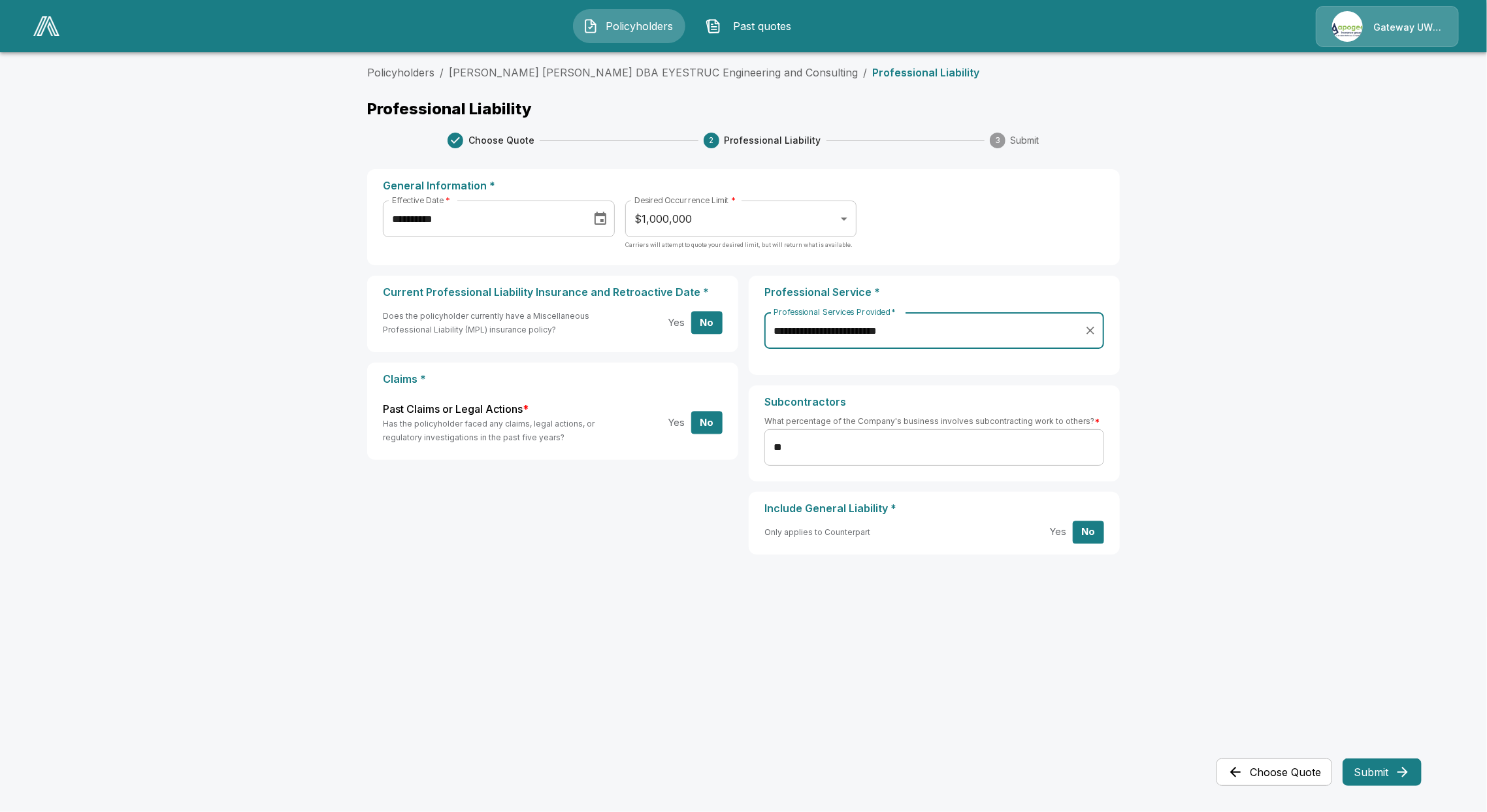
type input "**********"
drag, startPoint x: 1254, startPoint y: 765, endPoint x: 1232, endPoint y: 752, distance: 25.6
click at [1254, 765] on button "Choose Quote" at bounding box center [1274, 772] width 116 height 27
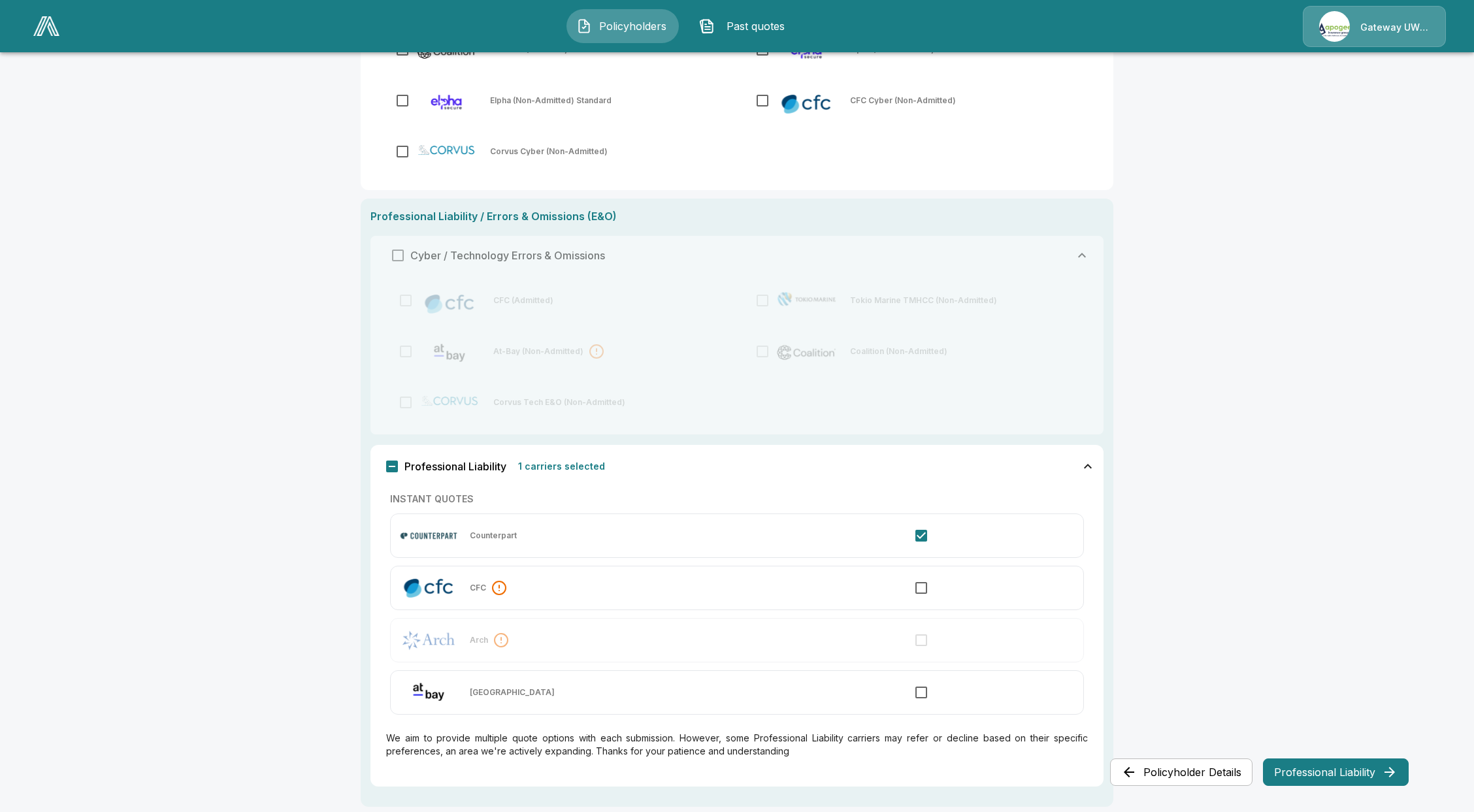
scroll to position [348, 0]
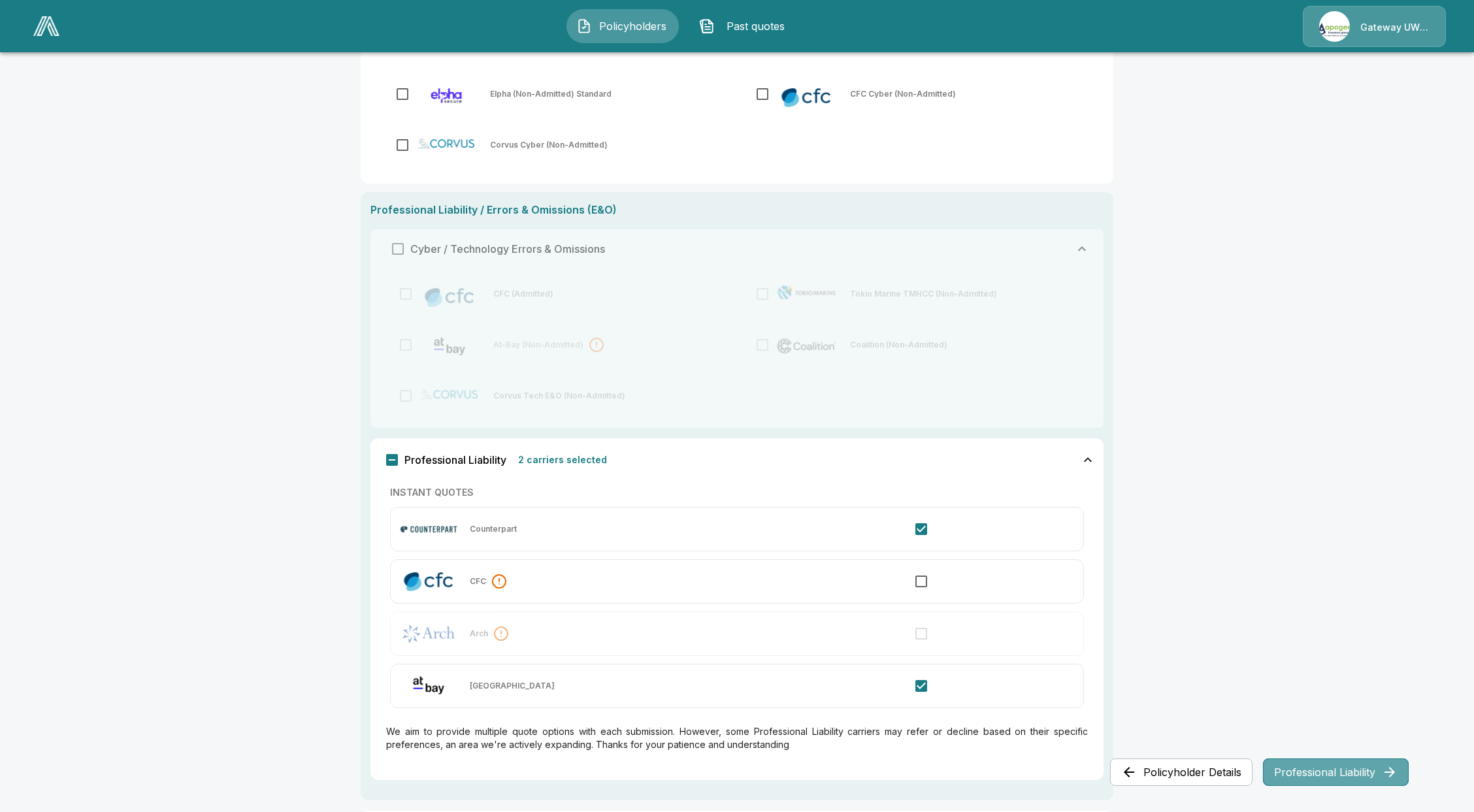
click at [1345, 763] on button "Professional Liability" at bounding box center [1336, 772] width 145 height 27
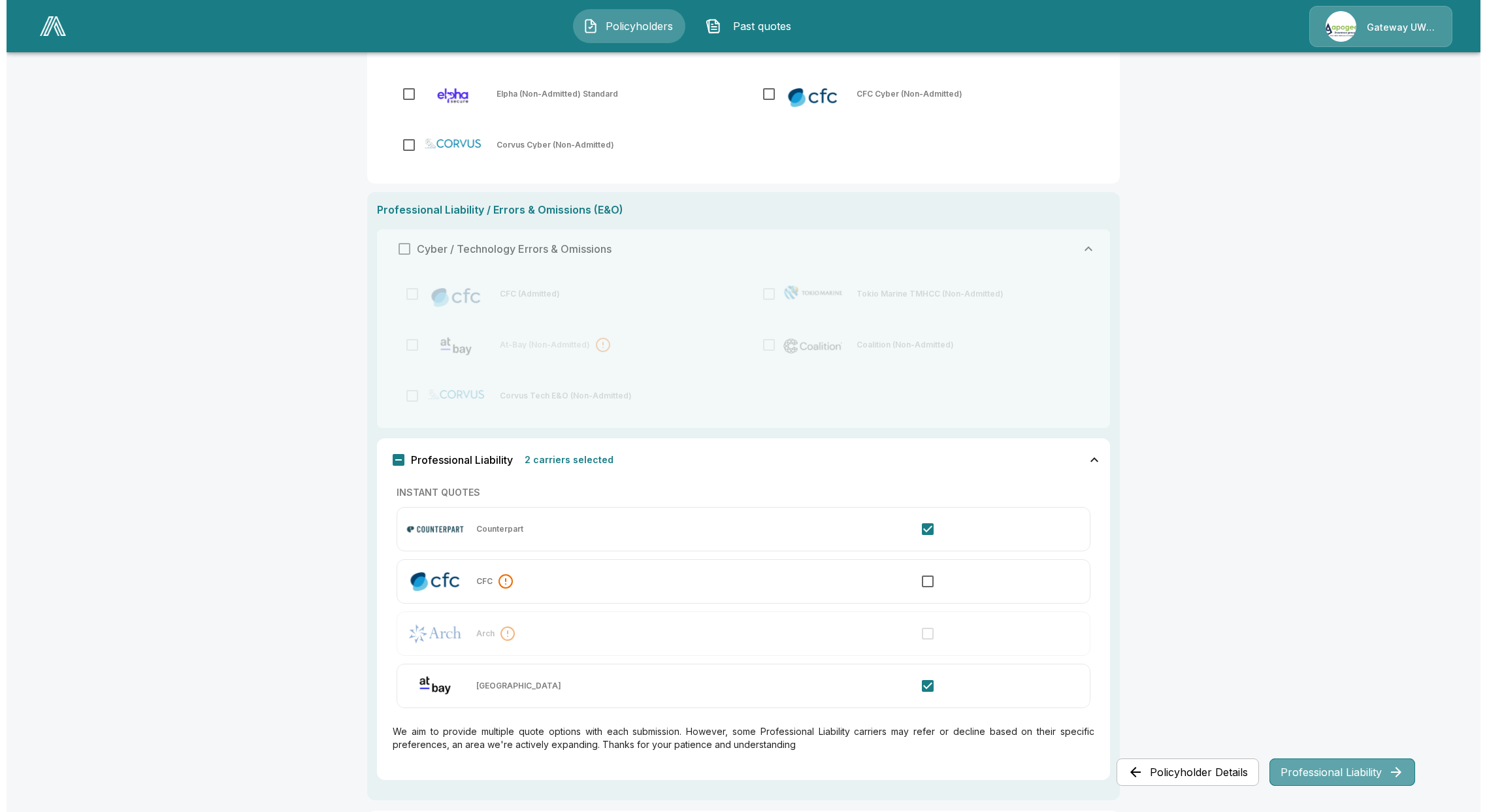
scroll to position [0, 0]
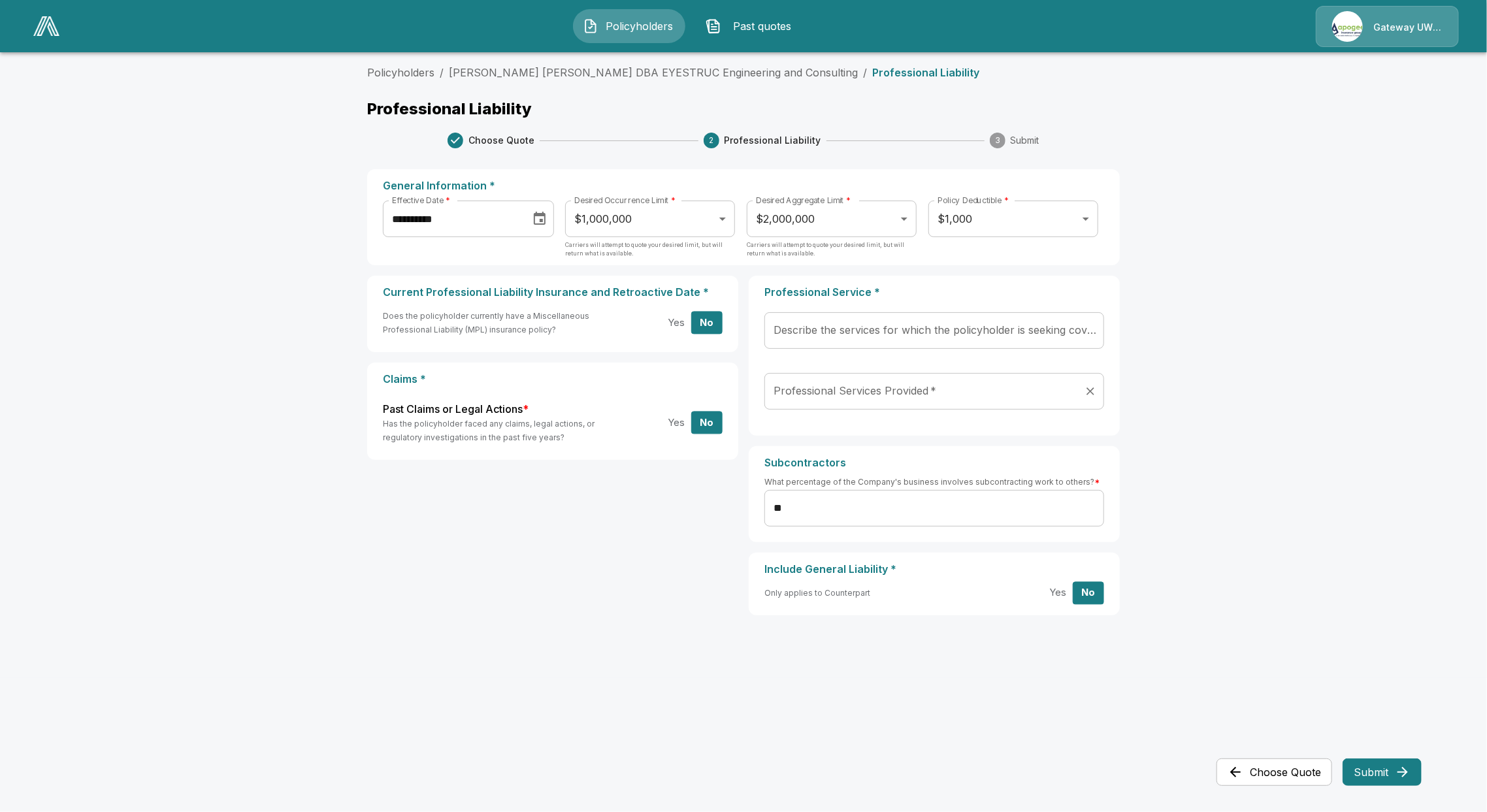
click at [902, 377] on div "Professional Services Provided   *" at bounding box center [934, 391] width 340 height 37
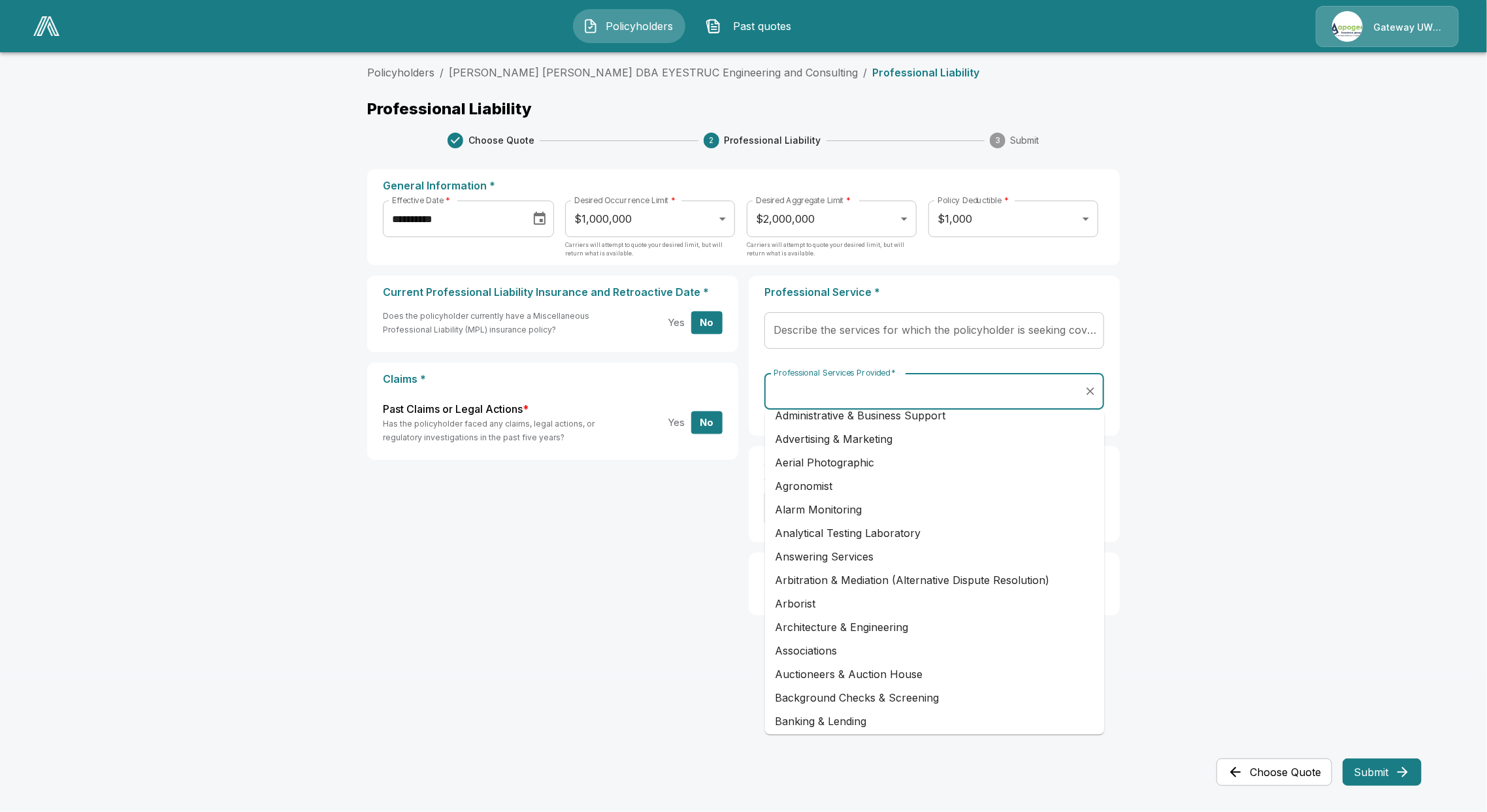
scroll to position [87, 0]
click at [833, 621] on li "Architecture & Engineering" at bounding box center [935, 623] width 340 height 24
type input "**********"
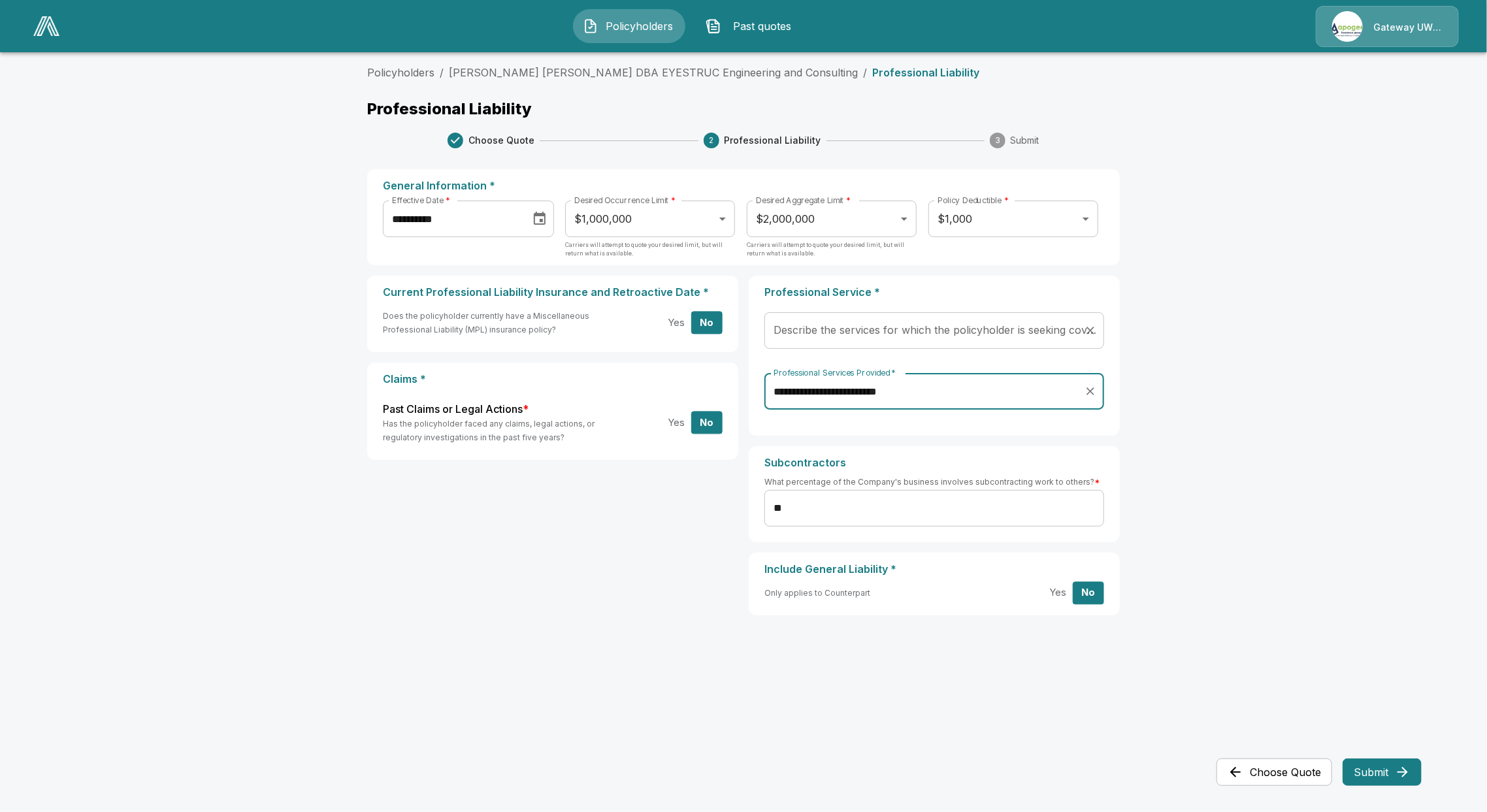
click at [840, 332] on input "Describe the services for which the policyholder is seeking coverage:   *" at bounding box center [924, 331] width 308 height 25
click at [518, 572] on div "**********" at bounding box center [743, 450] width 752 height 350
click at [925, 330] on input "Describe the services for which the policyholder is seeking coverage:   *" at bounding box center [924, 331] width 308 height 25
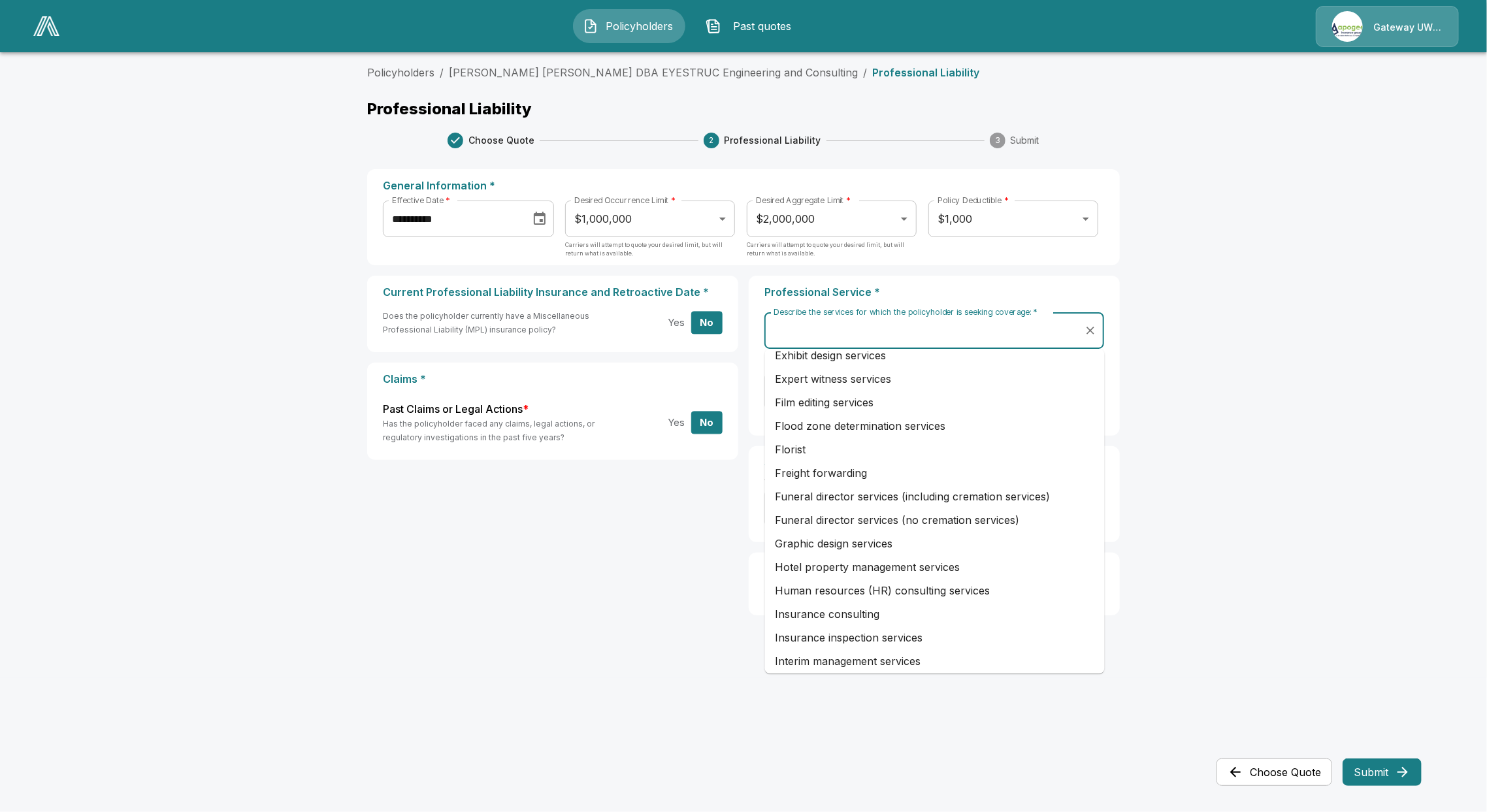
scroll to position [784, 0]
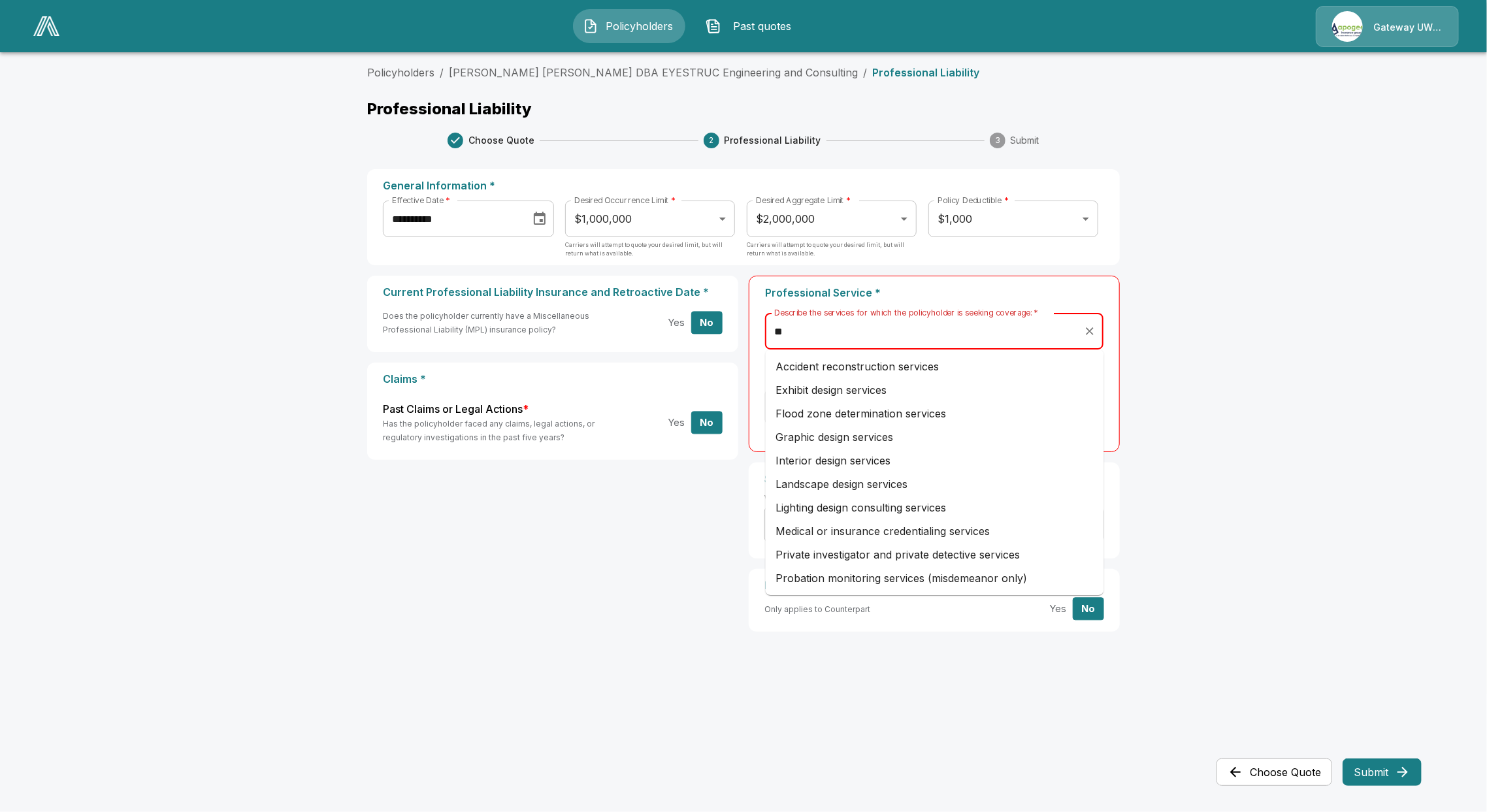
type input "***"
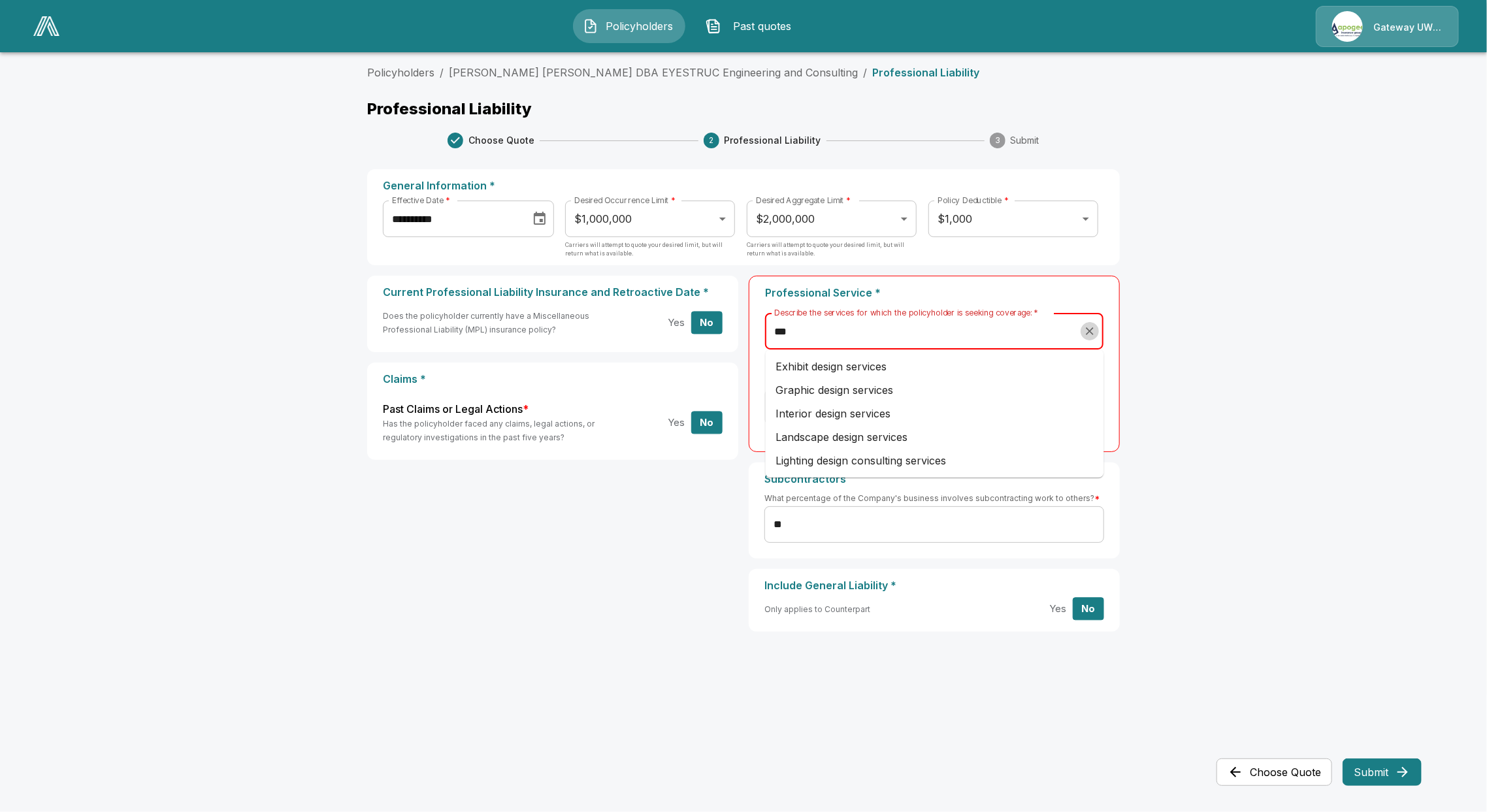
click at [1084, 335] on icon "Clear" at bounding box center [1089, 331] width 13 height 13
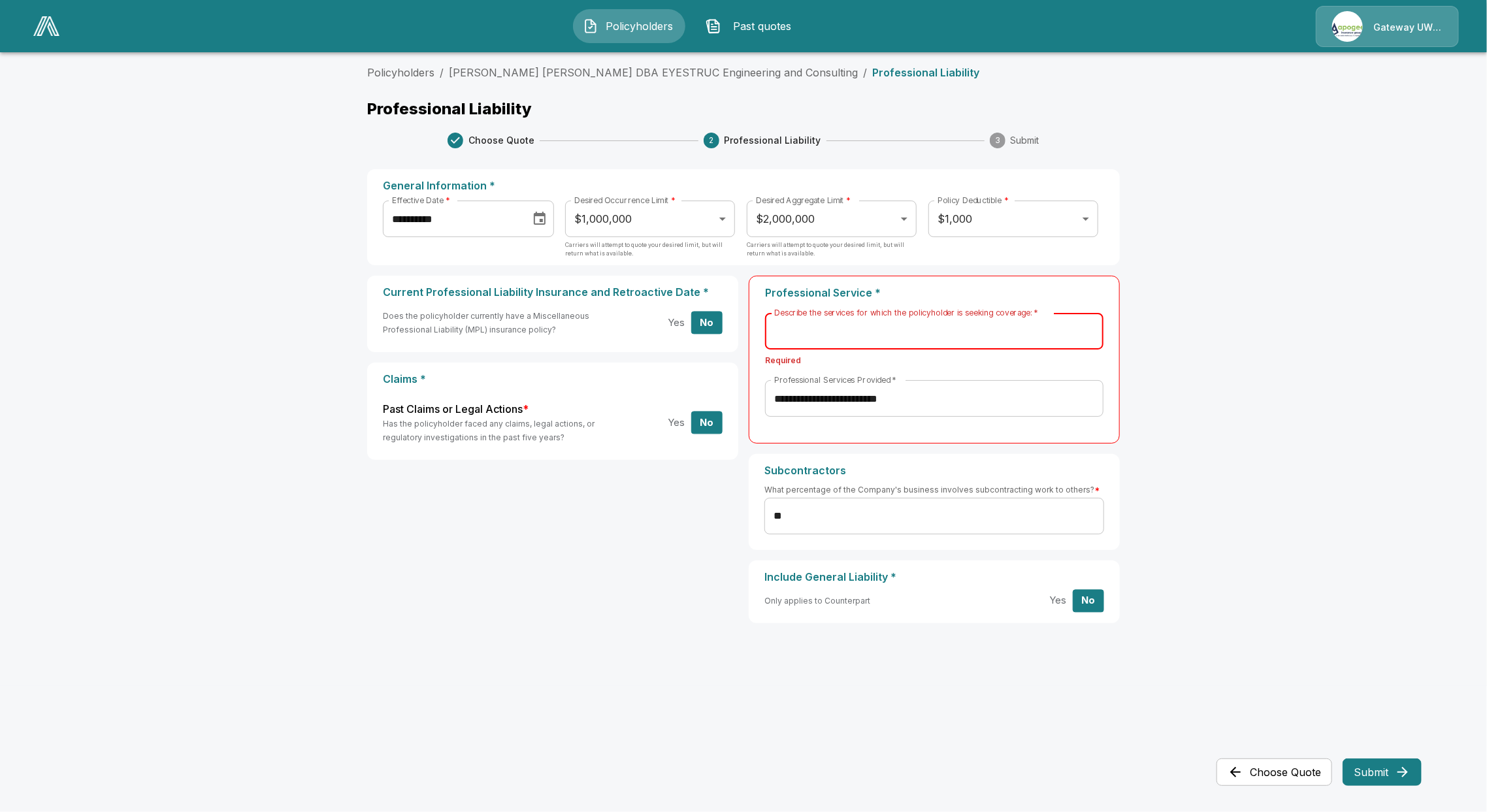
click at [819, 344] on div "Describe the services for which the policyholder is seeking coverage:   *" at bounding box center [934, 331] width 338 height 37
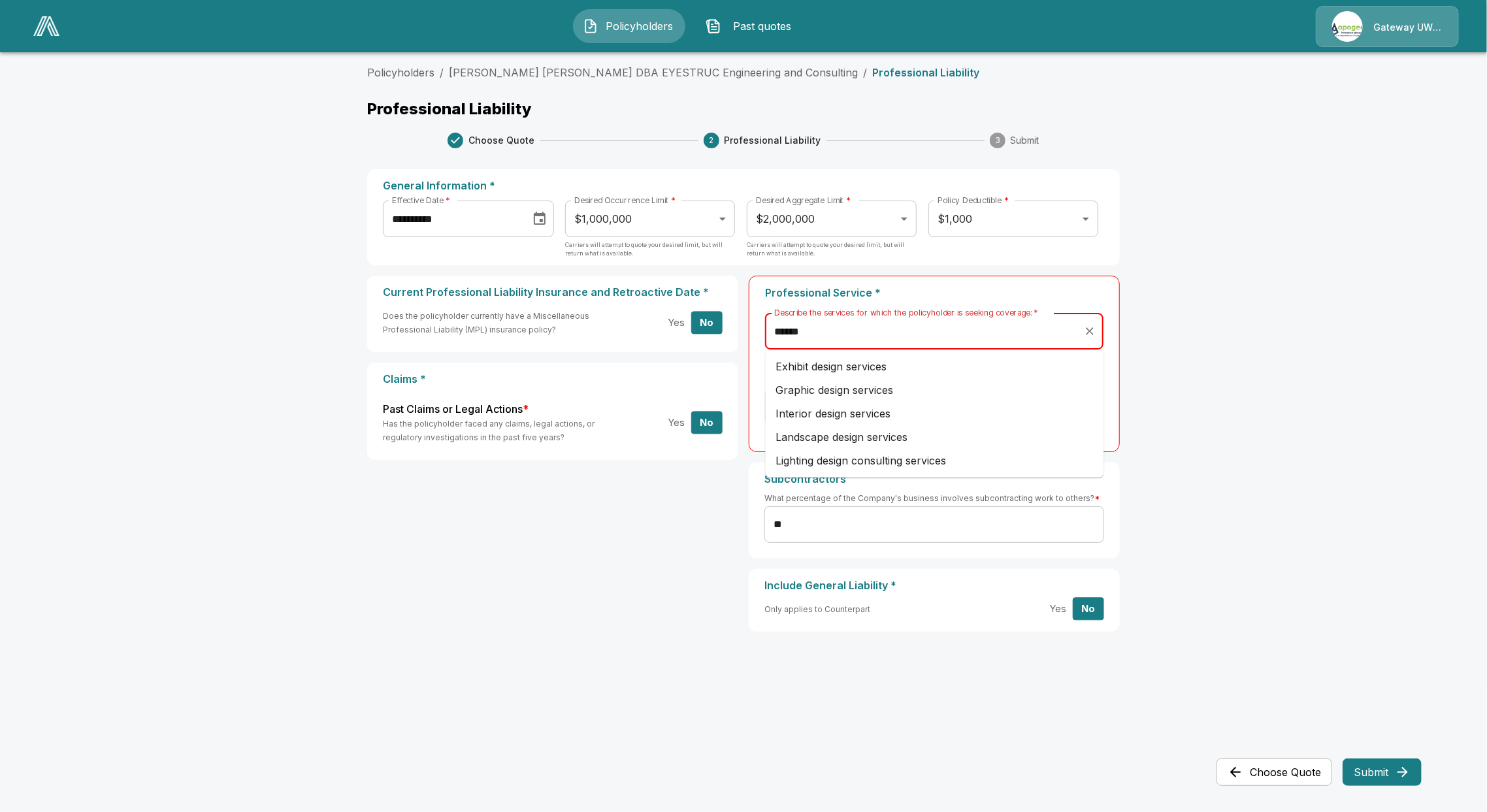
type input "******"
click at [873, 331] on input "******" at bounding box center [924, 331] width 307 height 25
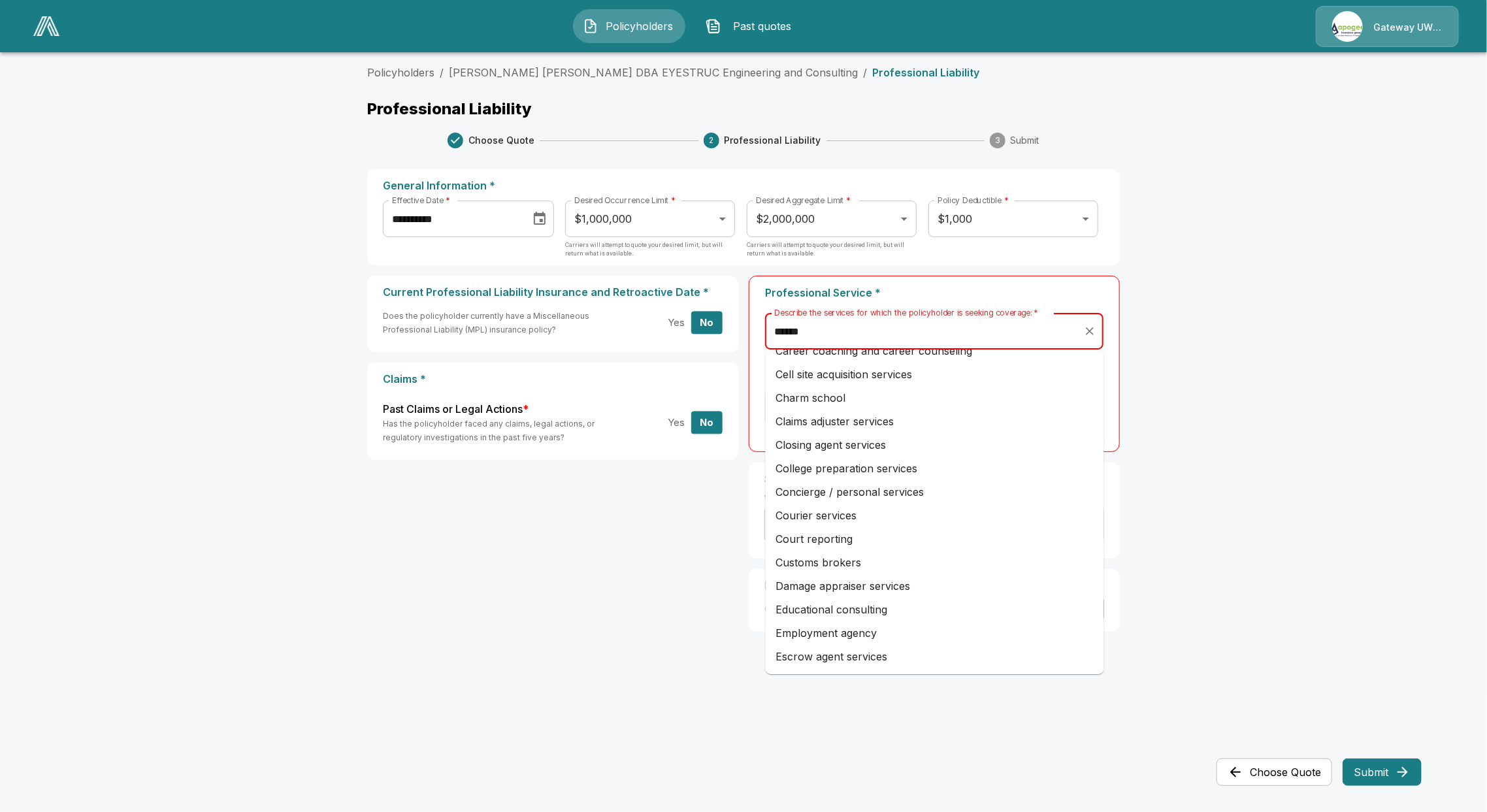
scroll to position [348, 0]
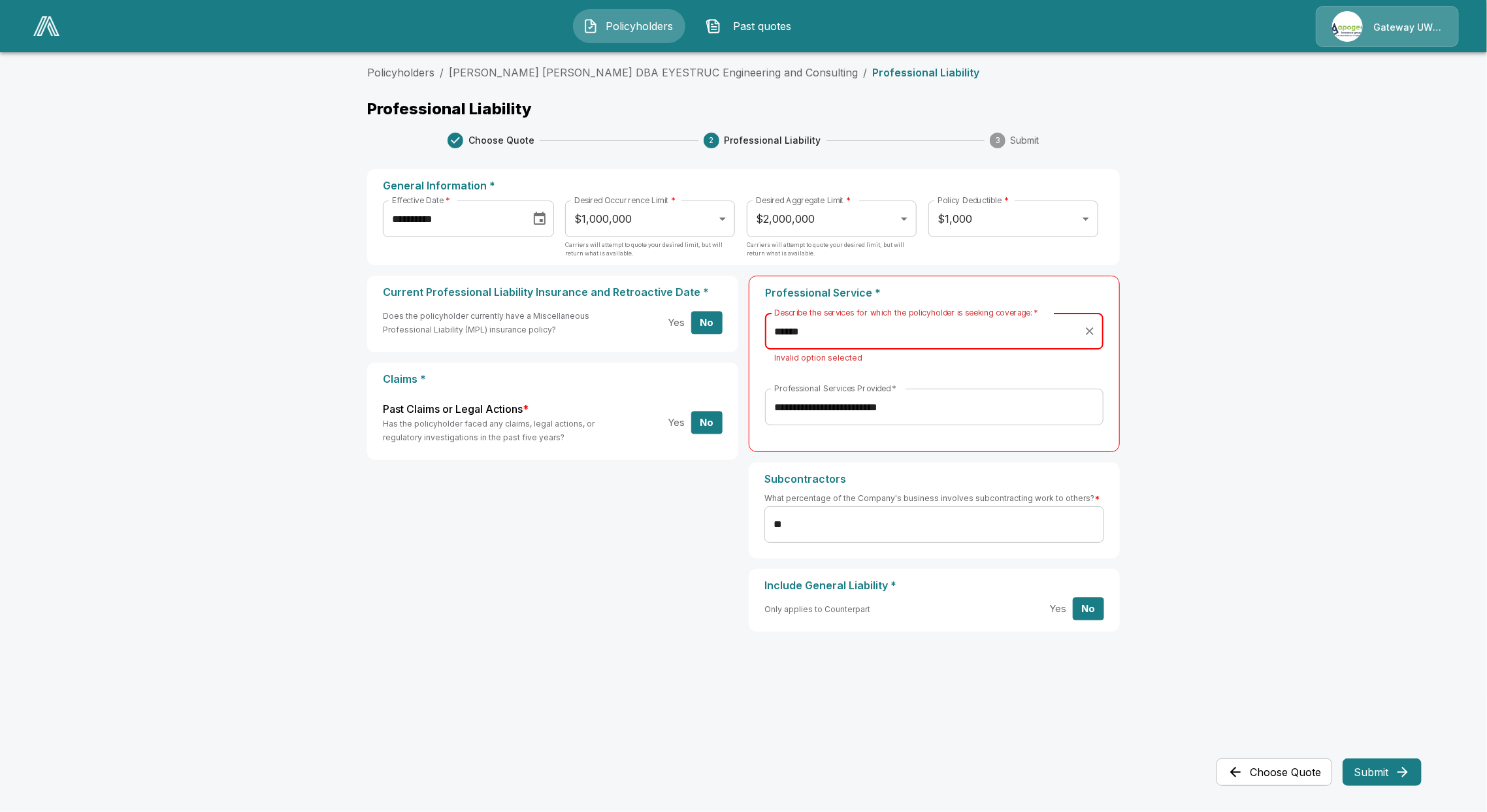
click at [404, 63] on div "**********" at bounding box center [743, 372] width 784 height 646
click at [411, 71] on link "Policyholders" at bounding box center [401, 72] width 67 height 13
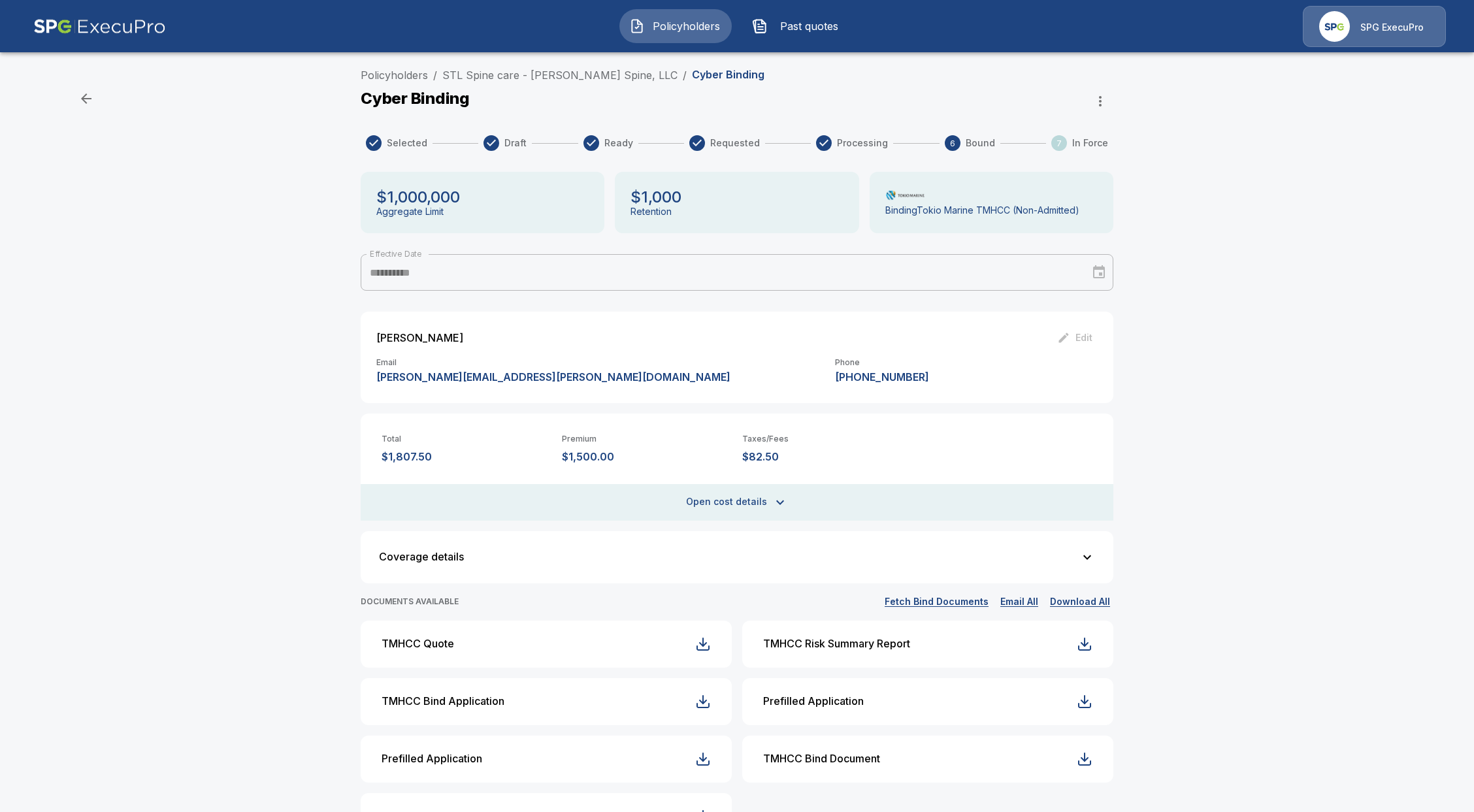
click at [649, 26] on button "Policyholders" at bounding box center [675, 26] width 112 height 34
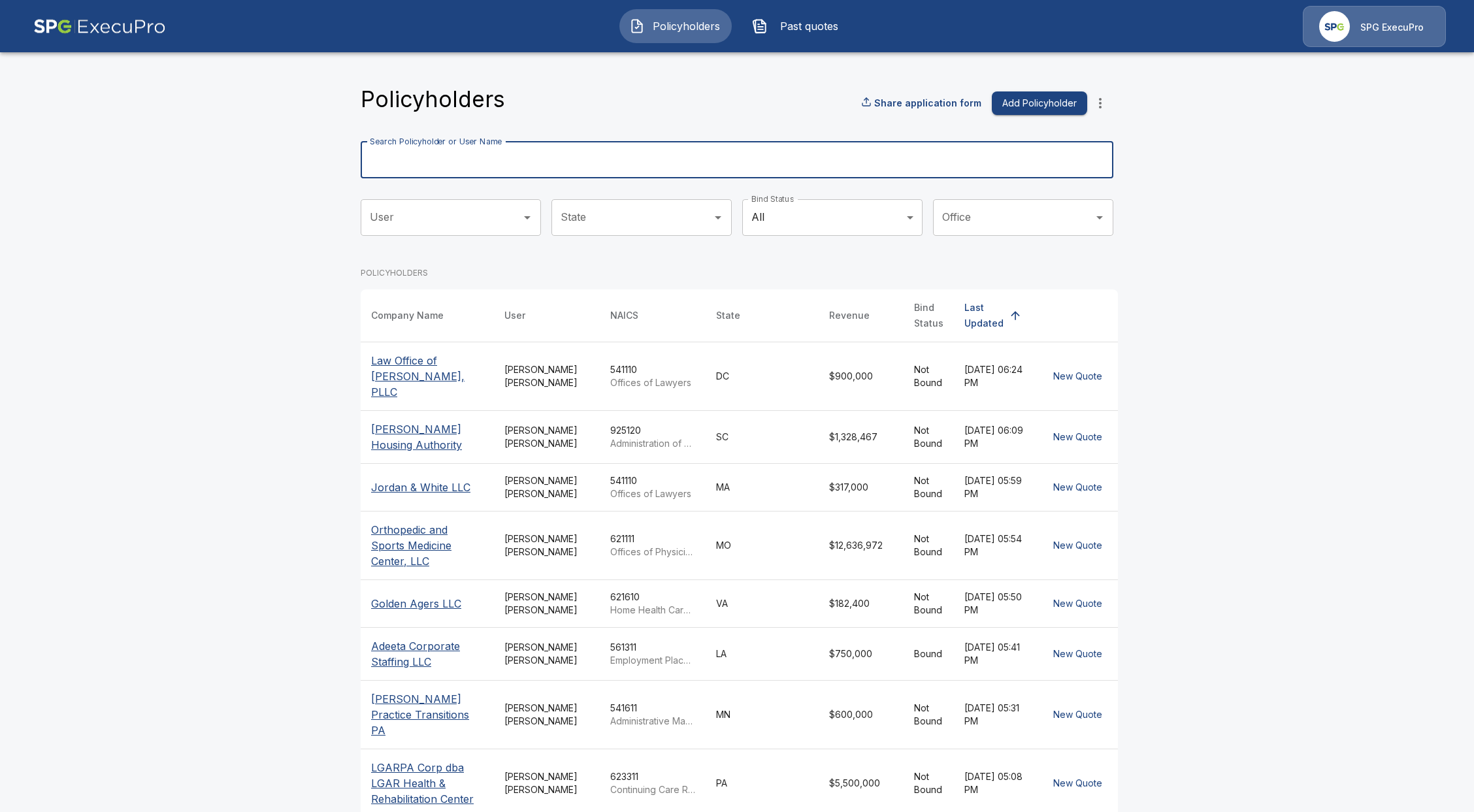
click at [560, 145] on input "Search Policyholder or User Name" at bounding box center [729, 160] width 738 height 37
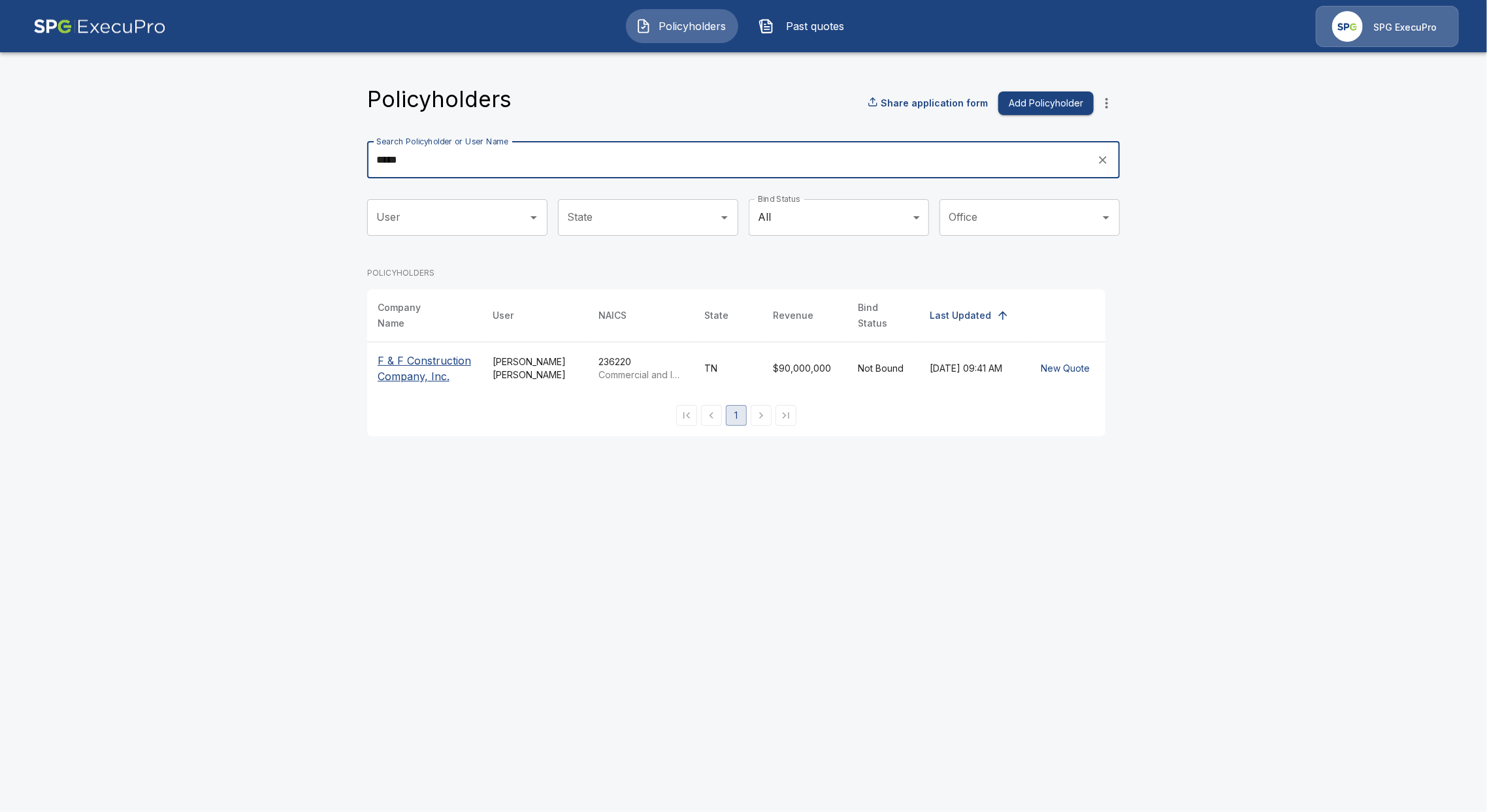
type input "*****"
click at [398, 366] on p "F & F Construction Company, Inc." at bounding box center [424, 368] width 94 height 31
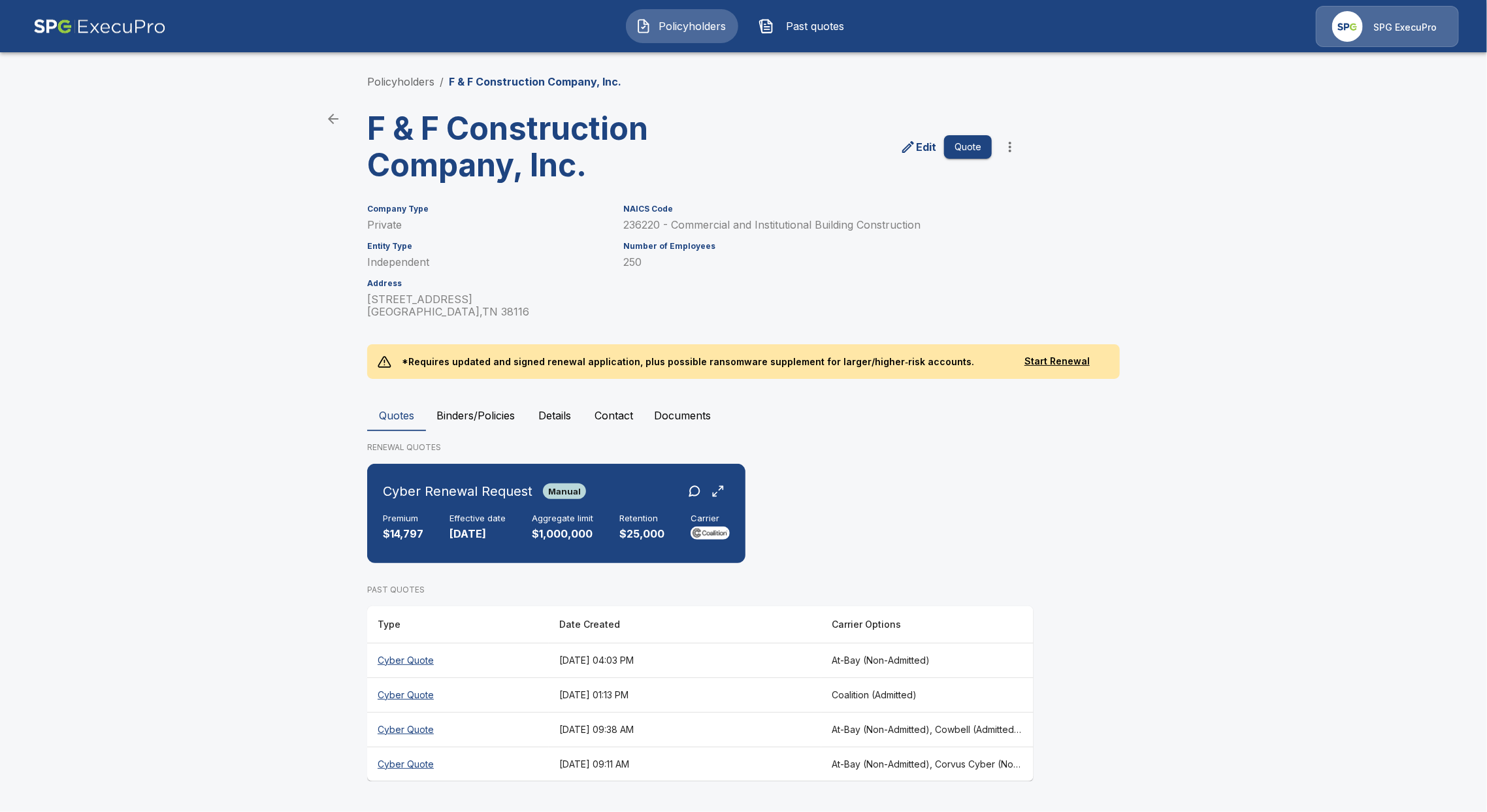
click at [403, 727] on th "Cyber Quote" at bounding box center [458, 729] width 182 height 35
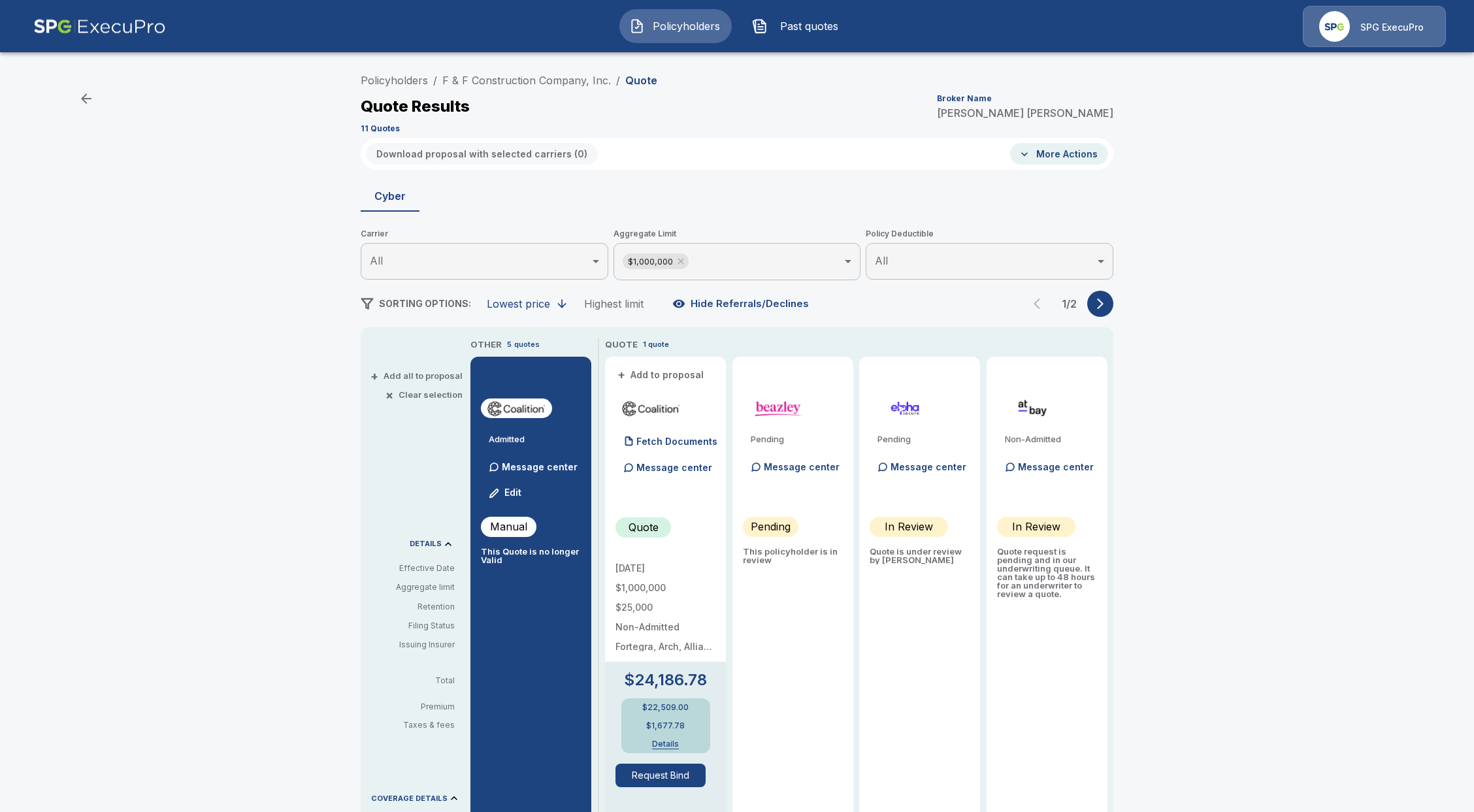
click at [1107, 305] on icon "button" at bounding box center [1100, 303] width 13 height 13
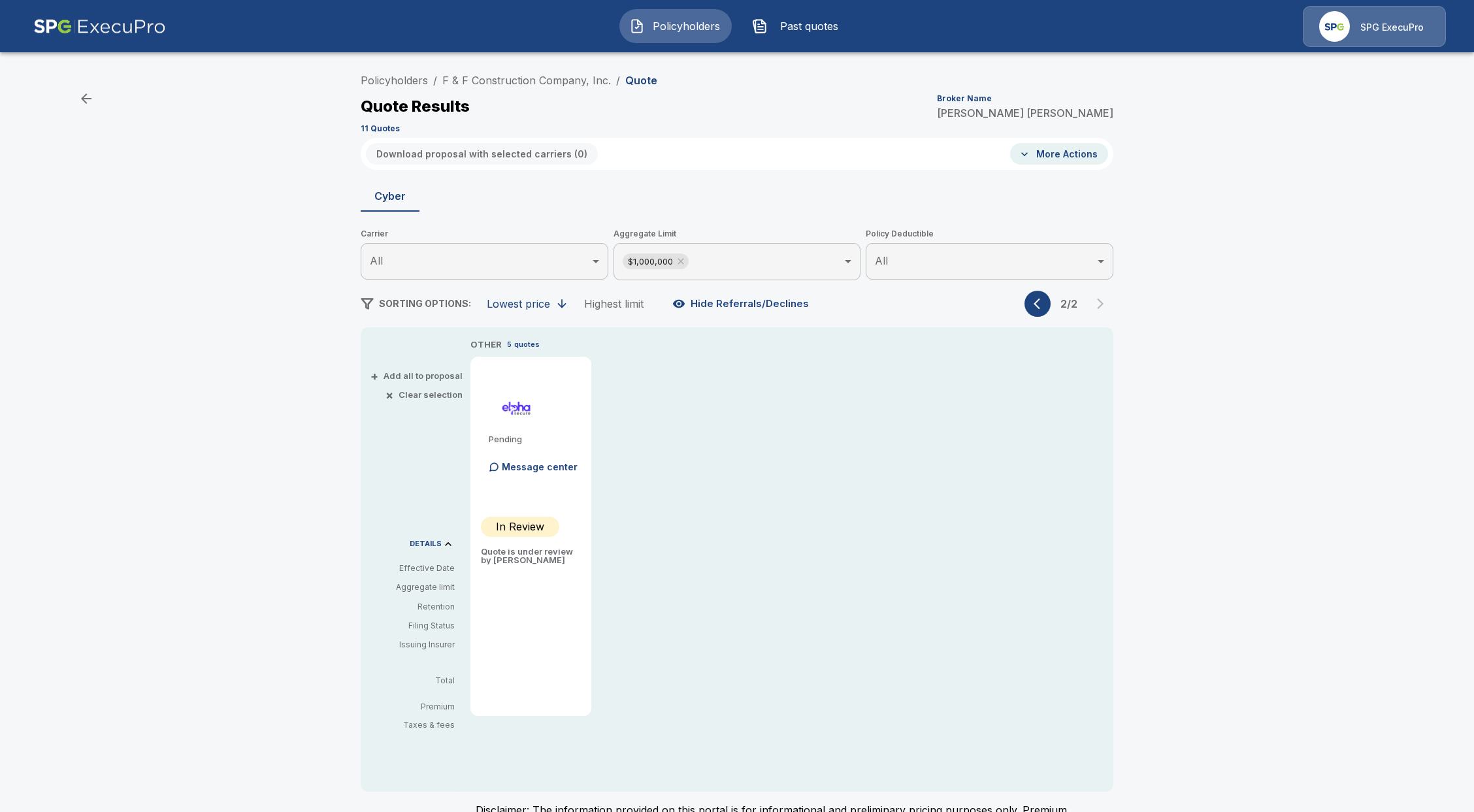
click at [1031, 311] on div "2 / 2" at bounding box center [1069, 304] width 89 height 26
click at [1042, 309] on icon "button" at bounding box center [1040, 303] width 13 height 13
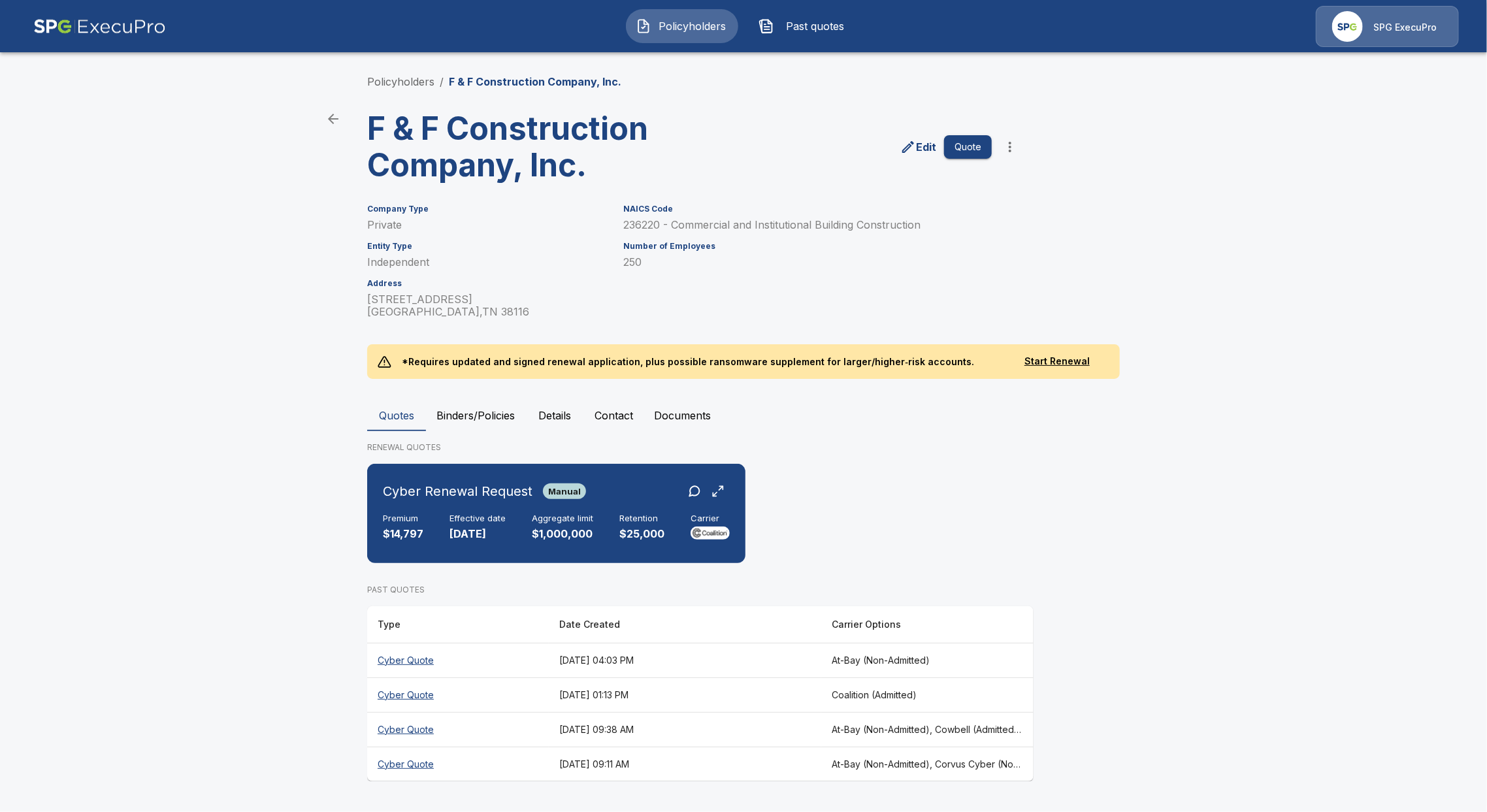
click at [415, 763] on th "Cyber Quote" at bounding box center [458, 764] width 182 height 35
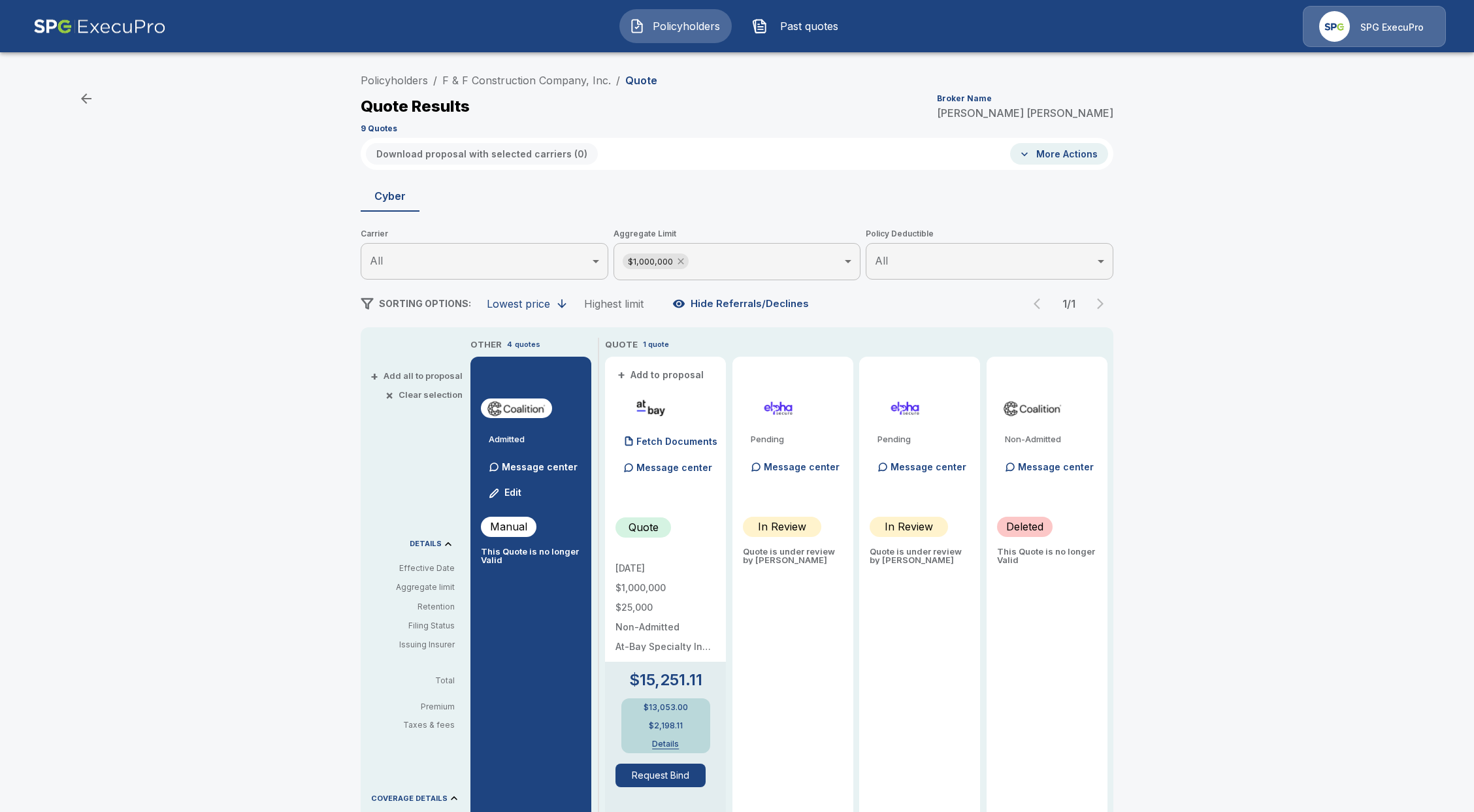
click at [686, 263] on icon at bounding box center [681, 261] width 10 height 10
click at [1100, 319] on div "Policyholders / F & F Construction Company, Inc. / Quote Quote Results Broker N…" at bounding box center [737, 689] width 784 height 1243
click at [1108, 310] on button "button" at bounding box center [1100, 303] width 26 height 26
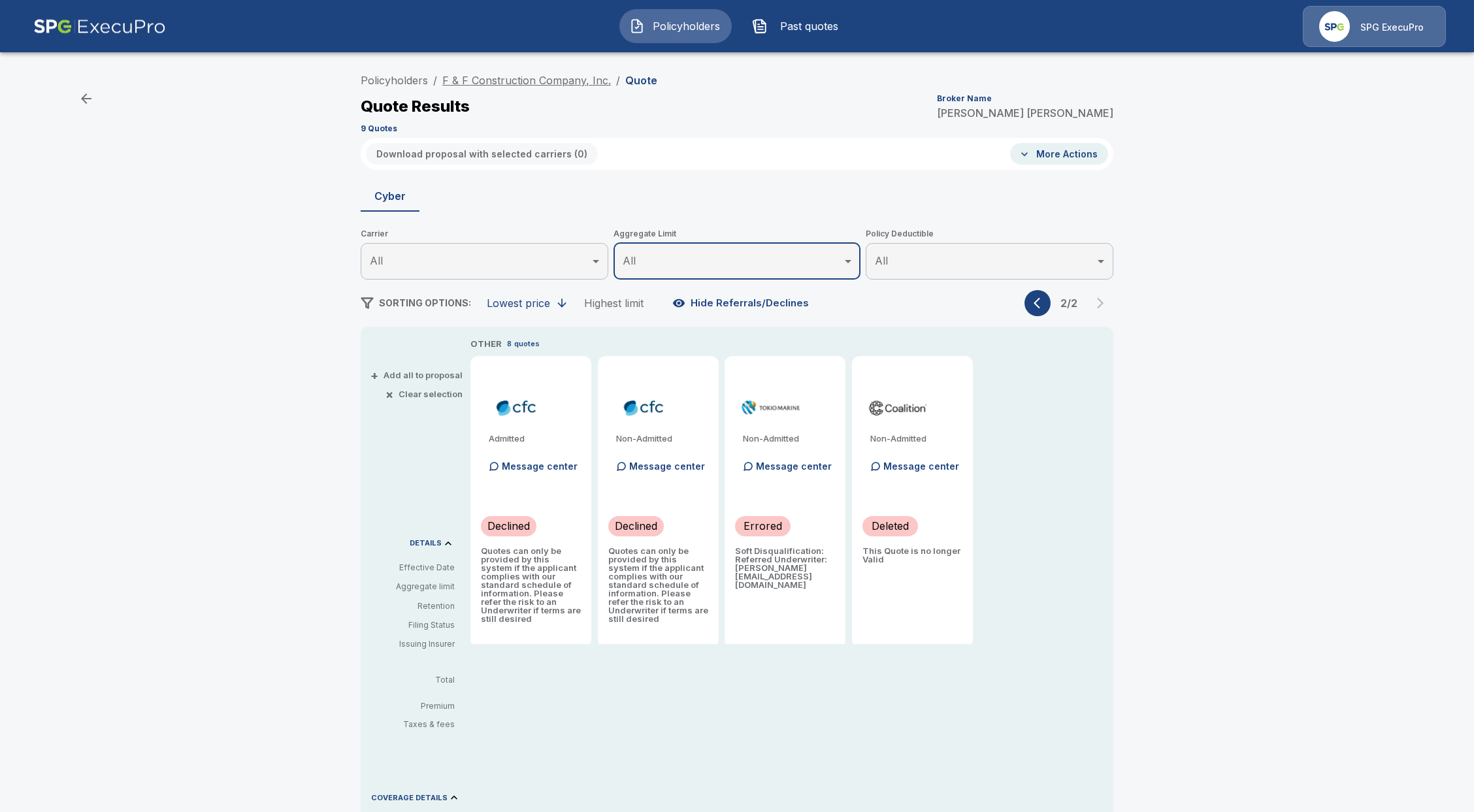
click at [518, 77] on link "F & F Construction Company, Inc." at bounding box center [527, 80] width 168 height 13
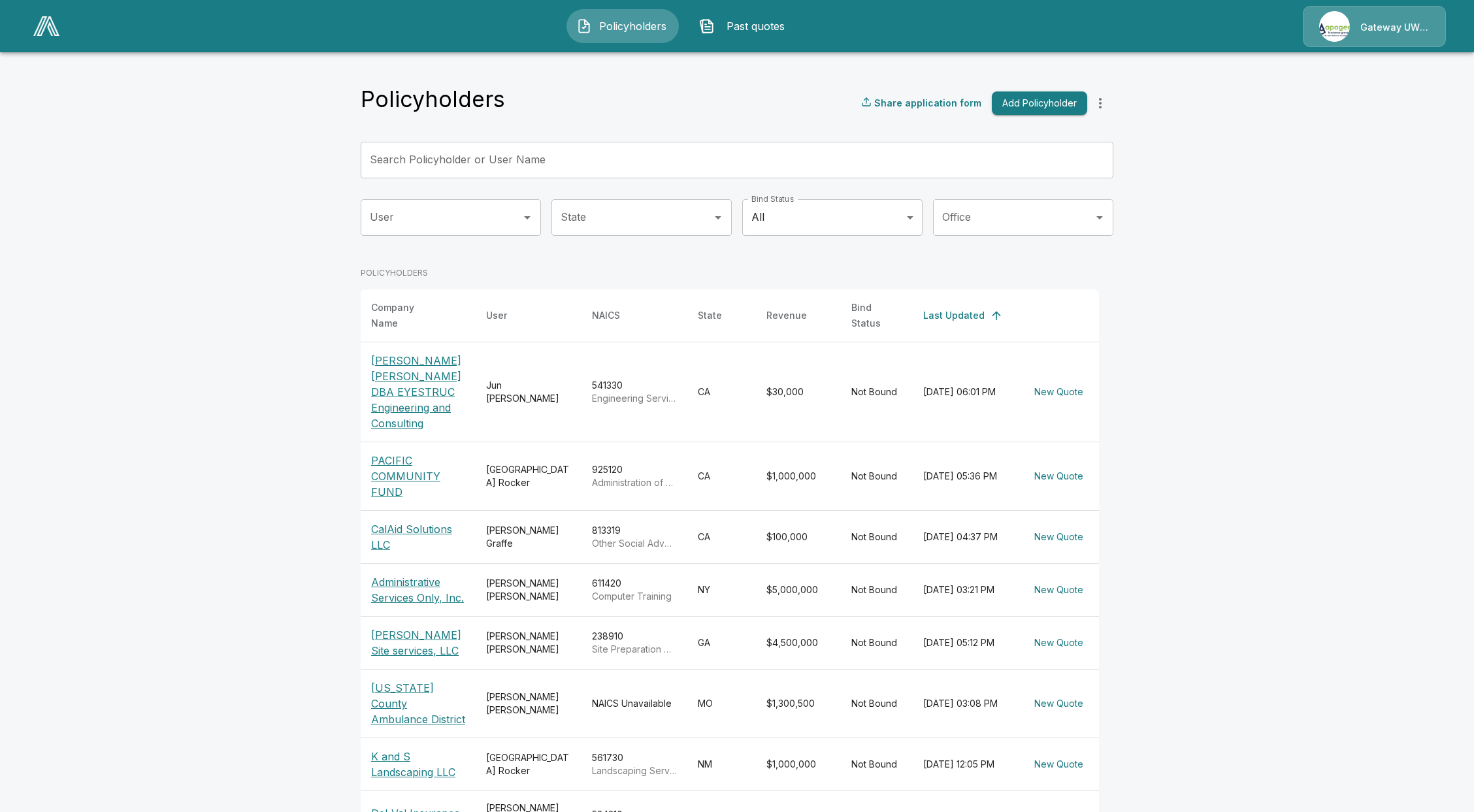
click at [422, 234] on div "User" at bounding box center [450, 217] width 180 height 37
click at [440, 294] on li "[PERSON_NAME]" at bounding box center [458, 300] width 180 height 24
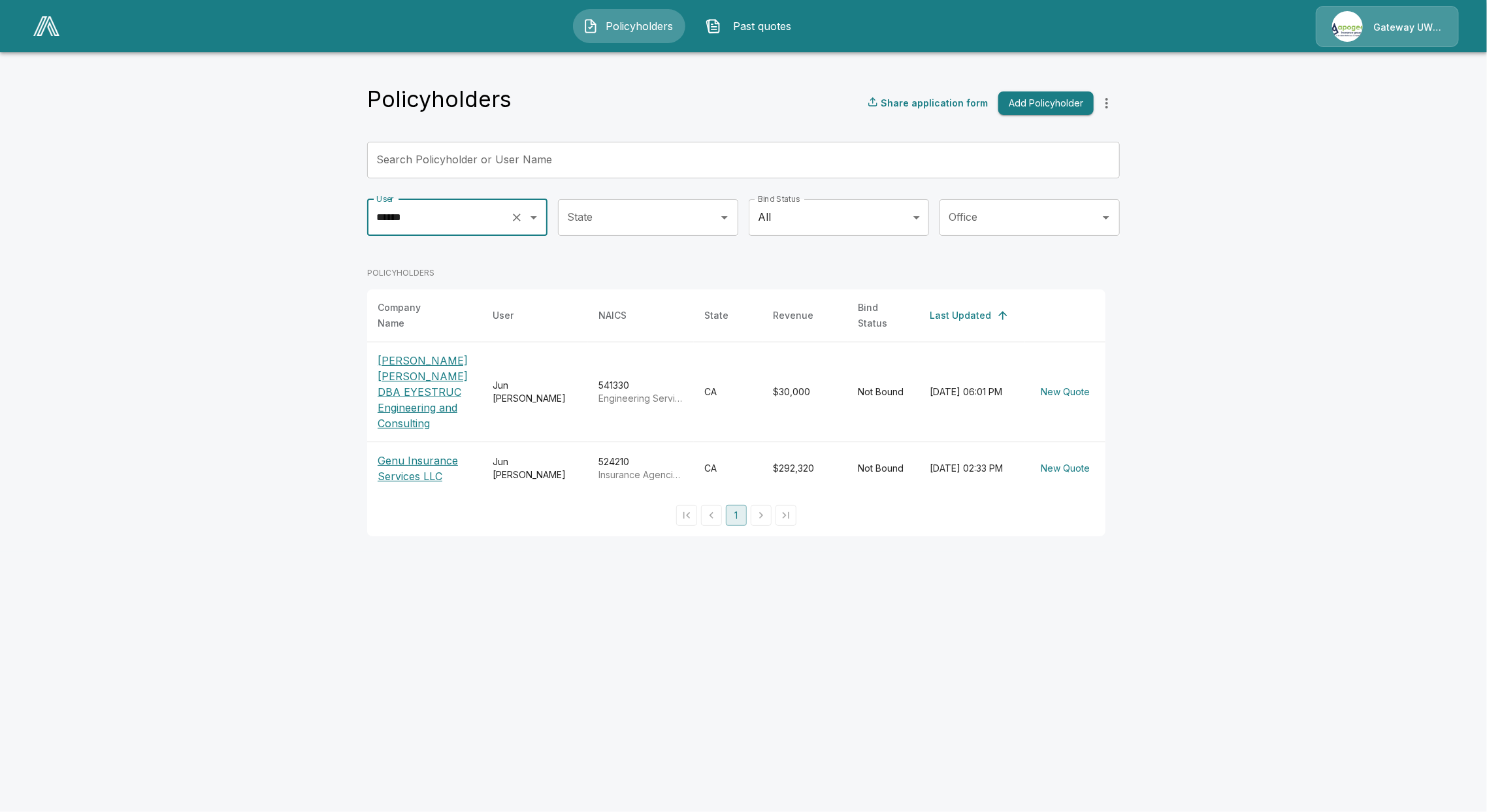
type input "******"
click at [413, 374] on p "[PERSON_NAME] [PERSON_NAME] DBA EYESTRUC Engineering and Consulting" at bounding box center [424, 392] width 94 height 79
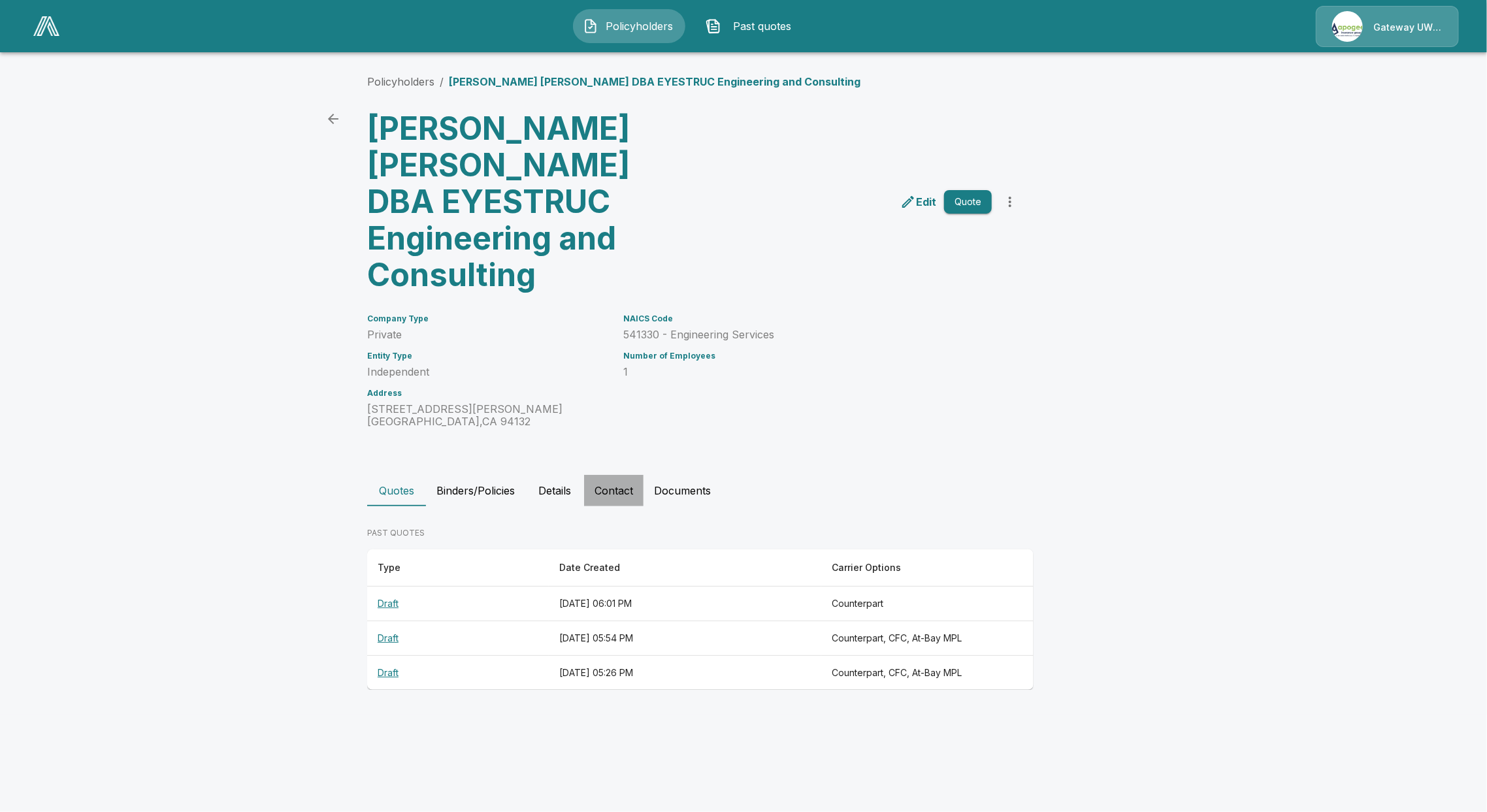
click at [626, 475] on button "Contact" at bounding box center [613, 490] width 59 height 31
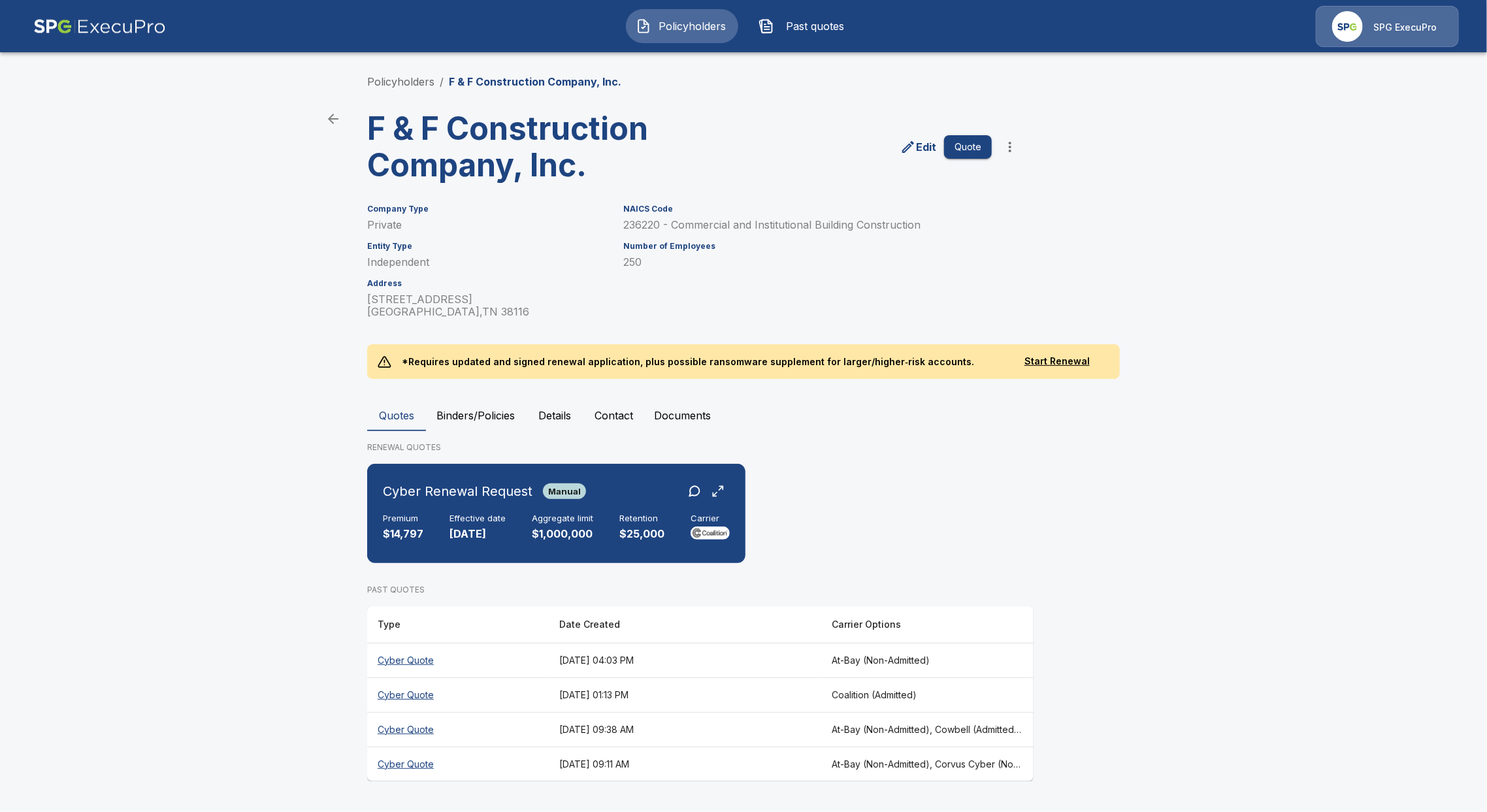
click at [560, 421] on button "Details" at bounding box center [555, 415] width 58 height 31
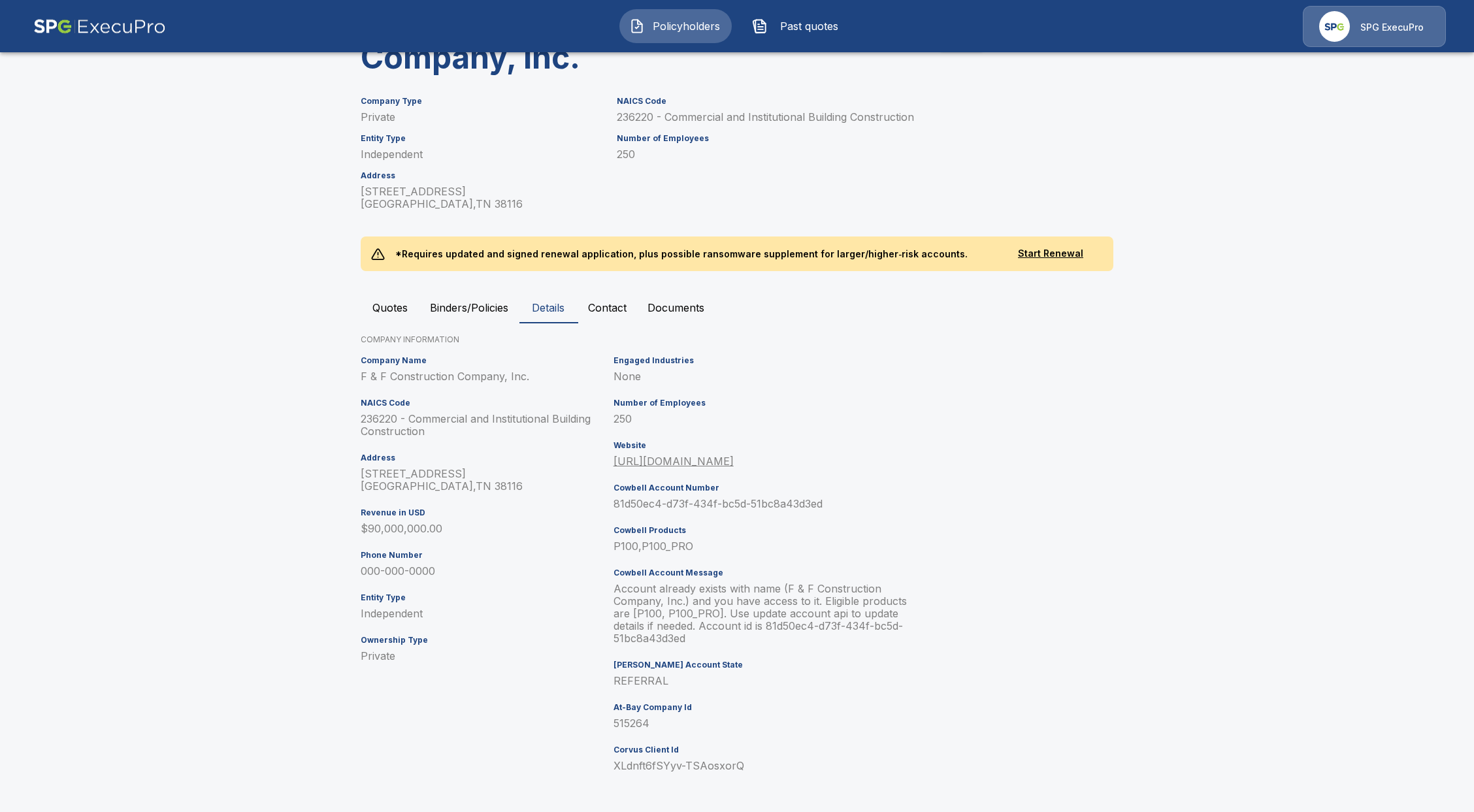
scroll to position [109, 0]
click at [372, 305] on button "Quotes" at bounding box center [390, 307] width 58 height 31
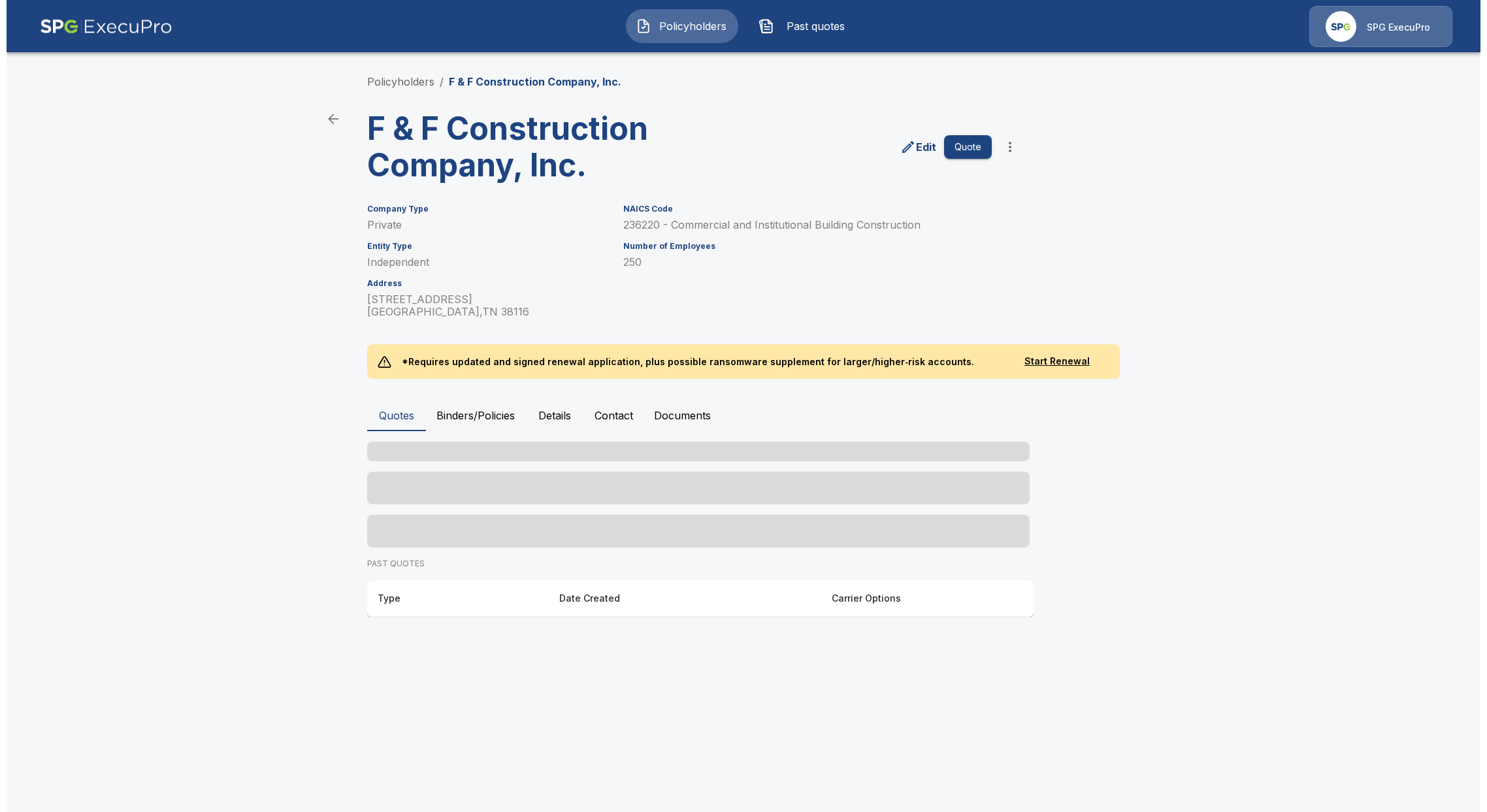
scroll to position [0, 0]
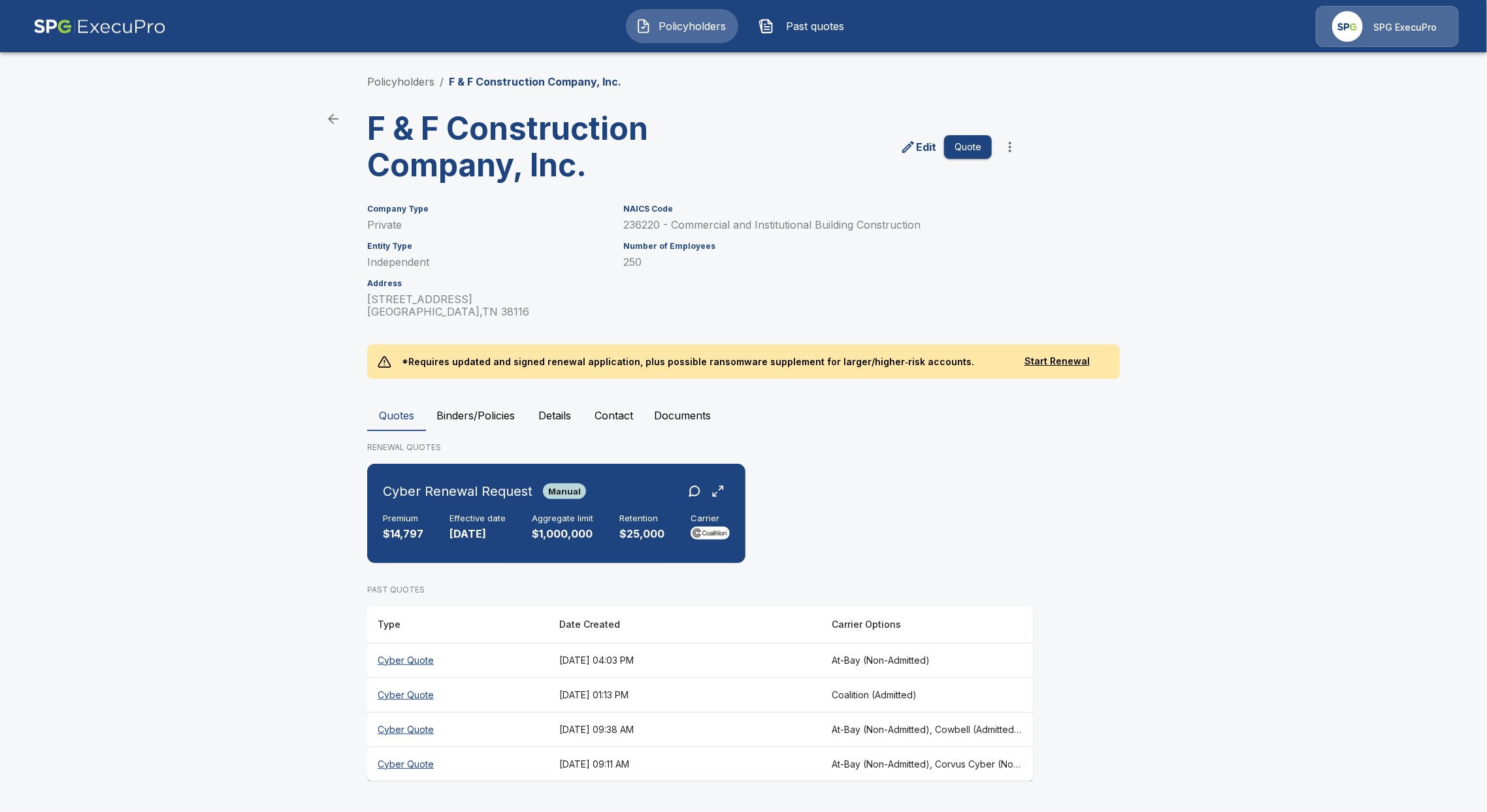
click at [674, 22] on span "Policyholders" at bounding box center [692, 26] width 72 height 16
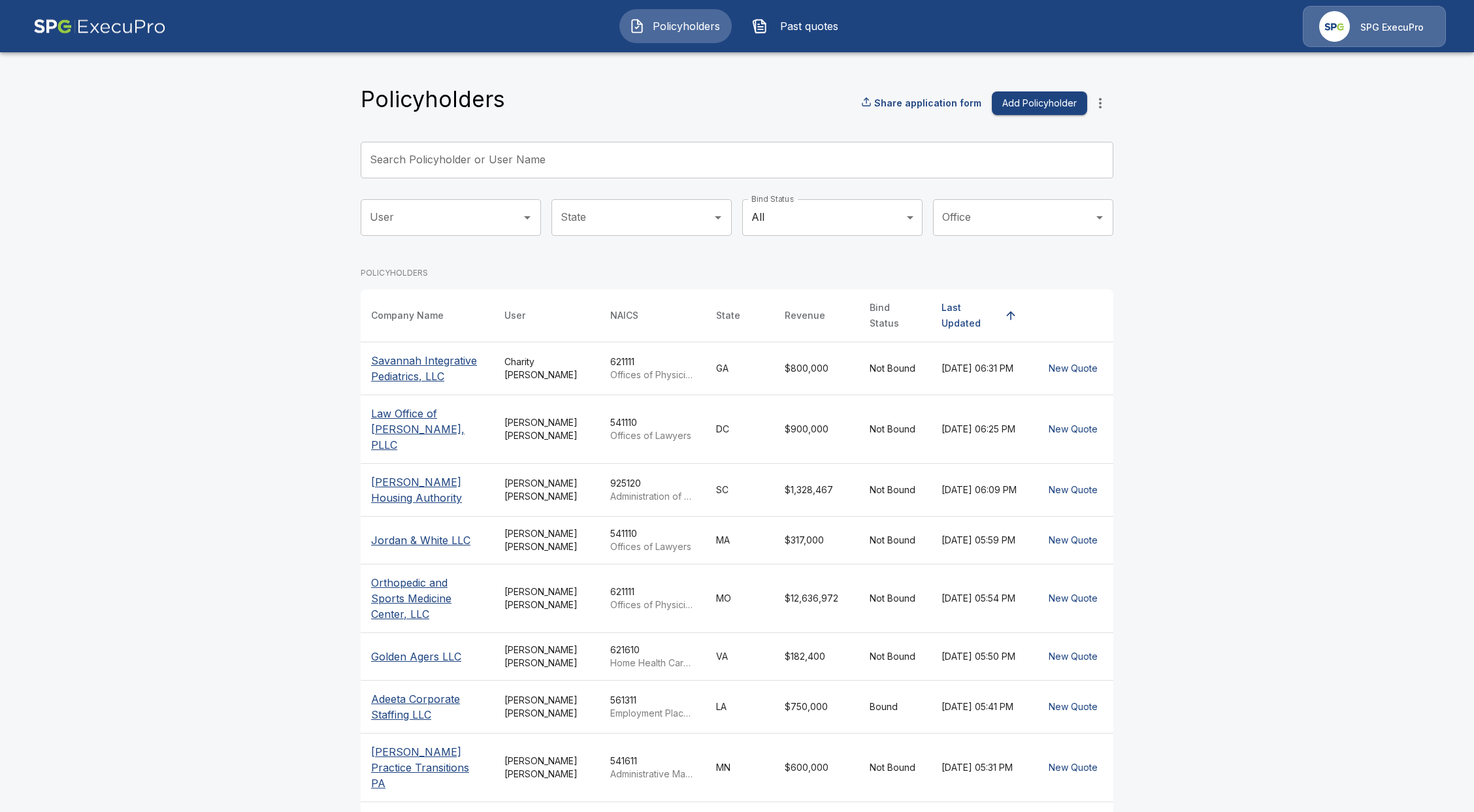
click at [543, 166] on input "Search Policyholder or User Name" at bounding box center [729, 160] width 738 height 37
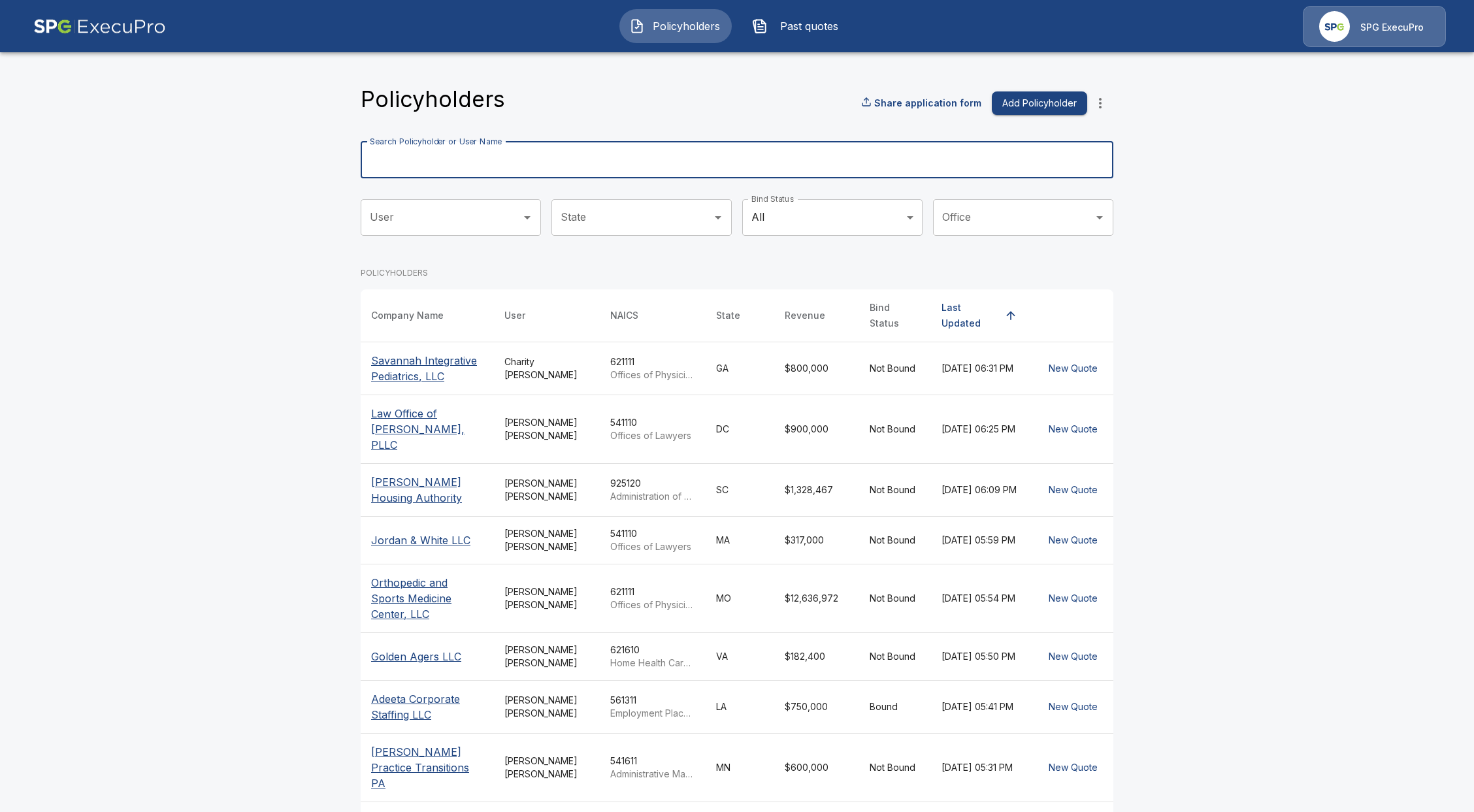
click at [602, 170] on input "Search Policyholder or User Name" at bounding box center [729, 160] width 738 height 37
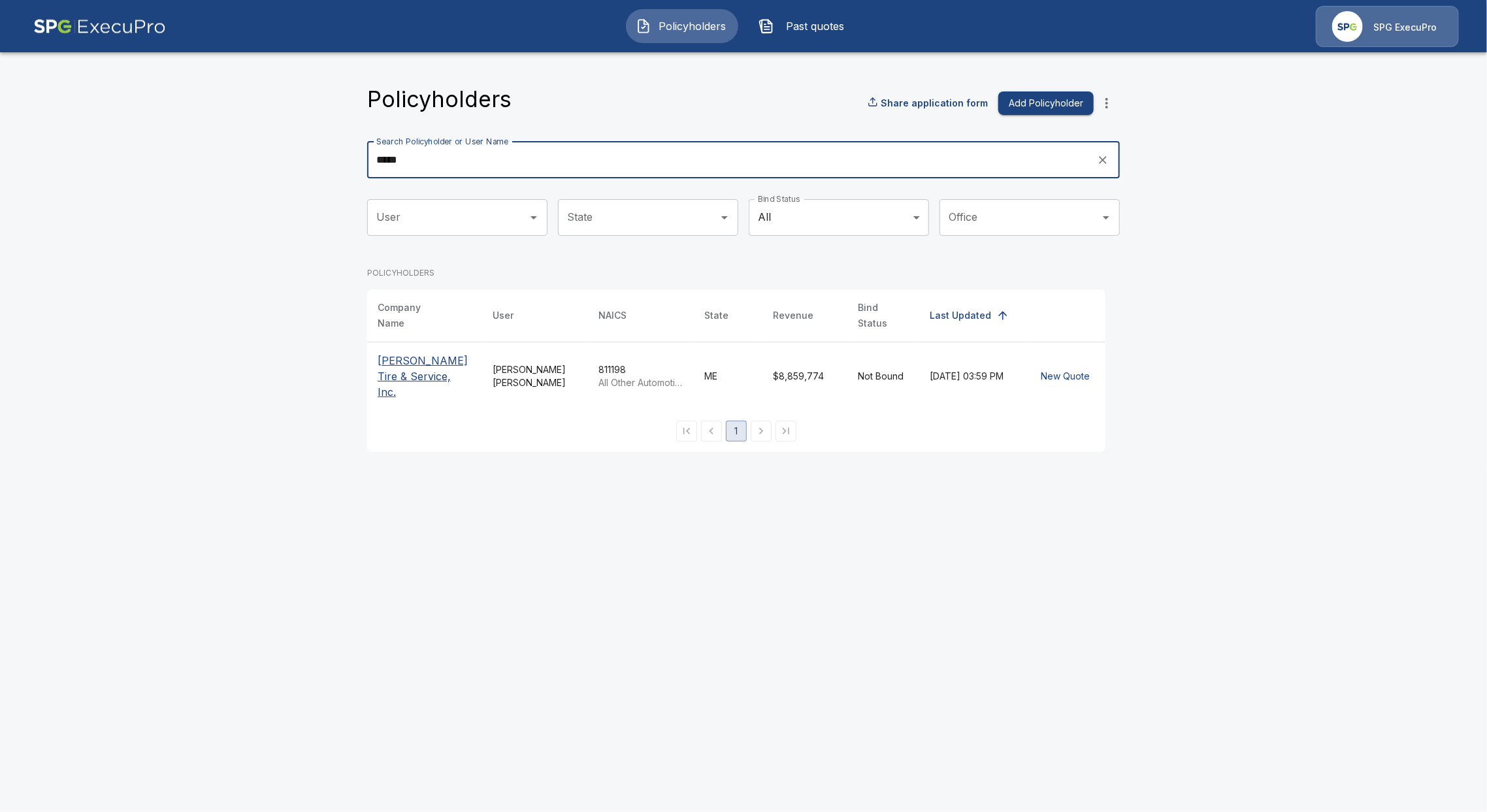
type input "*****"
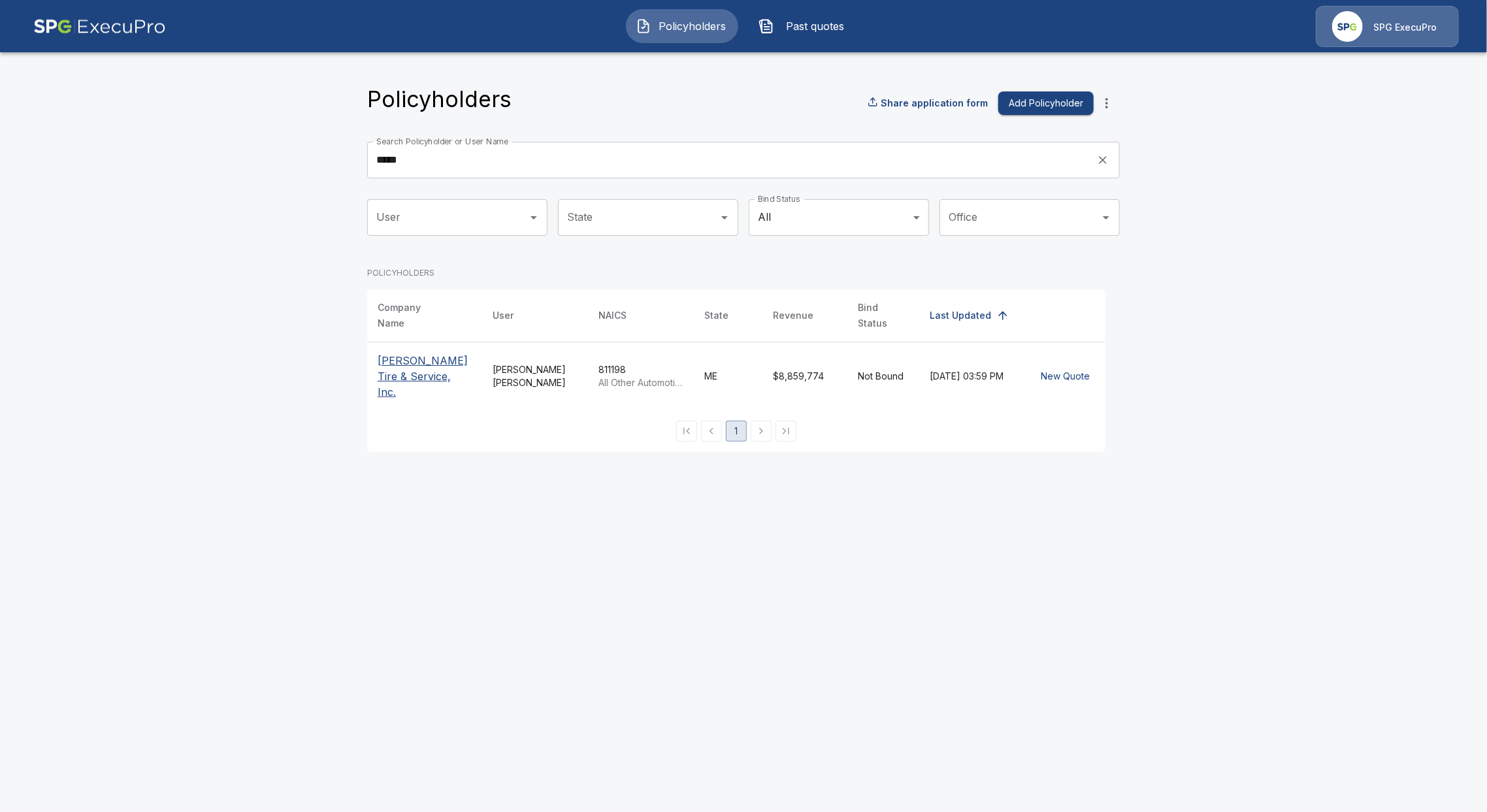
click at [387, 370] on p "Lee's Tire & Service, Inc." at bounding box center [424, 376] width 94 height 47
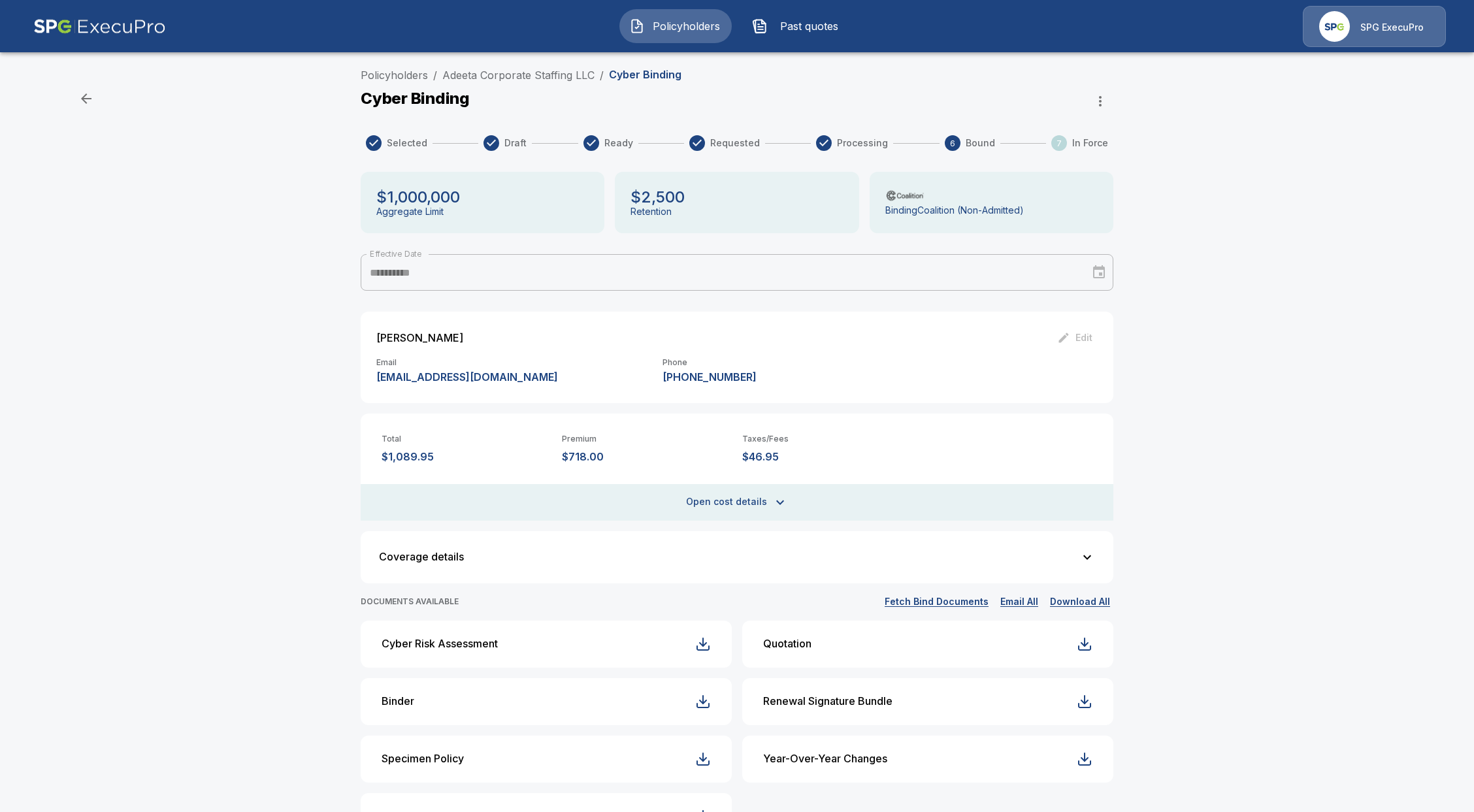
click at [710, 494] on button "Open cost details" at bounding box center [736, 502] width 752 height 37
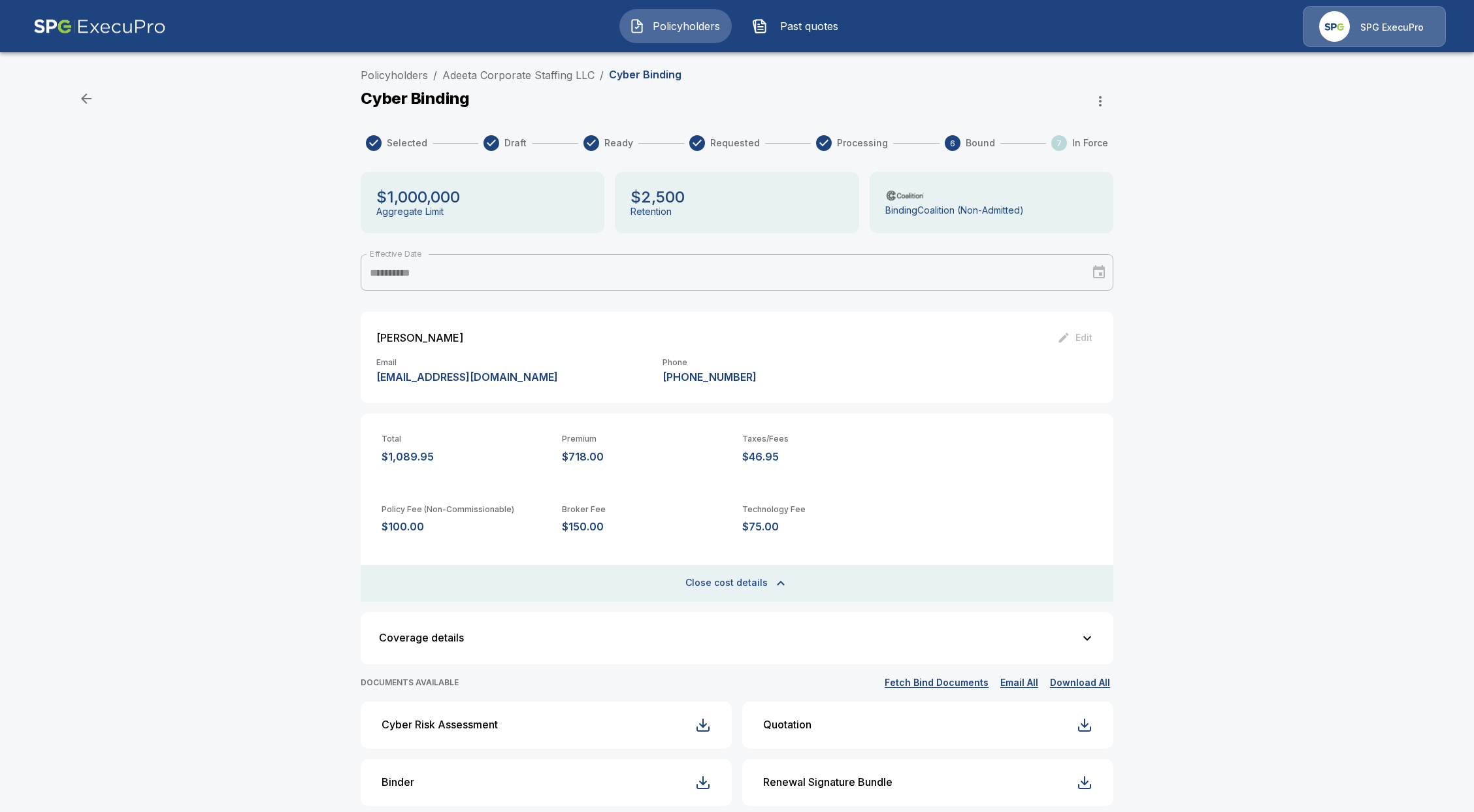
click at [747, 578] on button "Close cost details" at bounding box center [736, 583] width 752 height 37
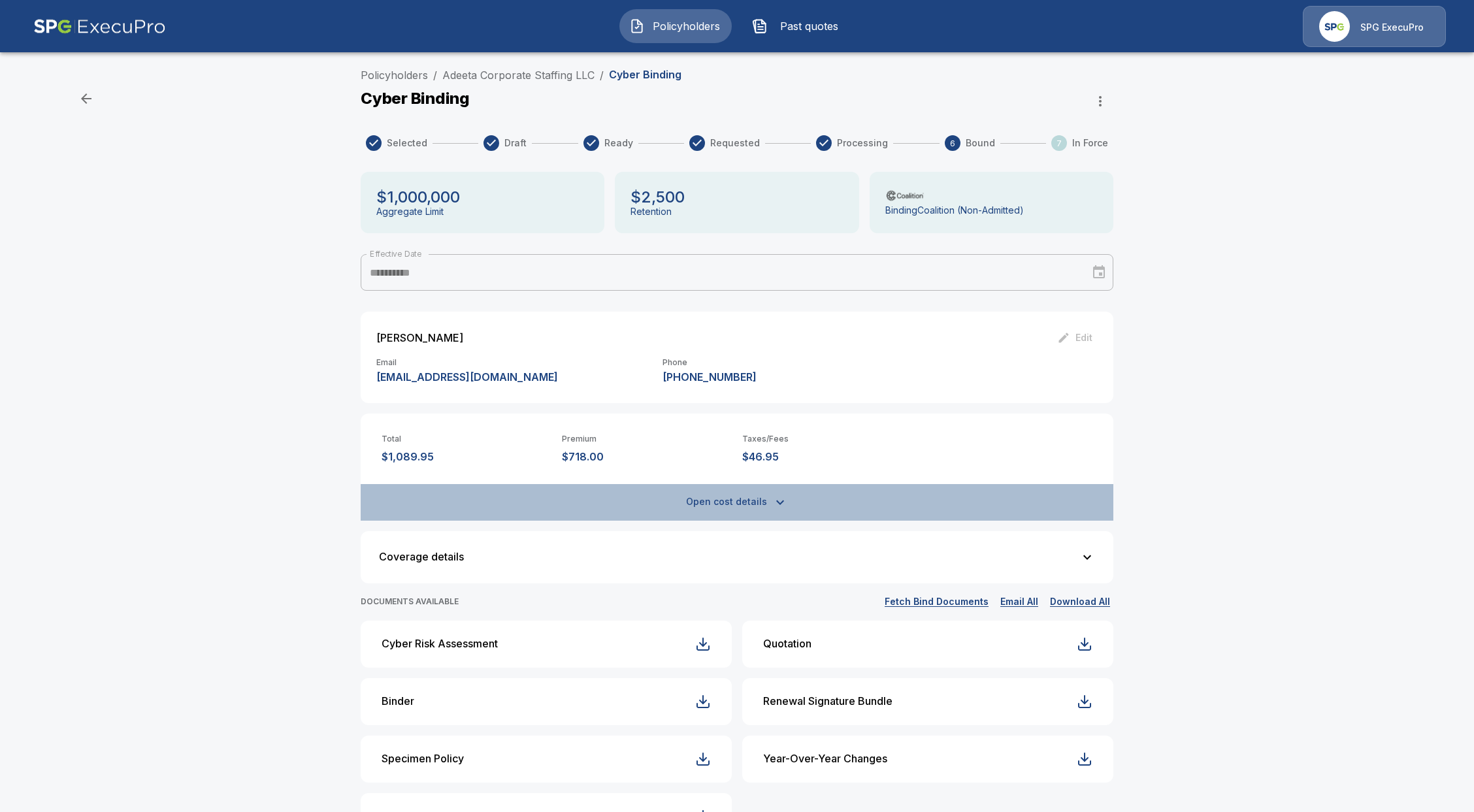
click at [742, 517] on button "Open cost details" at bounding box center [736, 502] width 752 height 37
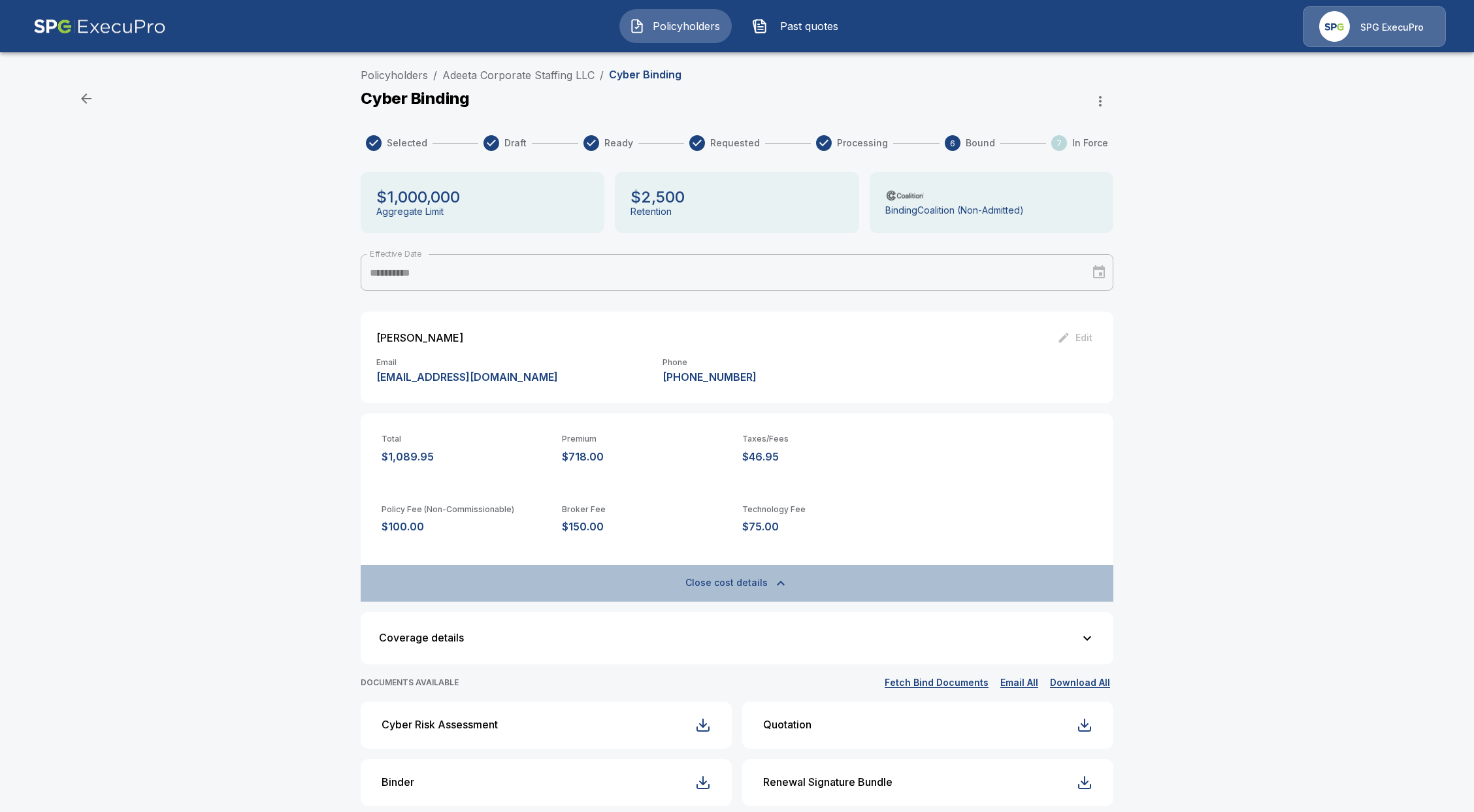
drag, startPoint x: 744, startPoint y: 575, endPoint x: 729, endPoint y: 549, distance: 30.0
click at [741, 569] on button "Close cost details" at bounding box center [736, 583] width 752 height 37
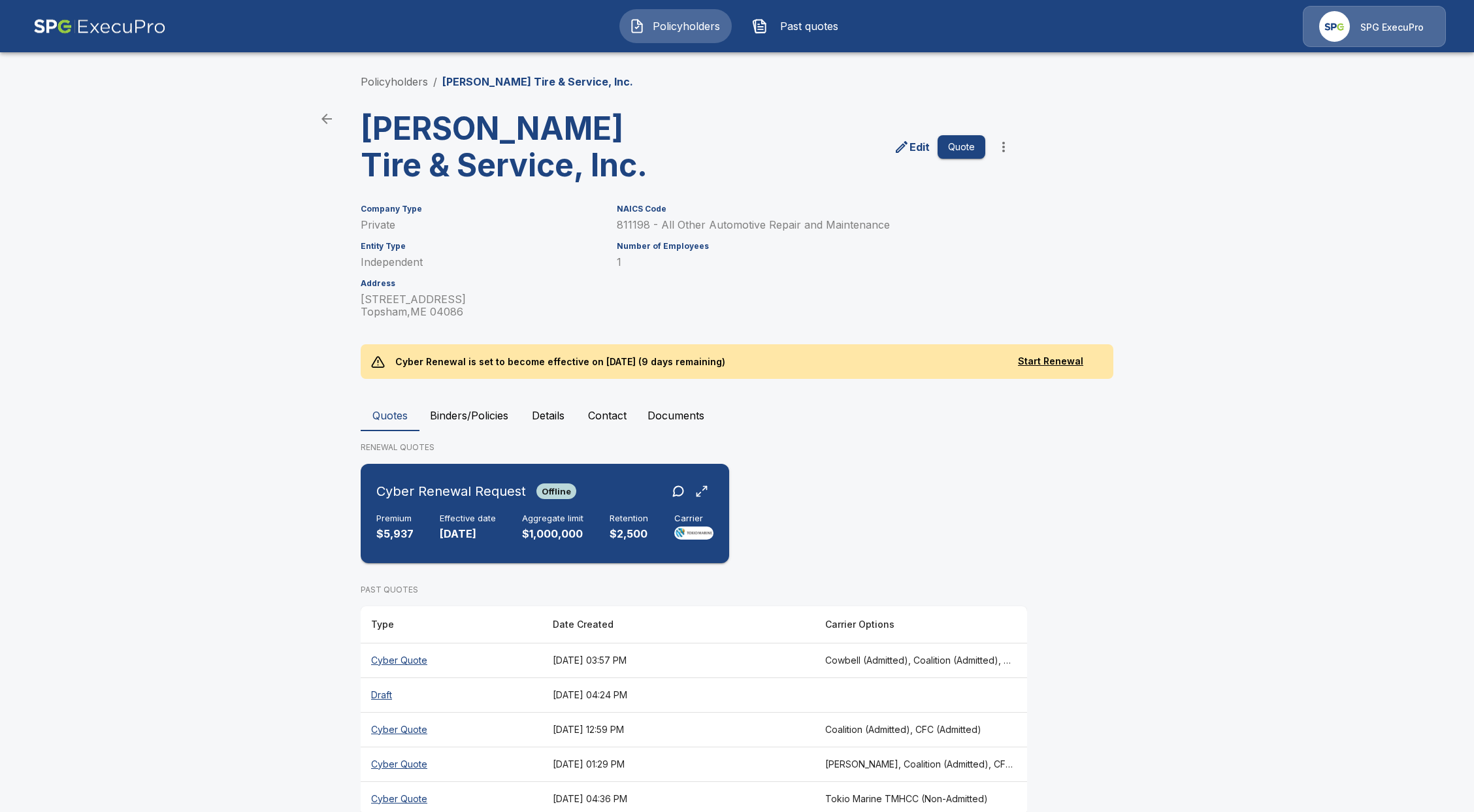
click at [528, 516] on h6 "Aggregate limit" at bounding box center [553, 518] width 61 height 10
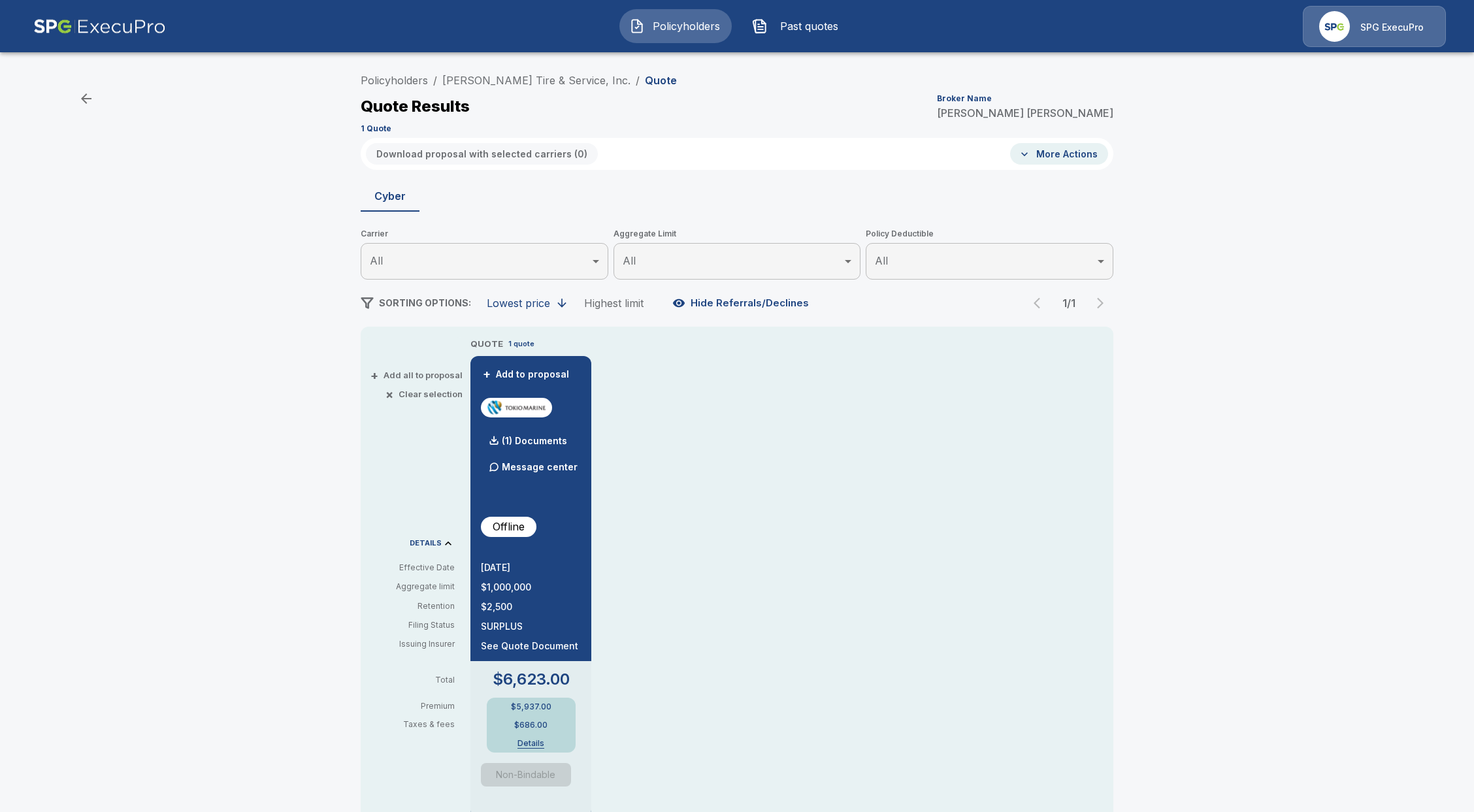
drag, startPoint x: 649, startPoint y: 31, endPoint x: 641, endPoint y: 34, distance: 8.5
click at [649, 31] on button "Policyholders" at bounding box center [675, 26] width 112 height 34
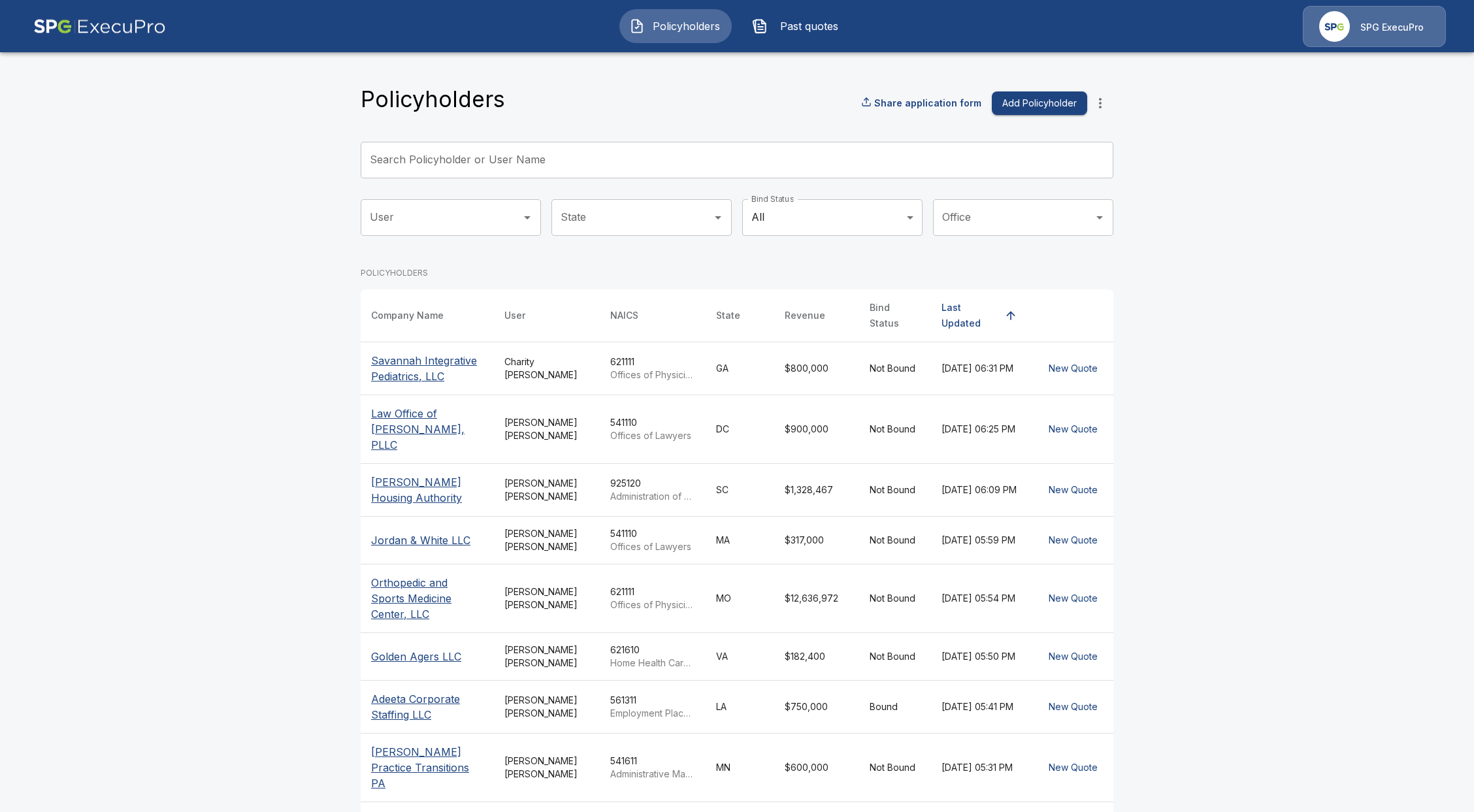
click at [623, 154] on input "Search Policyholder or User Name" at bounding box center [729, 160] width 738 height 37
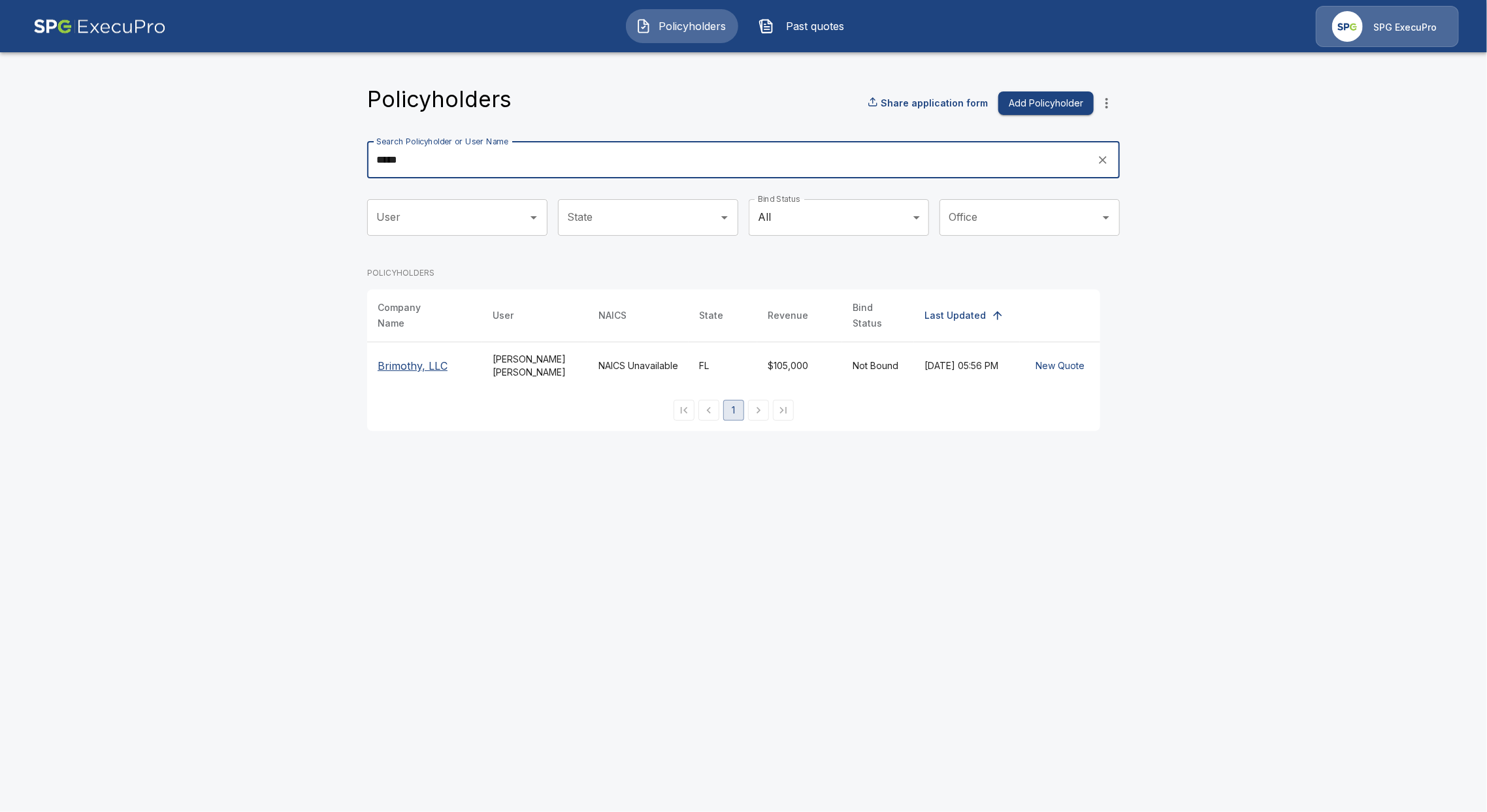
type input "*****"
click at [429, 358] on p "Brimothy, LLC" at bounding box center [424, 365] width 94 height 16
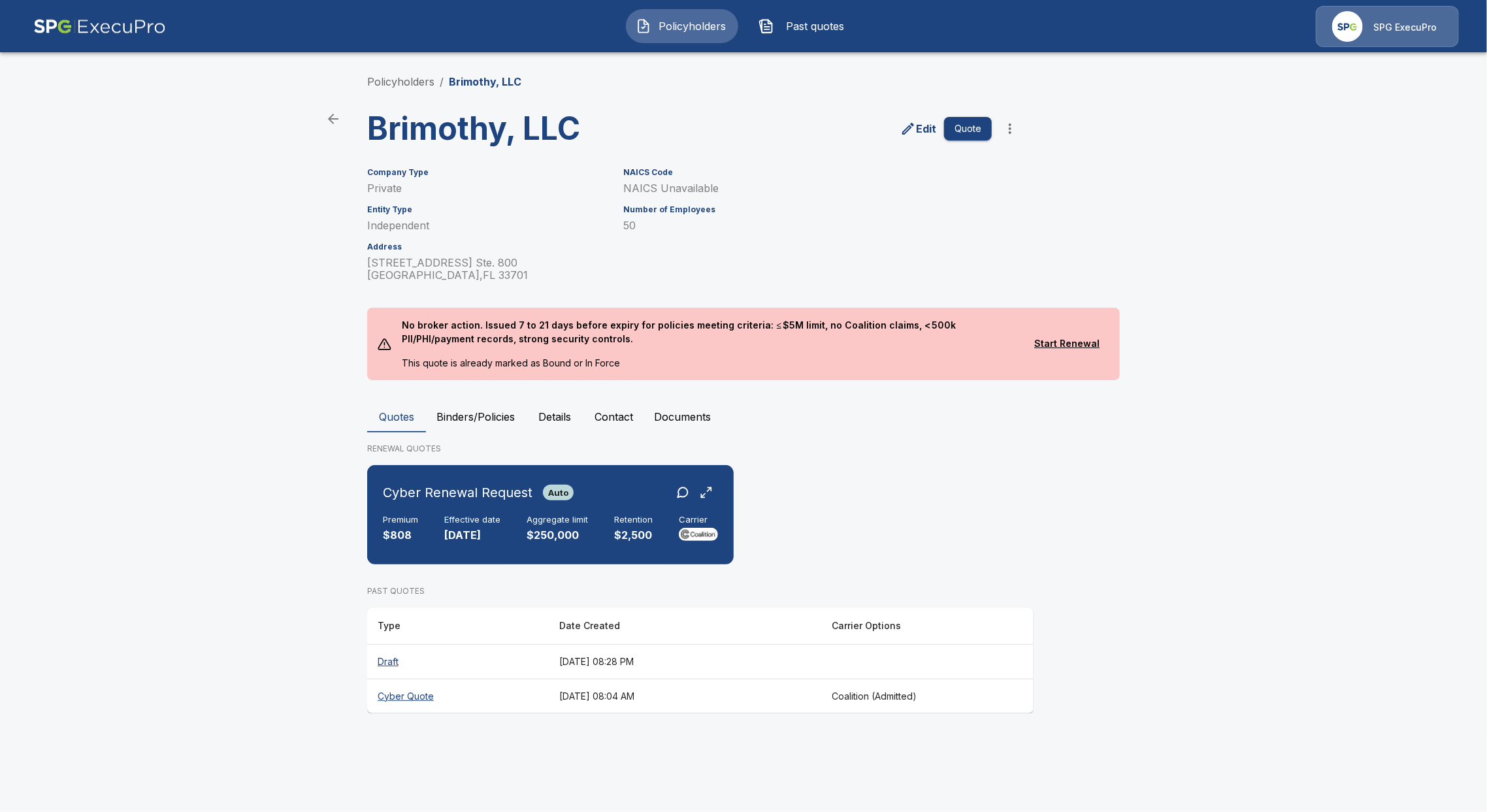
click at [472, 415] on button "Binders/Policies" at bounding box center [475, 416] width 100 height 31
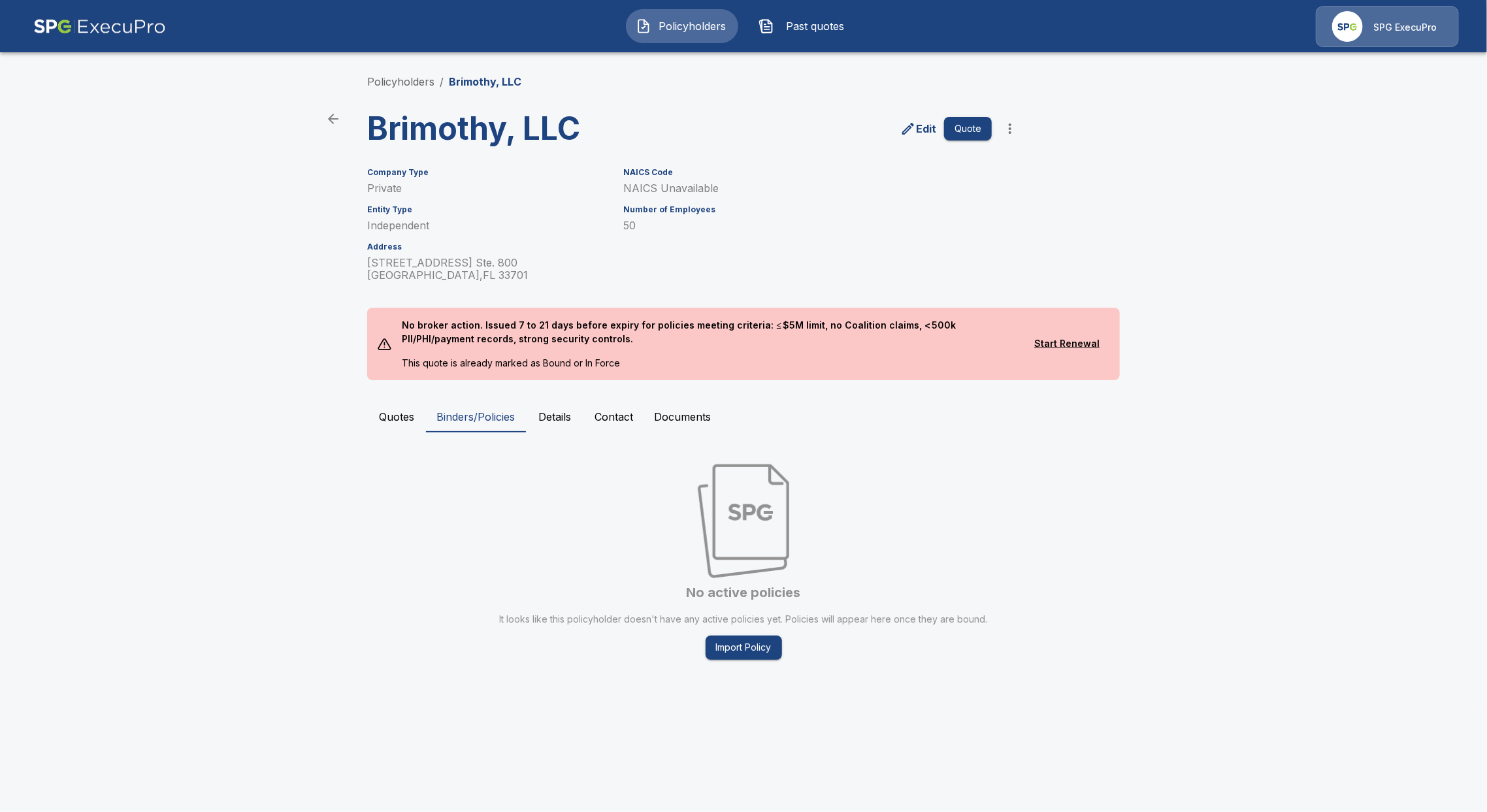
click at [690, 33] on button "Policyholders" at bounding box center [681, 26] width 112 height 34
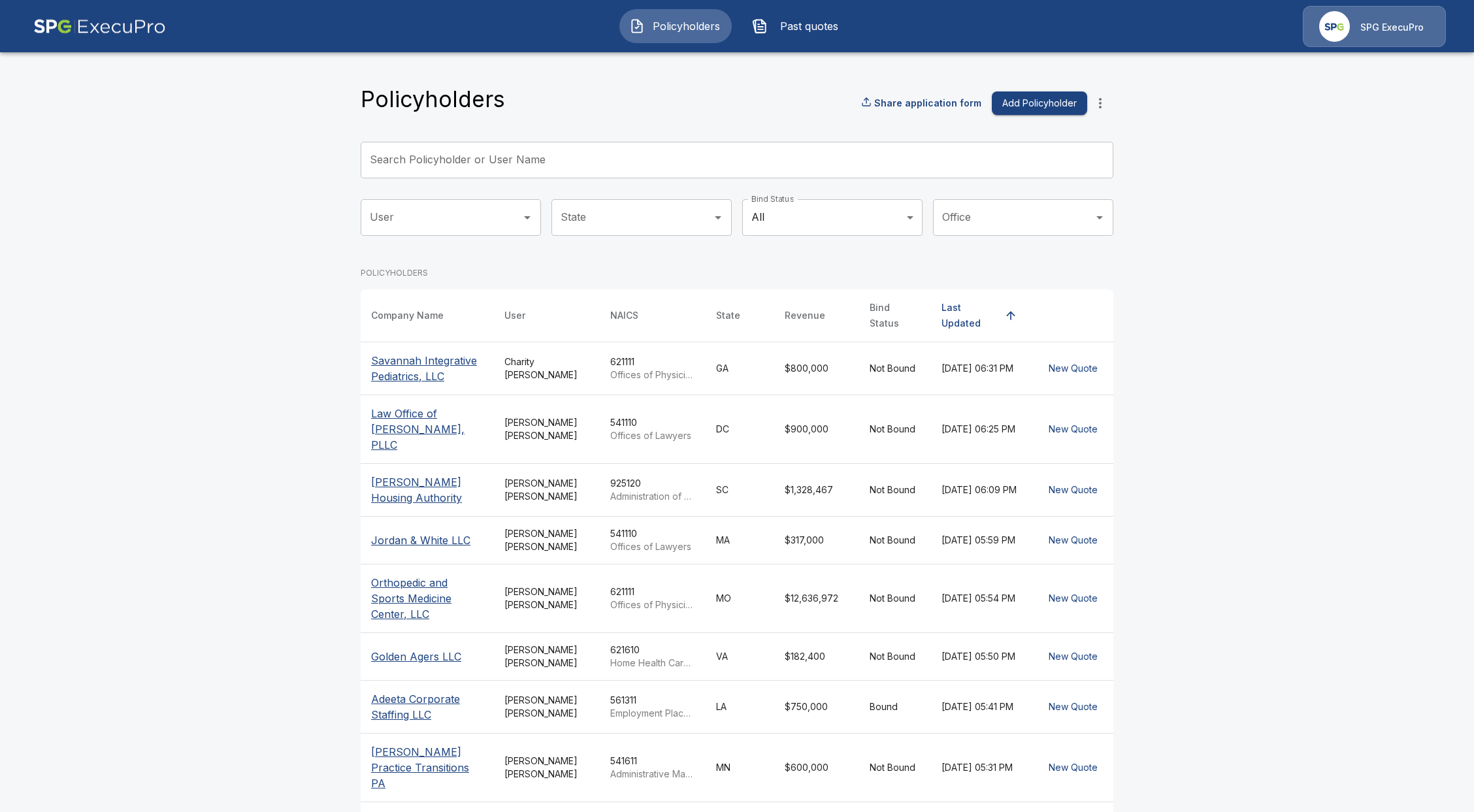
click at [569, 155] on input "Search Policyholder or User Name" at bounding box center [729, 160] width 738 height 37
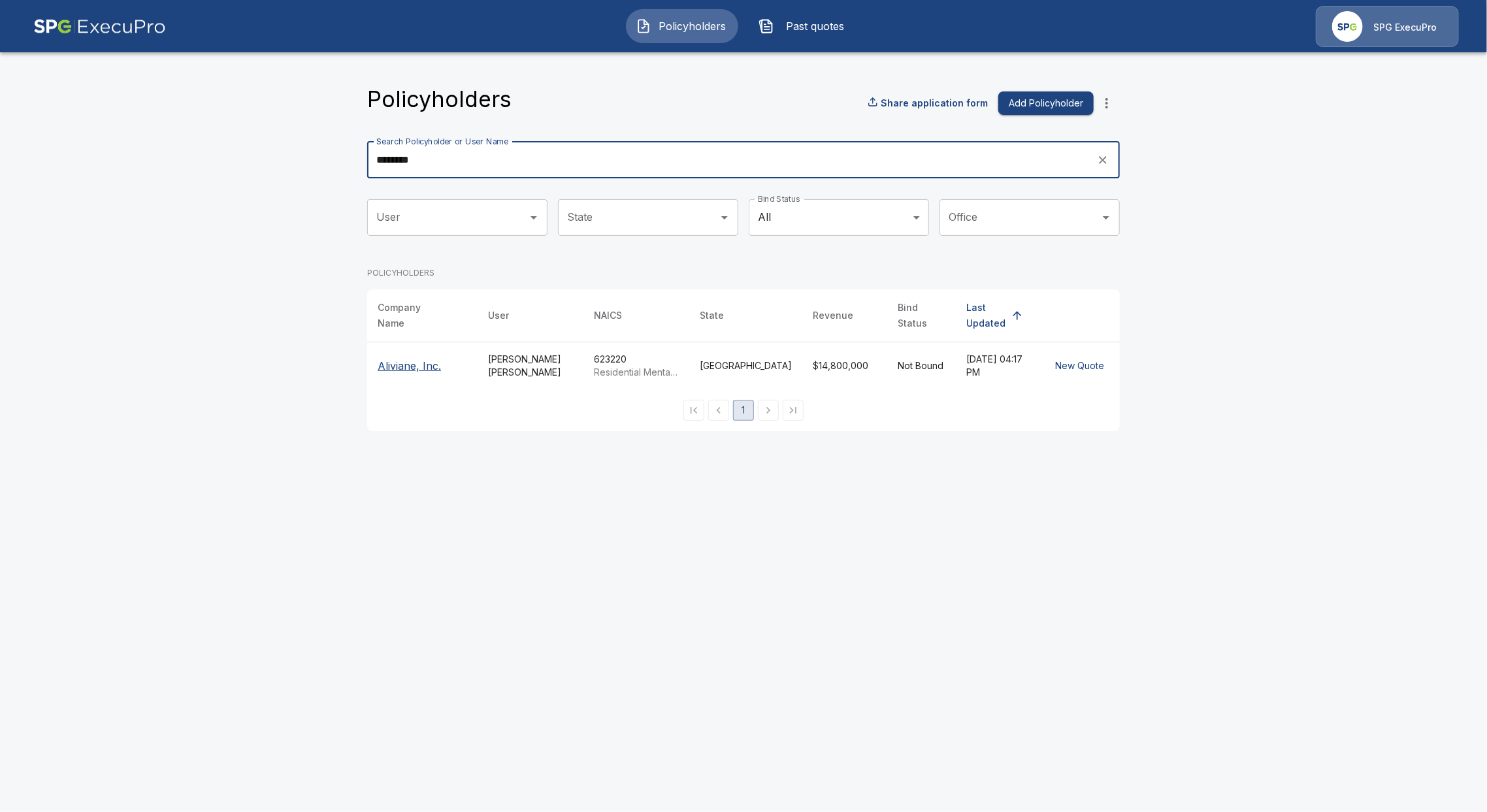
type input "********"
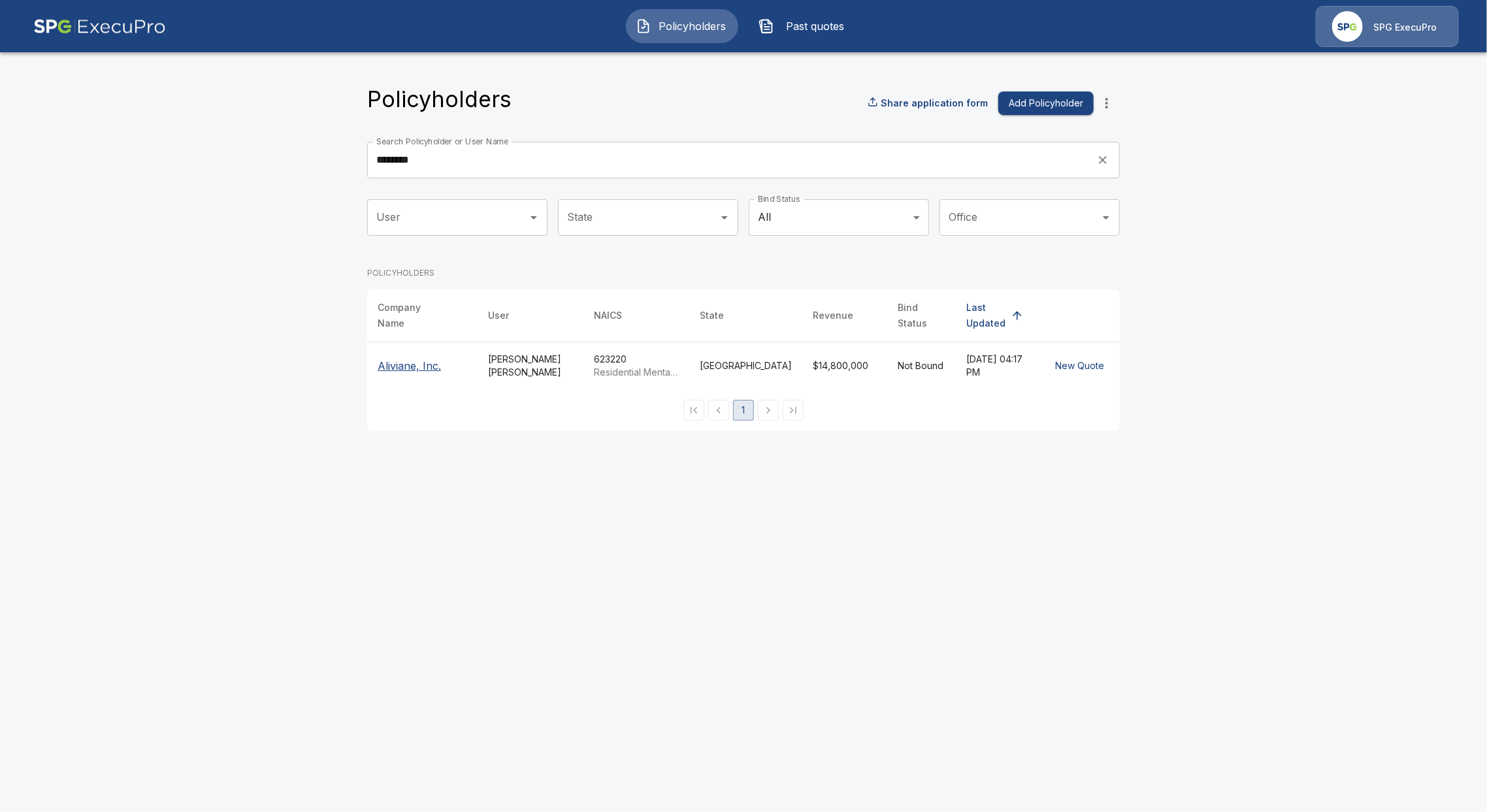
click at [401, 346] on th "Aliviane, Inc." at bounding box center [422, 365] width 111 height 48
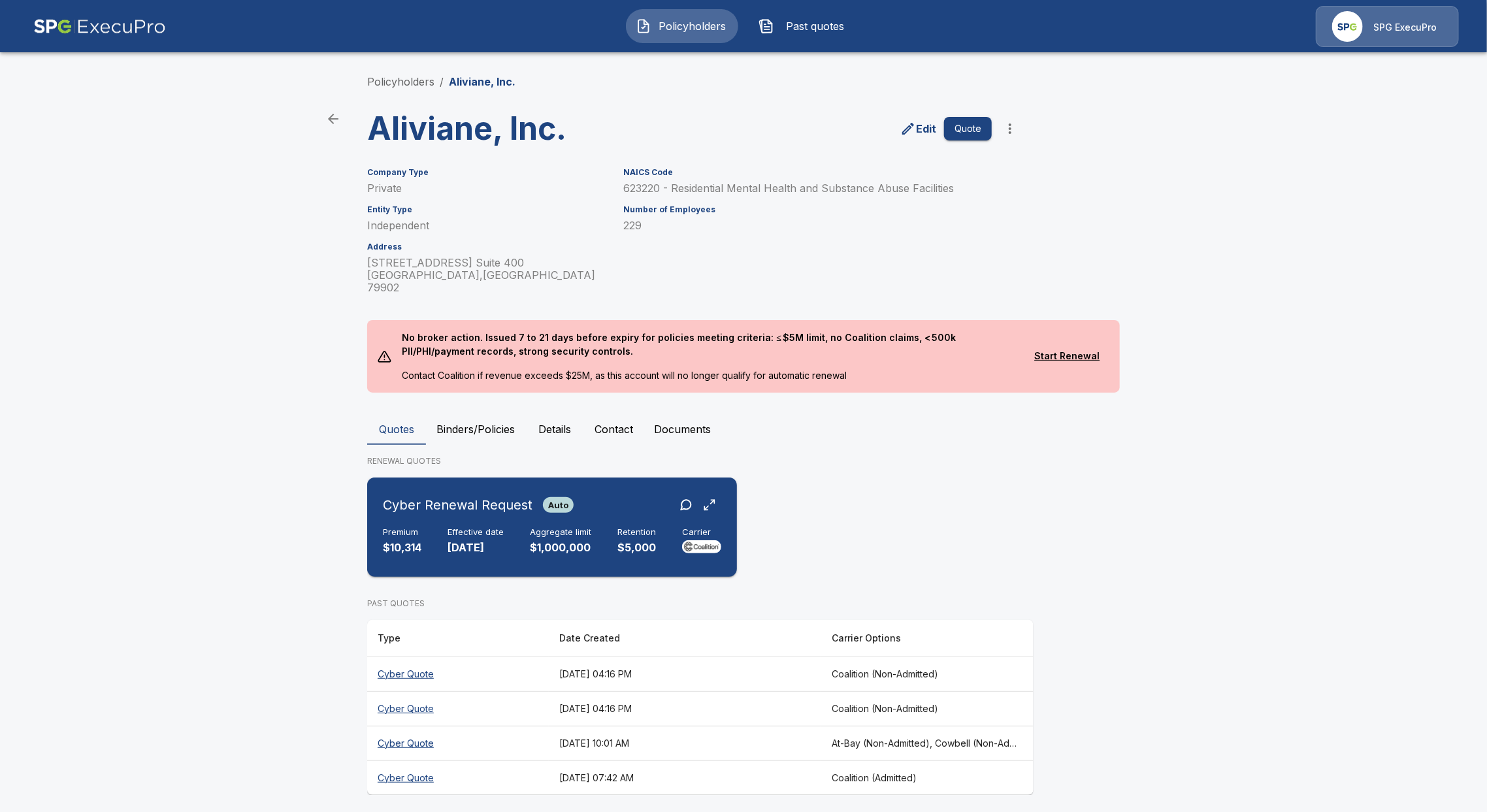
click at [630, 540] on p "$5,000" at bounding box center [636, 548] width 38 height 15
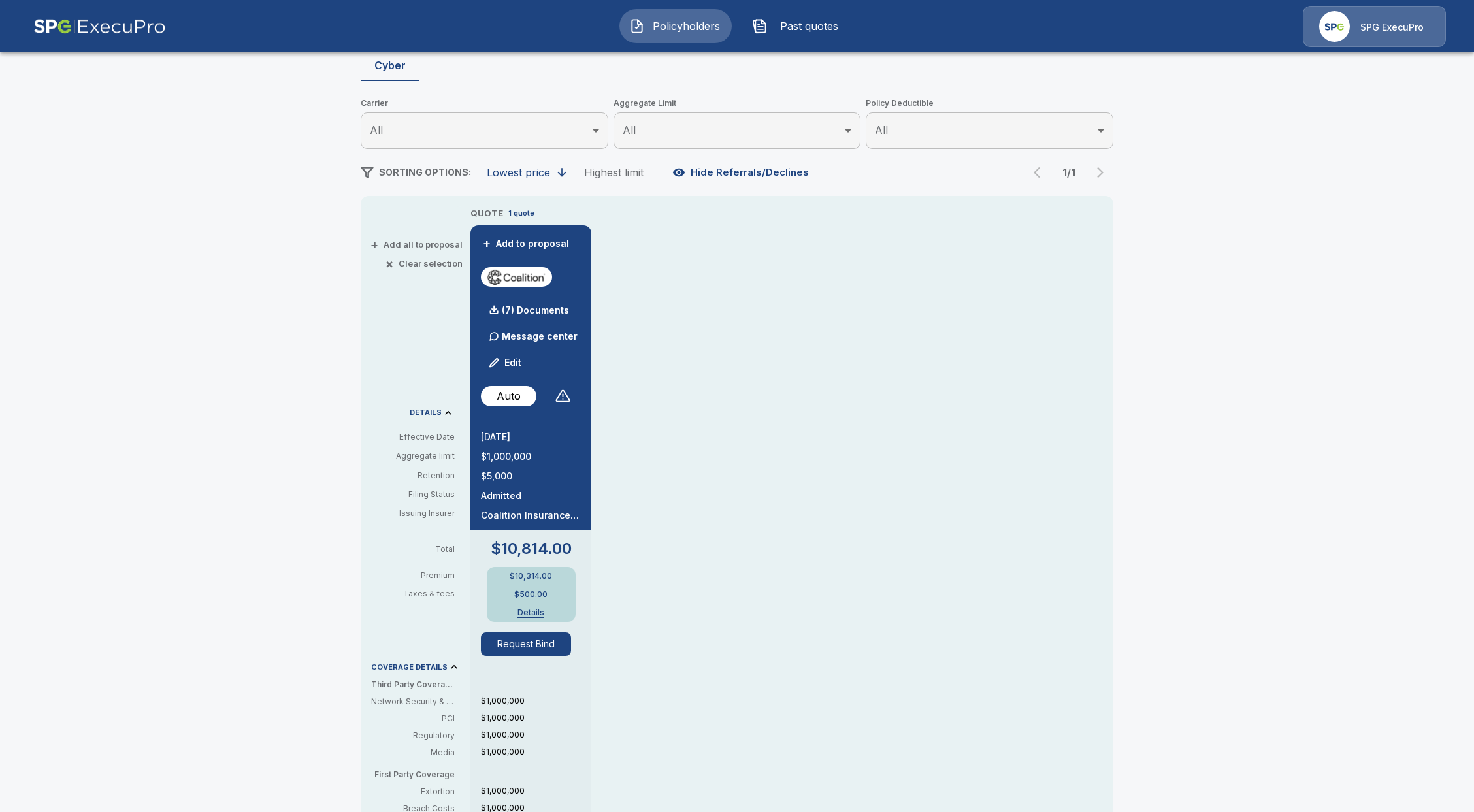
scroll to position [174, 0]
